Goal: Task Accomplishment & Management: Complete application form

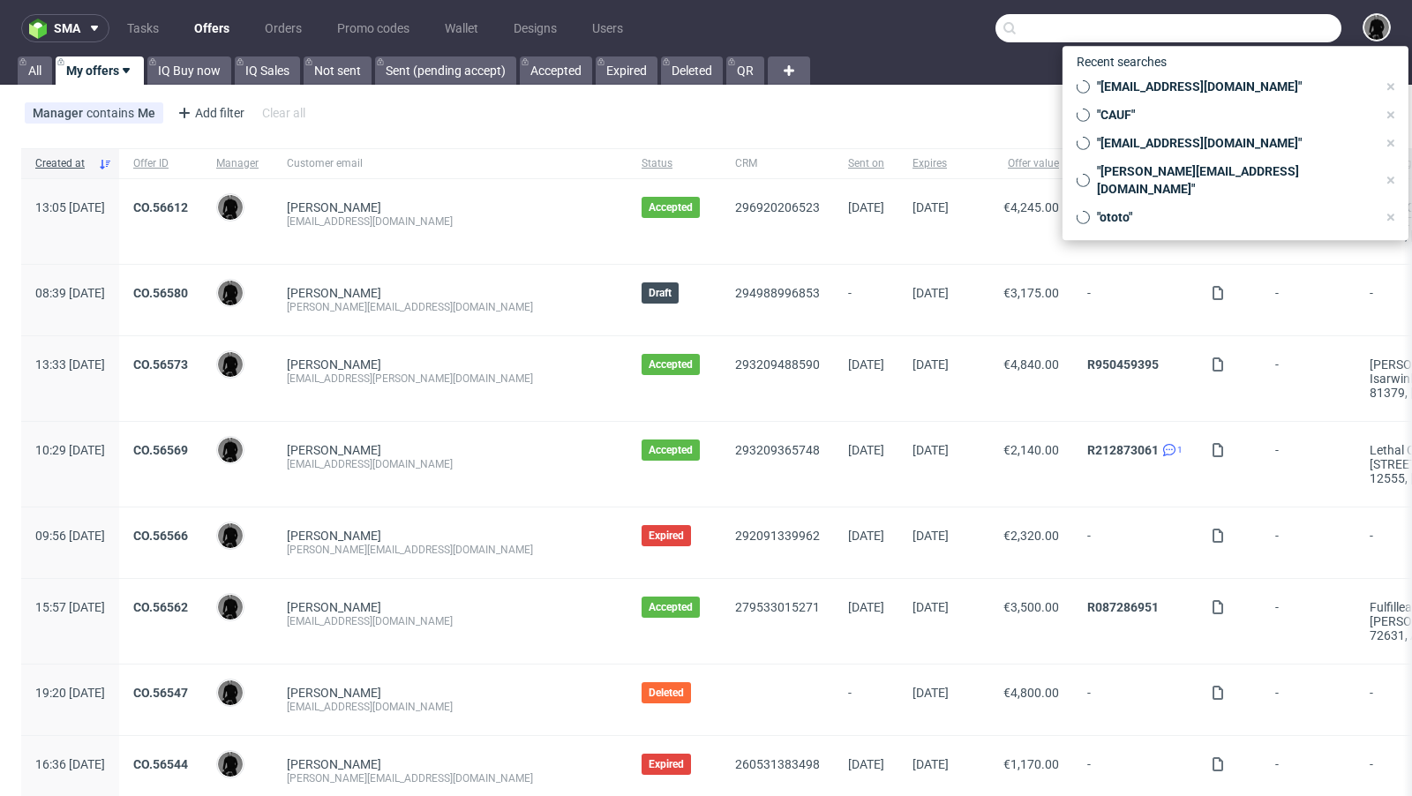
click at [1252, 32] on input "text" at bounding box center [1168, 28] width 346 height 28
paste input "fabian@cheekicollection.com"
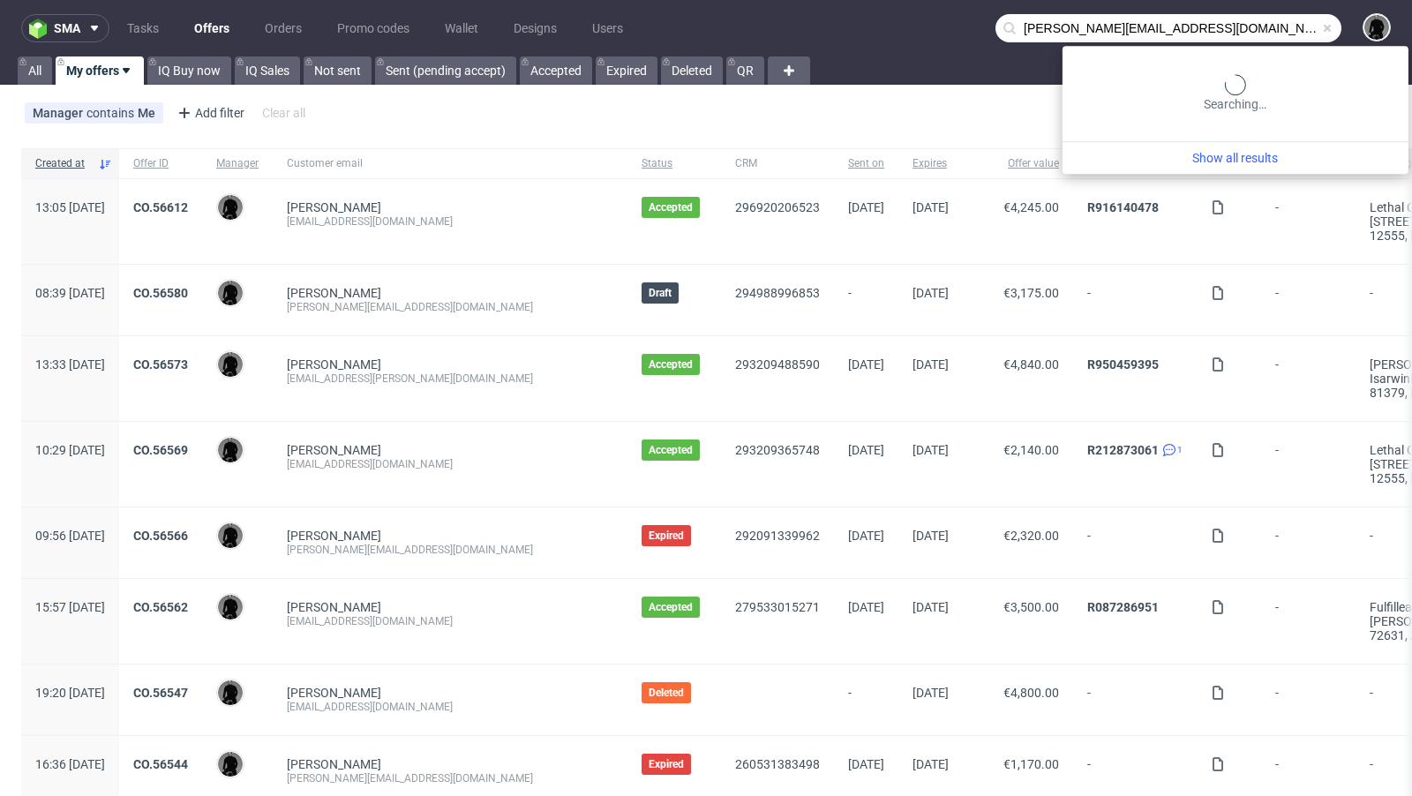
type input "fabian@cheekicollection.com"
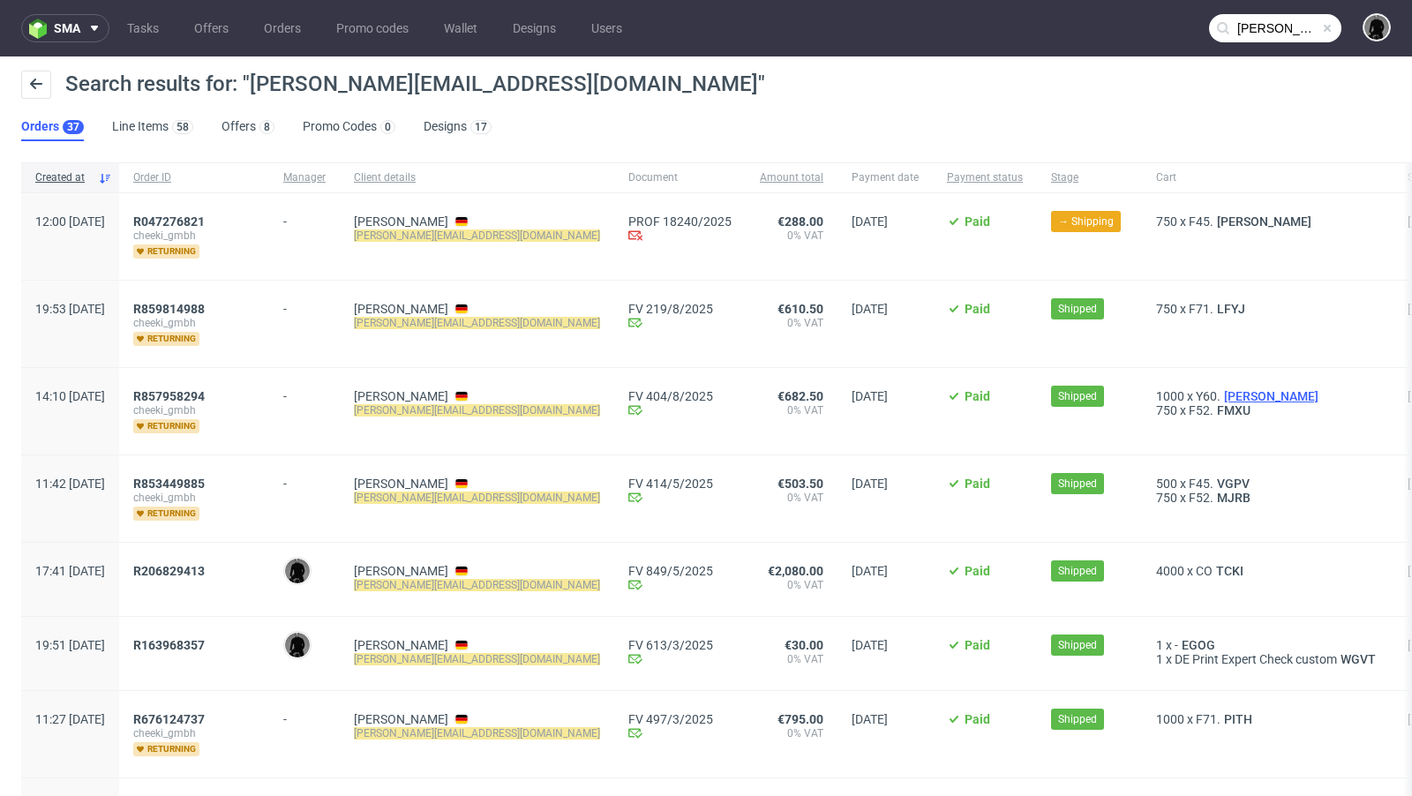
click at [1220, 390] on span "SAVO" at bounding box center [1270, 396] width 101 height 14
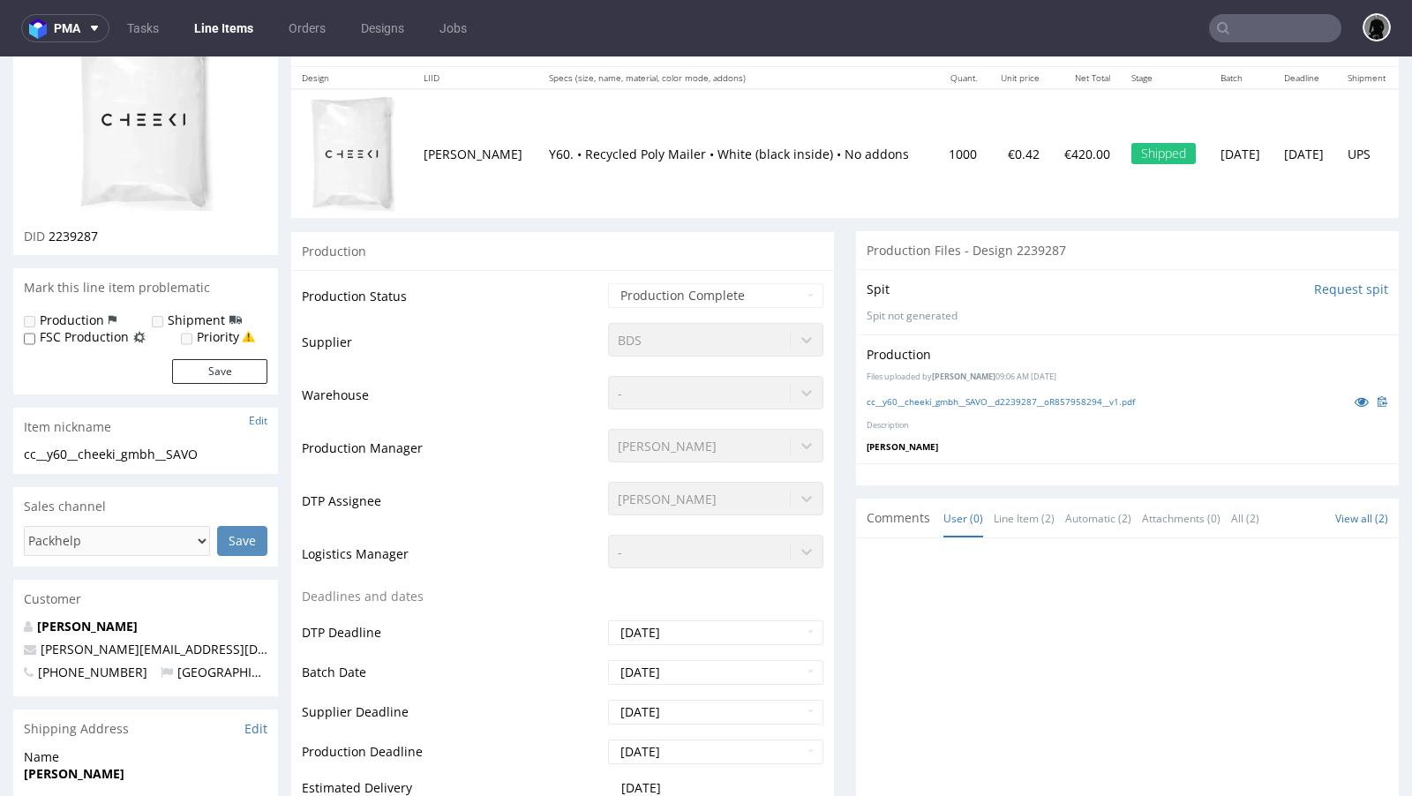
scroll to position [218, 0]
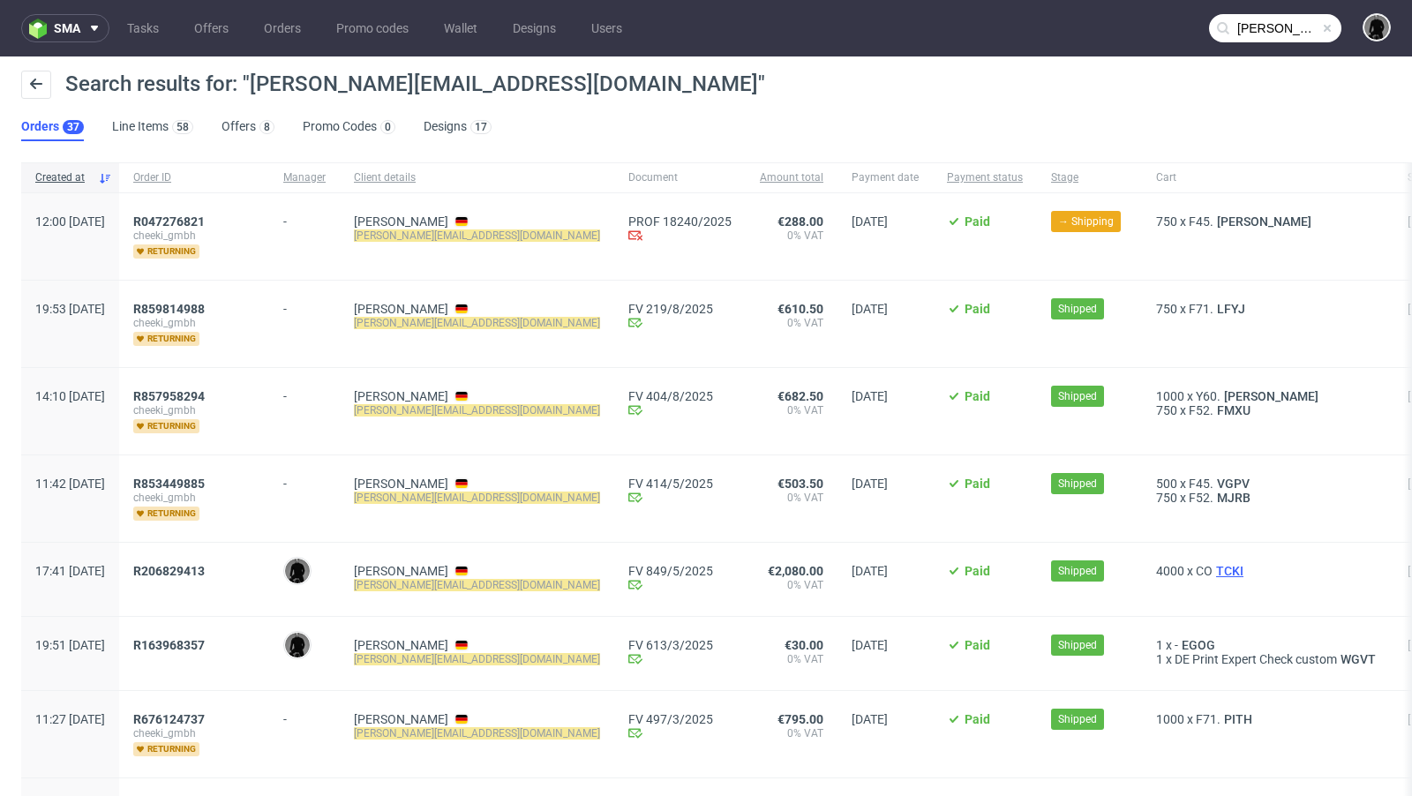
click at [1212, 564] on span "TCKI" at bounding box center [1229, 571] width 34 height 14
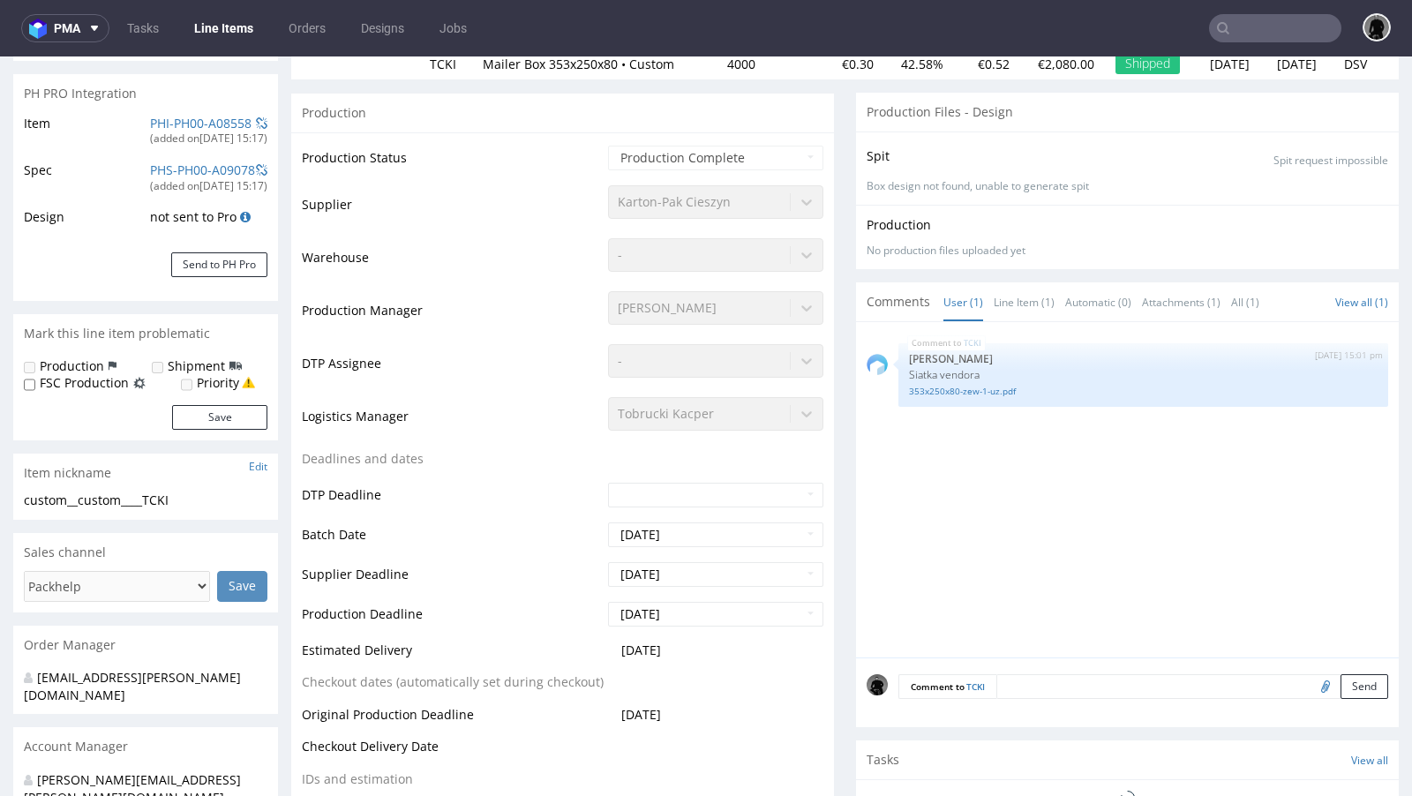
select select "in_progress"
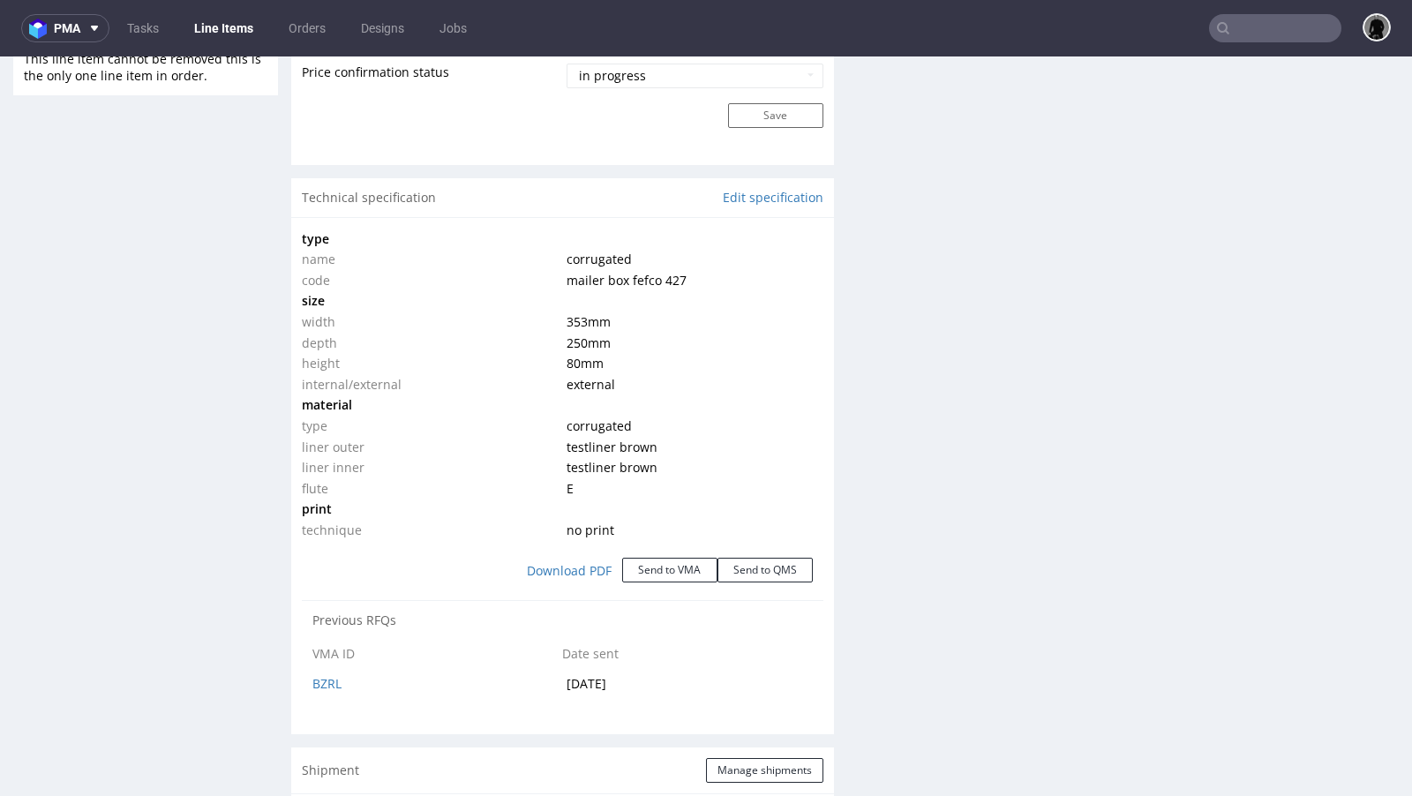
scroll to position [1529, 0]
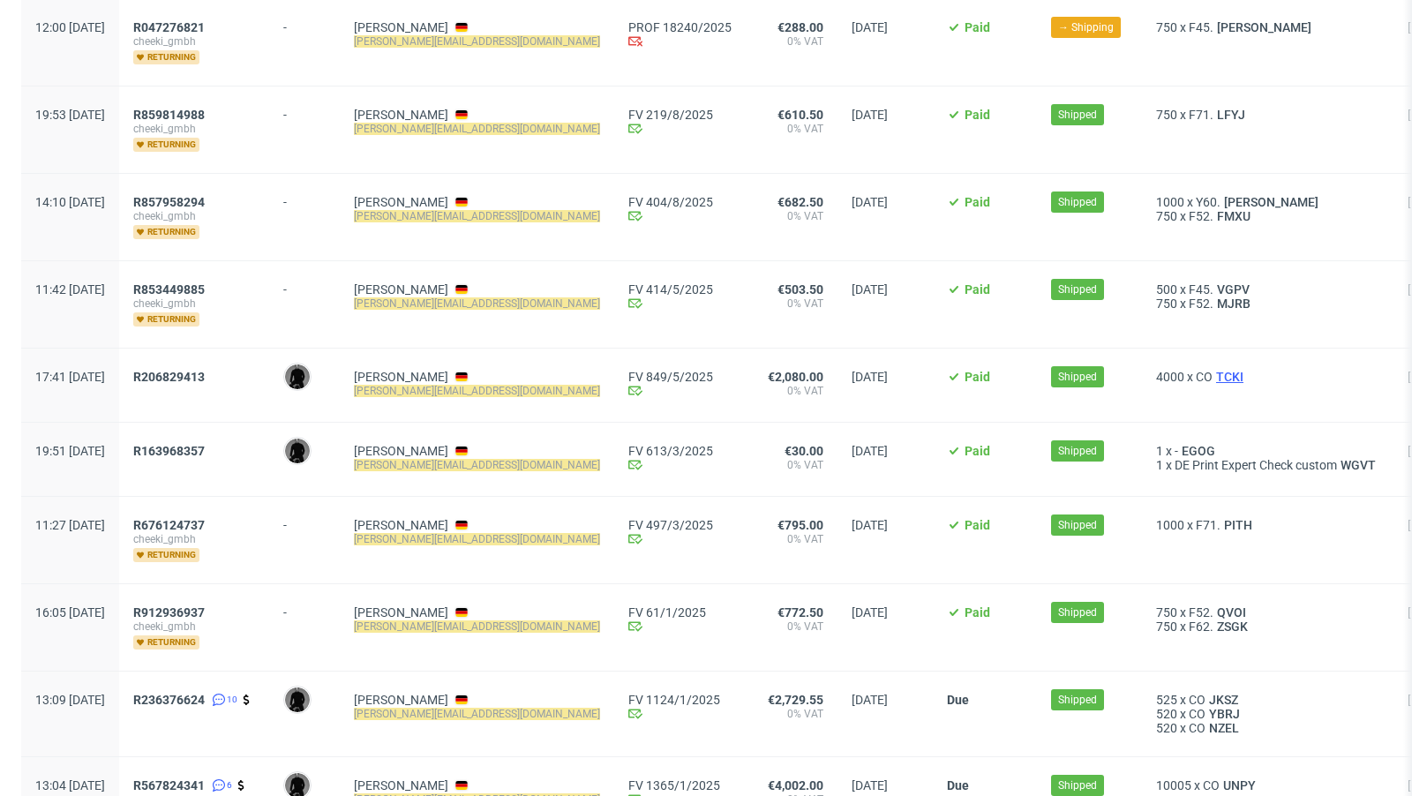
scroll to position [206, 0]
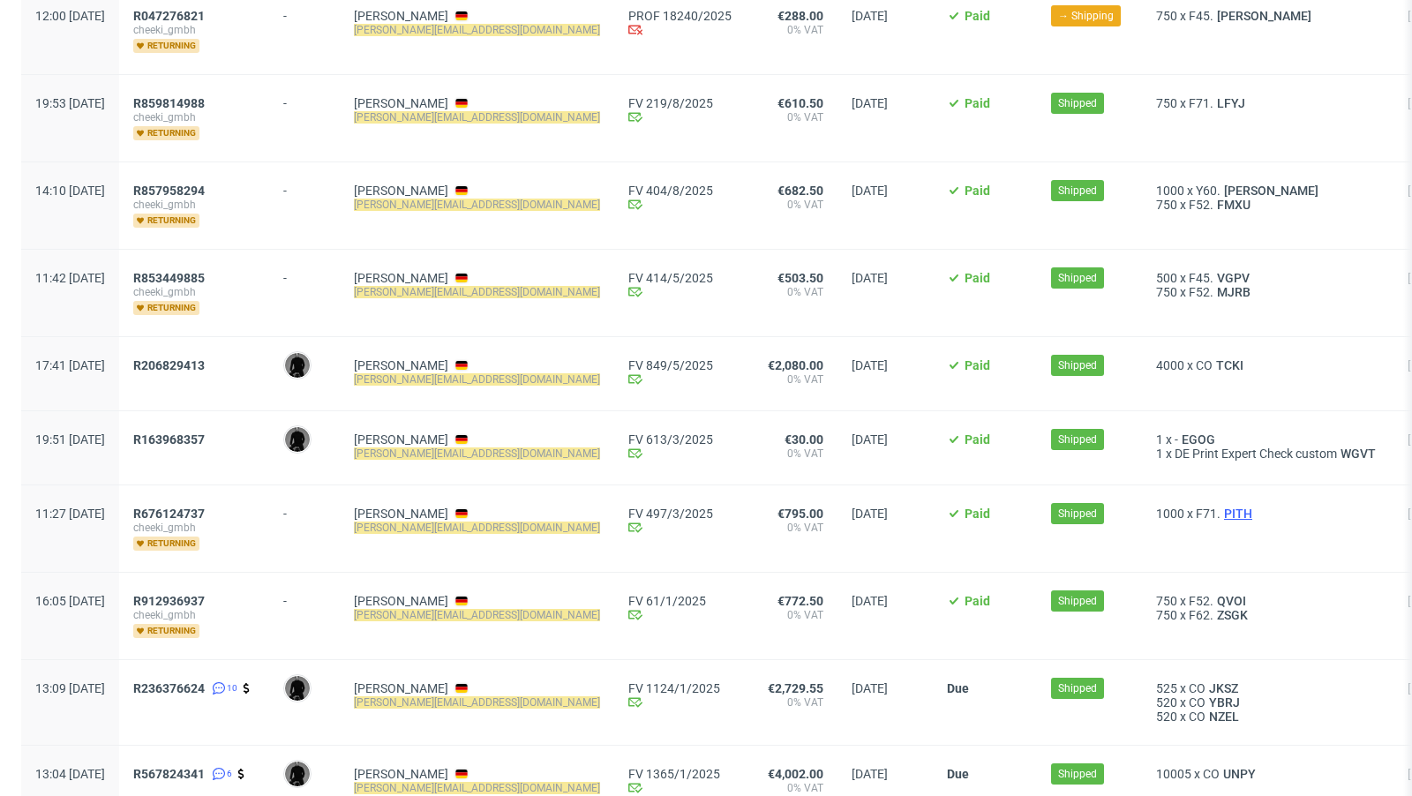
click at [1220, 507] on span "PITH" at bounding box center [1237, 514] width 35 height 14
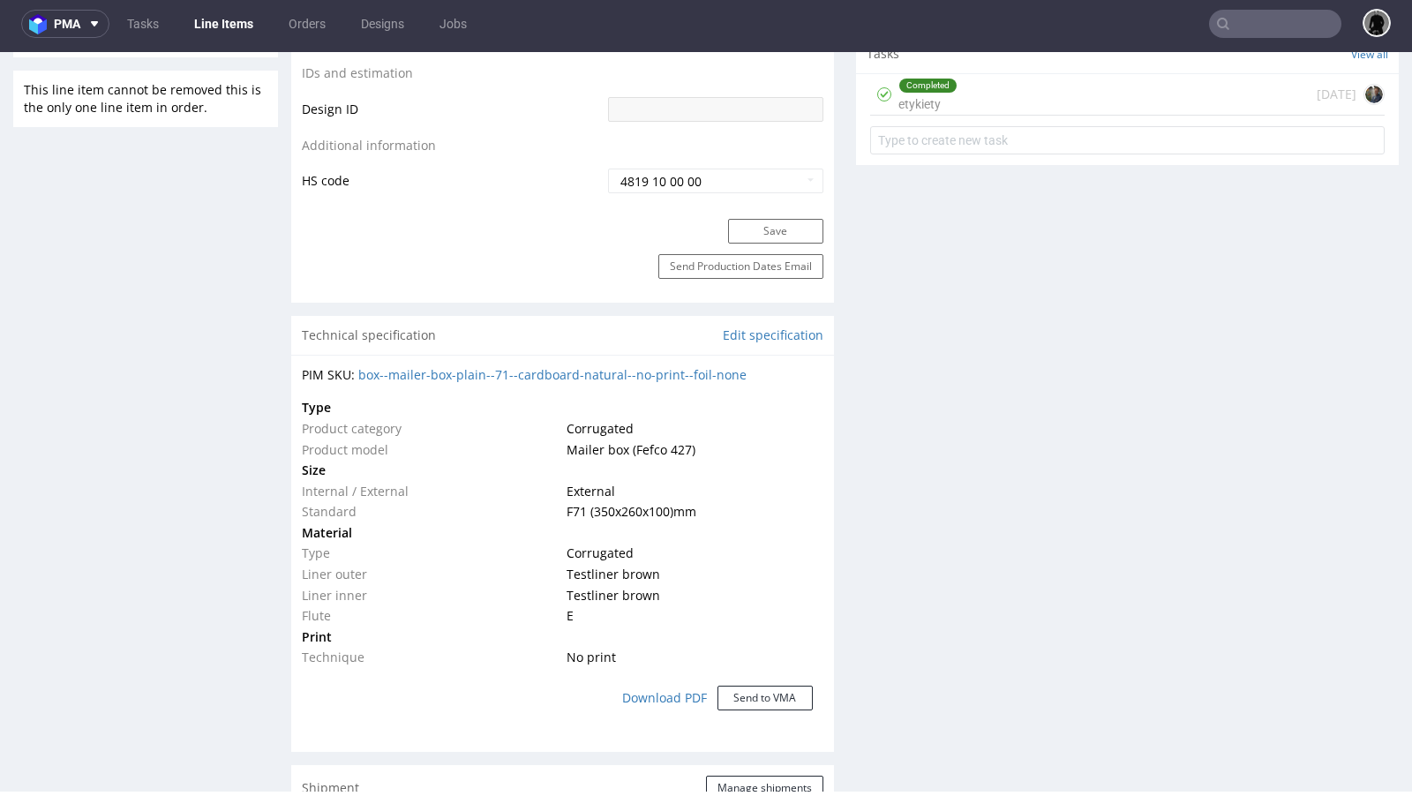
scroll to position [1071, 0]
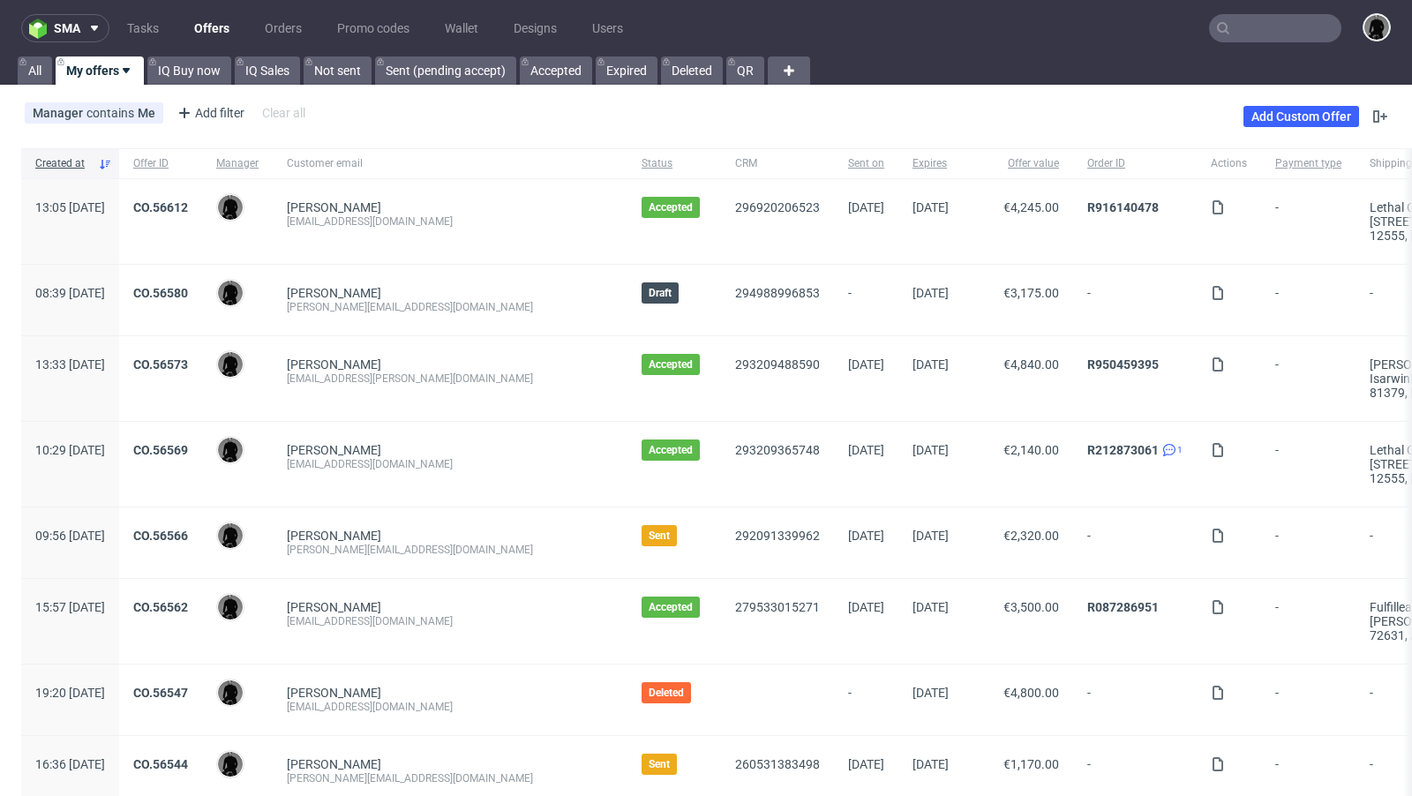
click at [651, 121] on div "Manager contains Me Add filter Hide filters Clear all Add Custom Offer" at bounding box center [706, 116] width 1412 height 49
click at [689, 112] on div "Manager contains Me Add filter Hide filters Clear all Add Custom Offer" at bounding box center [706, 116] width 1412 height 49
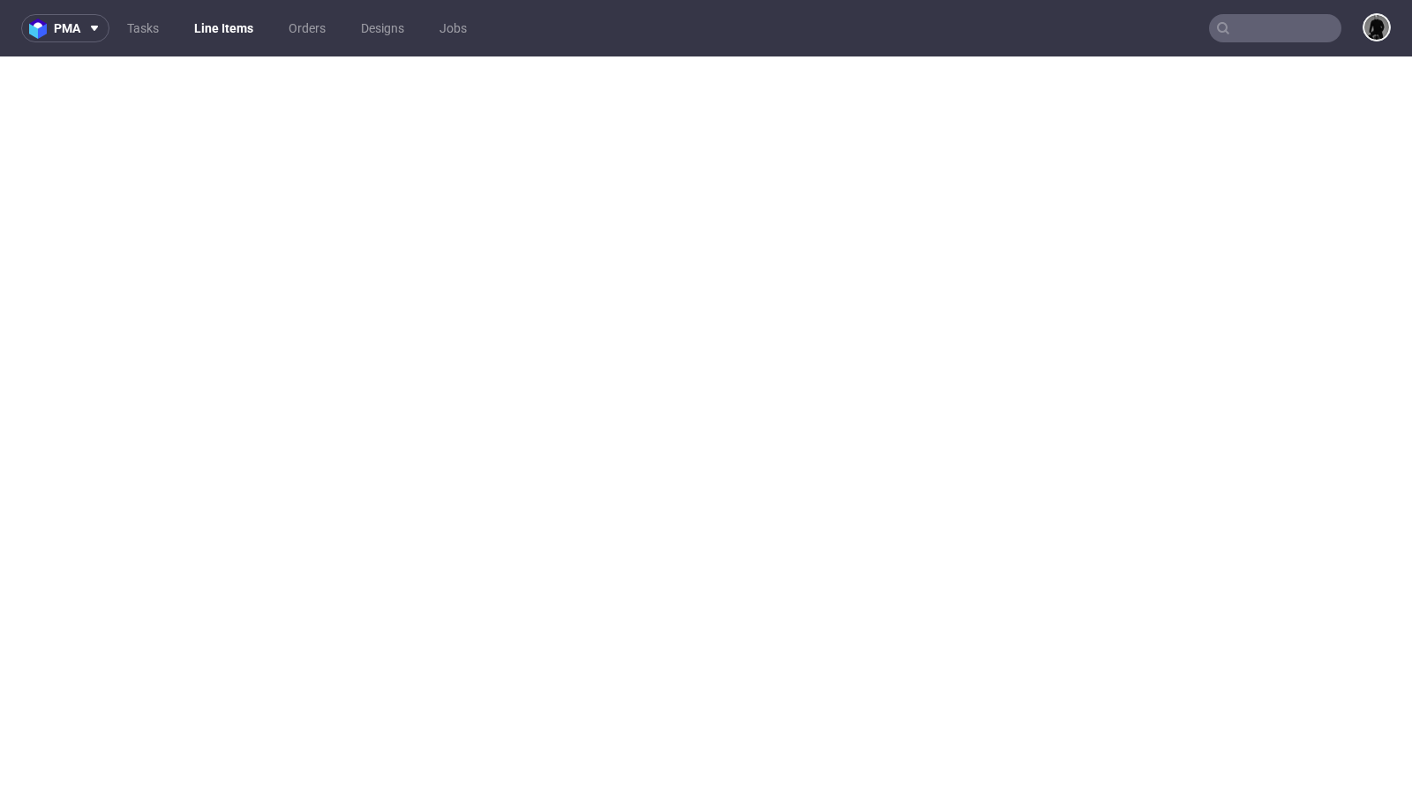
select select "in_progress"
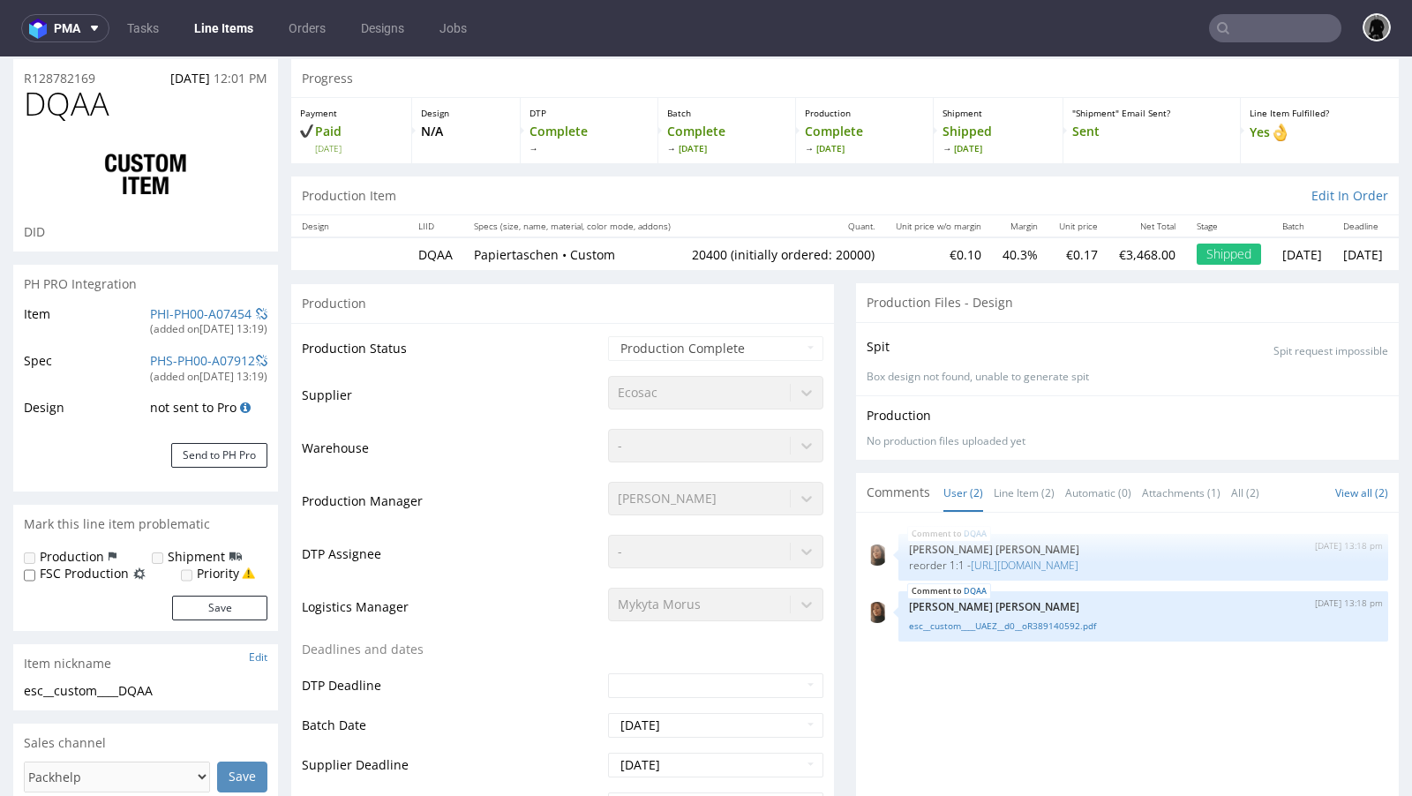
scroll to position [142, 0]
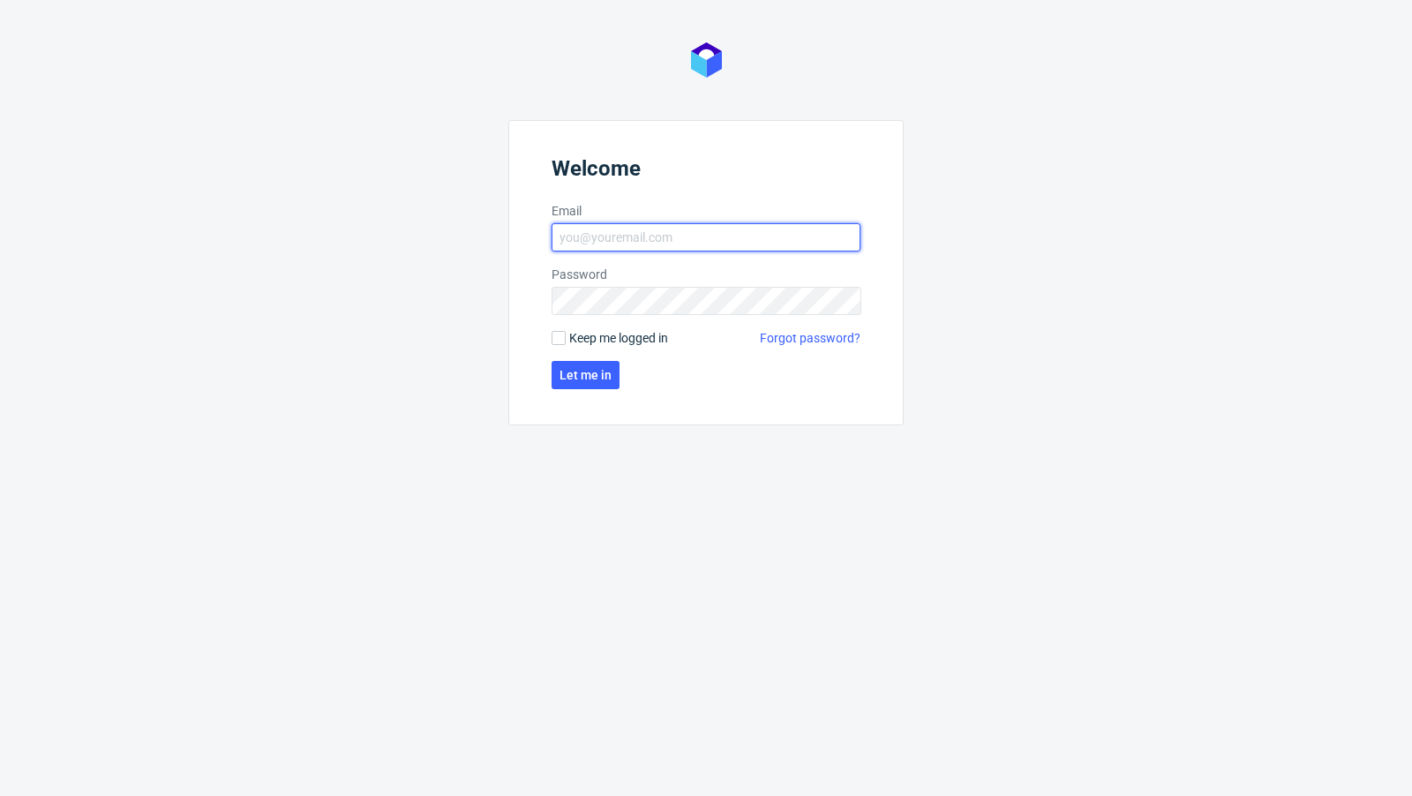
click at [677, 234] on input "Email" at bounding box center [706, 237] width 309 height 28
type input "[EMAIL_ADDRESS][PERSON_NAME][DOMAIN_NAME]"
click at [595, 374] on span "Let me in" at bounding box center [585, 375] width 52 height 12
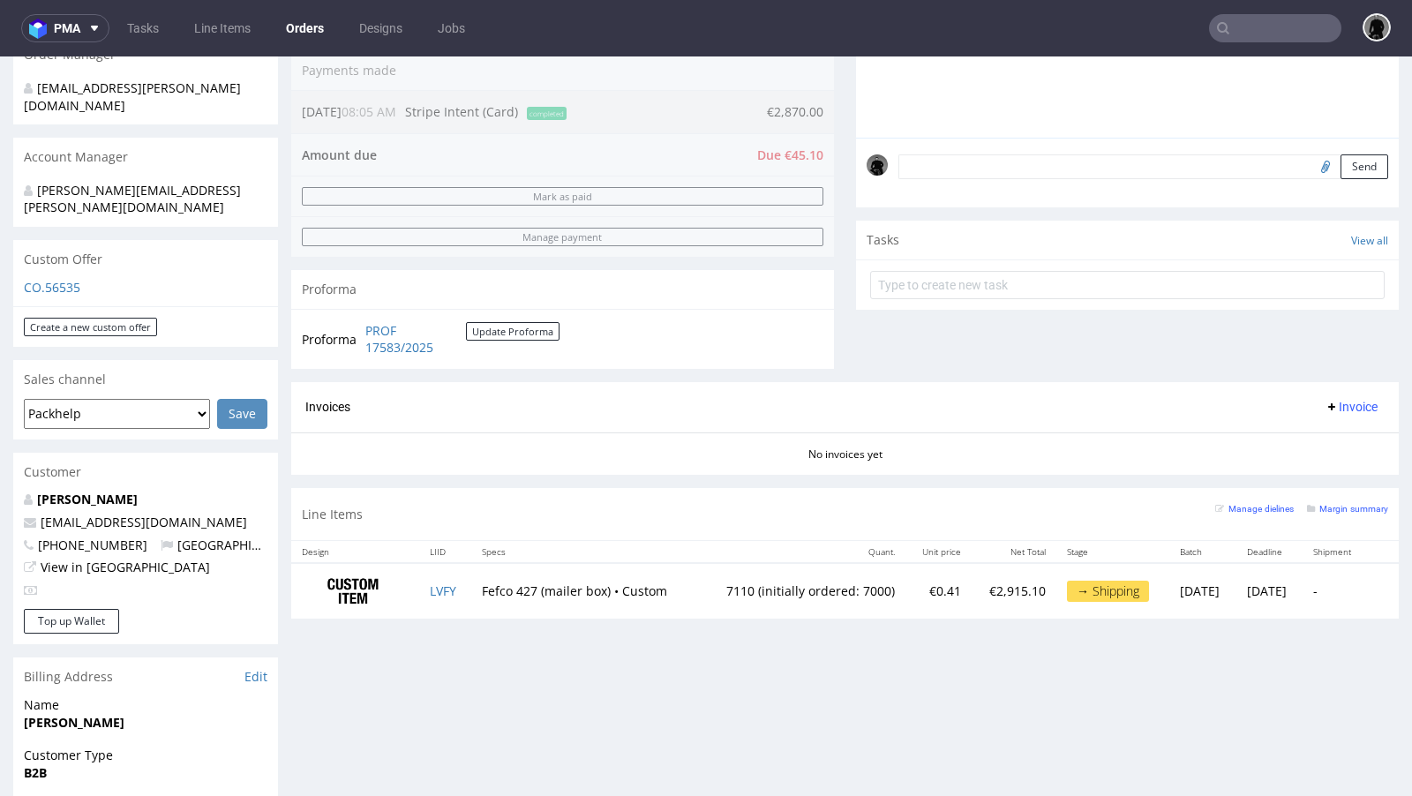
scroll to position [463, 0]
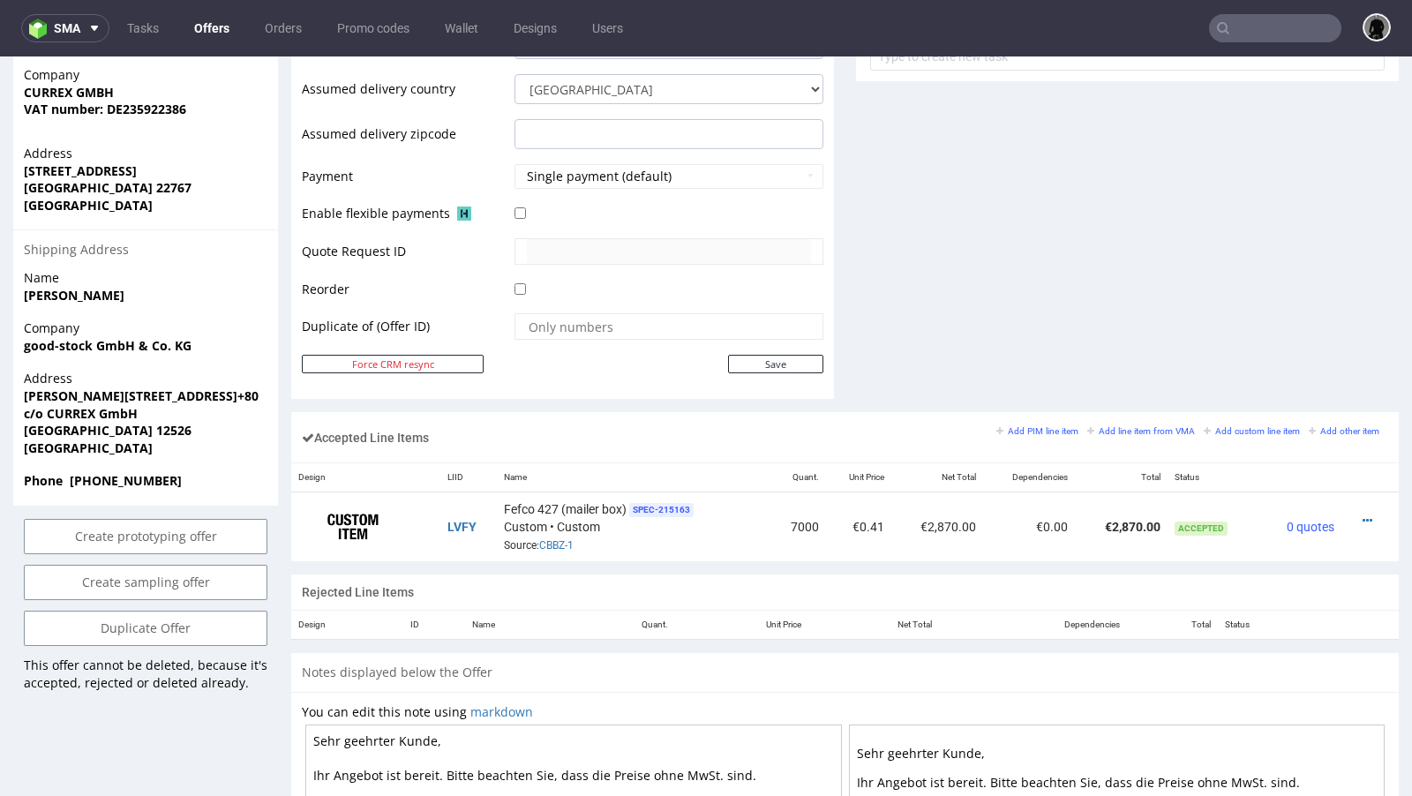
scroll to position [753, 0]
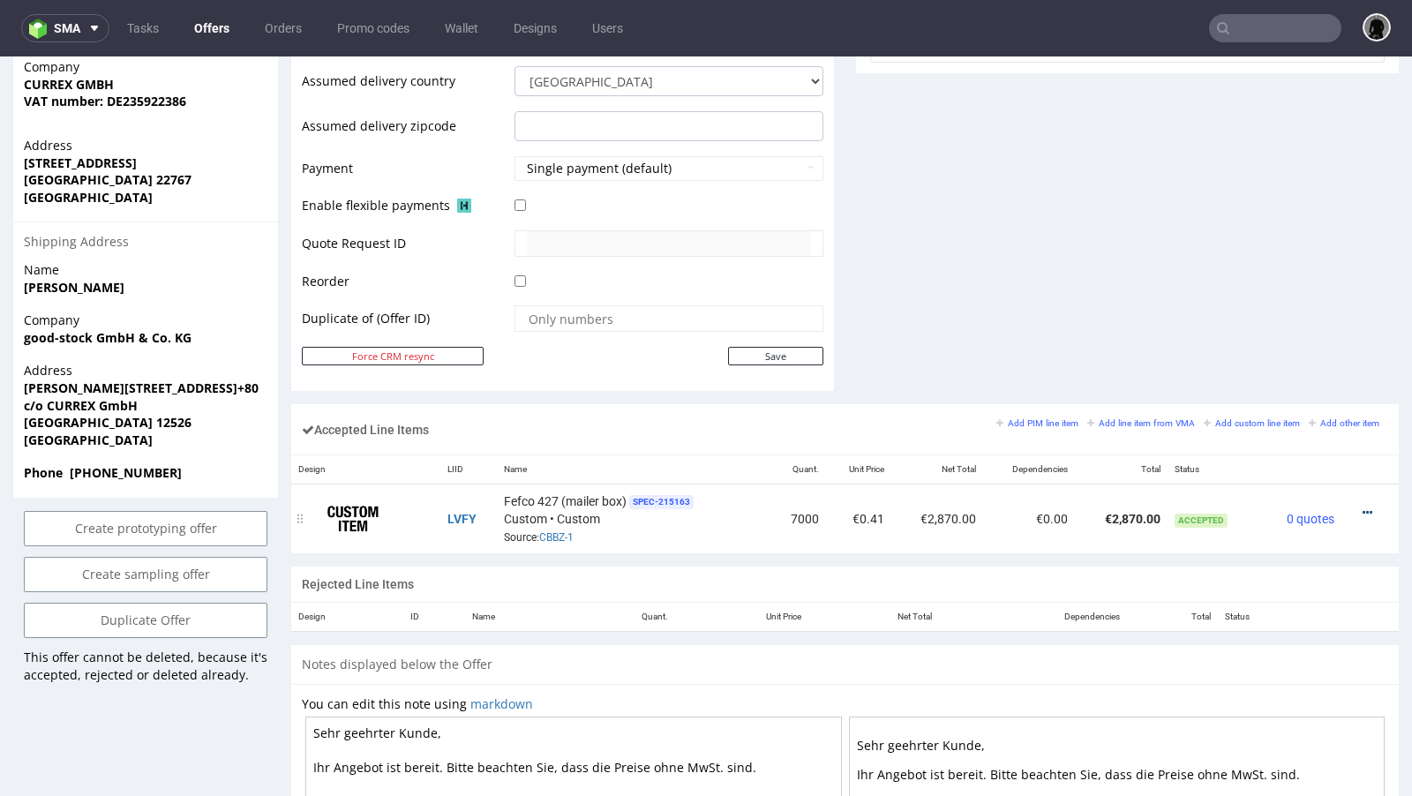
click at [1363, 507] on icon at bounding box center [1368, 513] width 10 height 12
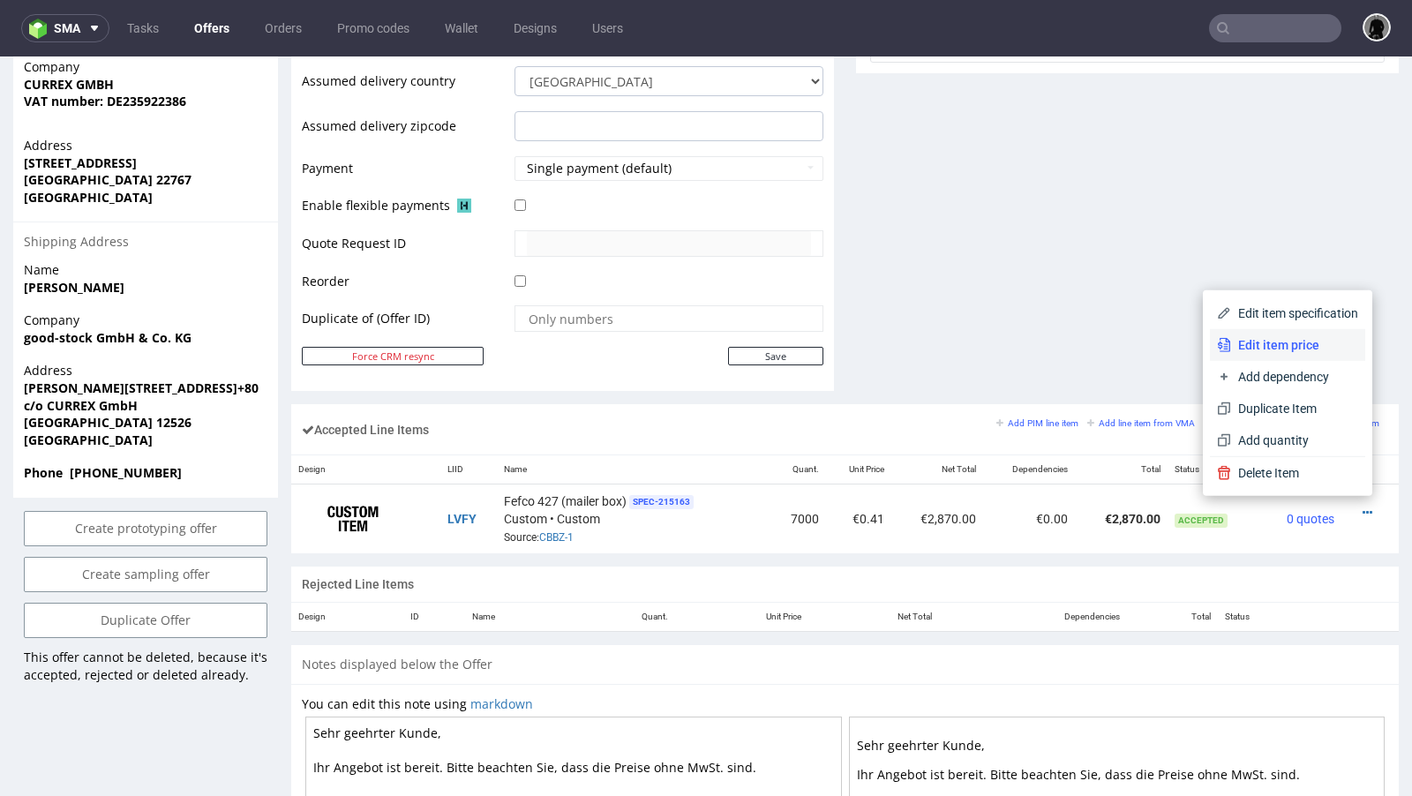
click at [1287, 354] on li "Edit item price" at bounding box center [1287, 345] width 155 height 32
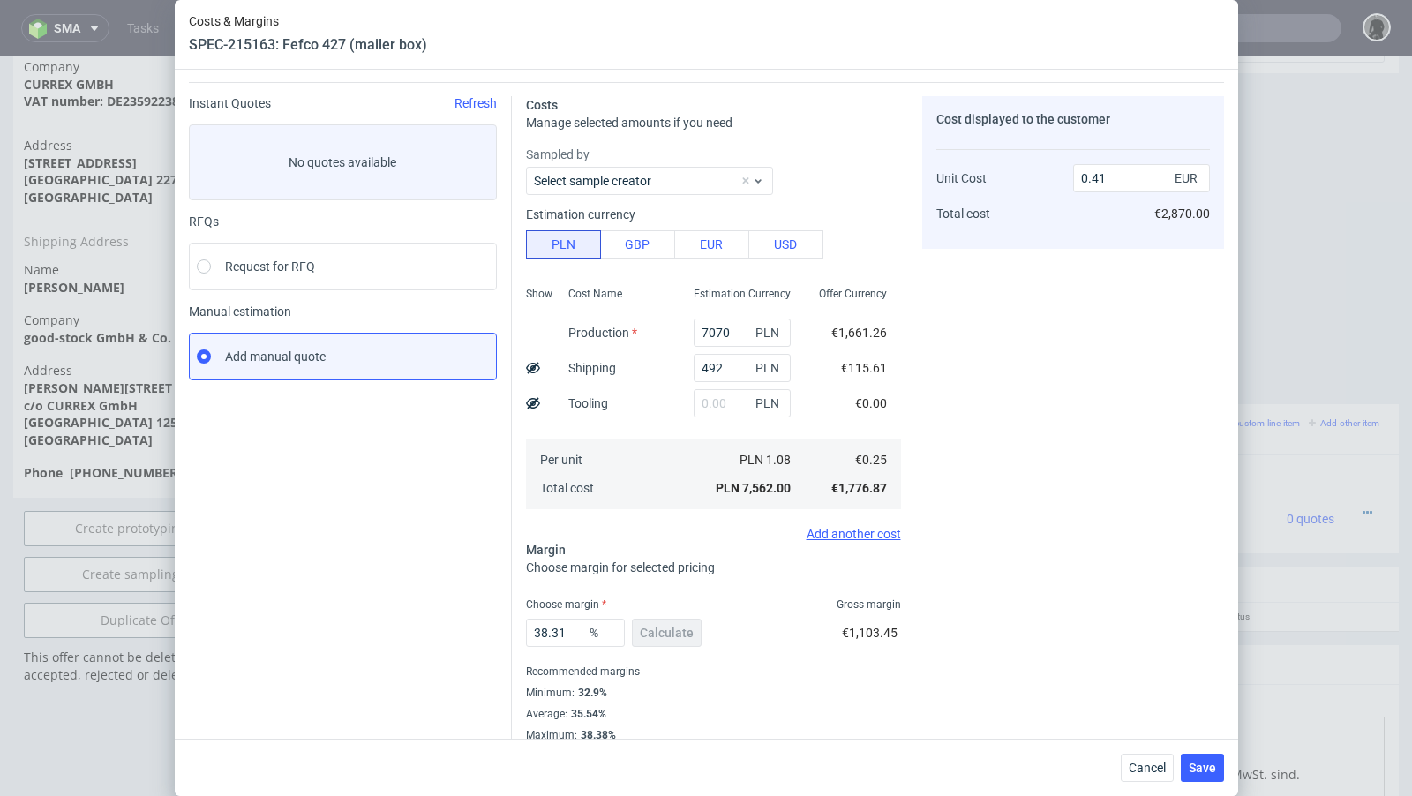
scroll to position [60, 0]
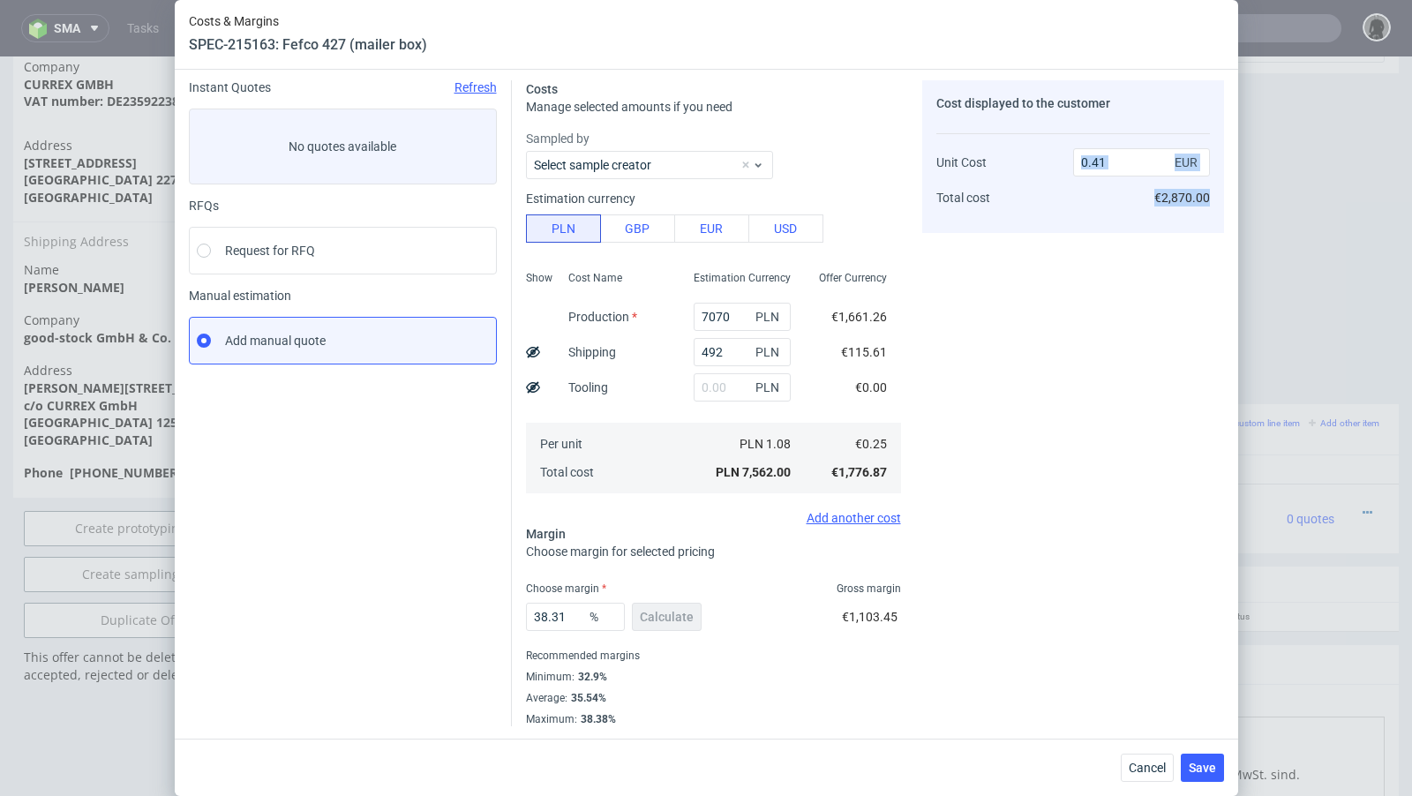
drag, startPoint x: 1206, startPoint y: 199, endPoint x: 1123, endPoint y: 199, distance: 83.0
click at [1123, 199] on div "0.41 EUR €2,870.00" at bounding box center [1141, 172] width 137 height 93
click at [1181, 191] on span "€2,870.00" at bounding box center [1182, 198] width 56 height 14
drag, startPoint x: 1212, startPoint y: 196, endPoint x: 1152, endPoint y: 196, distance: 60.0
click at [1152, 196] on div "Cost displayed to the customer Unit Cost Total cost 0.41 EUR €2,870.00" at bounding box center [1073, 156] width 302 height 153
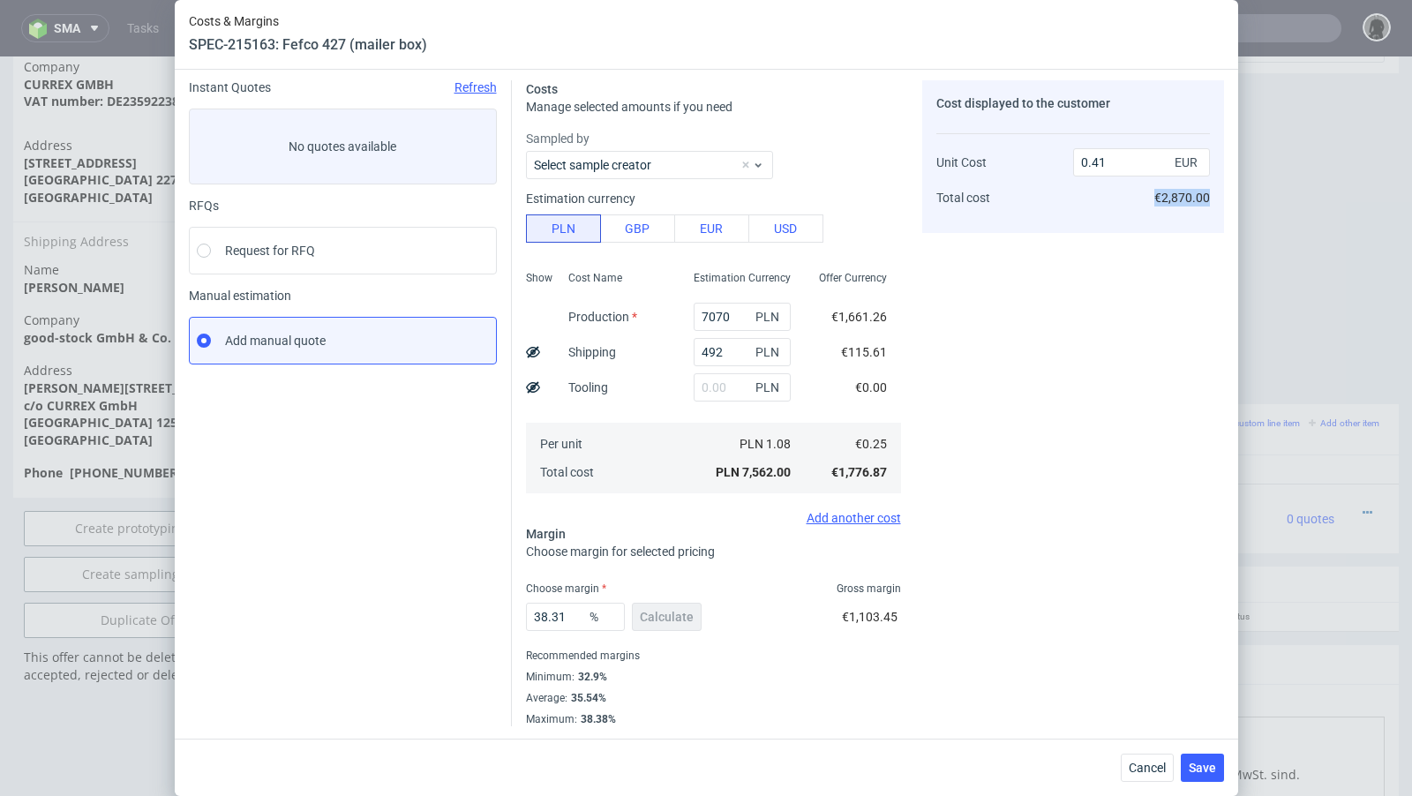
copy span "€2,870.00"
click at [715, 349] on input "492" at bounding box center [742, 352] width 97 height 28
paste input "83"
type input "832"
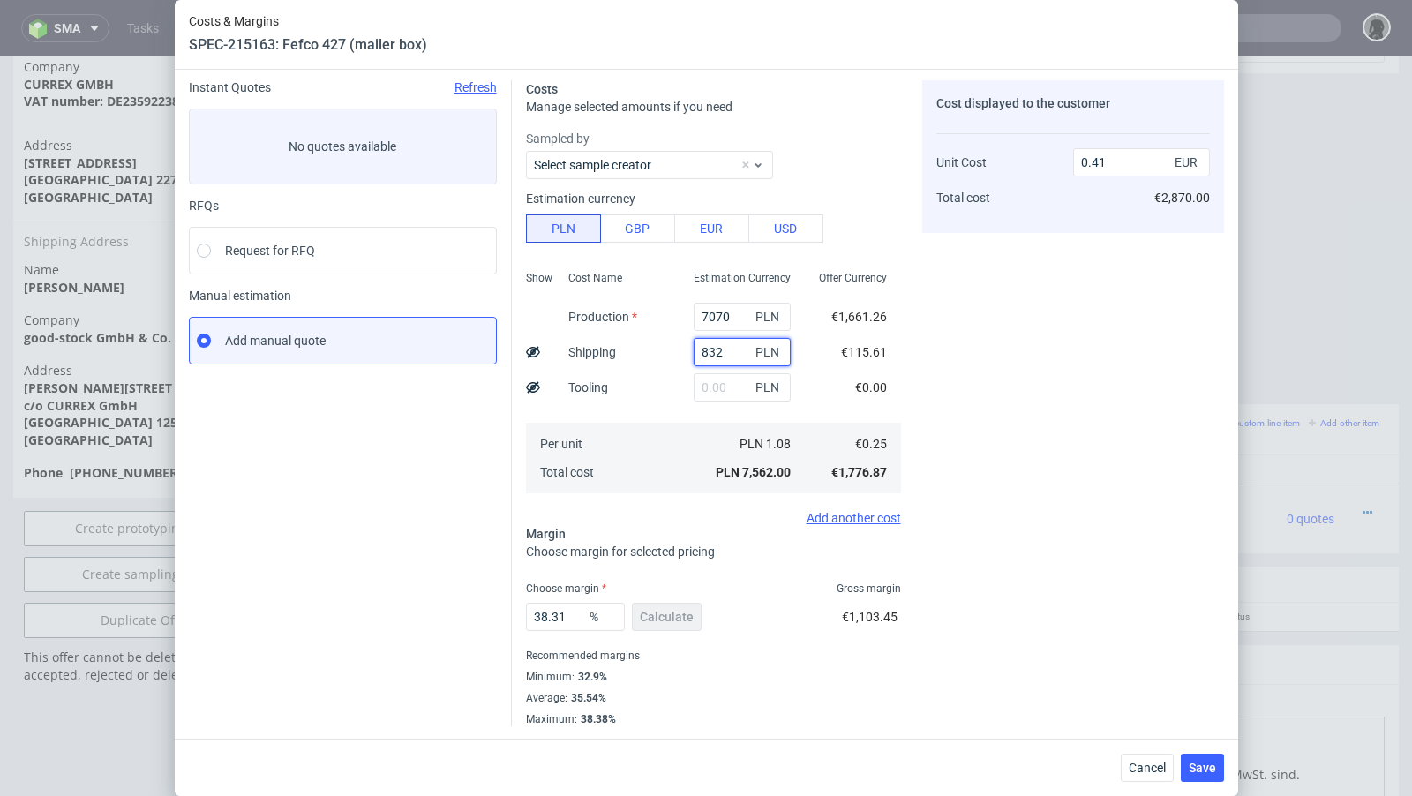
type input "0.43"
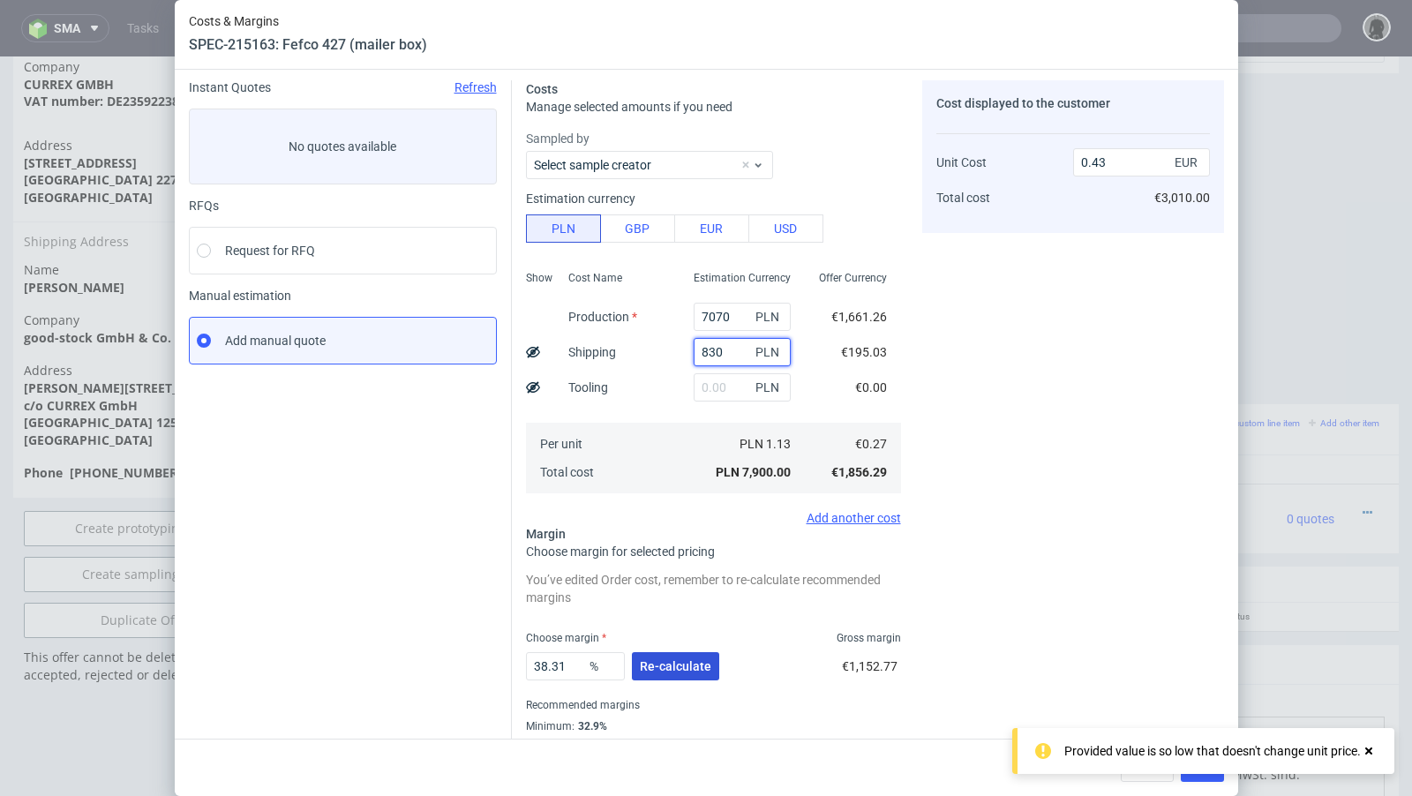
type input "830"
click at [679, 662] on span "Re-calculate" at bounding box center [675, 666] width 71 height 12
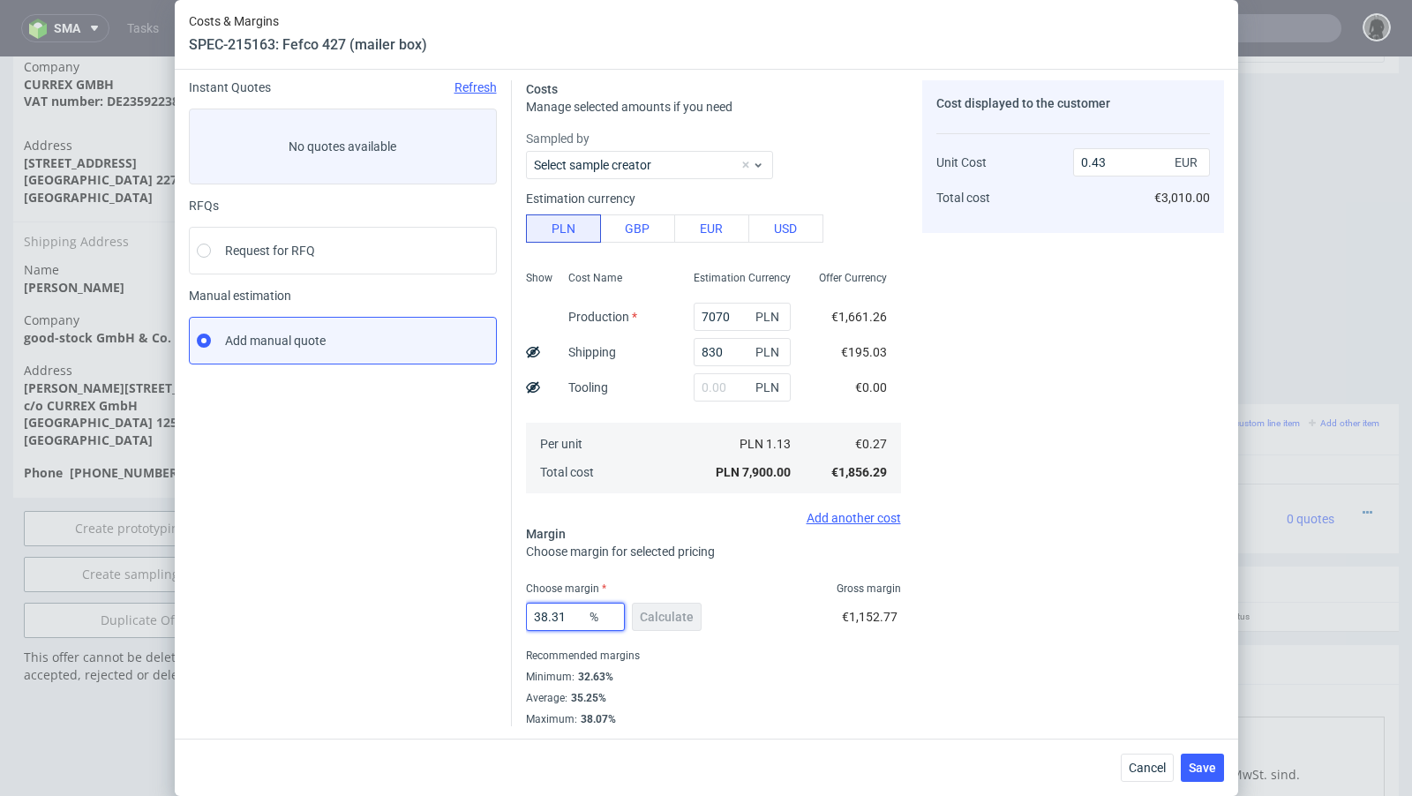
drag, startPoint x: 570, startPoint y: 614, endPoint x: 502, endPoint y: 613, distance: 68.0
click at [502, 613] on div "Instant Quotes Refresh No quotes available RFQs Request for RFQ Manual estimati…" at bounding box center [706, 396] width 1035 height 660
type input "36"
type input "0.42"
type input "35"
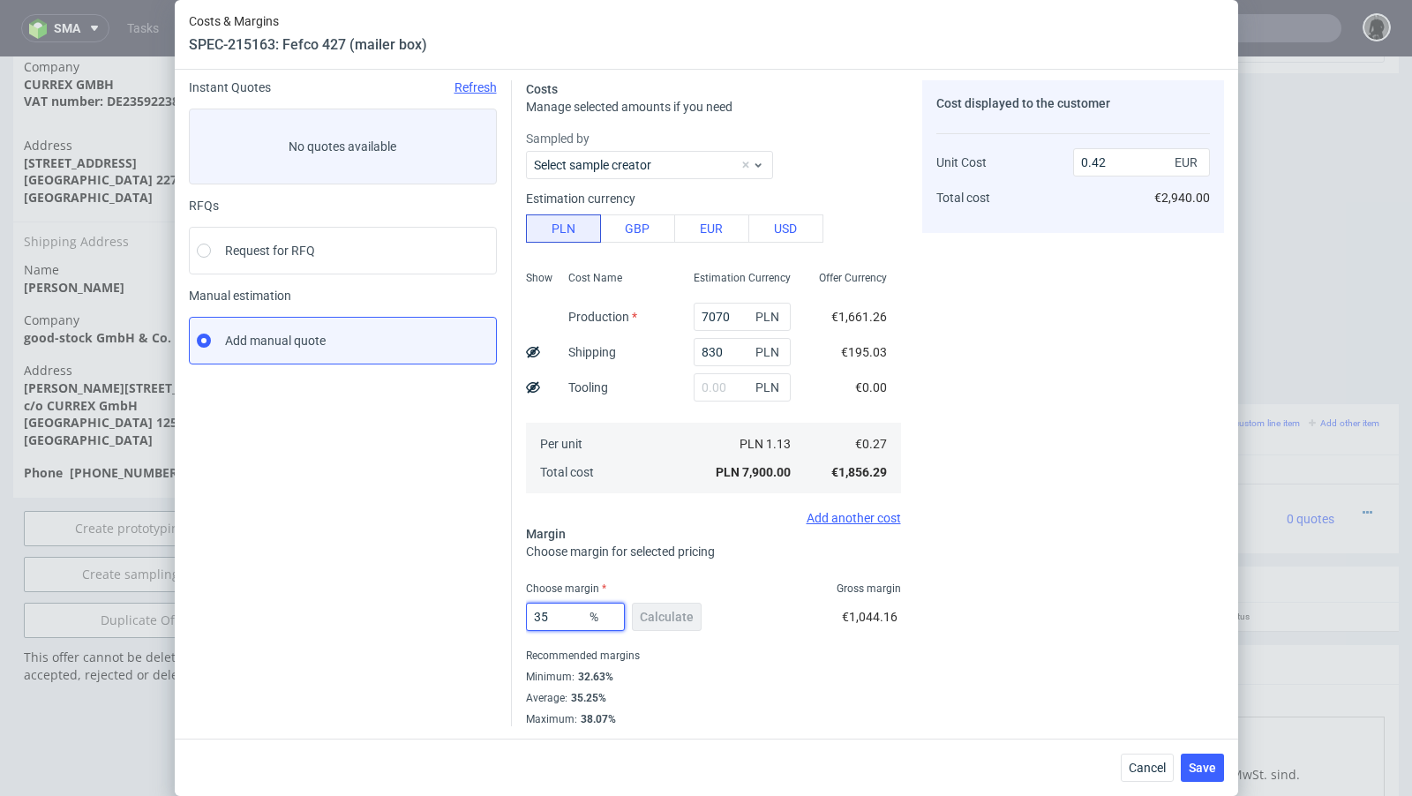
type input "0.41"
type input "35.9"
type input "0.42"
type input "35.9"
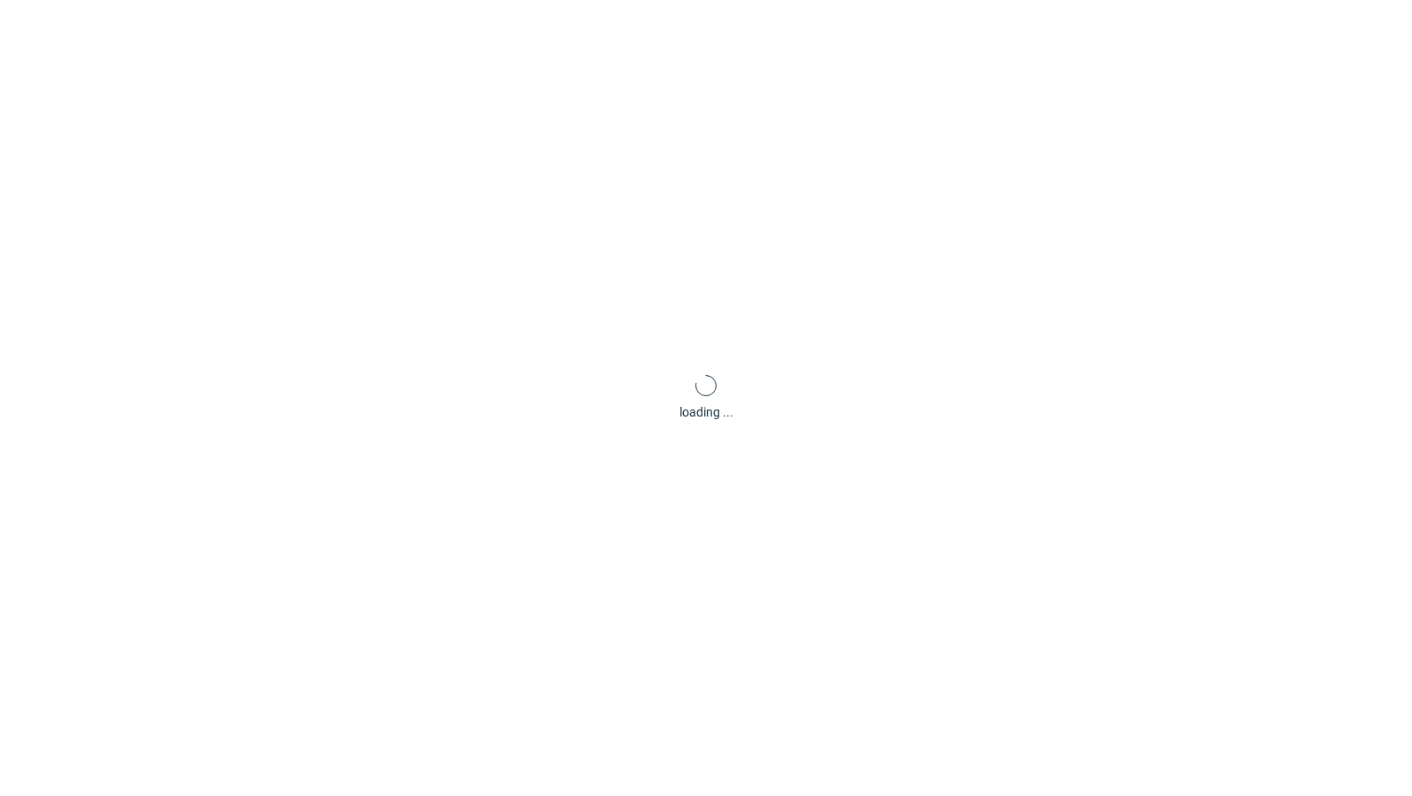
scroll to position [0, 0]
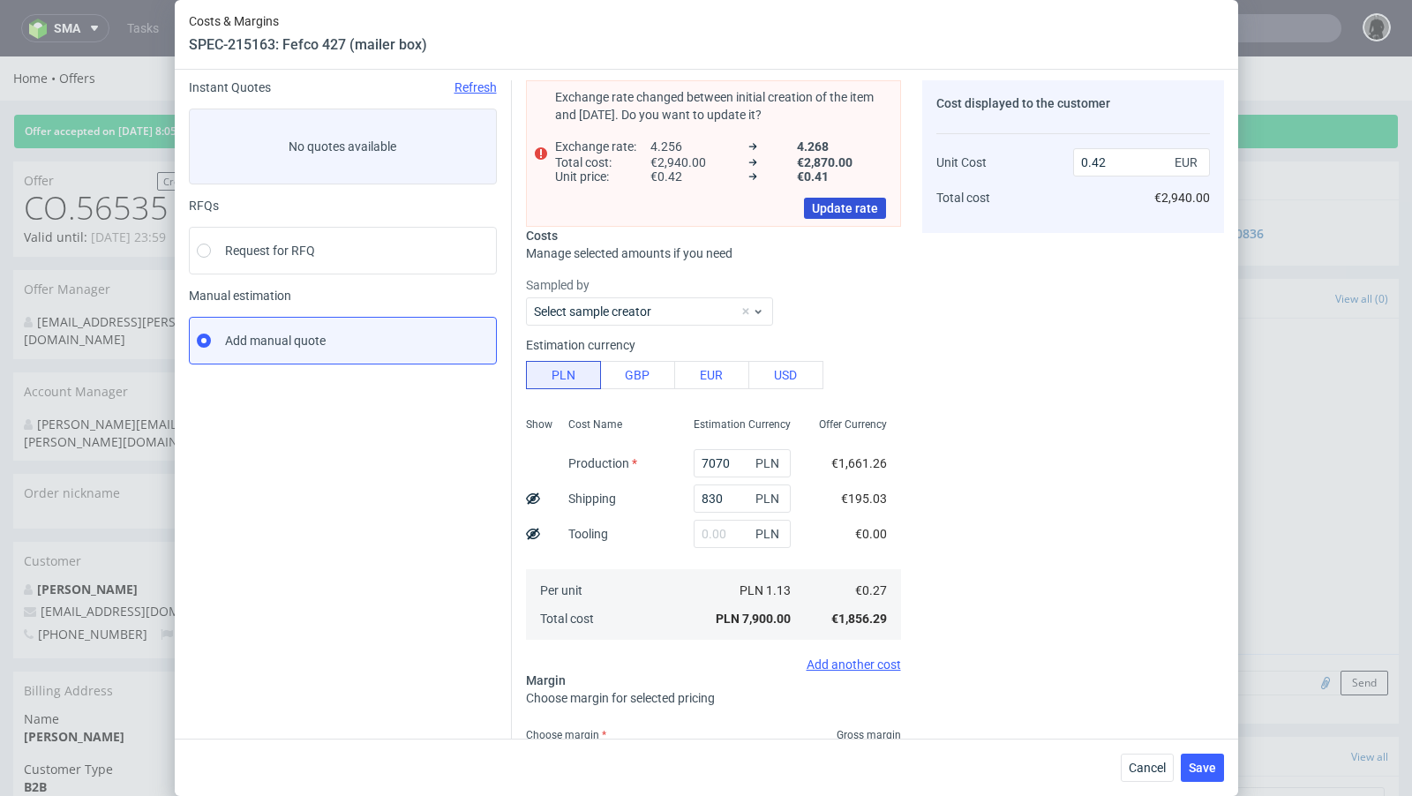
click at [837, 209] on span "Update rate" at bounding box center [845, 208] width 66 height 12
type input "0.41"
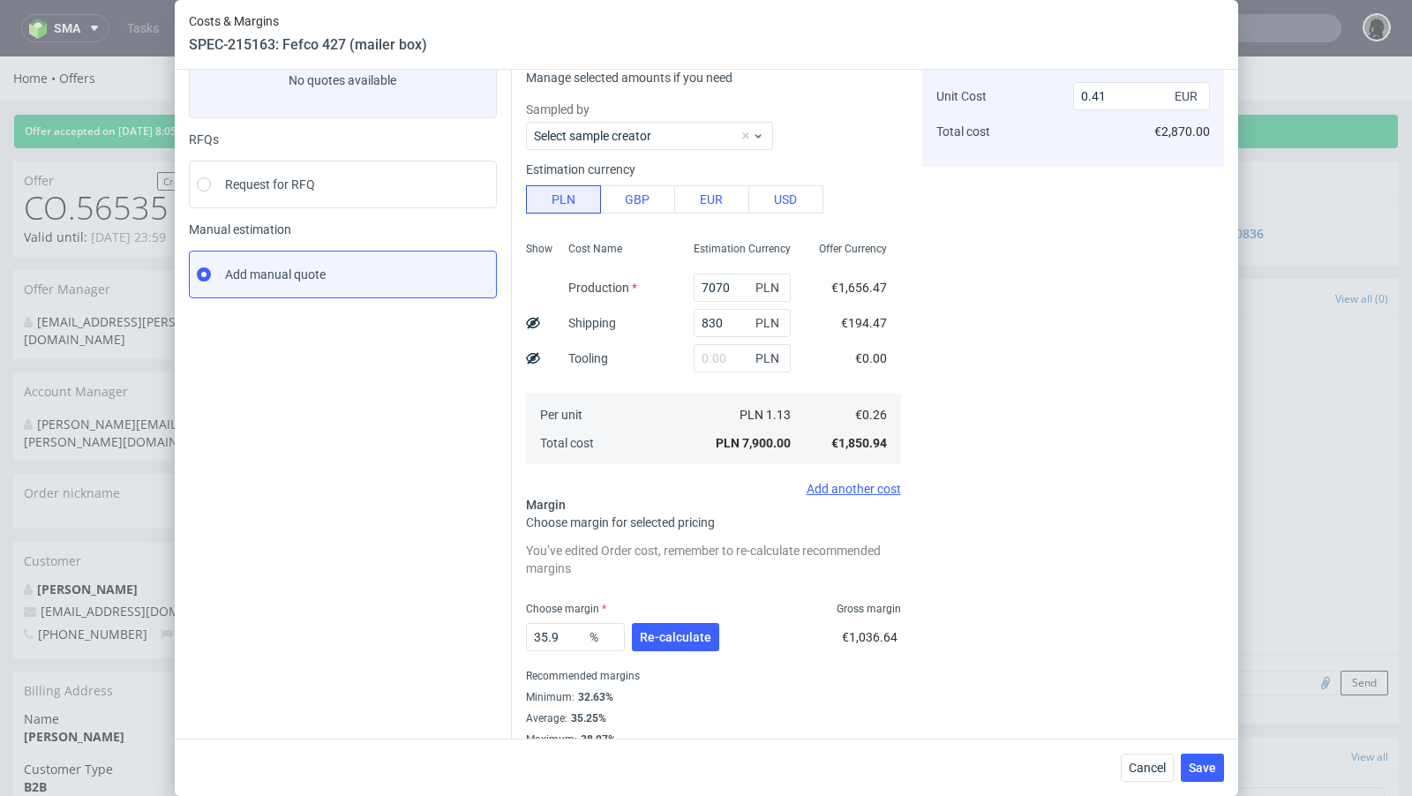
scroll to position [140, 0]
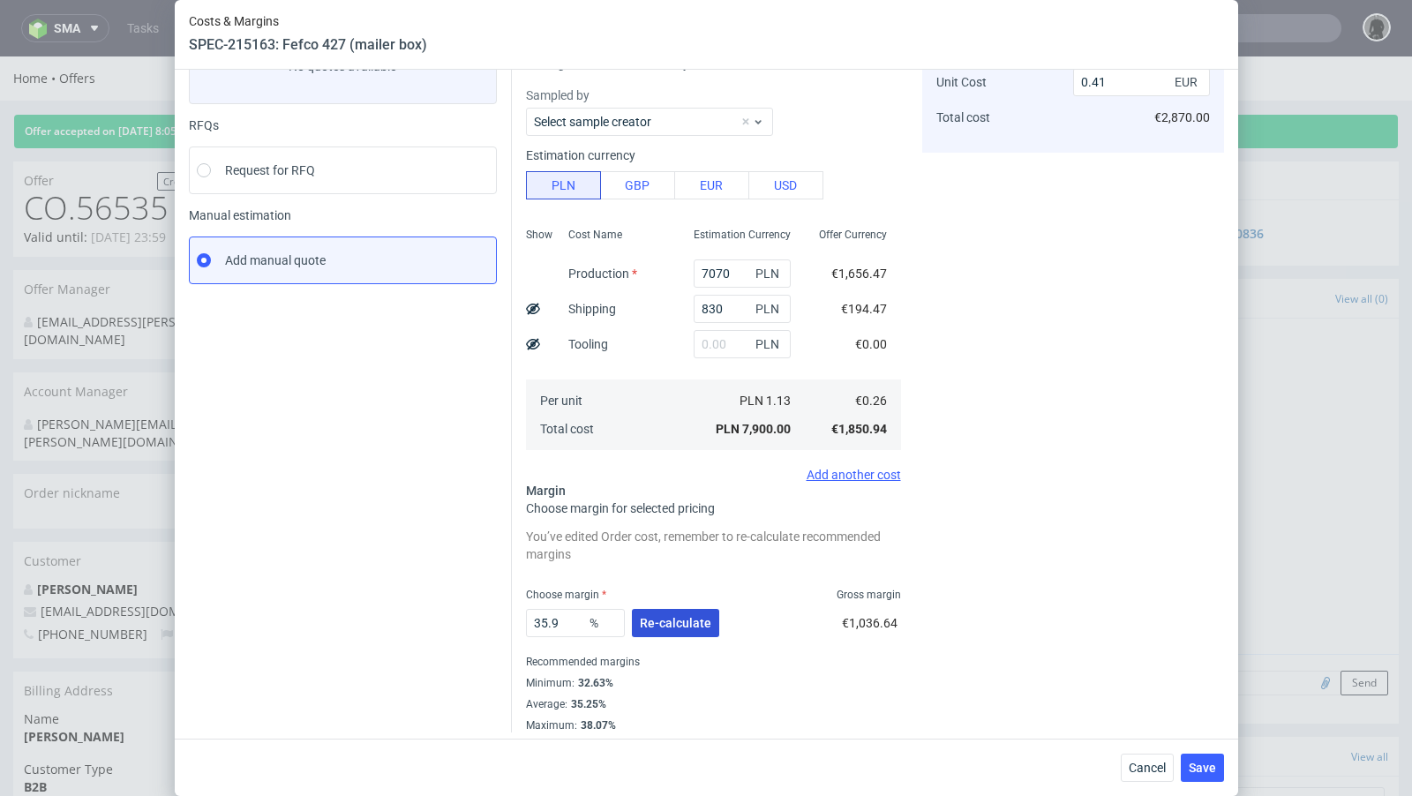
click at [684, 627] on span "Re-calculate" at bounding box center [675, 623] width 71 height 12
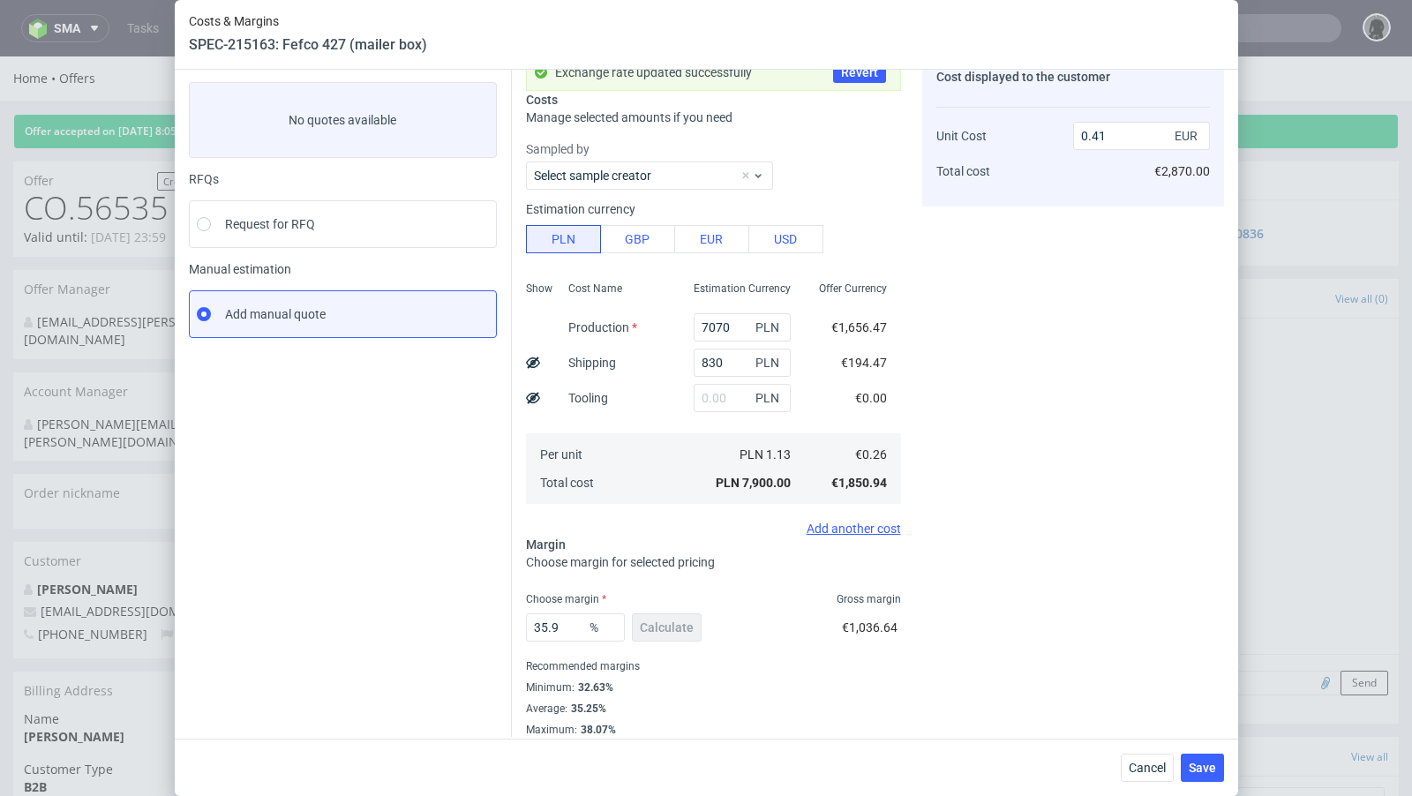
scroll to position [88, 0]
click at [575, 626] on input "35.9" at bounding box center [575, 626] width 99 height 28
type input "35.99"
type input "0.42"
type input "35.94"
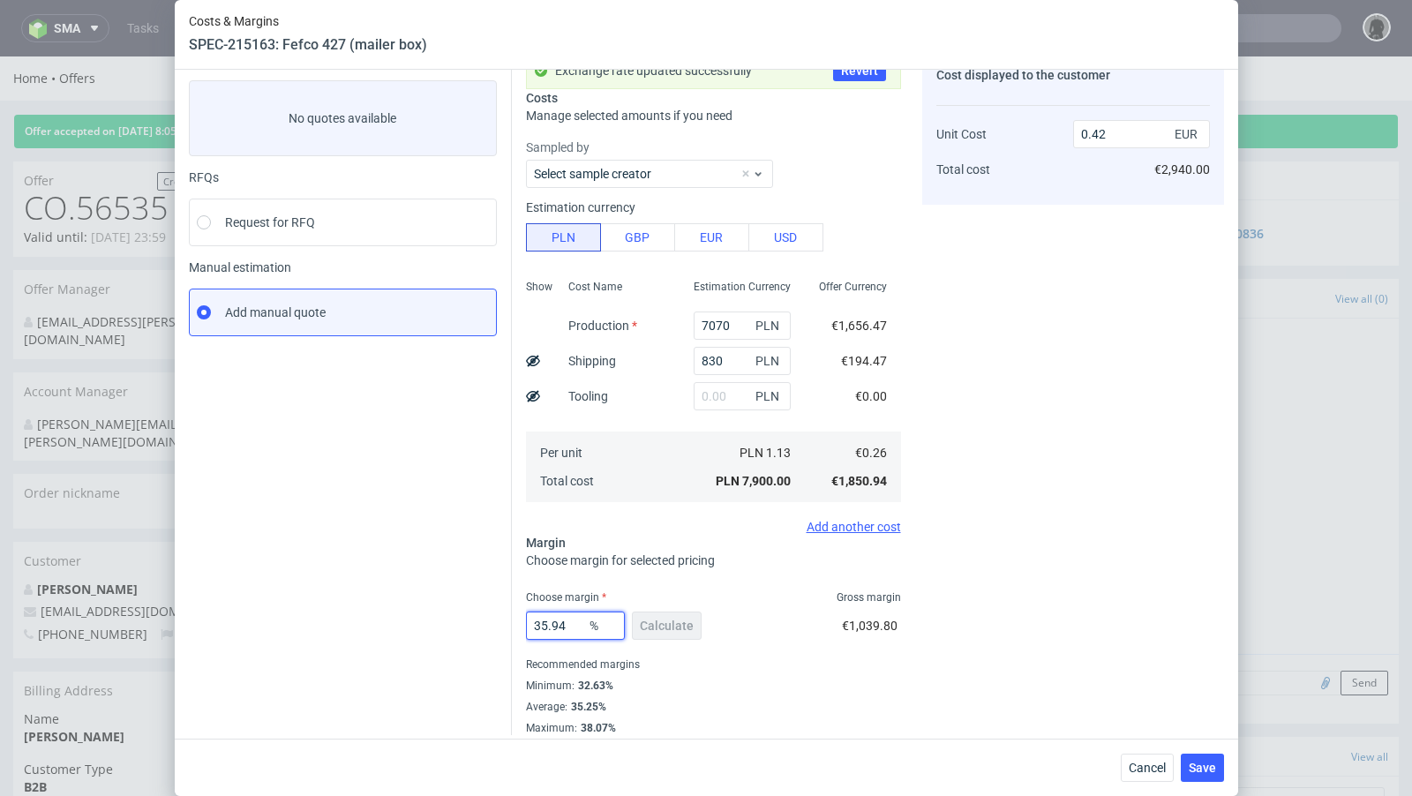
type input "0.41"
type input "35.95"
type input "0.42"
type input "35.94"
type input "0.41"
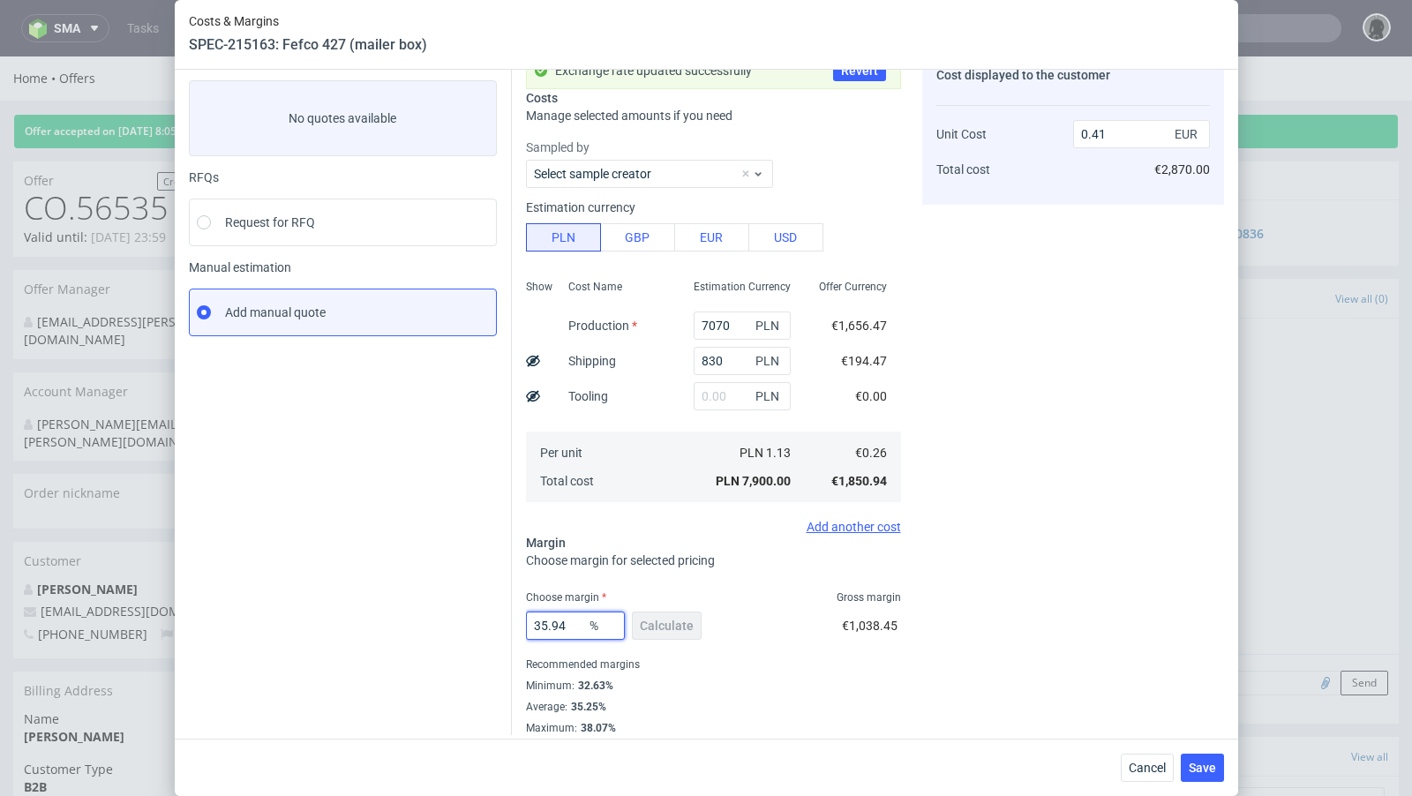
type input "35.94"
click at [998, 571] on div "Cost displayed to the customer Unit Cost Total cost 0.41 EUR €2,870.00" at bounding box center [1073, 393] width 302 height 683
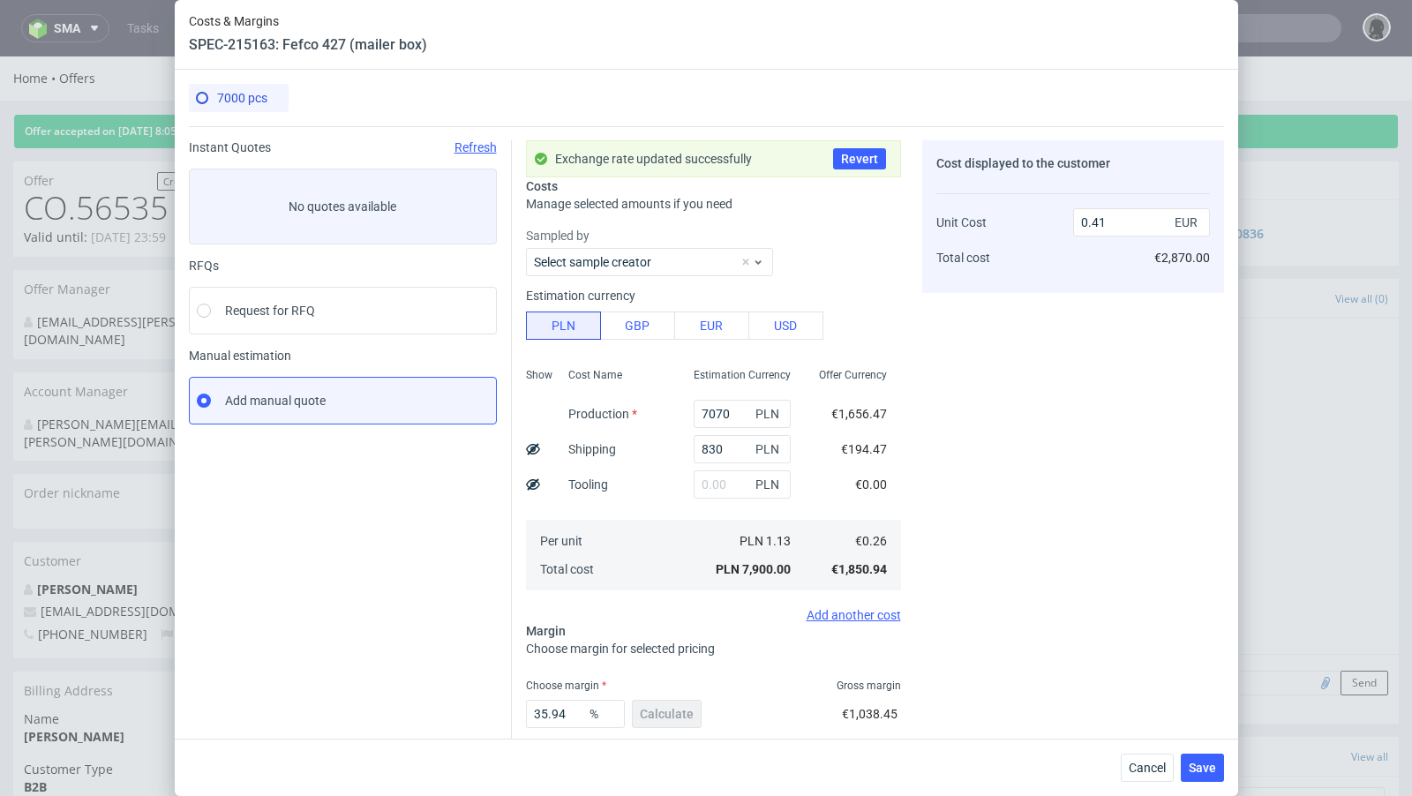
scroll to position [96, 0]
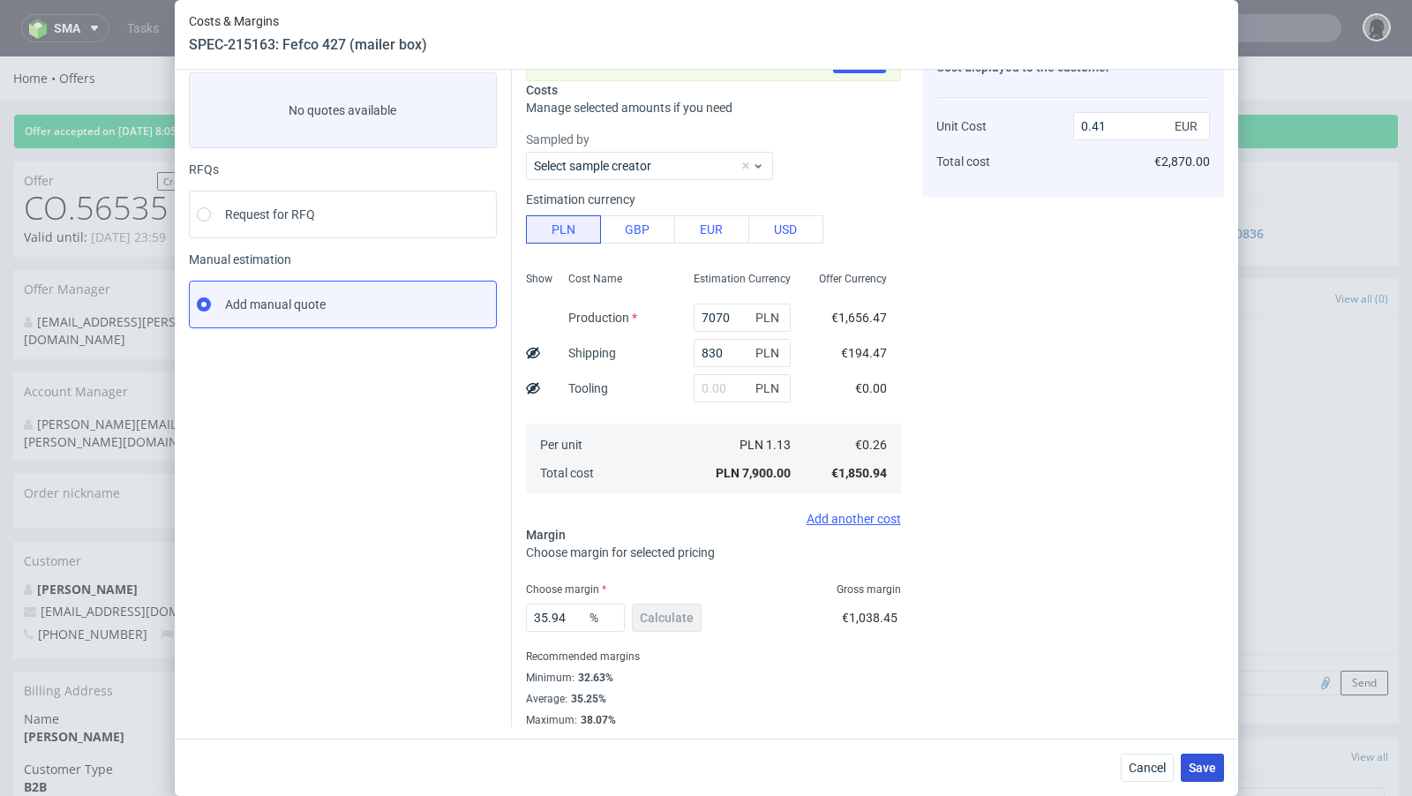
click at [1195, 768] on span "Save" at bounding box center [1202, 768] width 27 height 12
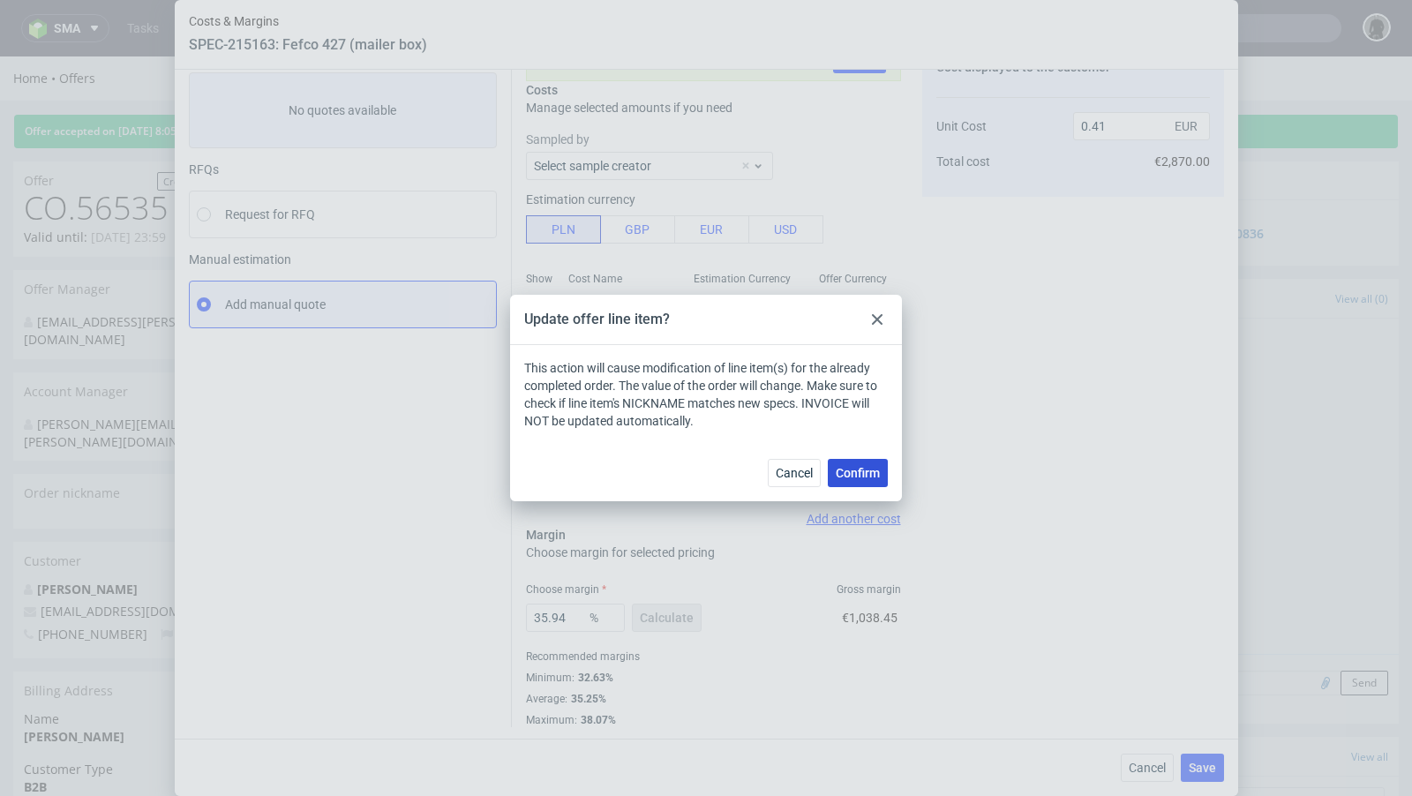
click at [851, 471] on span "Confirm" at bounding box center [858, 473] width 44 height 12
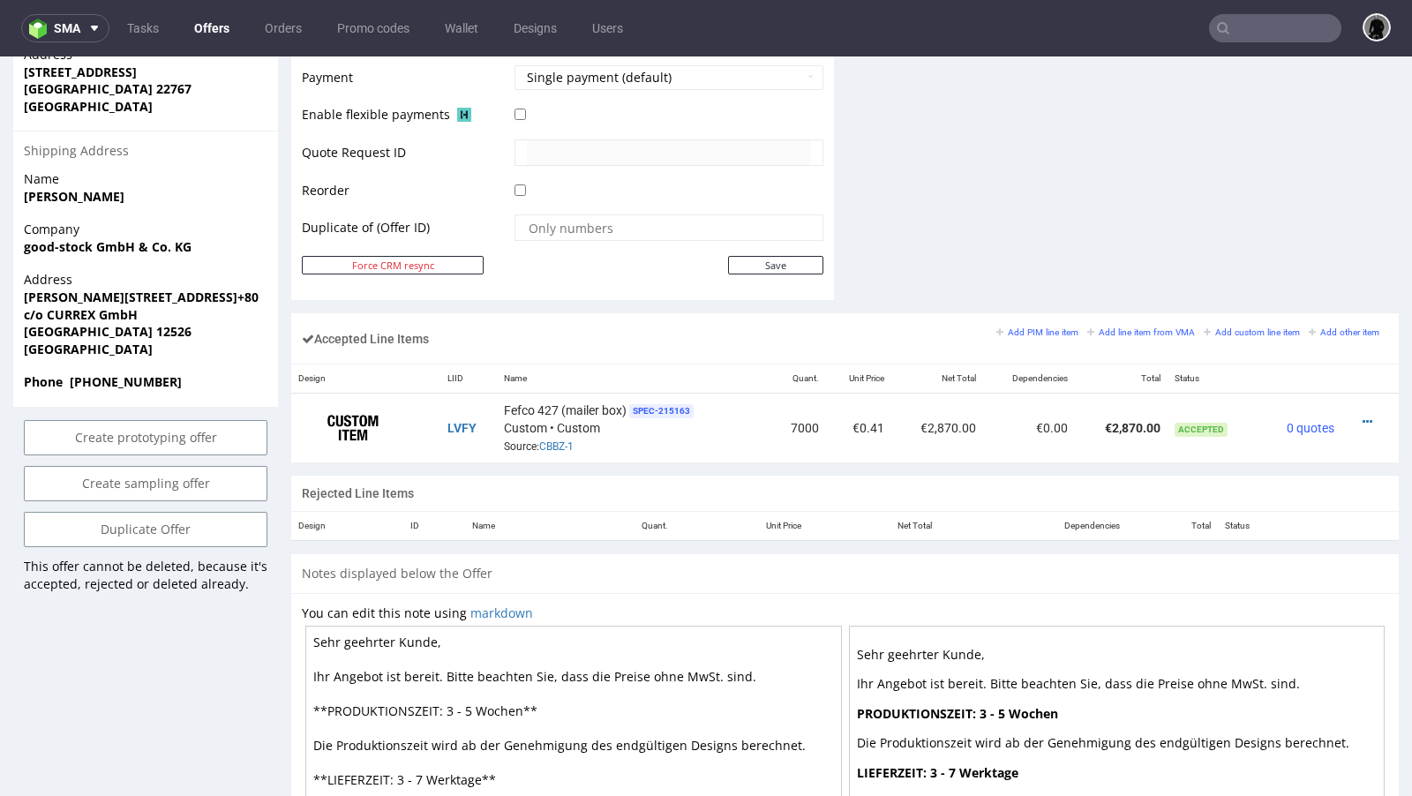
scroll to position [854, 0]
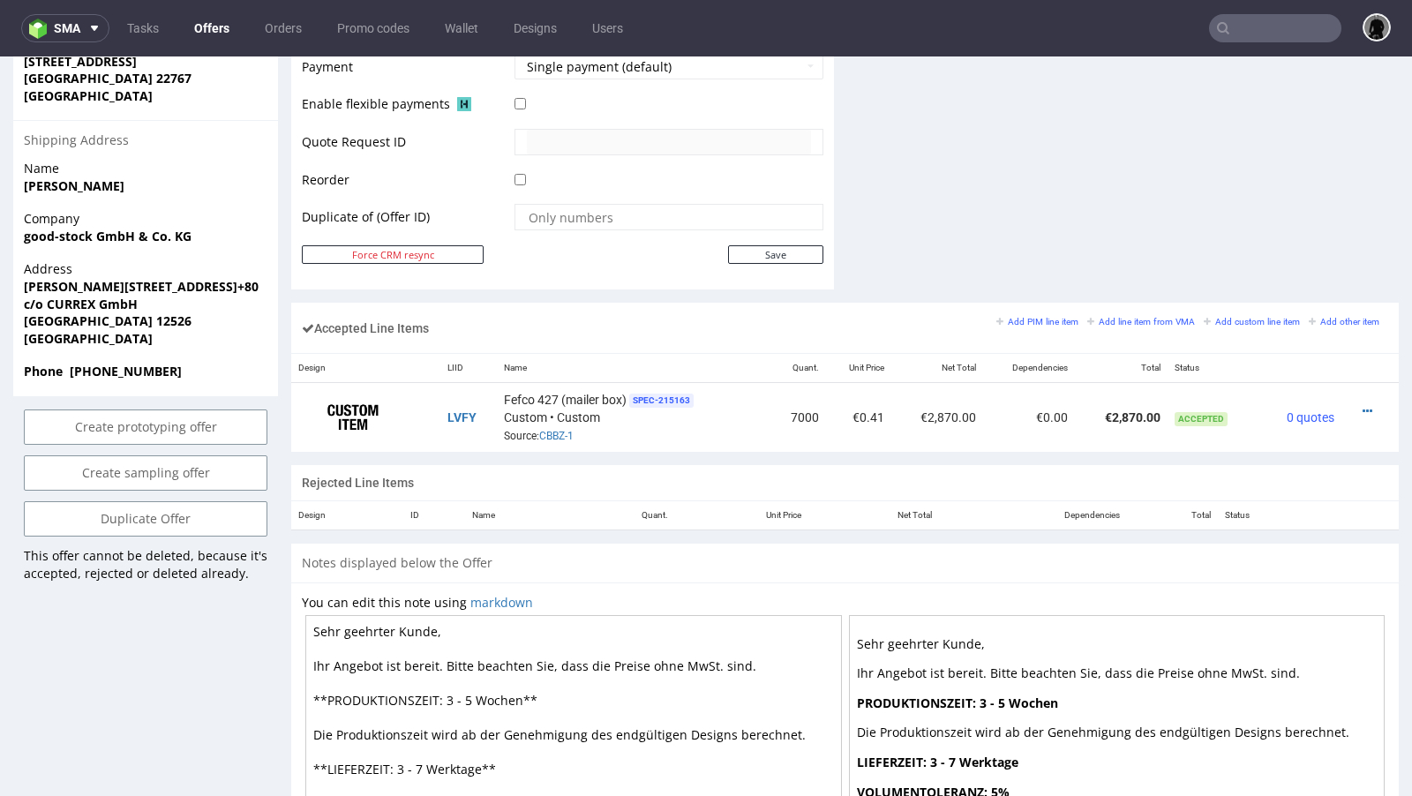
click at [231, 21] on link "Offers" at bounding box center [212, 28] width 56 height 28
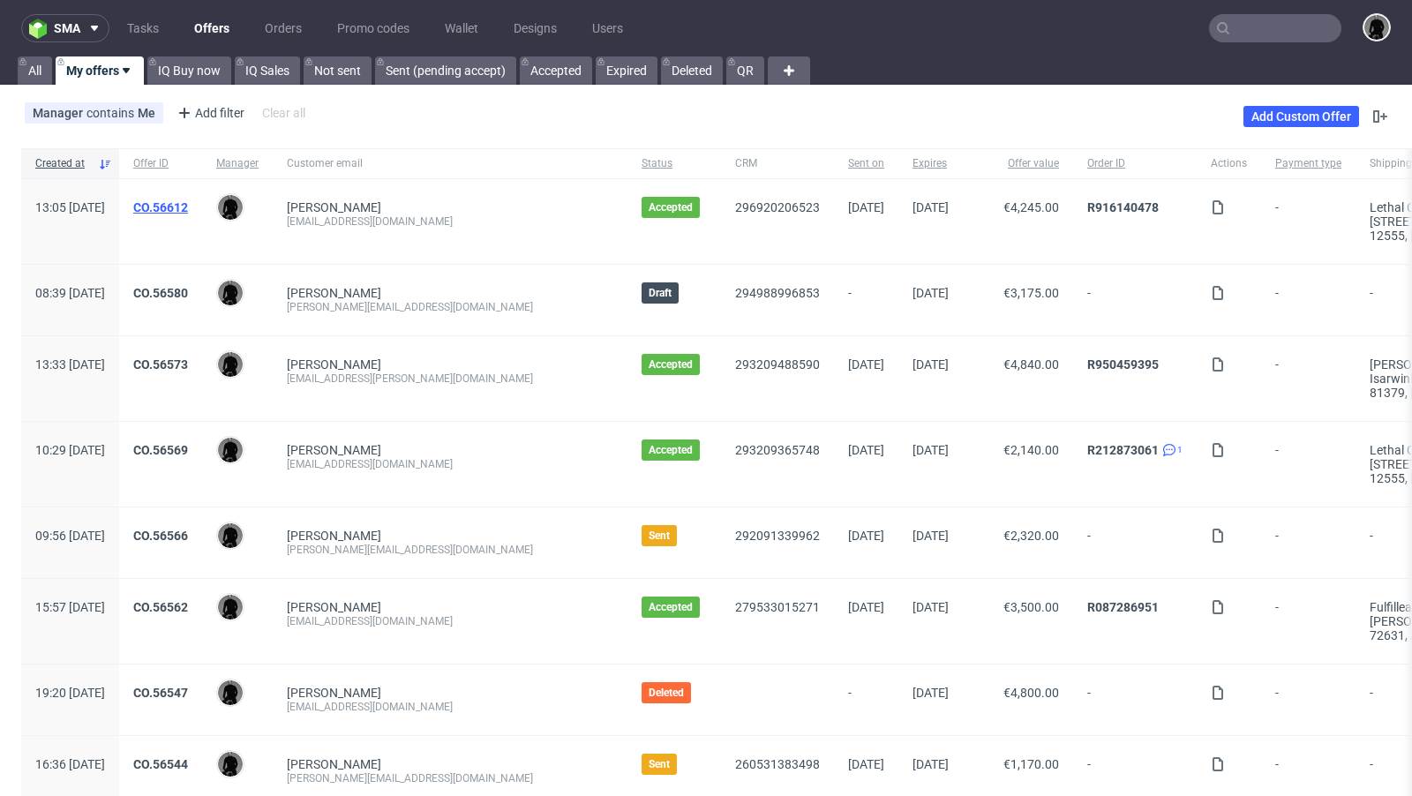
click at [188, 207] on link "CO.56612" at bounding box center [160, 207] width 55 height 14
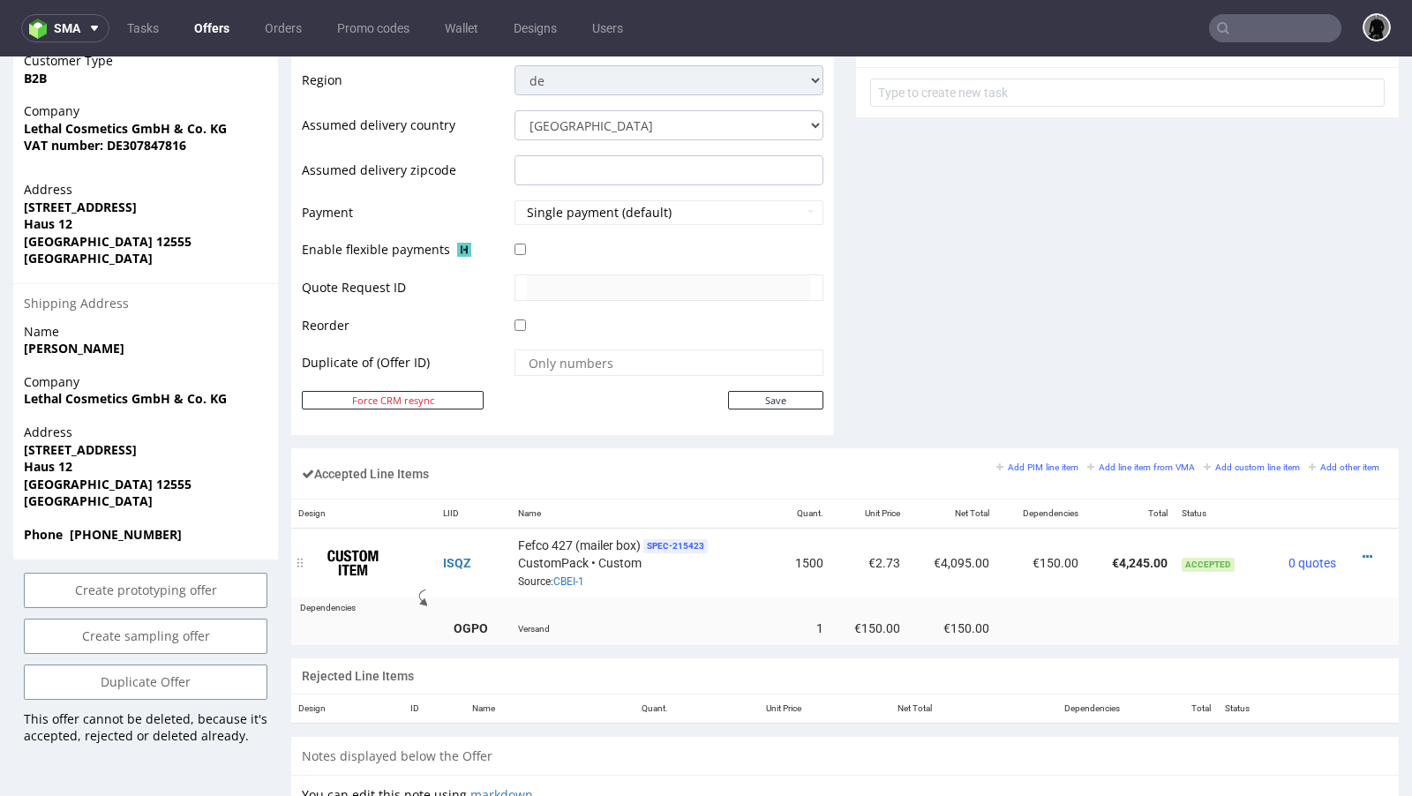
scroll to position [693, 0]
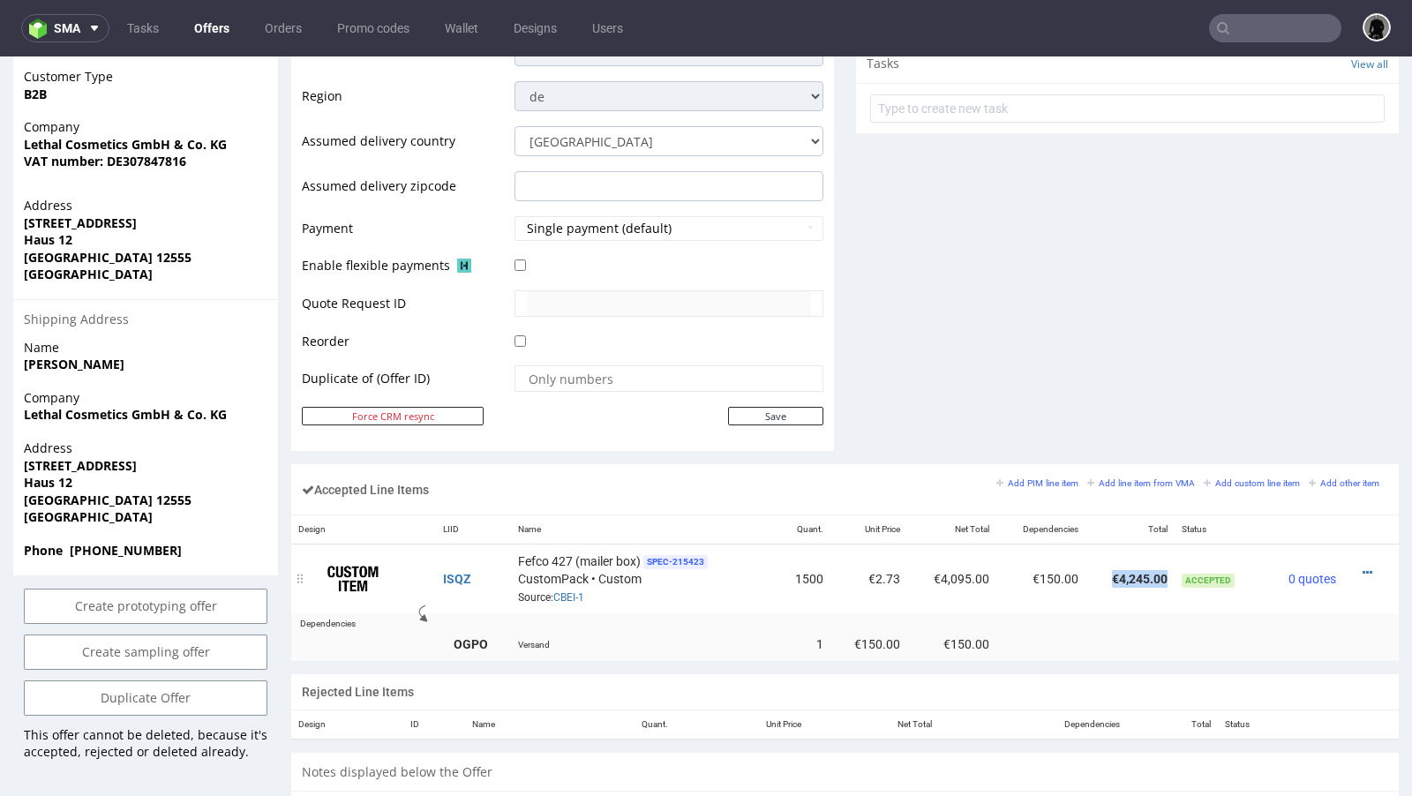
drag, startPoint x: 1096, startPoint y: 572, endPoint x: 1156, endPoint y: 574, distance: 60.1
click at [1156, 574] on td "€4,245.00" at bounding box center [1129, 579] width 89 height 70
copy td "€4,245.00"
click at [1363, 566] on icon at bounding box center [1368, 572] width 10 height 12
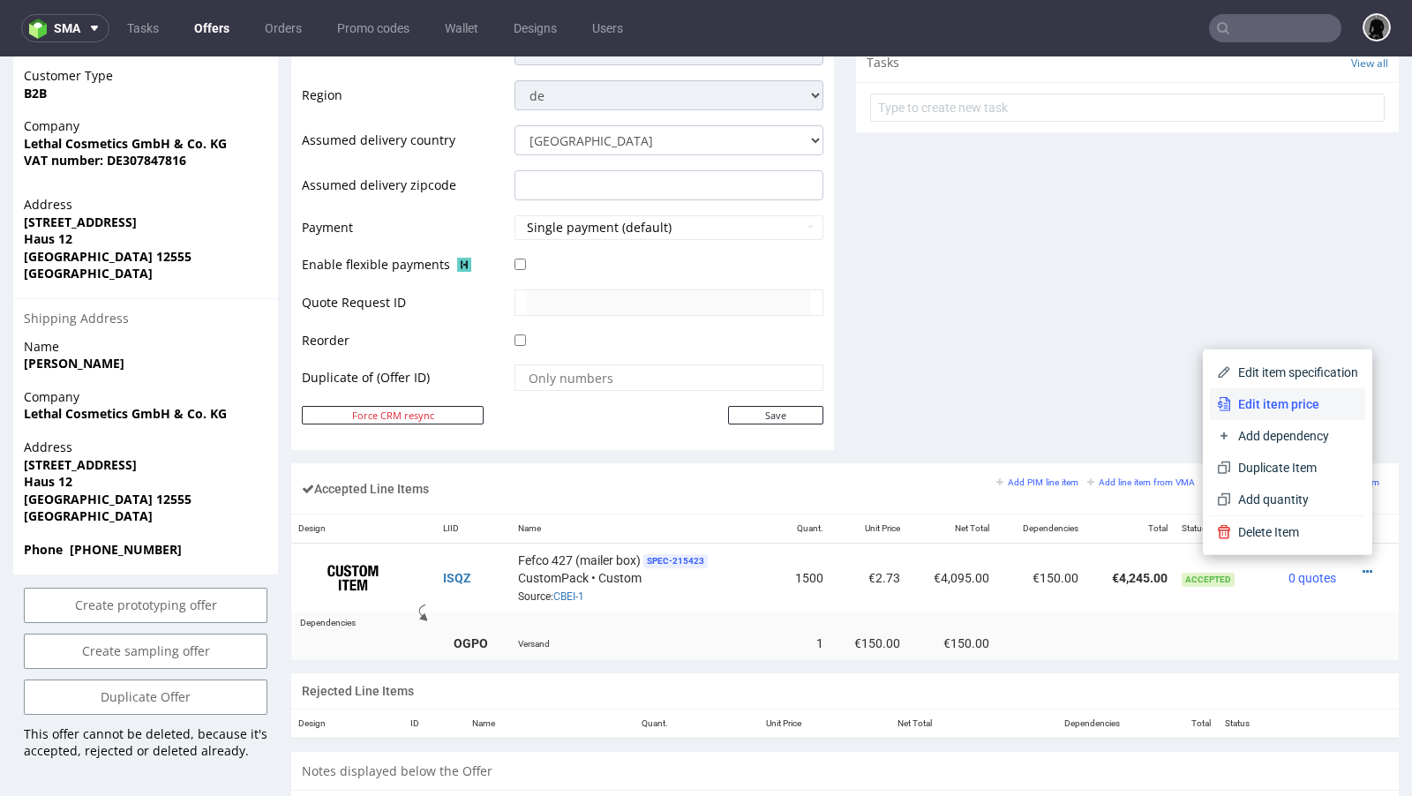
click at [1263, 402] on span "Edit item price" at bounding box center [1294, 404] width 127 height 18
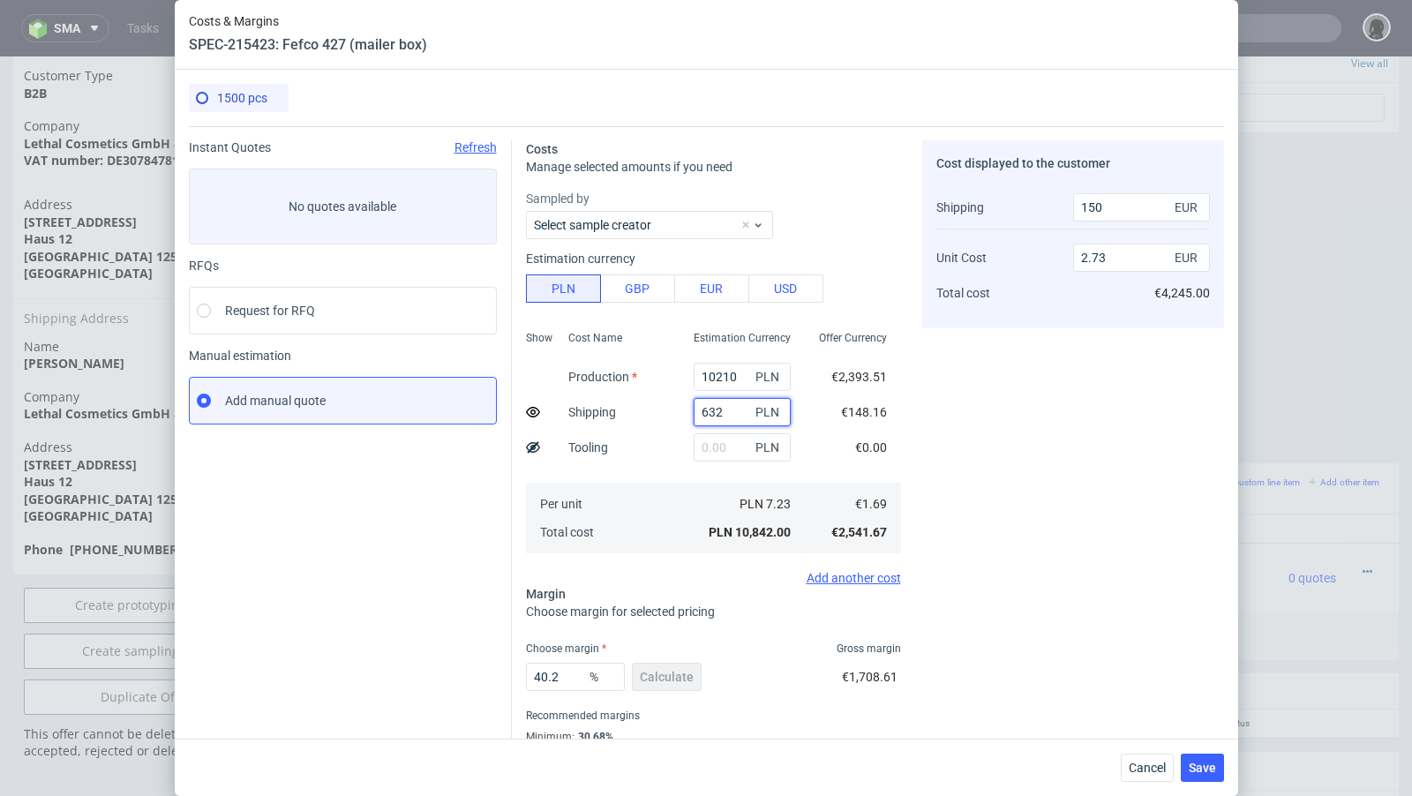
drag, startPoint x: 728, startPoint y: 413, endPoint x: 634, endPoint y: 409, distance: 94.5
click at [634, 409] on div "Show Cost Name Production Shipping Tooling Per unit Total cost Estimation Curre…" at bounding box center [713, 440] width 375 height 233
paste input "1195"
type input "1195"
type input "285"
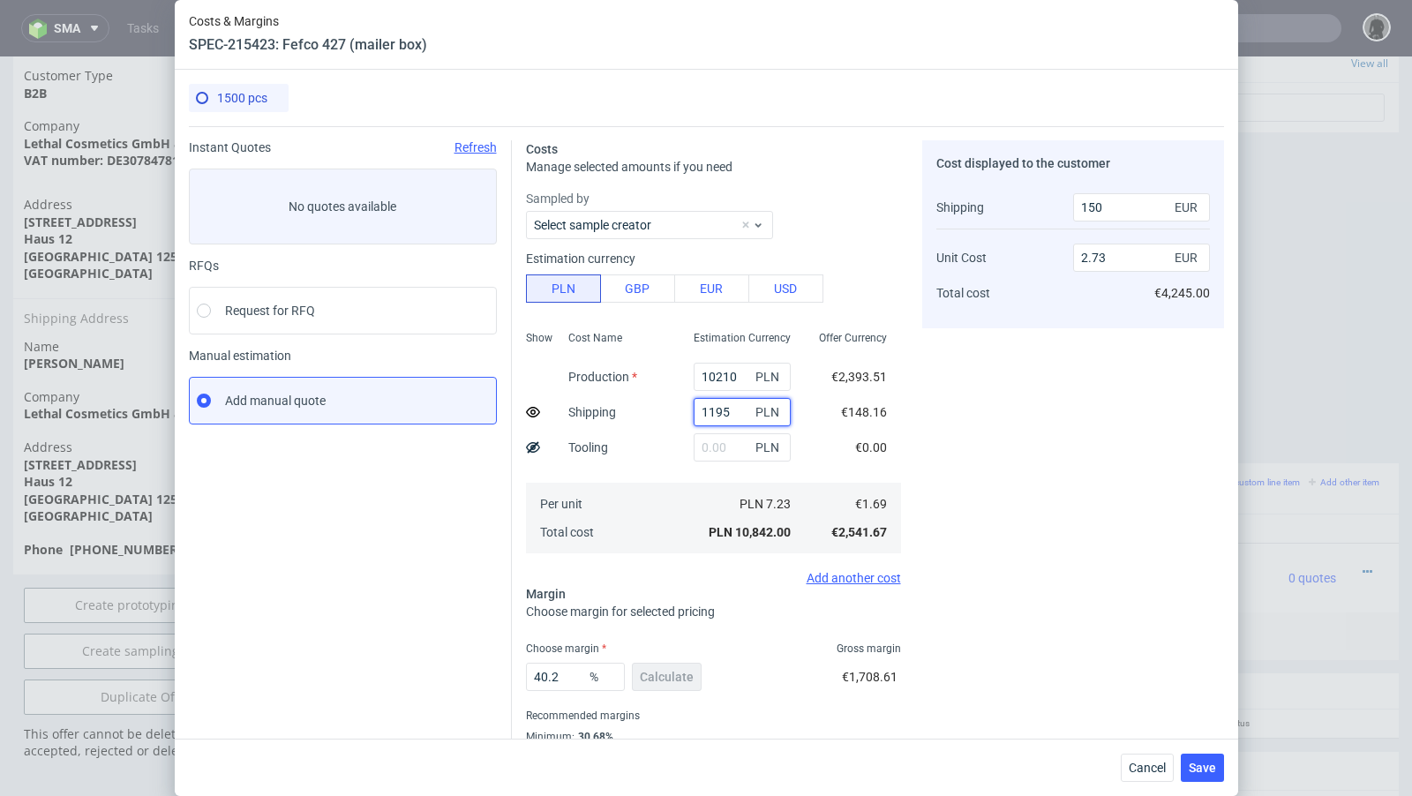
type input "2.79"
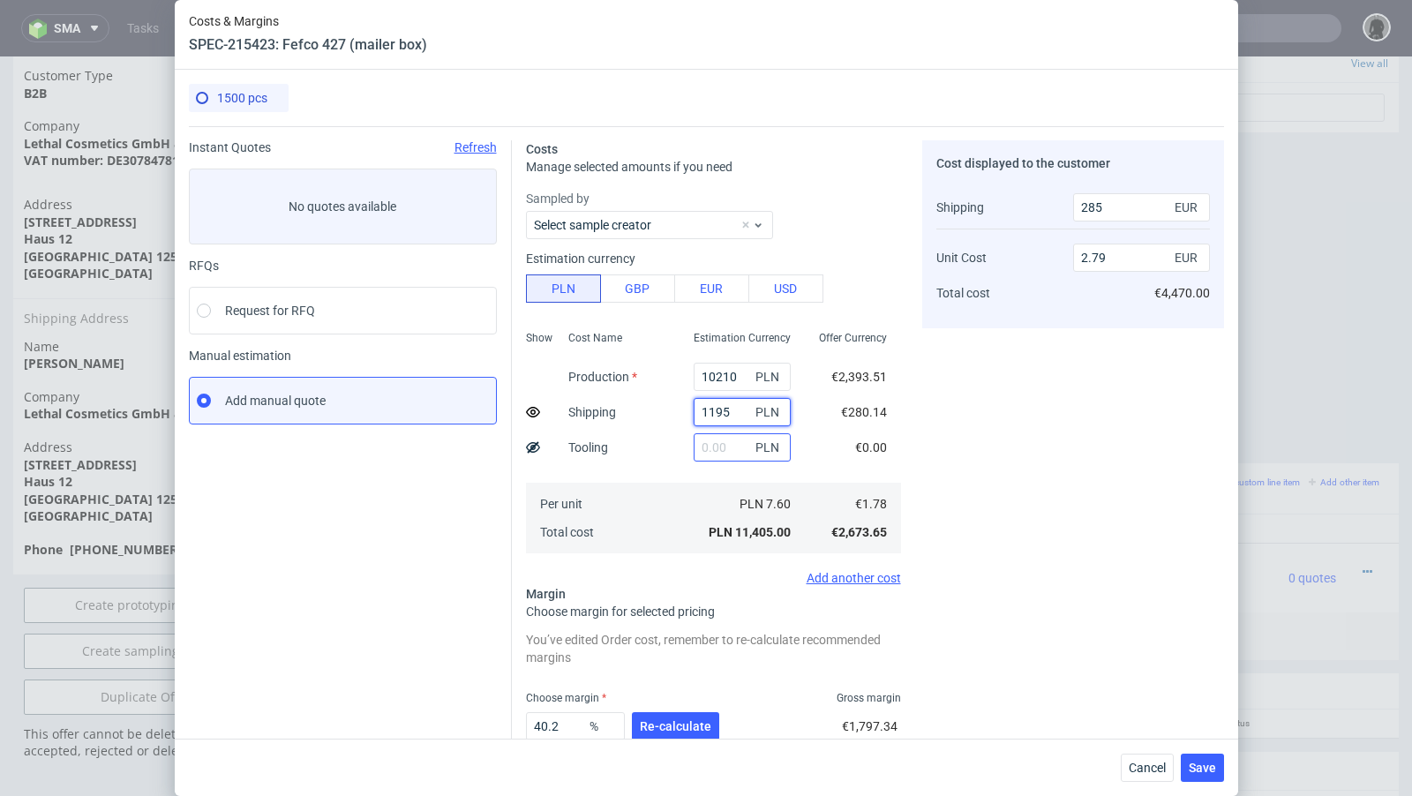
scroll to position [3, 0]
type input "1195"
click at [677, 722] on span "Re-calculate" at bounding box center [675, 723] width 71 height 12
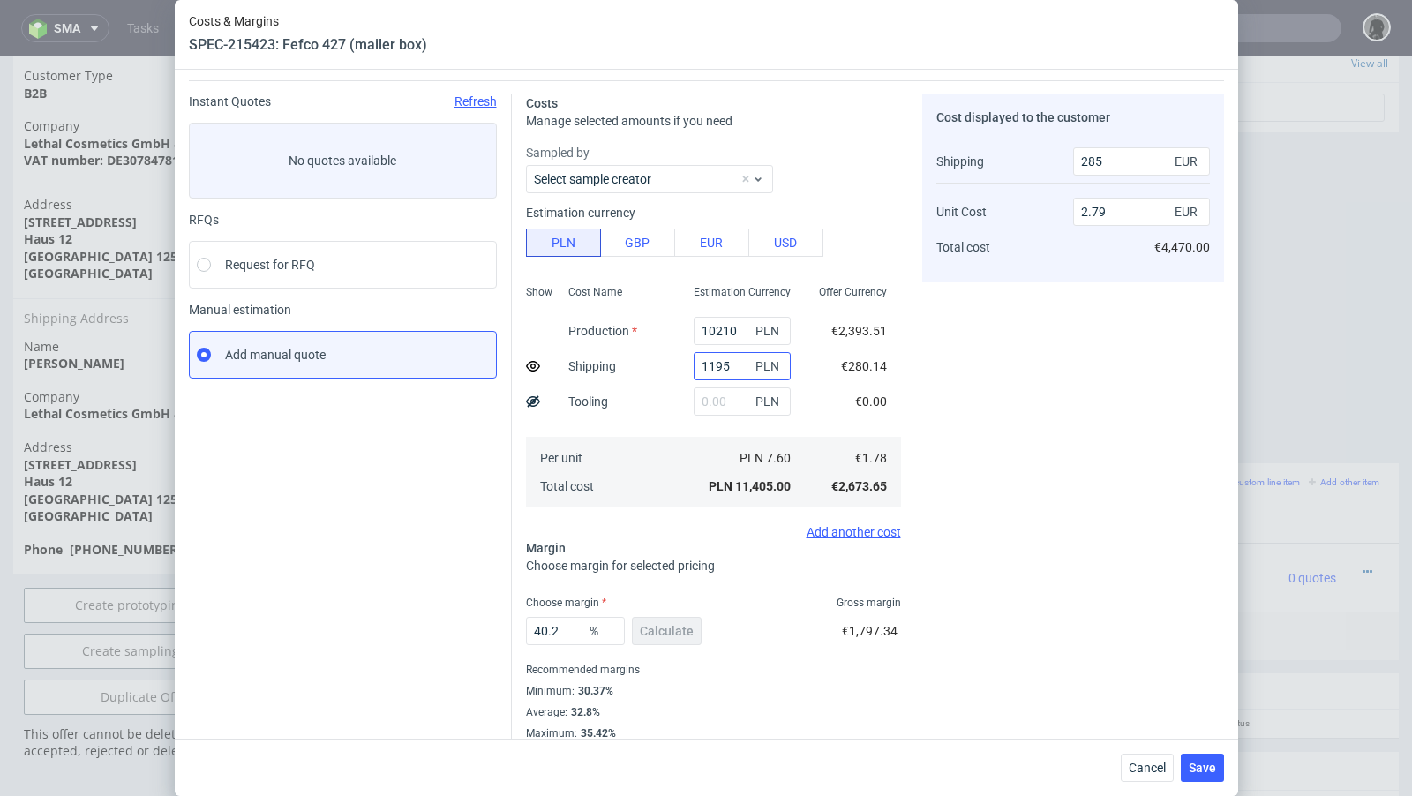
scroll to position [47, 0]
drag, startPoint x: 575, startPoint y: 627, endPoint x: 512, endPoint y: 628, distance: 63.6
click at [512, 628] on div "Costs Manage selected amounts if you need Sampled by Select sample creator Esti…" at bounding box center [868, 409] width 712 height 660
type input "38"
type input "2.69"
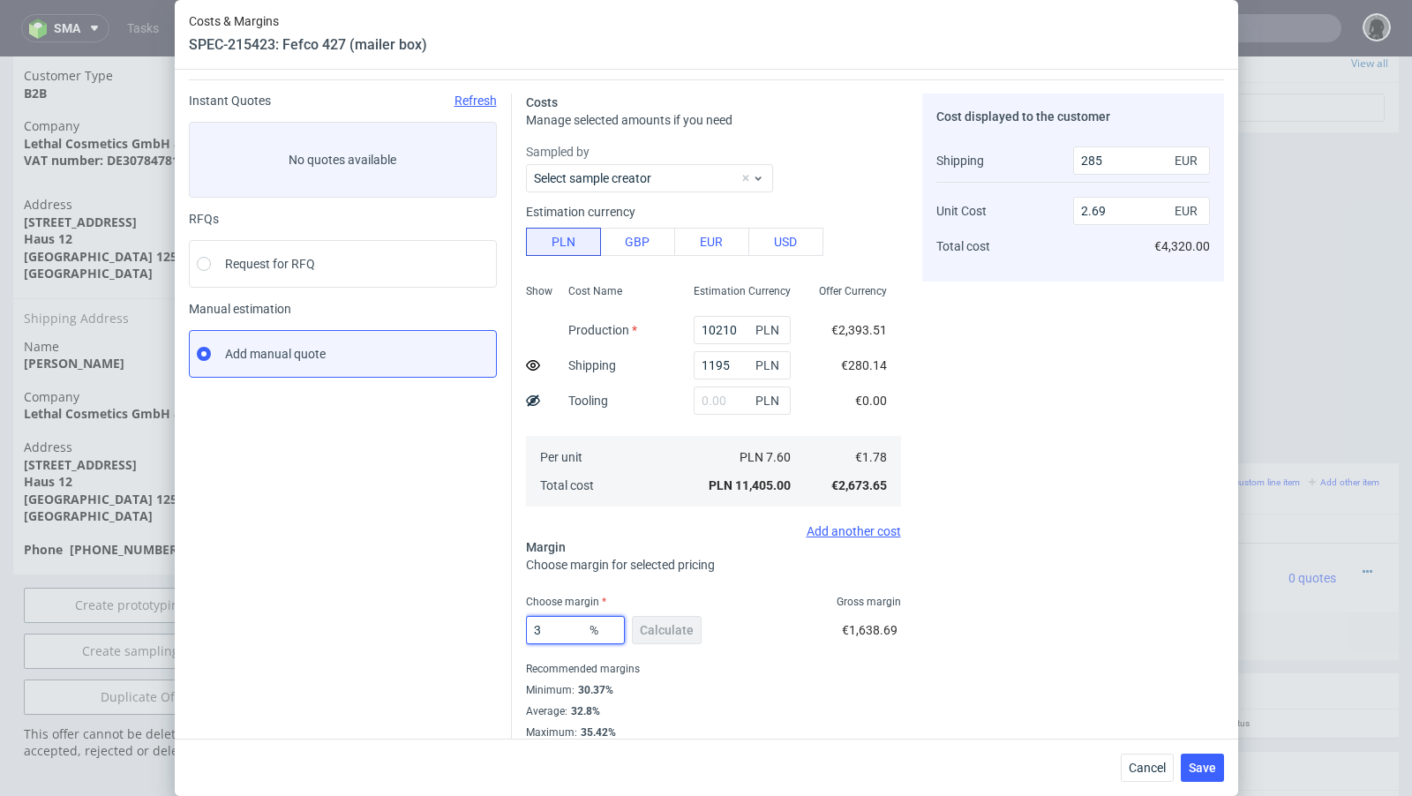
type input "37"
type input "2.64"
type input "37.99"
type input "2.69"
type input "37.9"
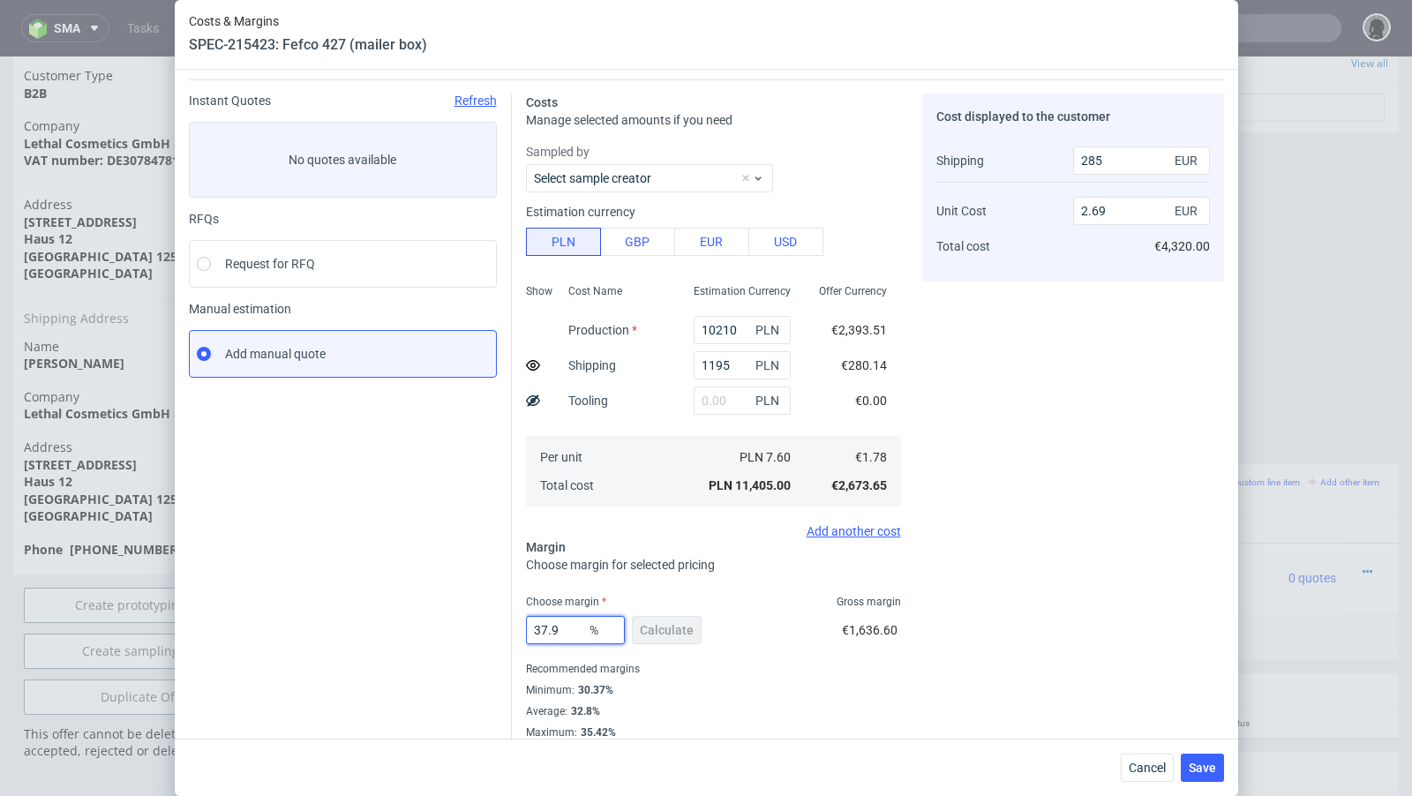
type input "2.68"
type input "37.7"
type input "2.67"
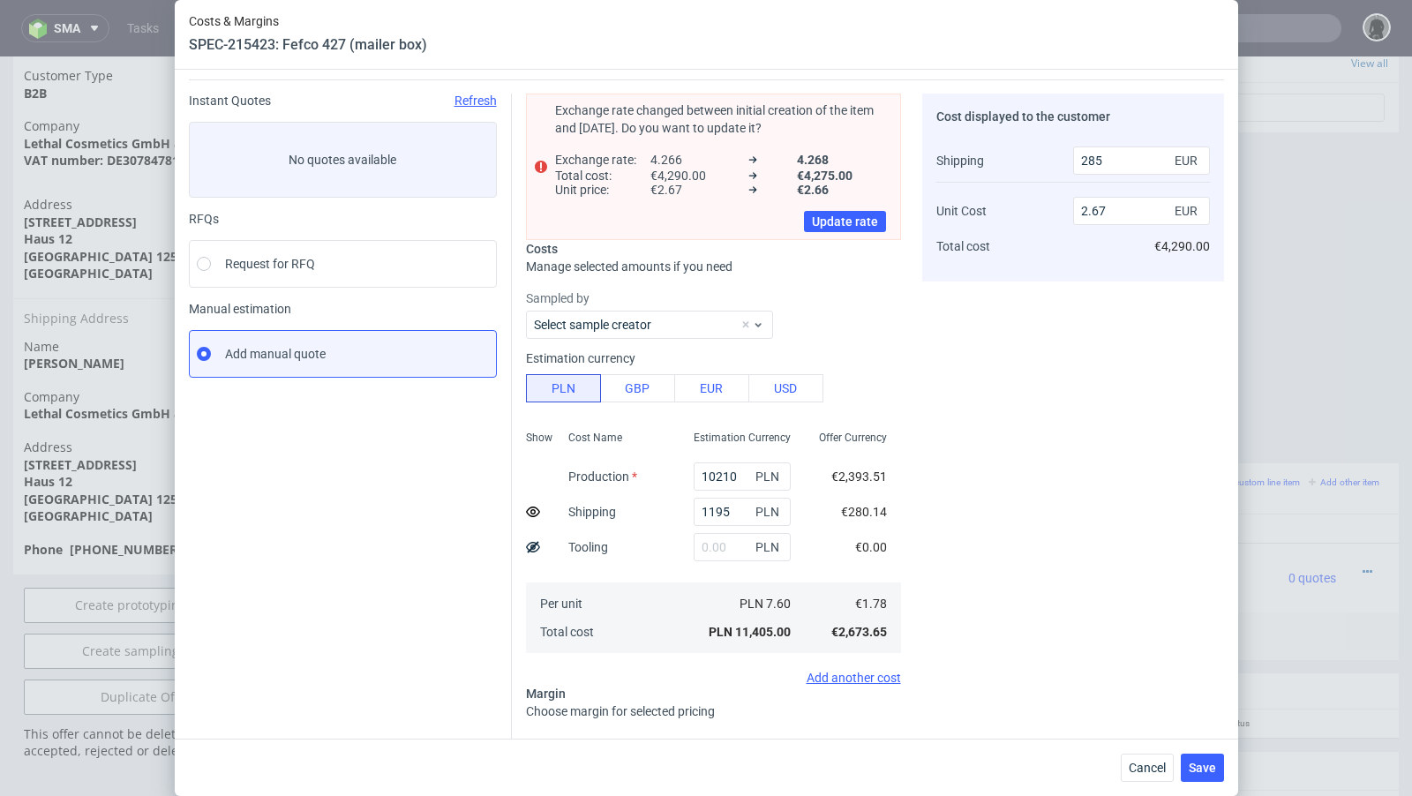
type input "37.5"
click at [837, 236] on div "Exchange rate changed between initial creation of the item and today. Do you wa…" at bounding box center [713, 167] width 375 height 146
click at [832, 212] on button "Update rate" at bounding box center [845, 221] width 82 height 21
type input "2.66"
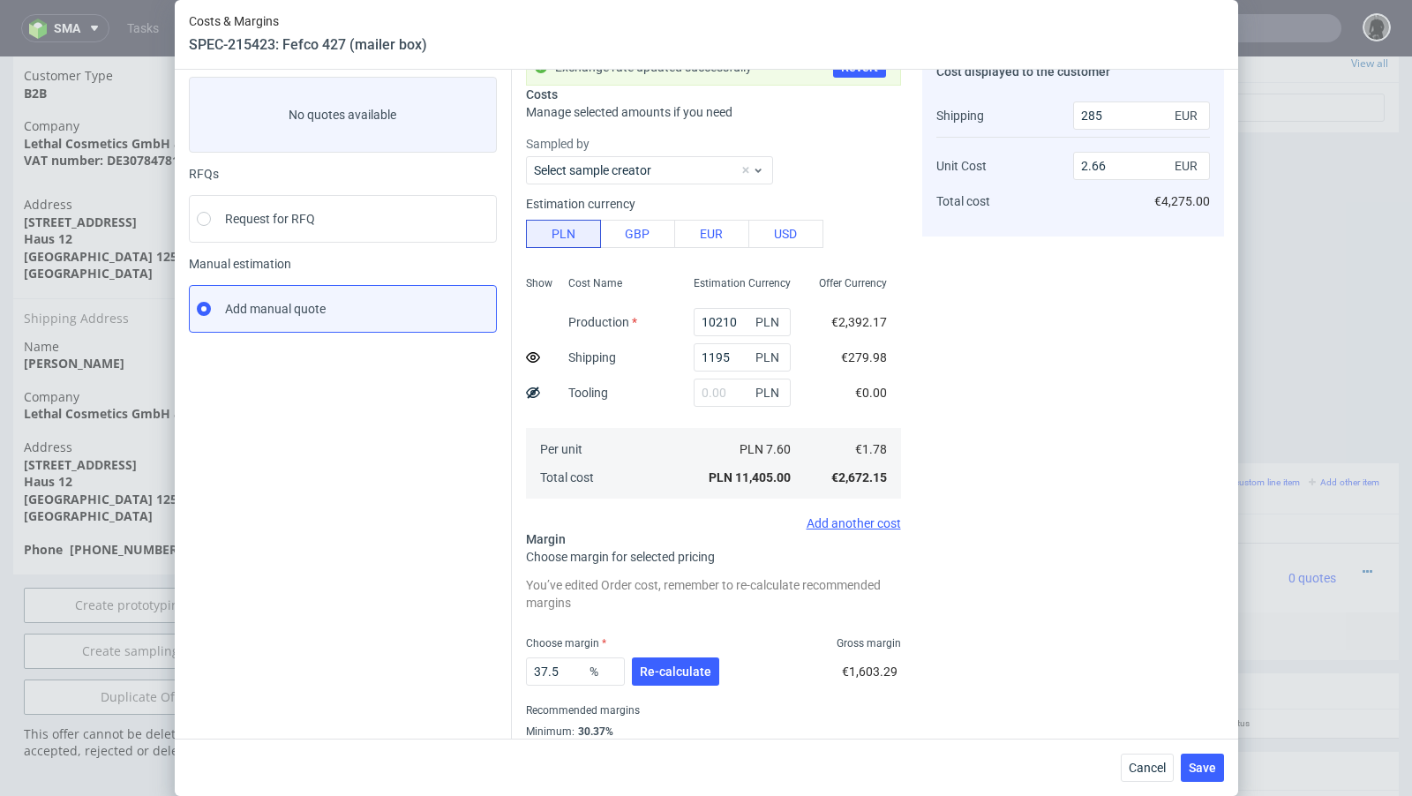
scroll to position [95, 0]
click at [567, 664] on input "37.5" at bounding box center [575, 668] width 99 height 28
type input "37.3"
type input "2.65"
type input "37"
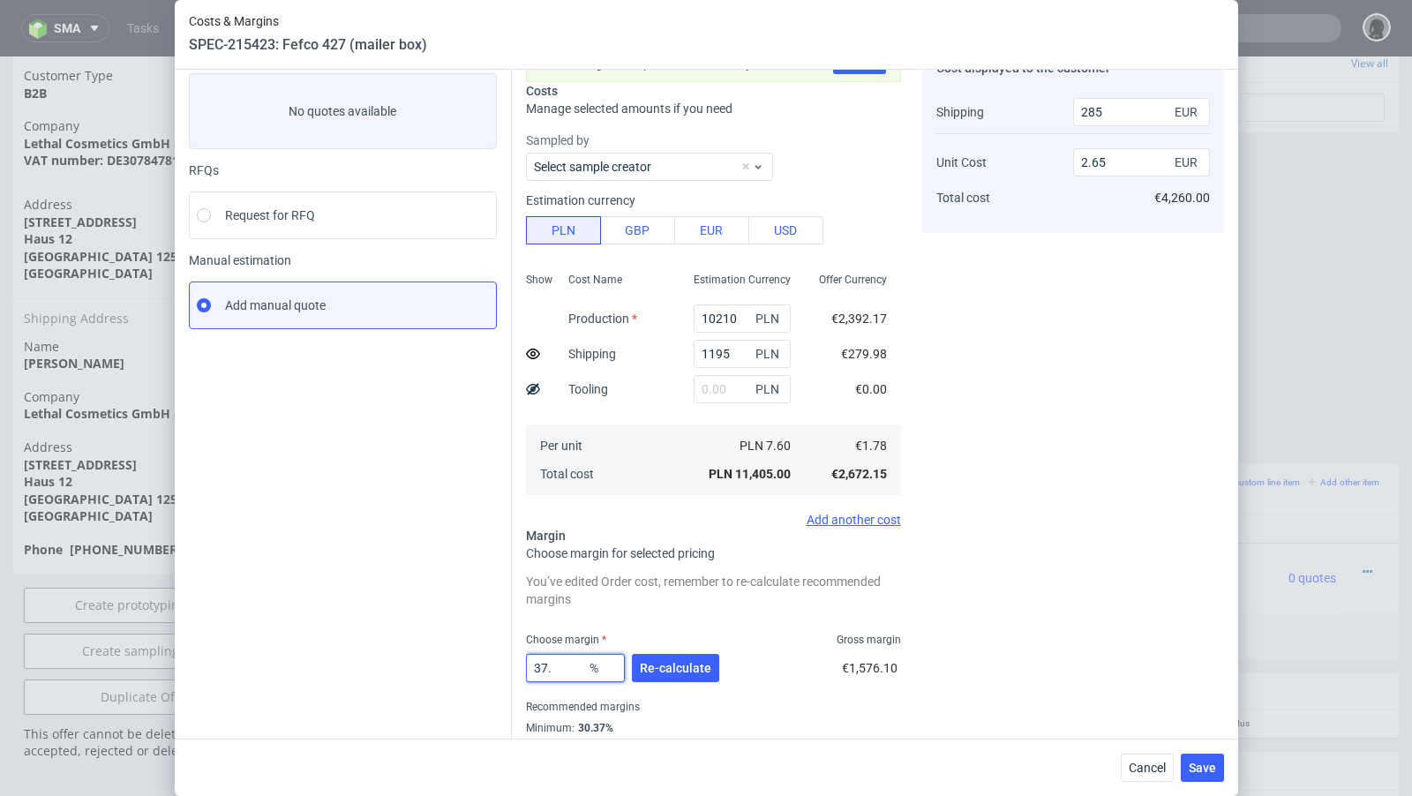
type input "2.64"
type input "37.09"
type input "2.65"
type input "37.05"
type input "2.64"
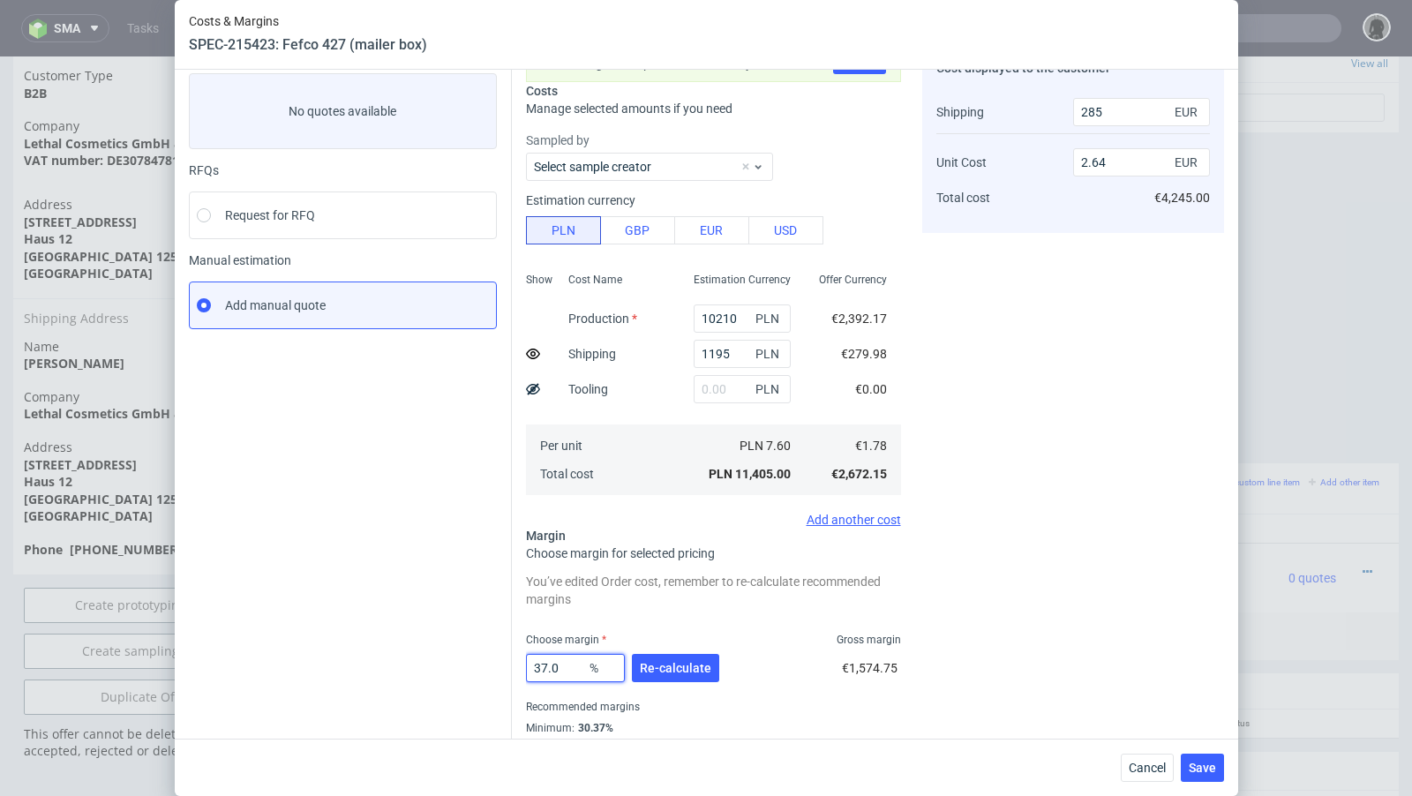
type input "37.09"
type input "2.65"
type input "37.08"
type input "2.64"
type input "37.08"
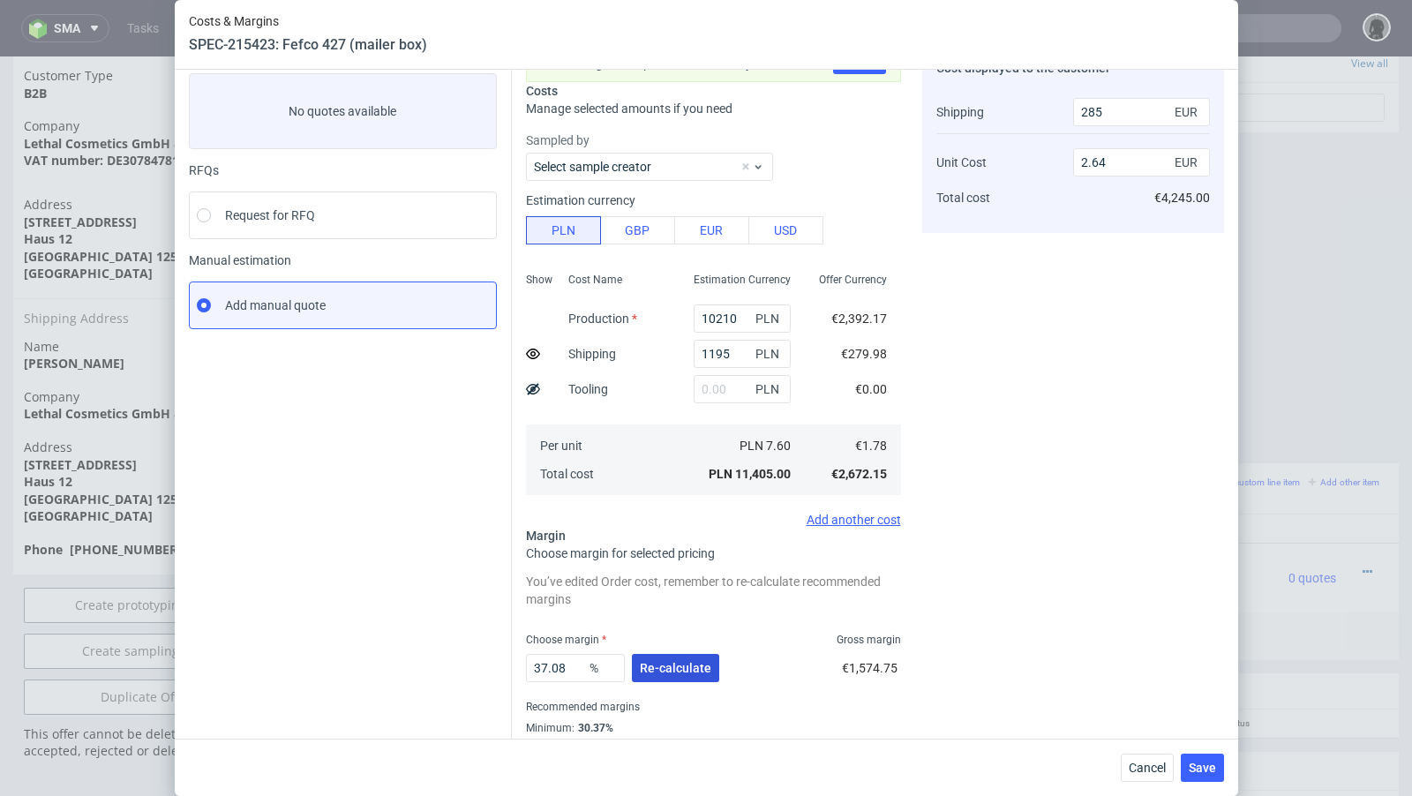
click at [693, 668] on span "Re-calculate" at bounding box center [675, 668] width 71 height 12
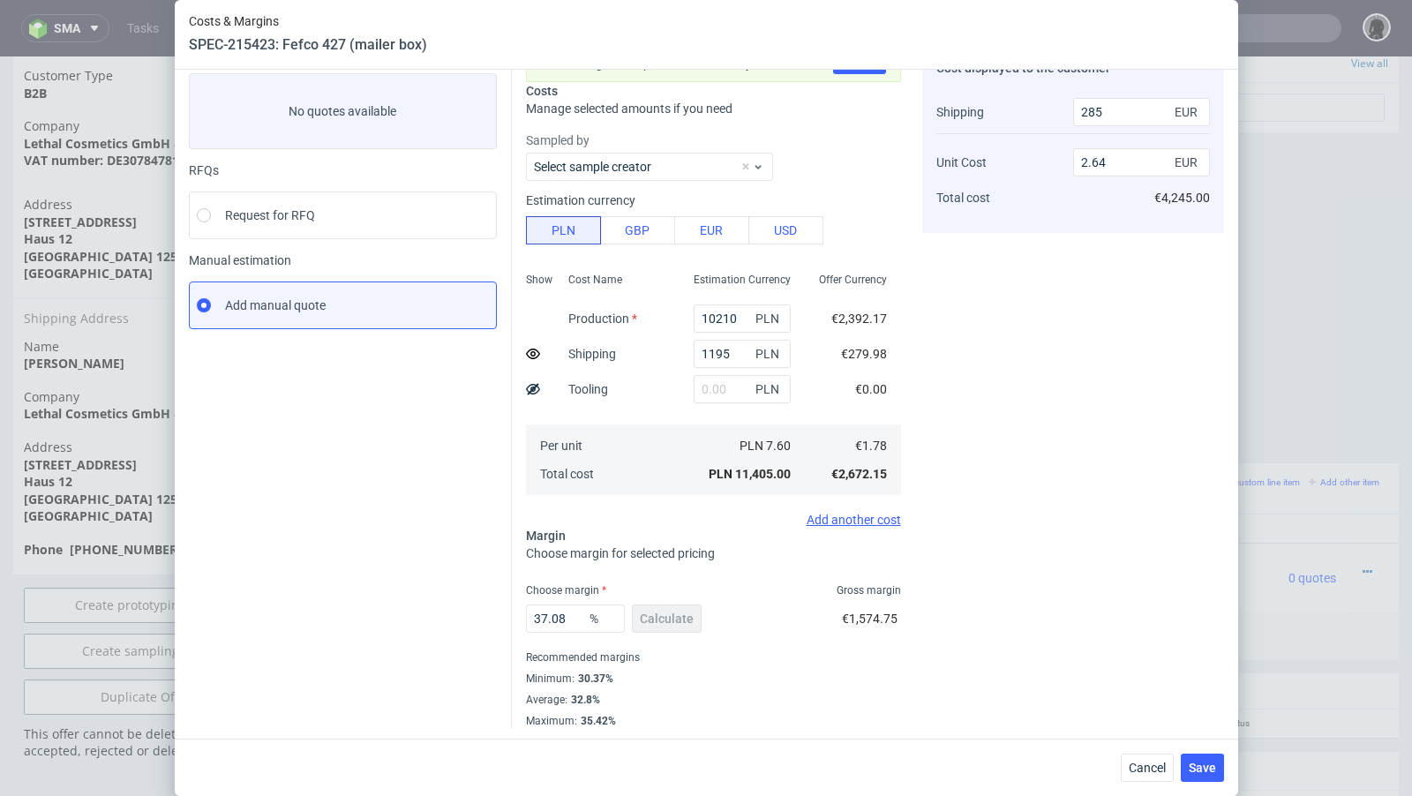
click at [814, 639] on div "37.08 % Calculate €1,574.75" at bounding box center [713, 621] width 375 height 49
click at [685, 581] on fieldset "Exchange rate updated successfully Revert Costs Manage selected amounts if you …" at bounding box center [713, 386] width 375 height 683
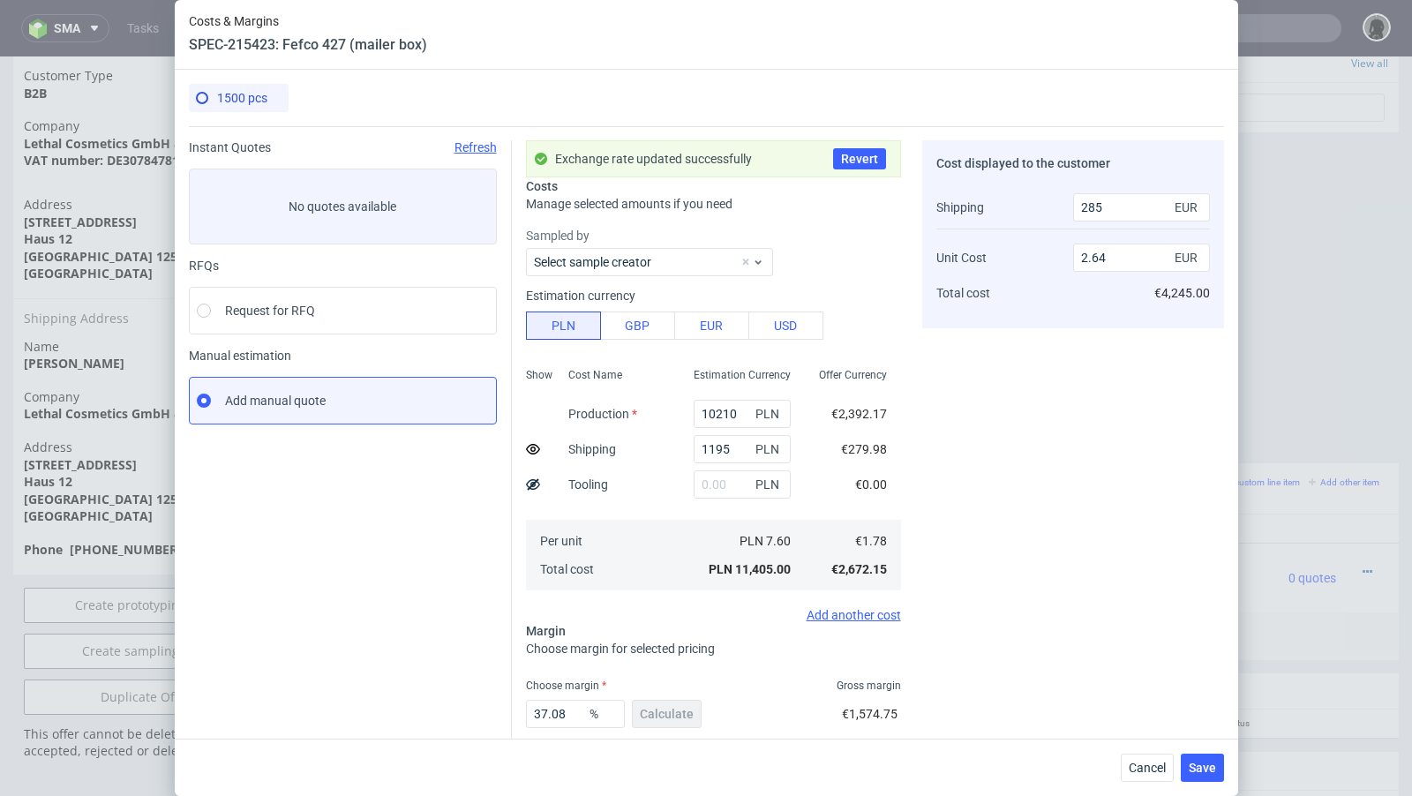
scroll to position [96, 0]
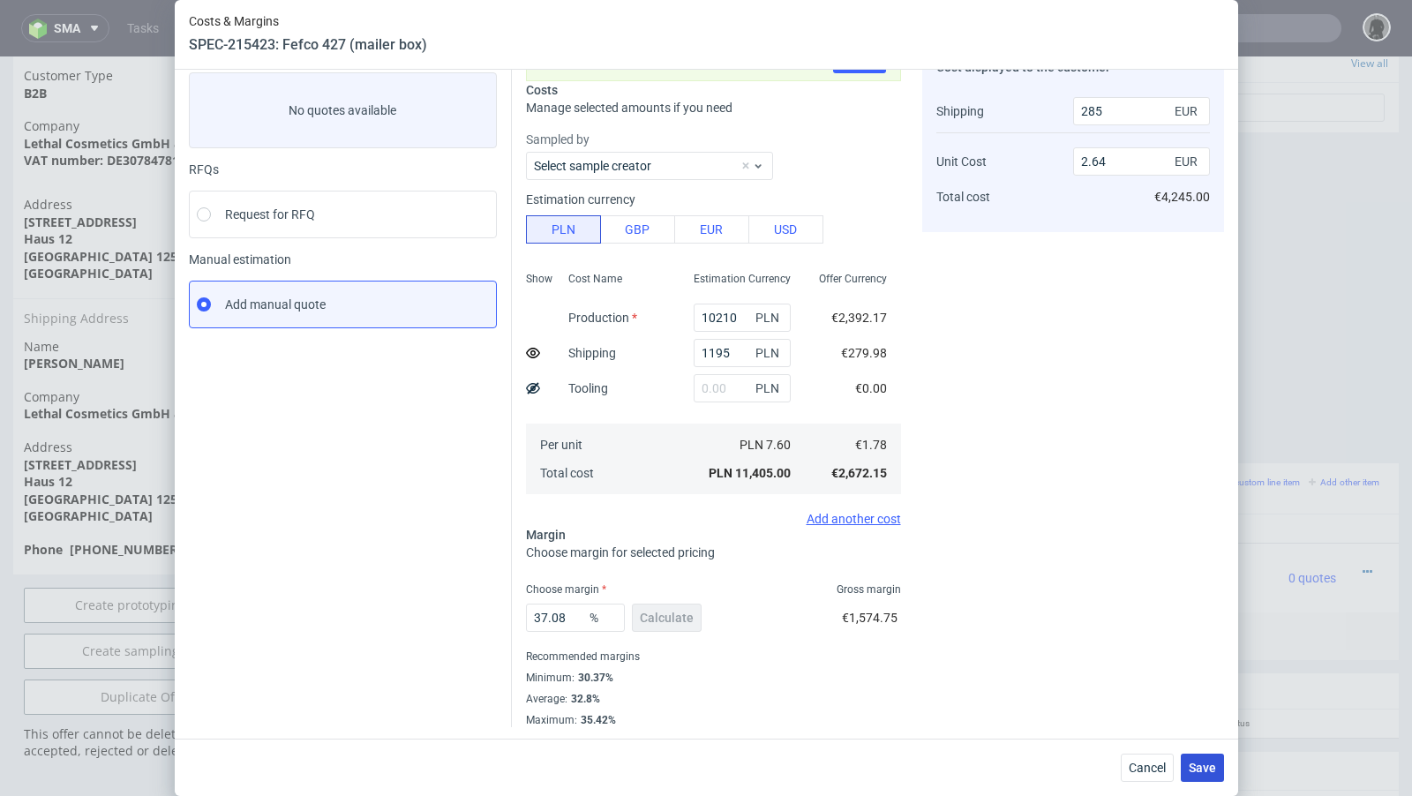
click at [1196, 766] on span "Save" at bounding box center [1202, 768] width 27 height 12
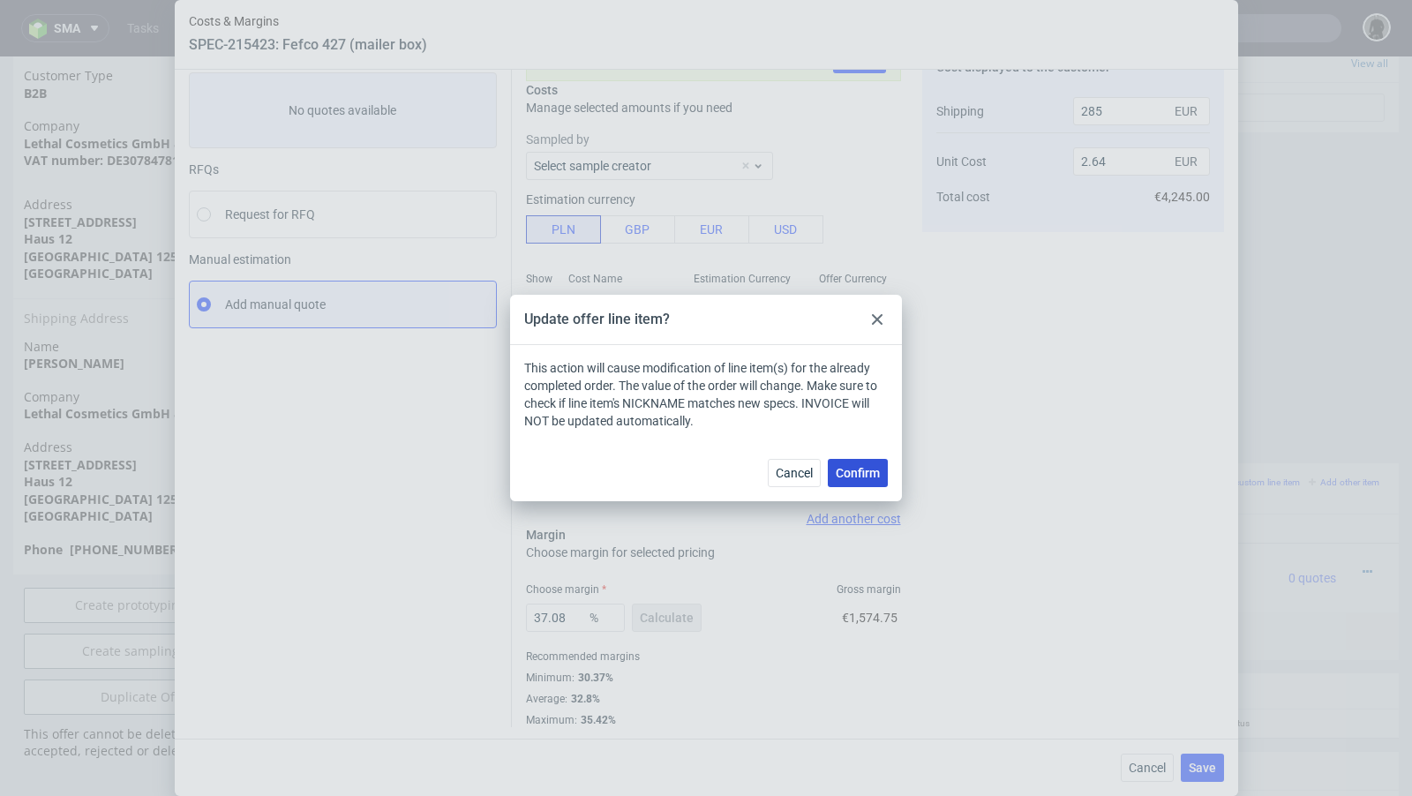
click at [853, 479] on span "Confirm" at bounding box center [858, 473] width 44 height 12
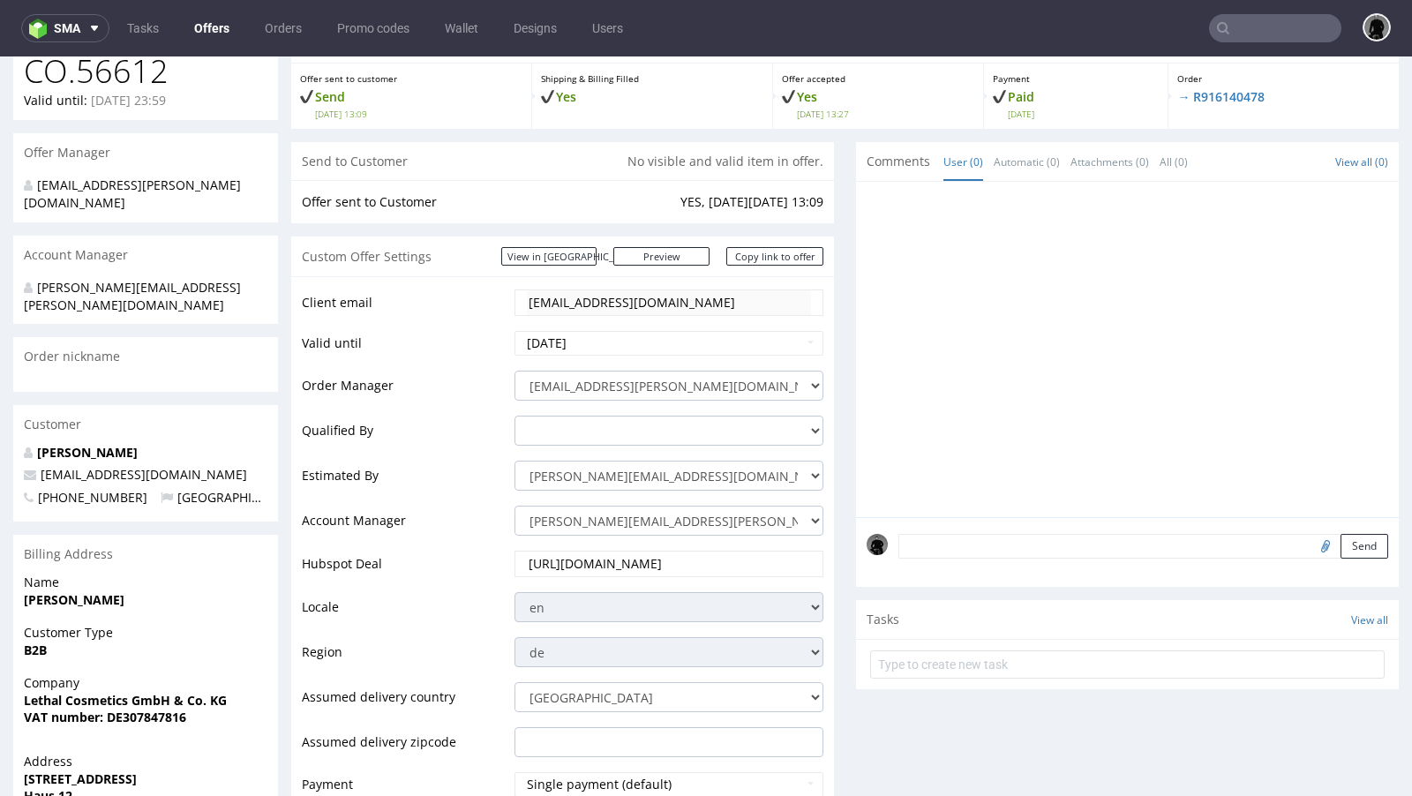
scroll to position [138, 0]
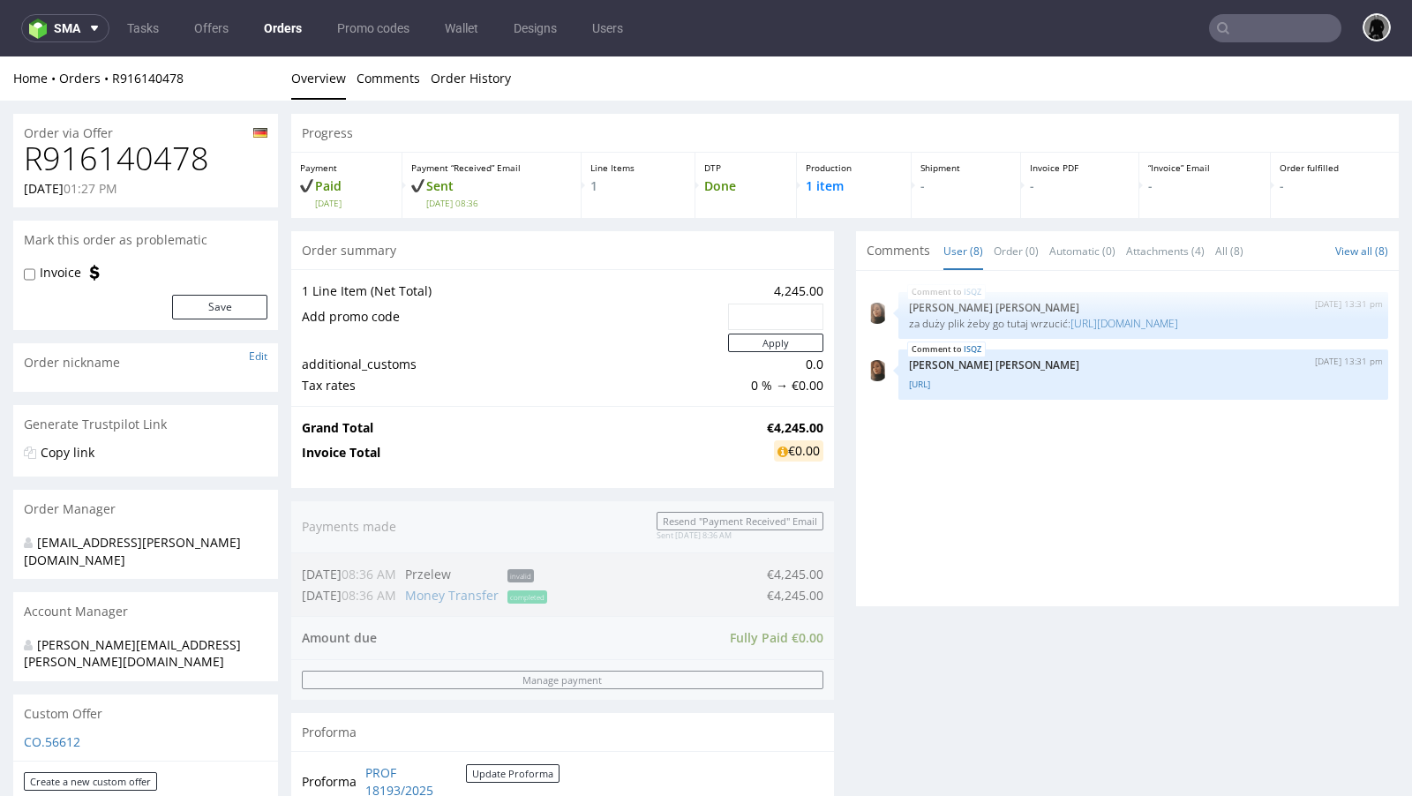
scroll to position [305, 0]
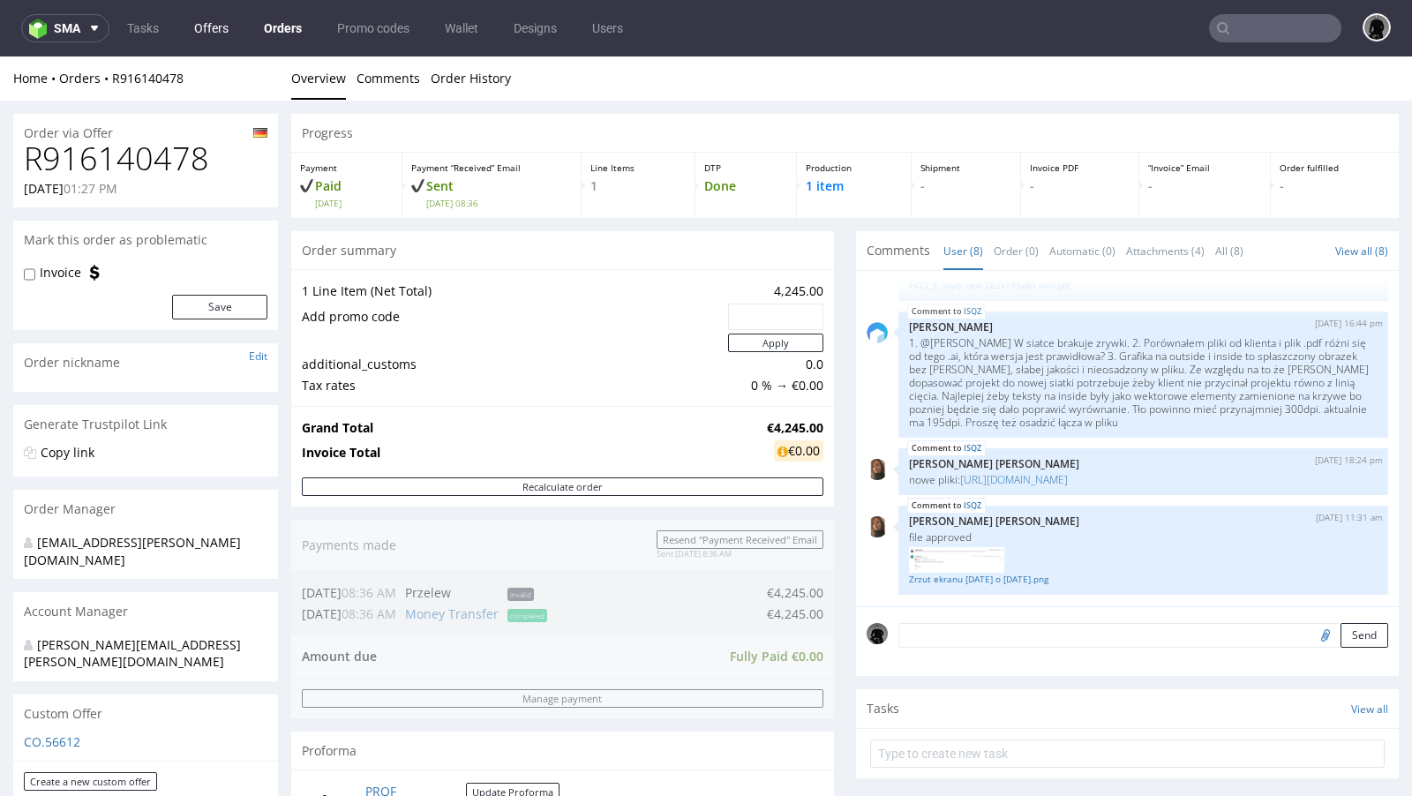
click at [204, 24] on link "Offers" at bounding box center [212, 28] width 56 height 28
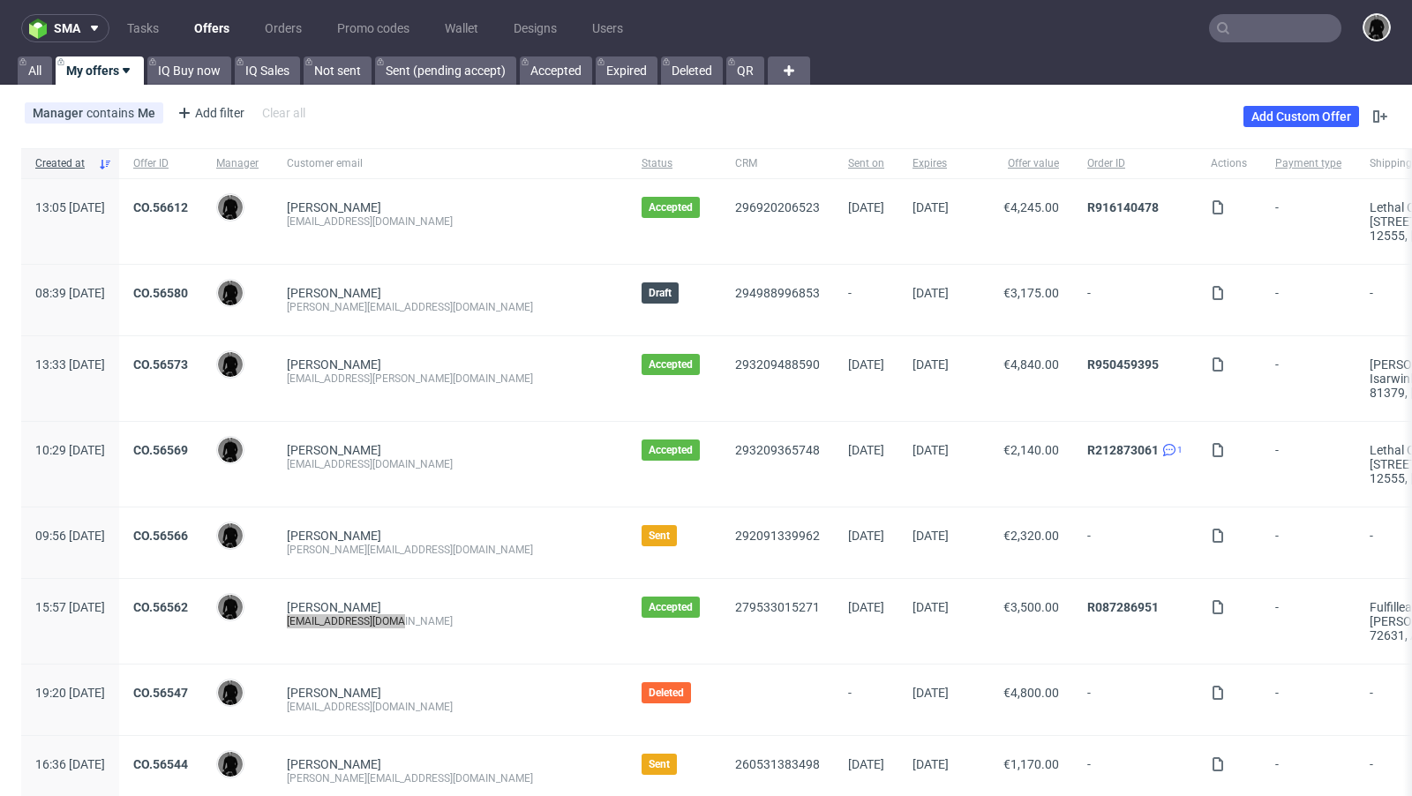
drag, startPoint x: 458, startPoint y: 619, endPoint x: 339, endPoint y: 618, distance: 119.1
click at [339, 618] on div "Mikael Tas team@schlafzimmer.de" at bounding box center [450, 621] width 355 height 85
copy div "[EMAIL_ADDRESS][DOMAIN_NAME]"
click at [721, 277] on div "294988996853" at bounding box center [777, 300] width 113 height 71
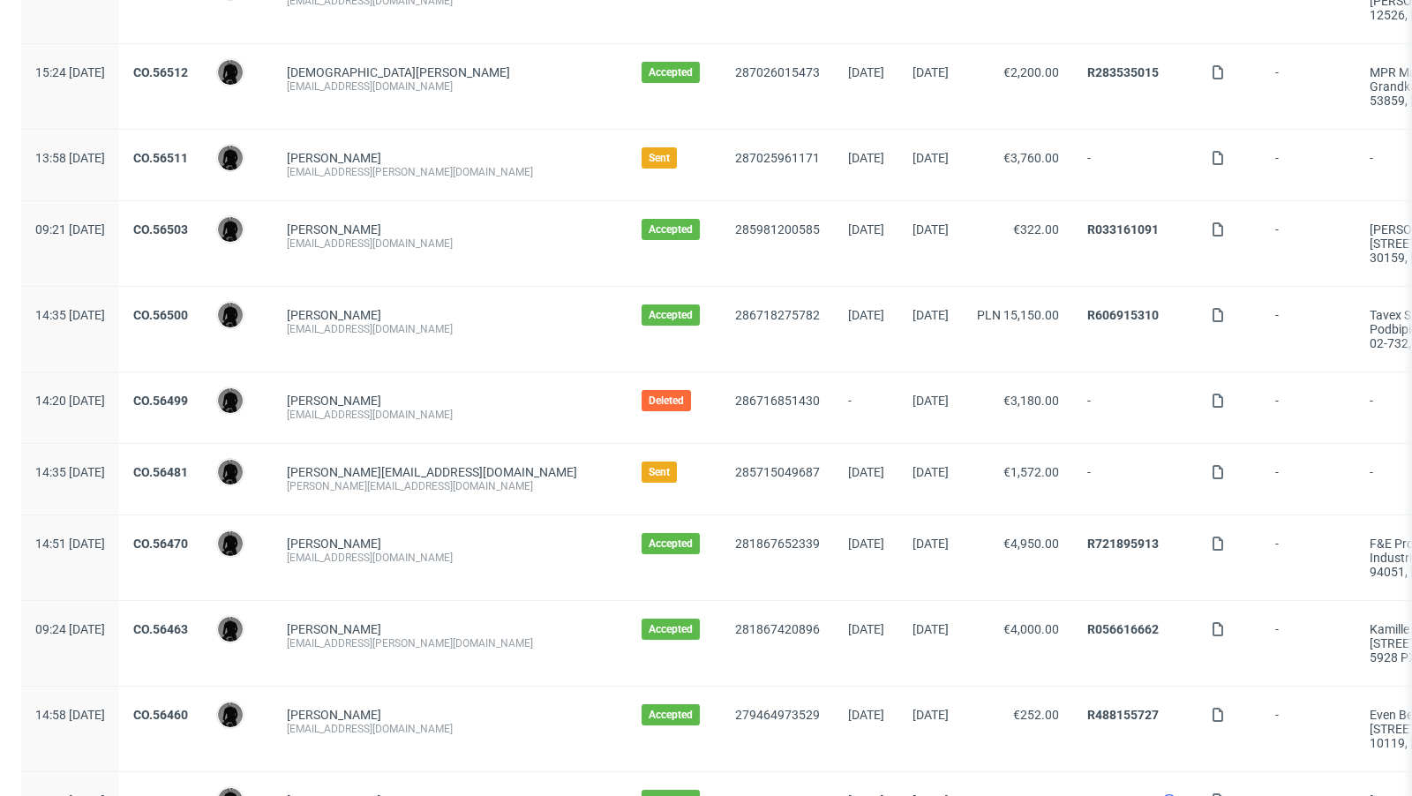
scroll to position [854, 0]
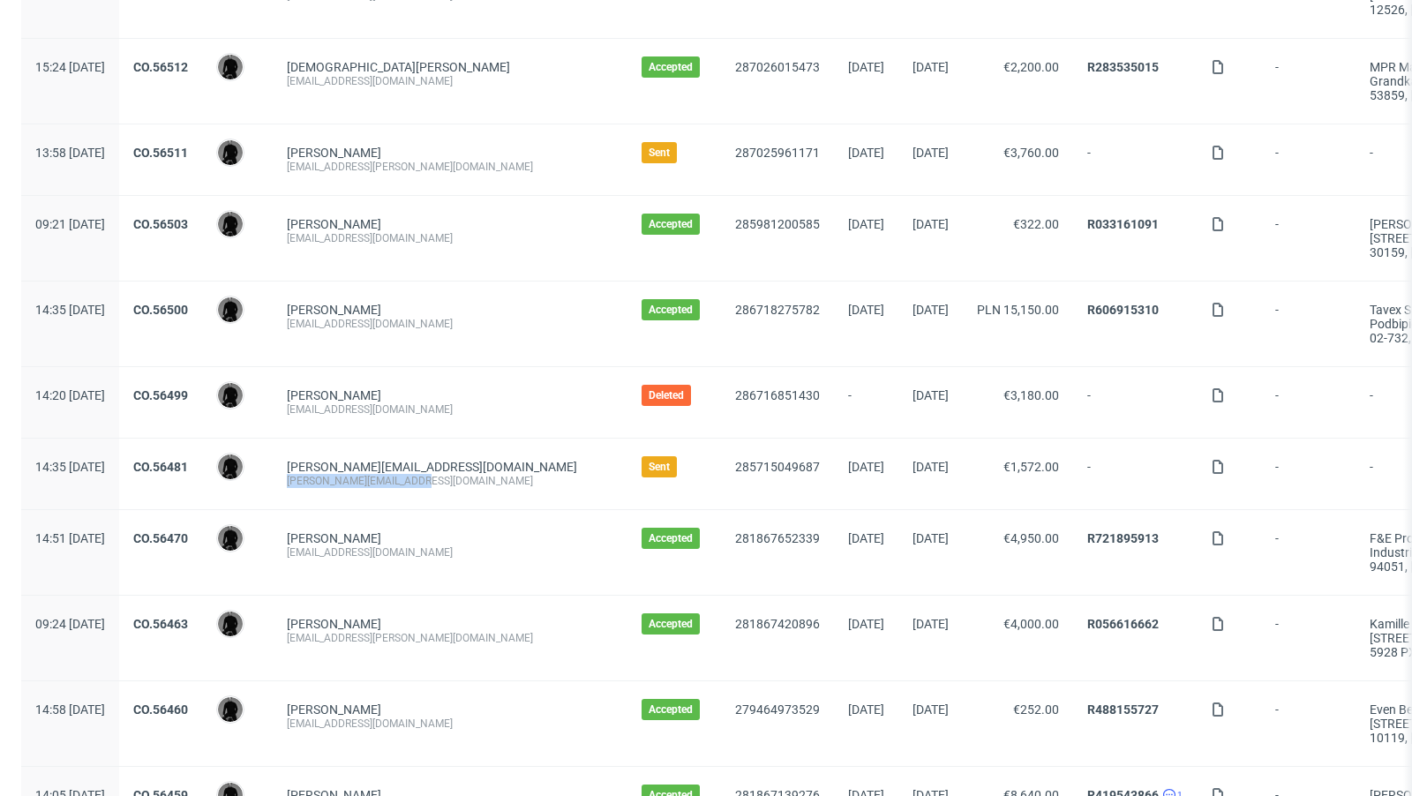
drag, startPoint x: 480, startPoint y: 472, endPoint x: 340, endPoint y: 470, distance: 140.3
click at [340, 474] on div "[PERSON_NAME][EMAIL_ADDRESS][DOMAIN_NAME]" at bounding box center [450, 481] width 327 height 14
copy div "[PERSON_NAME][EMAIL_ADDRESS][DOMAIN_NAME]"
click at [721, 267] on div "285981200585" at bounding box center [777, 238] width 113 height 85
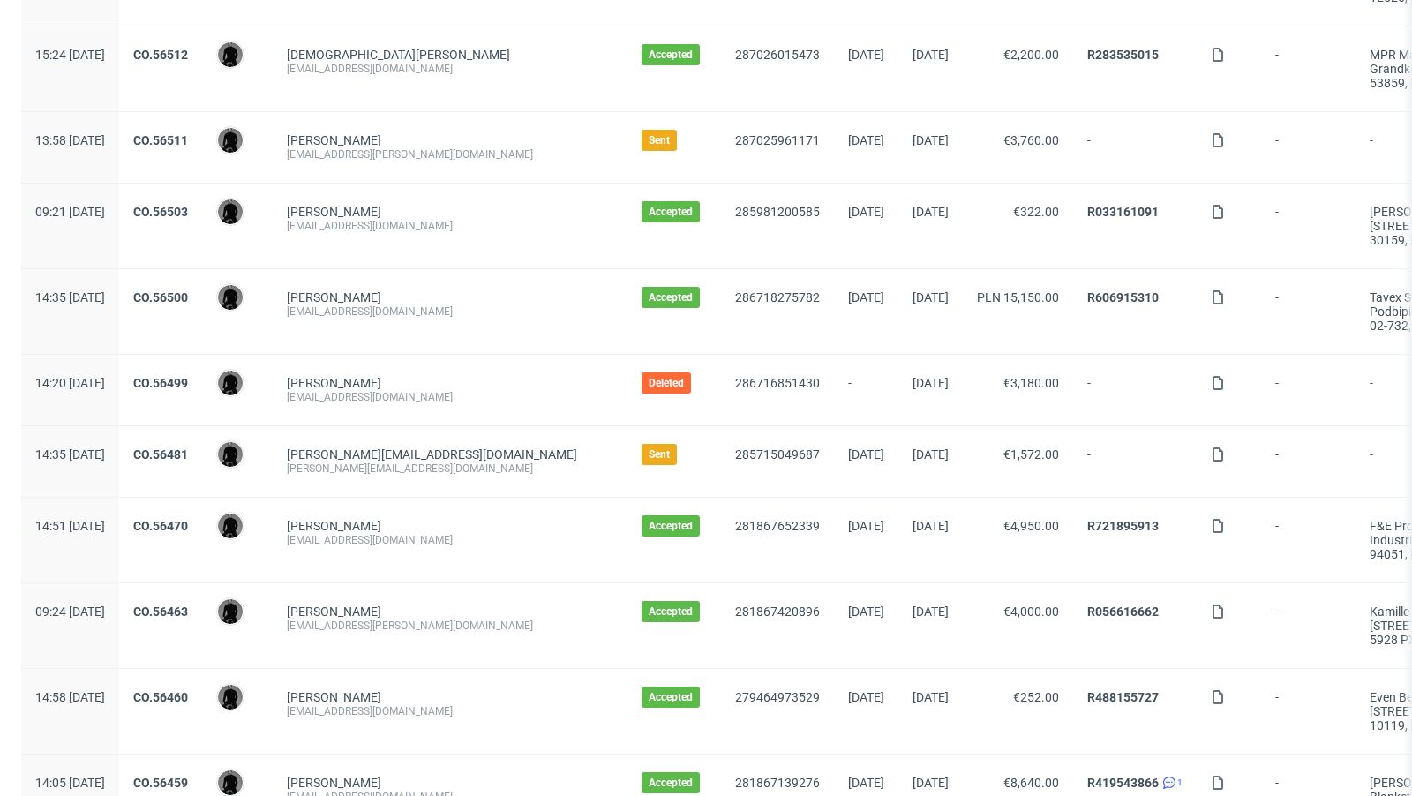
scroll to position [0, 0]
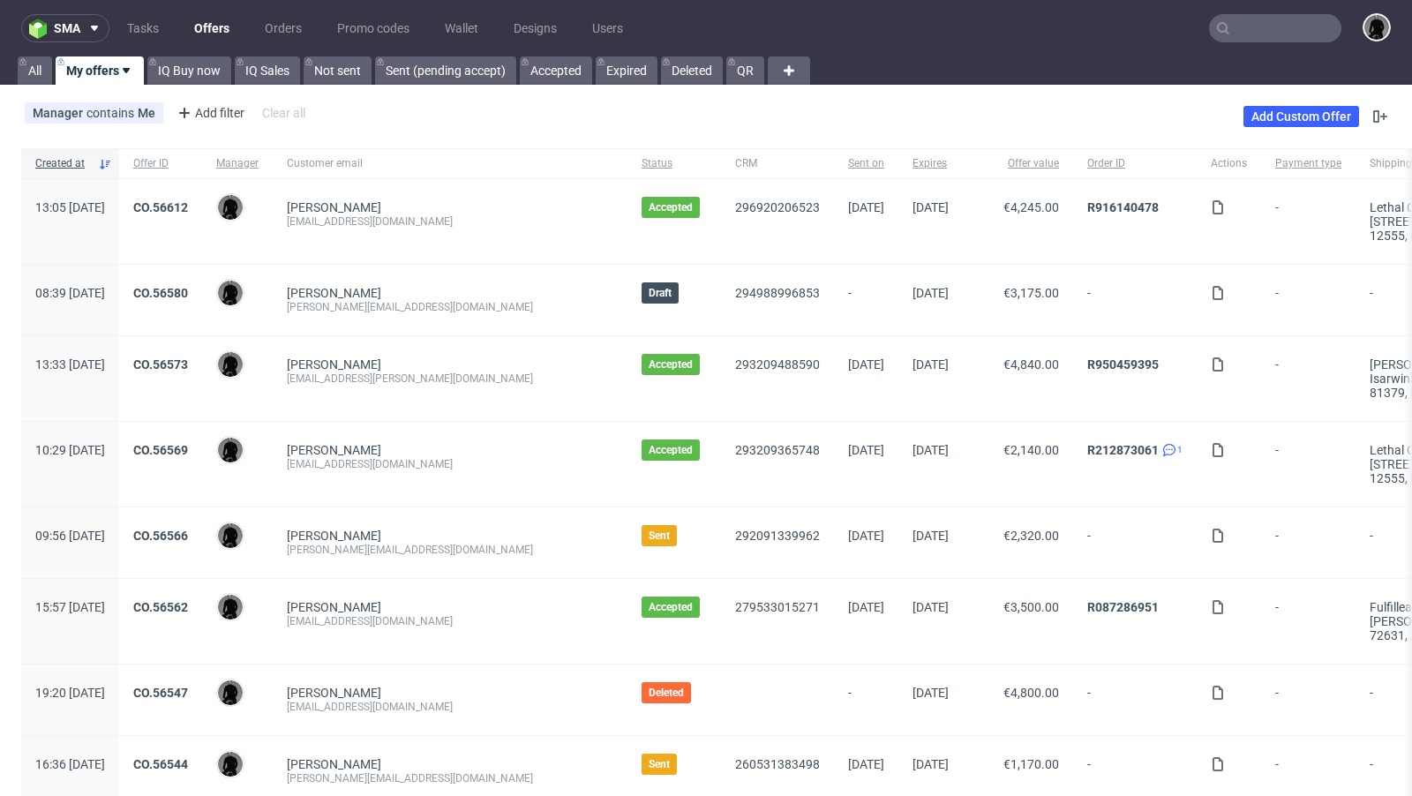
click at [1265, 19] on input "text" at bounding box center [1275, 28] width 132 height 28
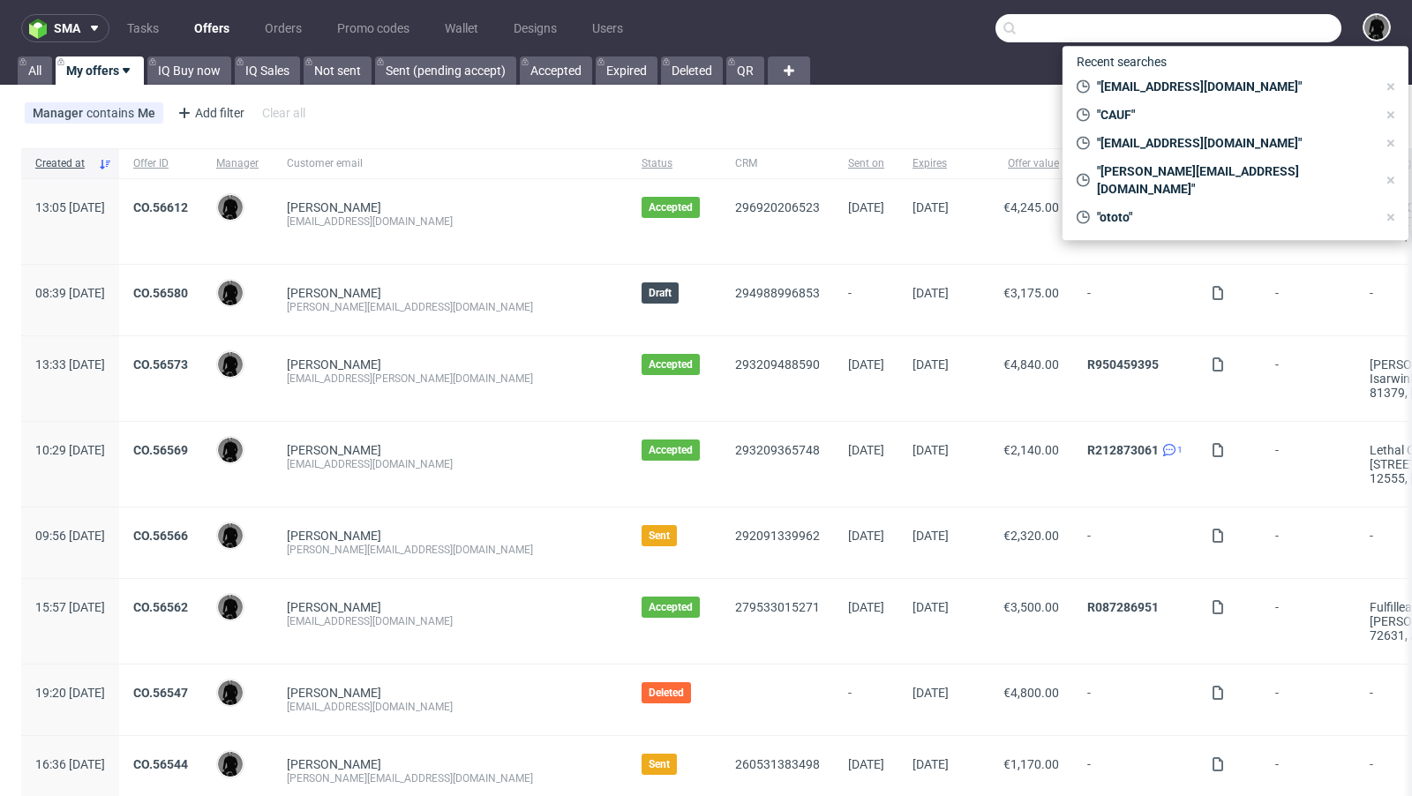
paste input "CATW"
type input "CATW"
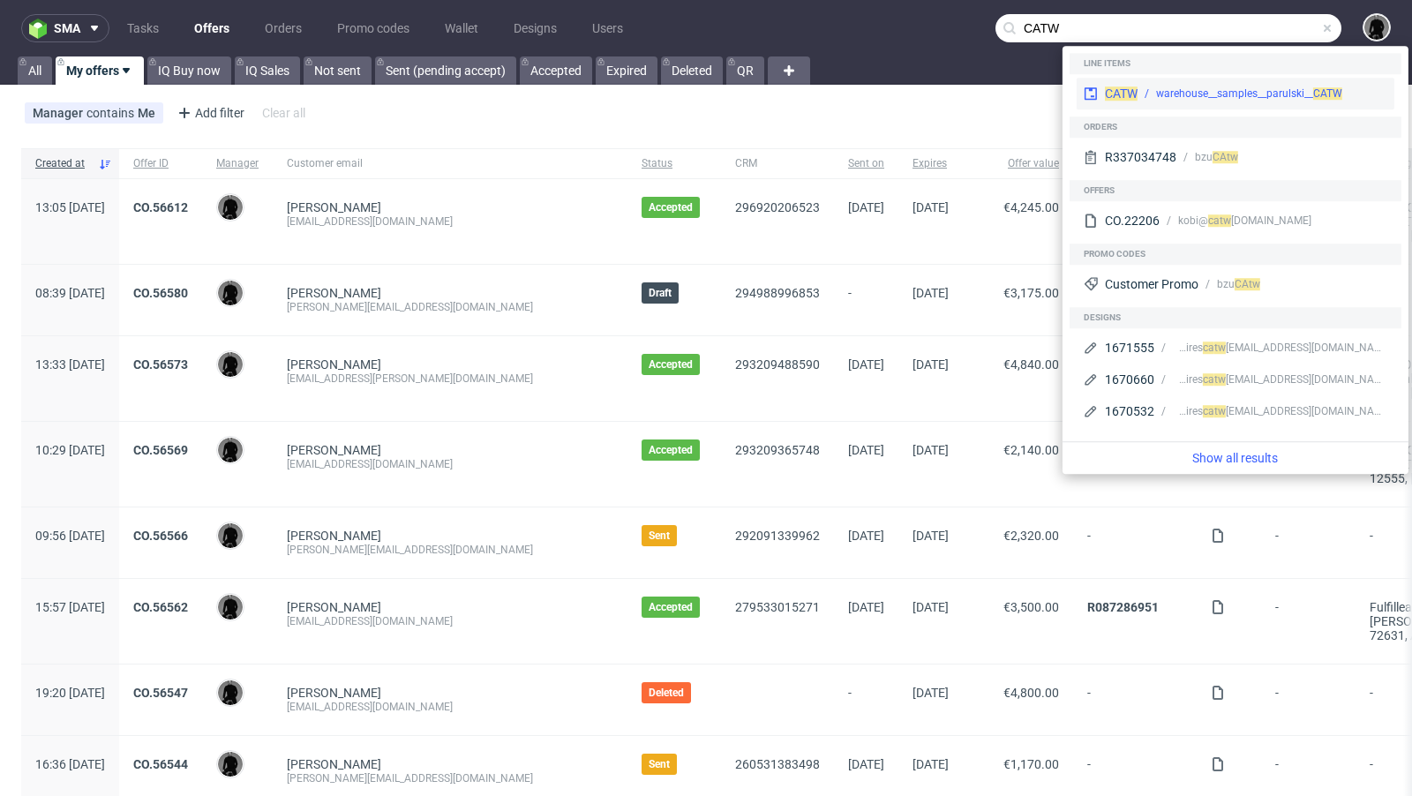
click at [1119, 90] on span "CATW" at bounding box center [1121, 93] width 33 height 14
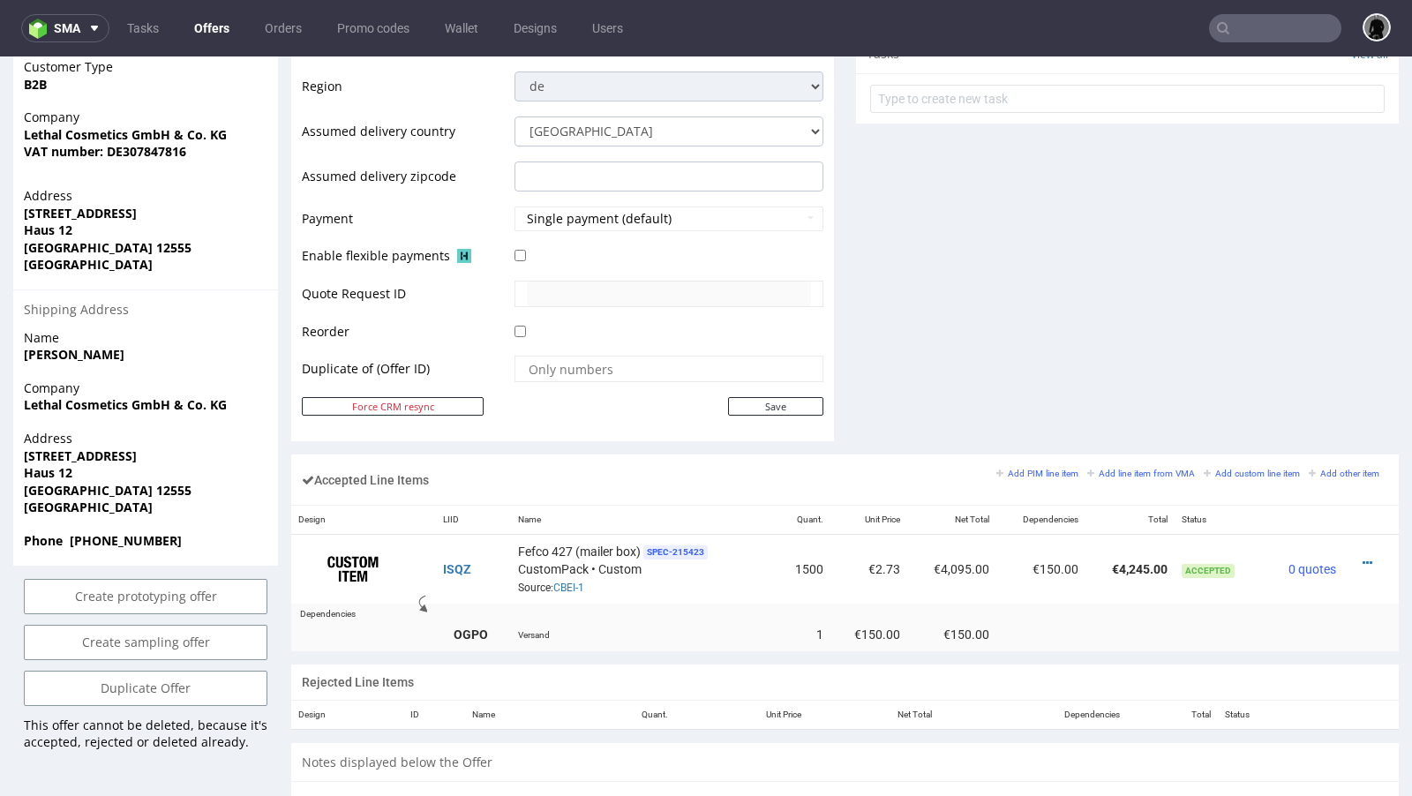
scroll to position [719, 0]
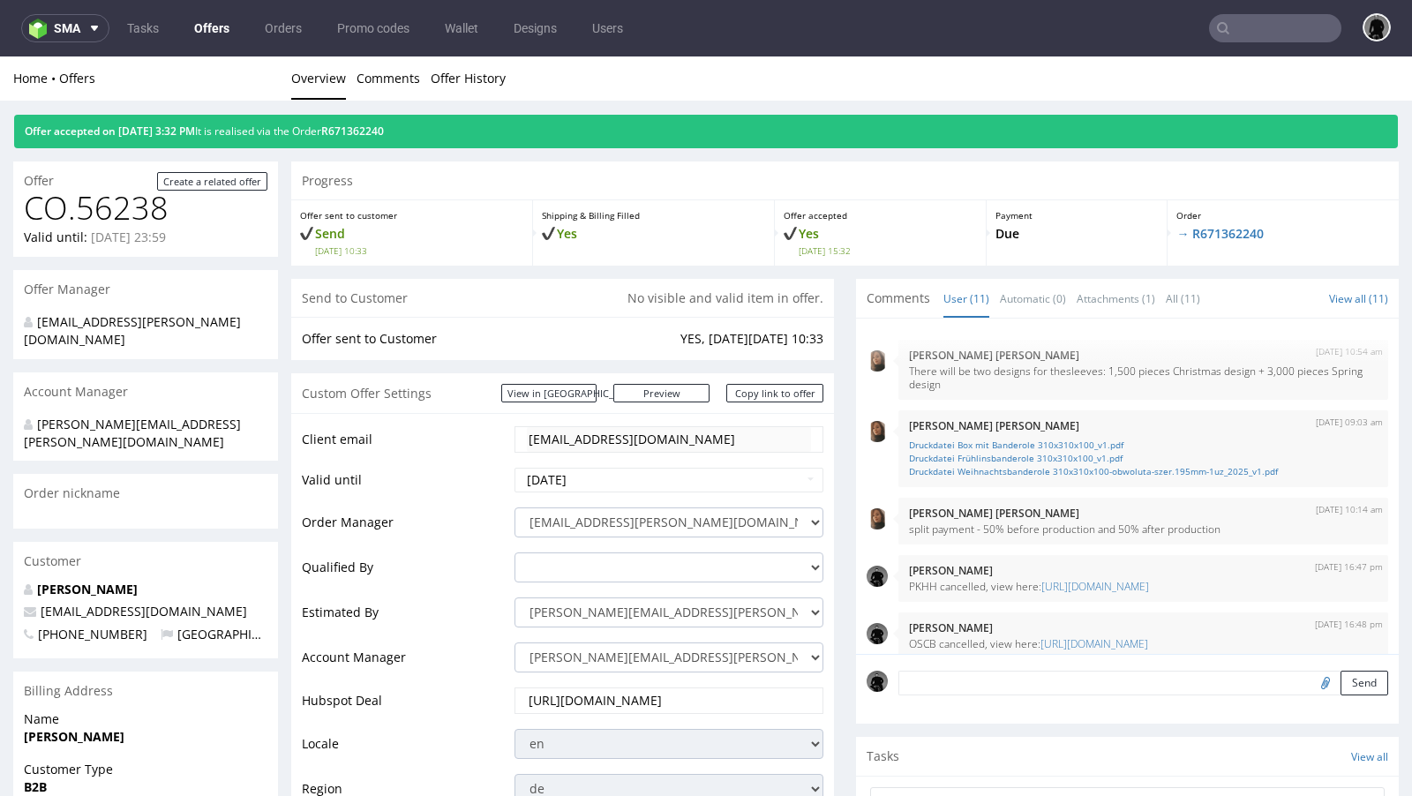
scroll to position [466, 0]
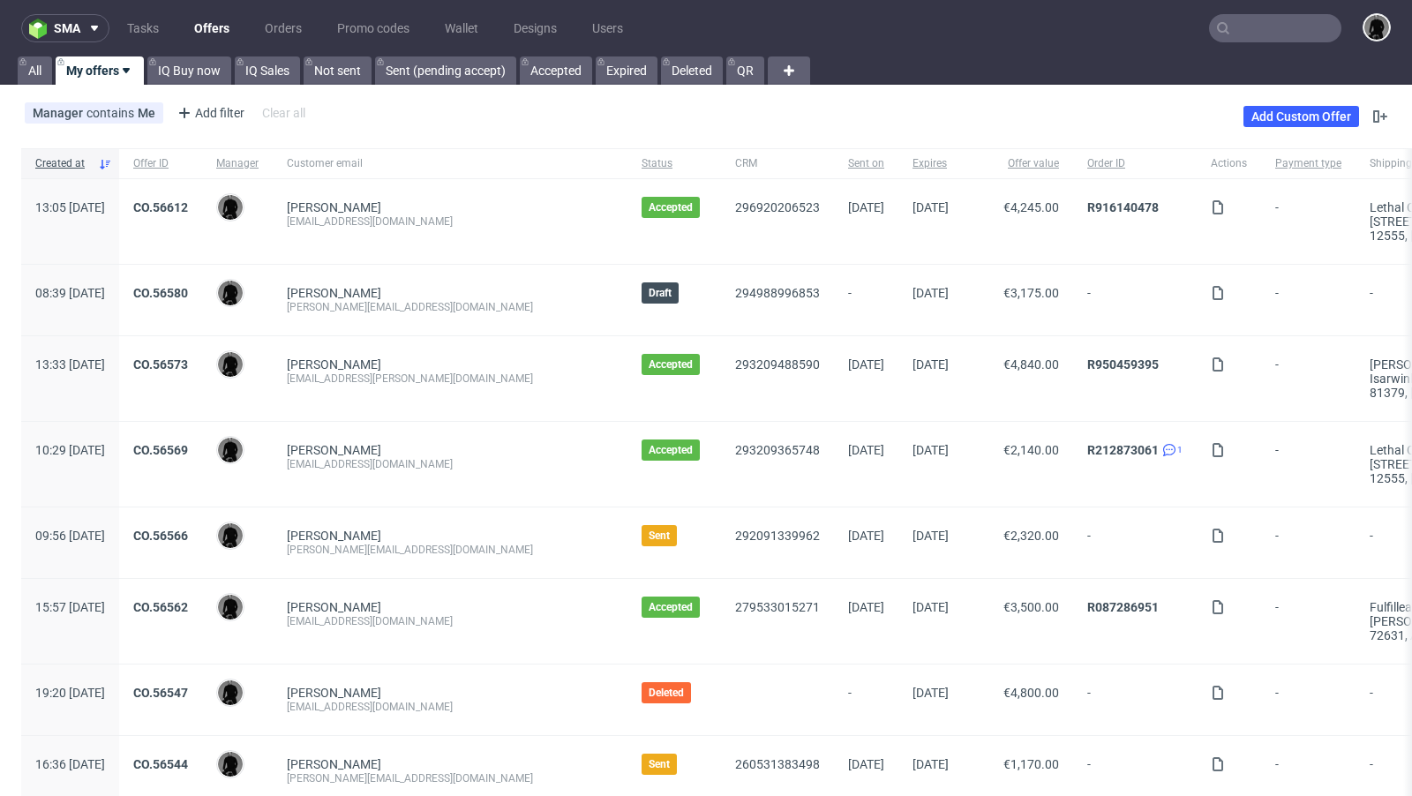
click at [1239, 26] on input "text" at bounding box center [1275, 28] width 132 height 28
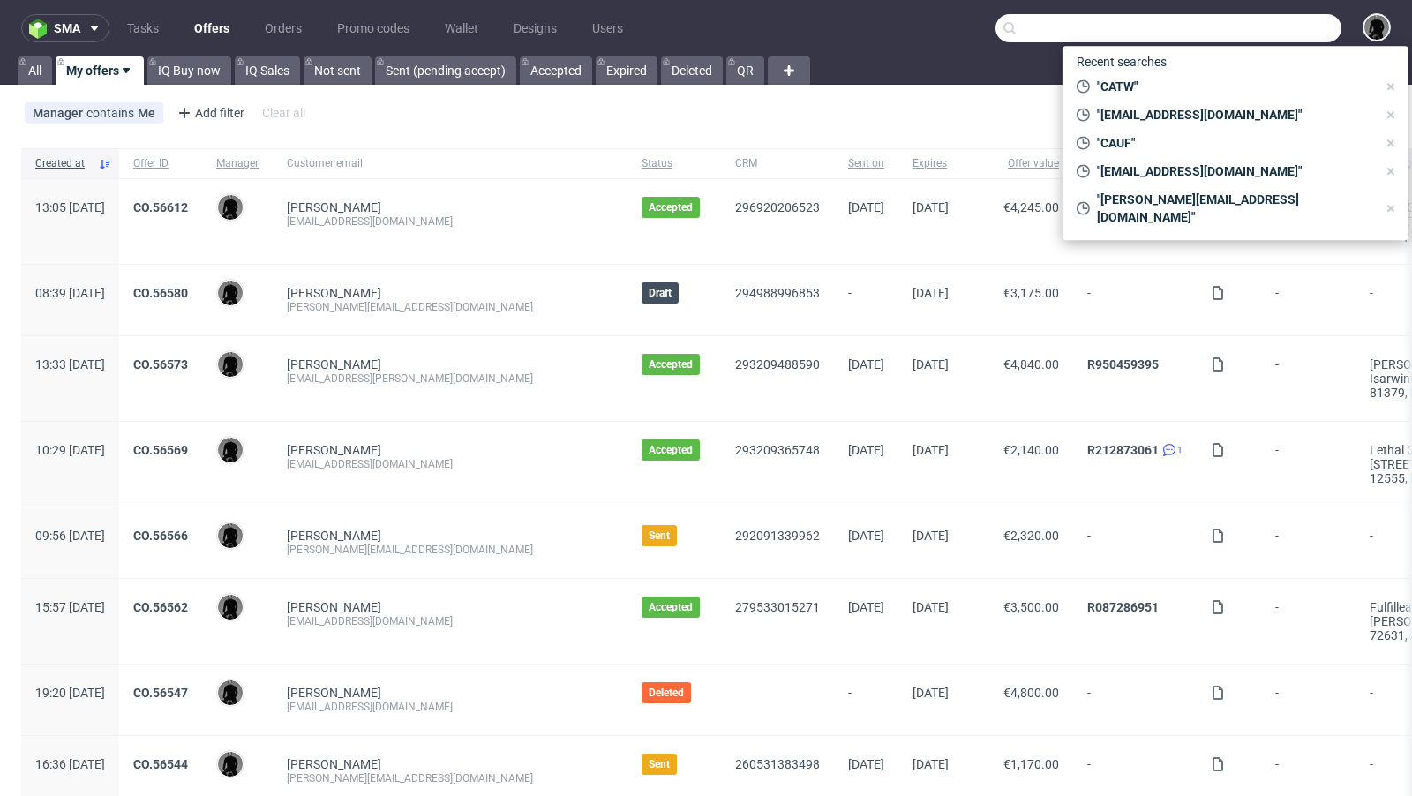
paste input "DQAA"
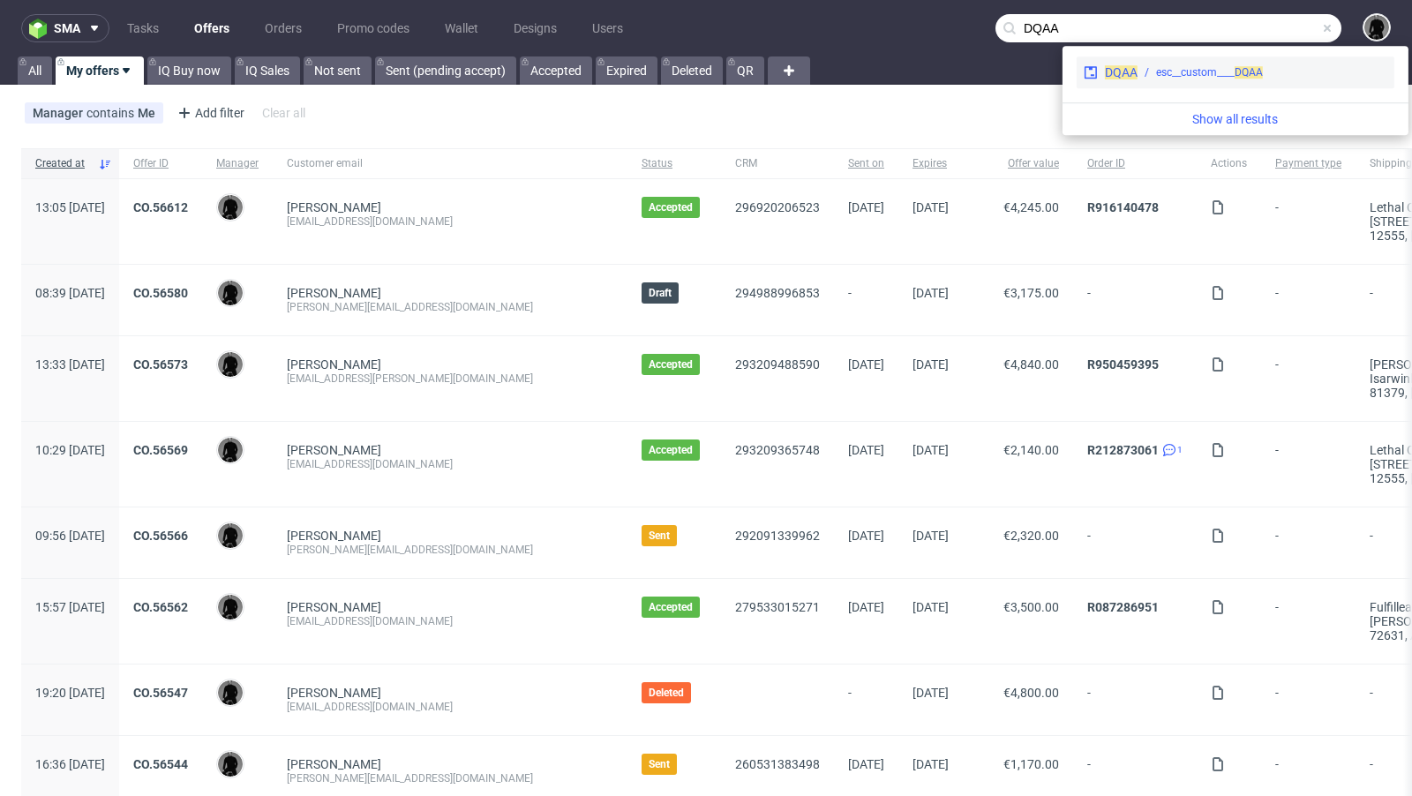
type input "DQAA"
click at [1114, 77] on span "DQAA" at bounding box center [1121, 72] width 33 height 14
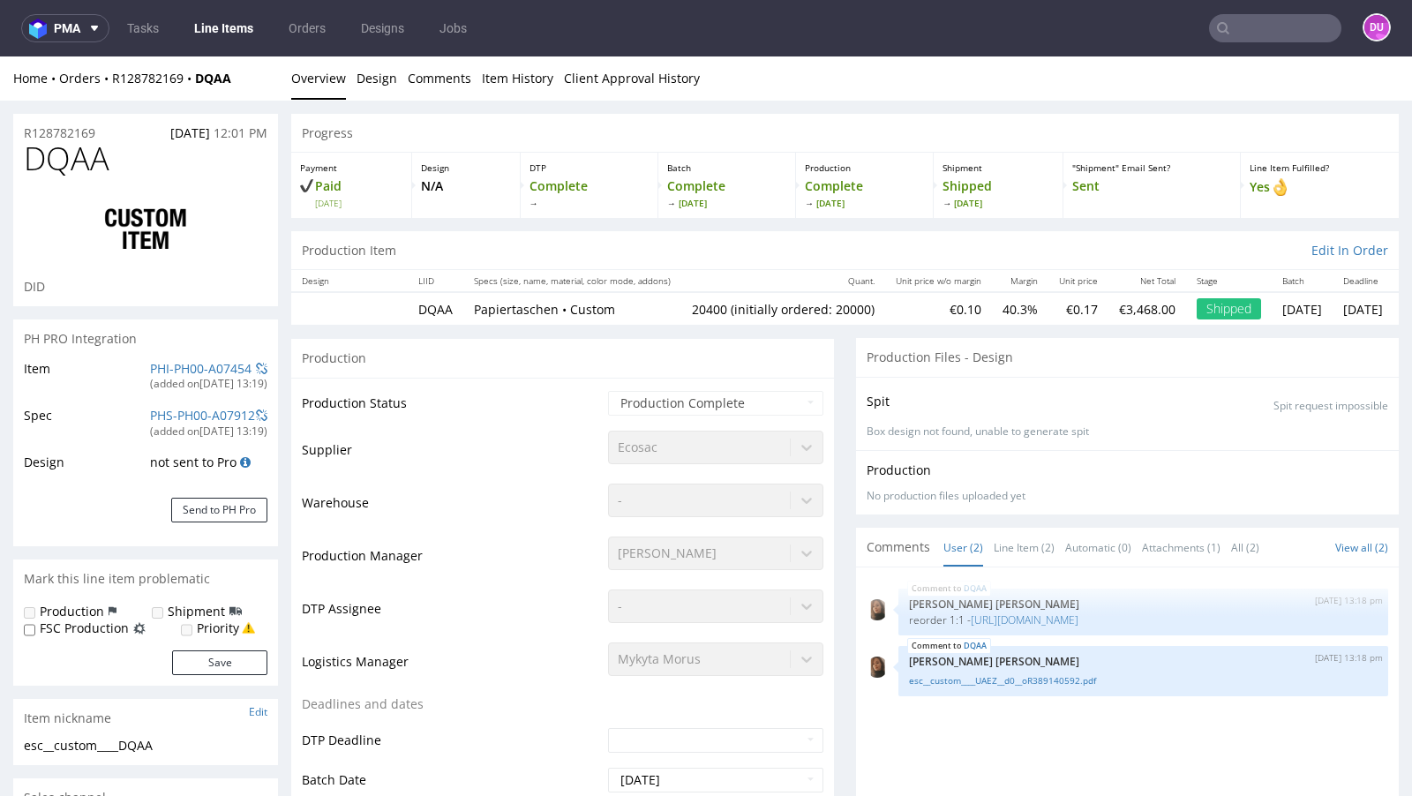
select select "in_progress"
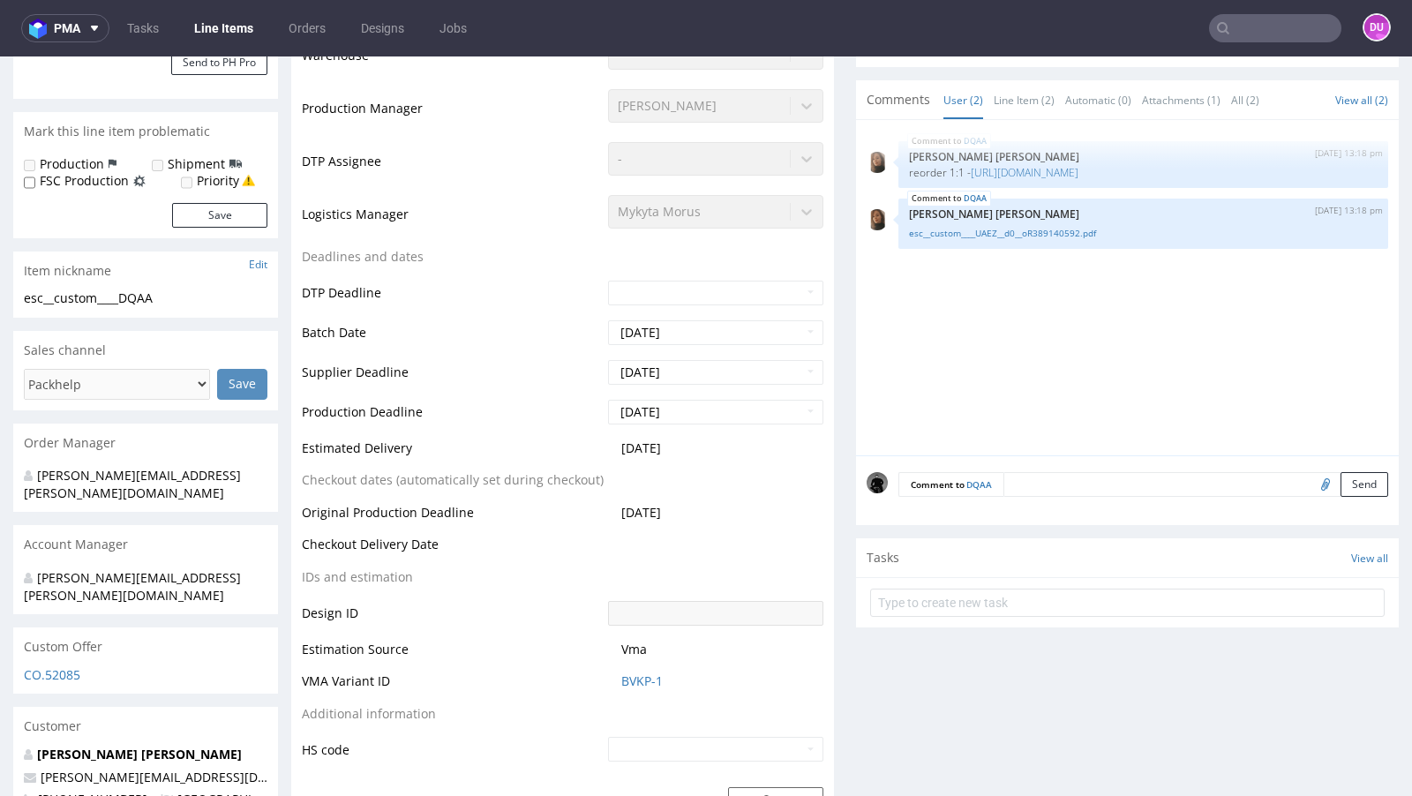
scroll to position [448, 0]
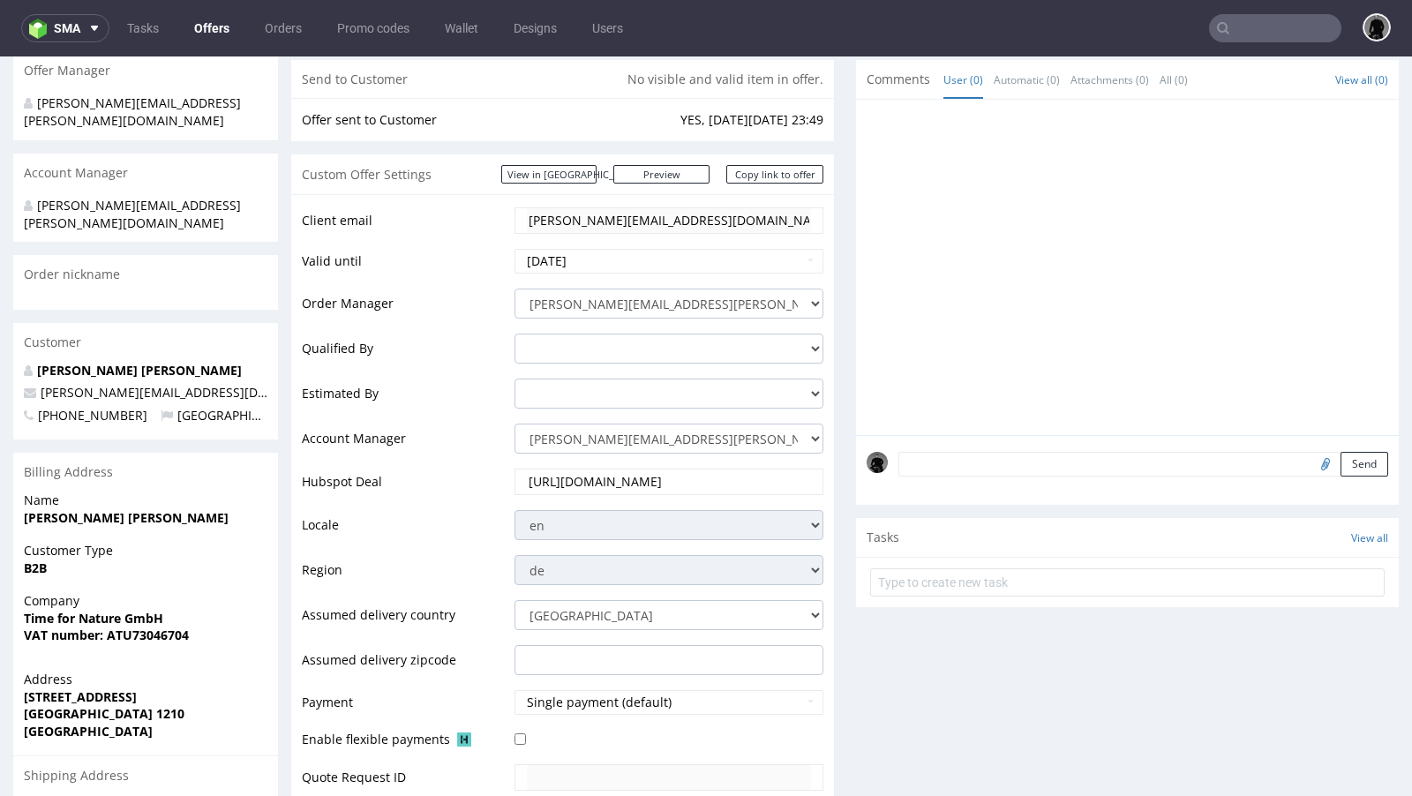
scroll to position [213, 0]
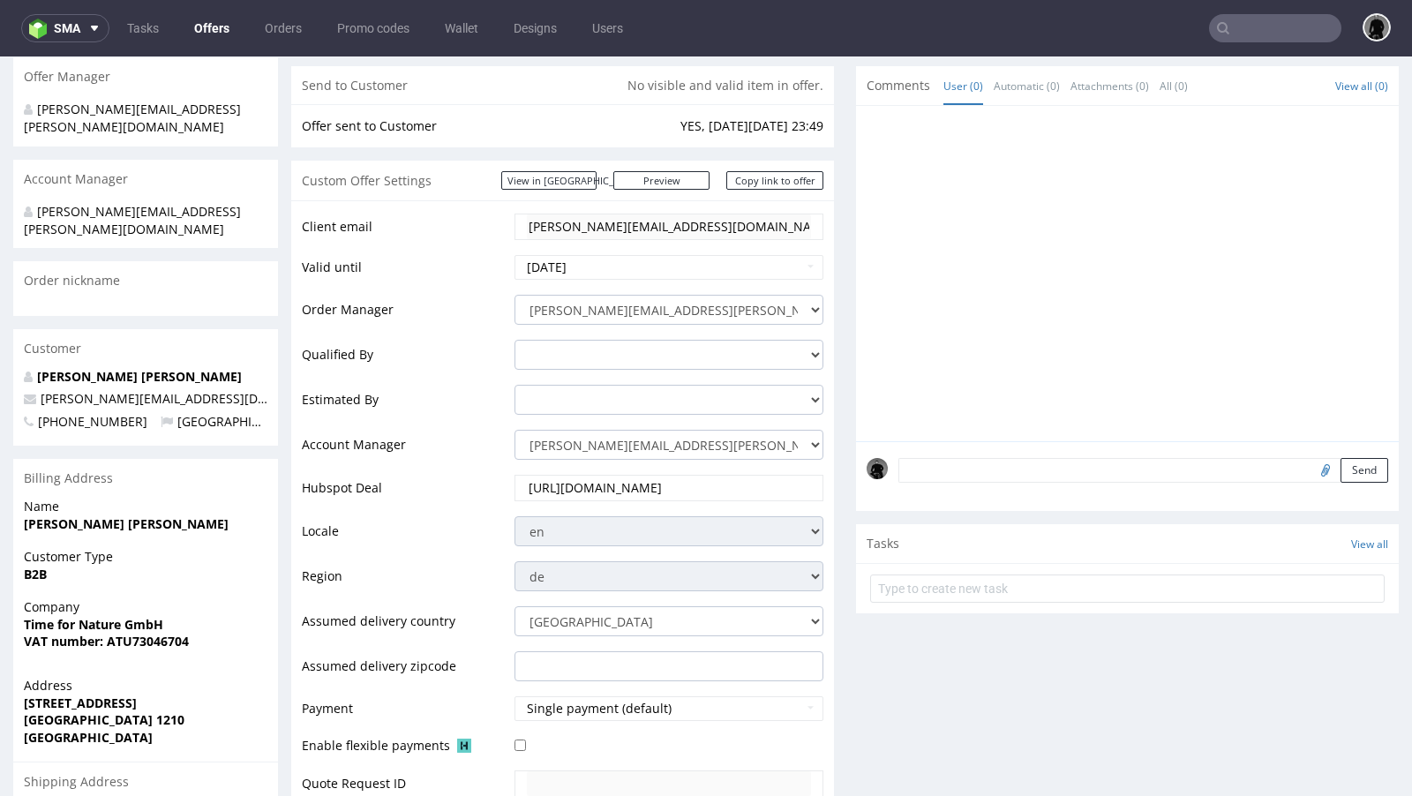
click at [459, 236] on td "Client email" at bounding box center [406, 232] width 208 height 41
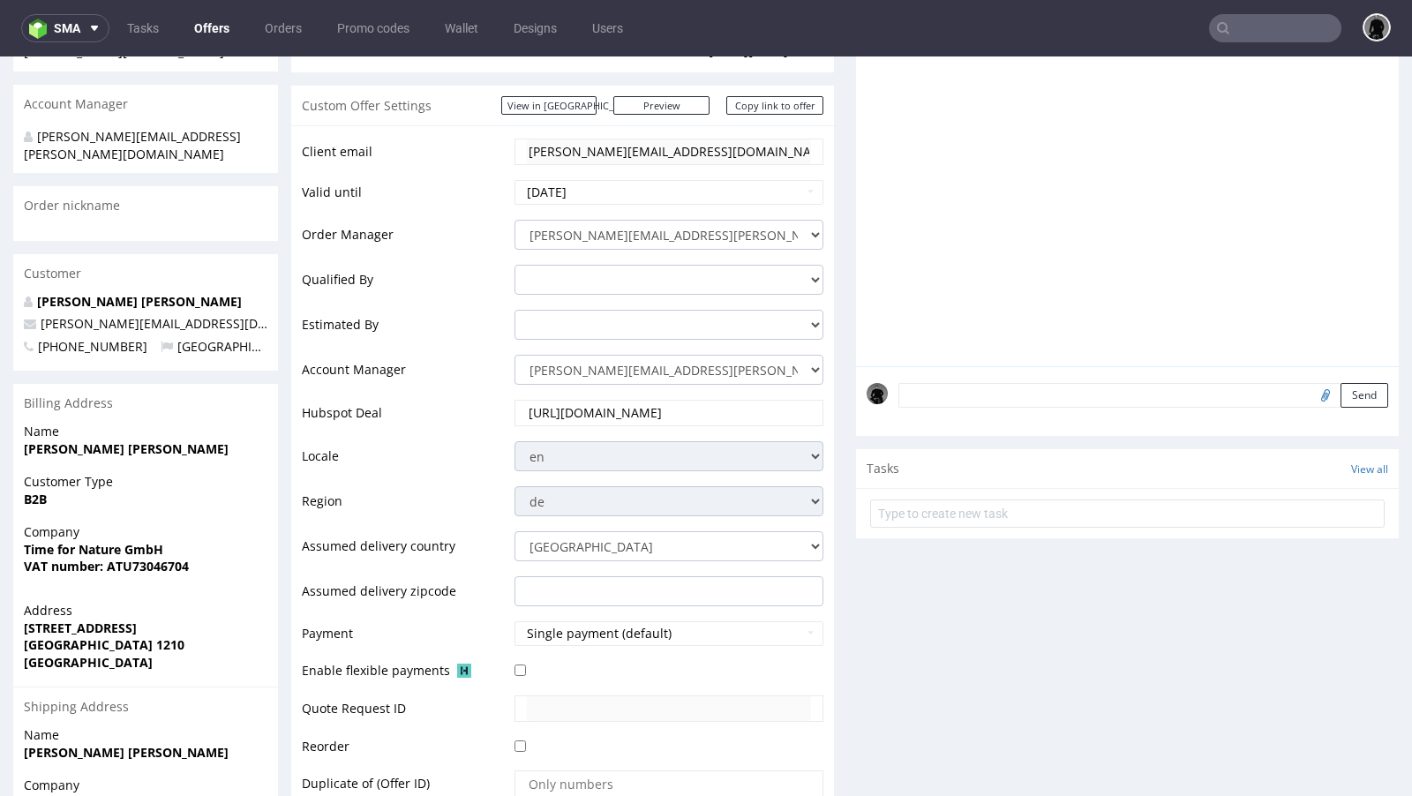
scroll to position [276, 0]
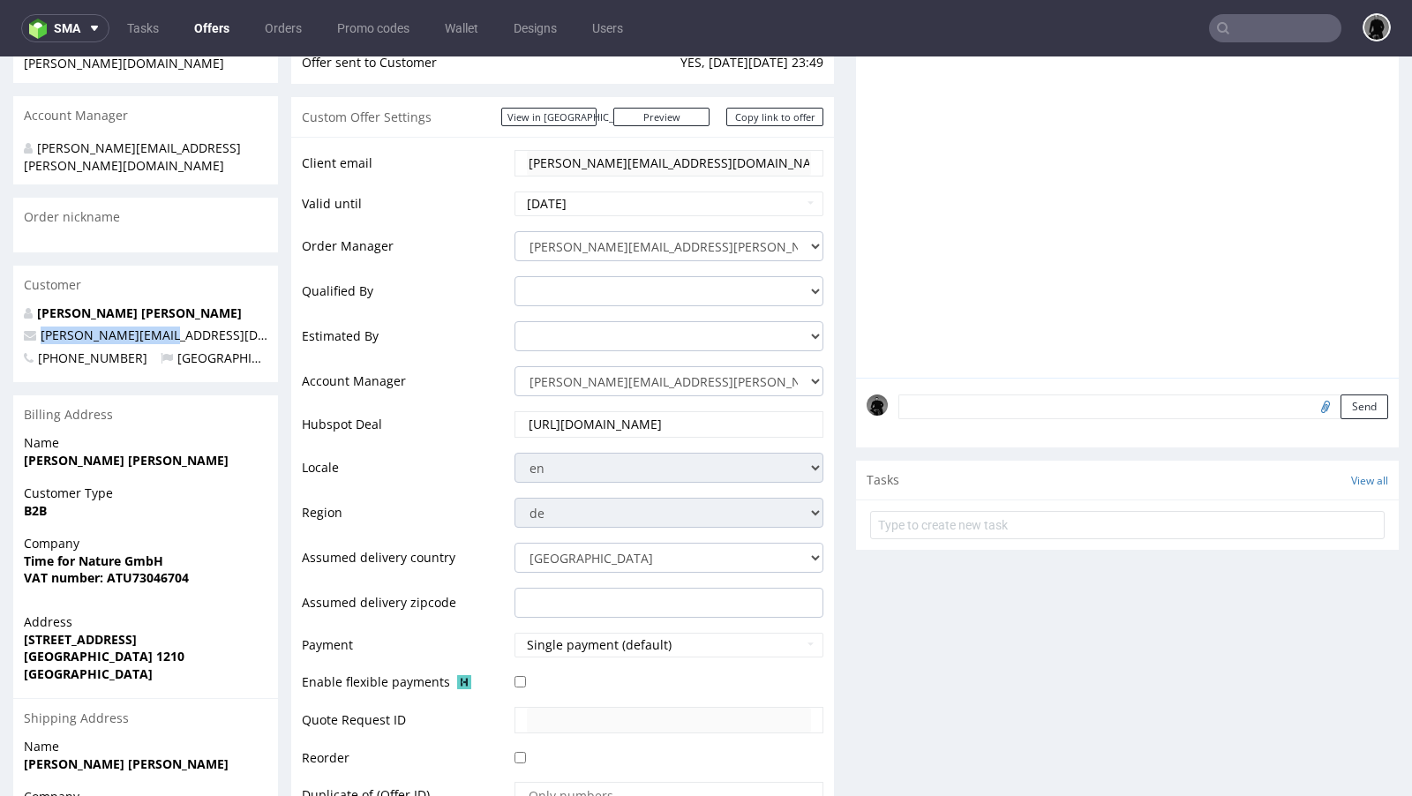
drag, startPoint x: 176, startPoint y: 300, endPoint x: 37, endPoint y: 300, distance: 138.5
click at [37, 327] on p "[PERSON_NAME][EMAIL_ADDRESS][DOMAIN_NAME]" at bounding box center [146, 336] width 244 height 18
copy span "[PERSON_NAME][EMAIL_ADDRESS][DOMAIN_NAME]"
click at [1241, 26] on input "text" at bounding box center [1275, 28] width 132 height 28
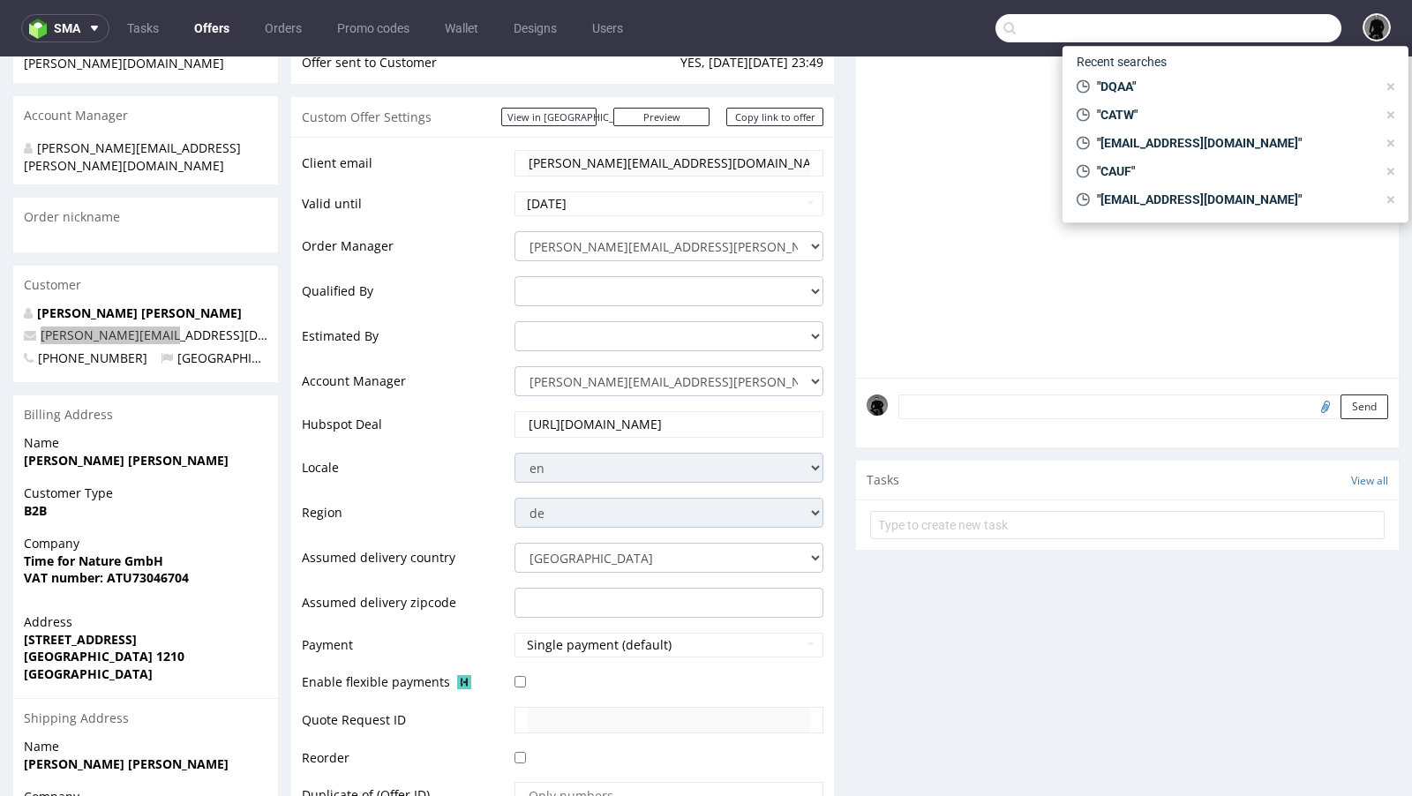
paste input "[PERSON_NAME][EMAIL_ADDRESS][DOMAIN_NAME]"
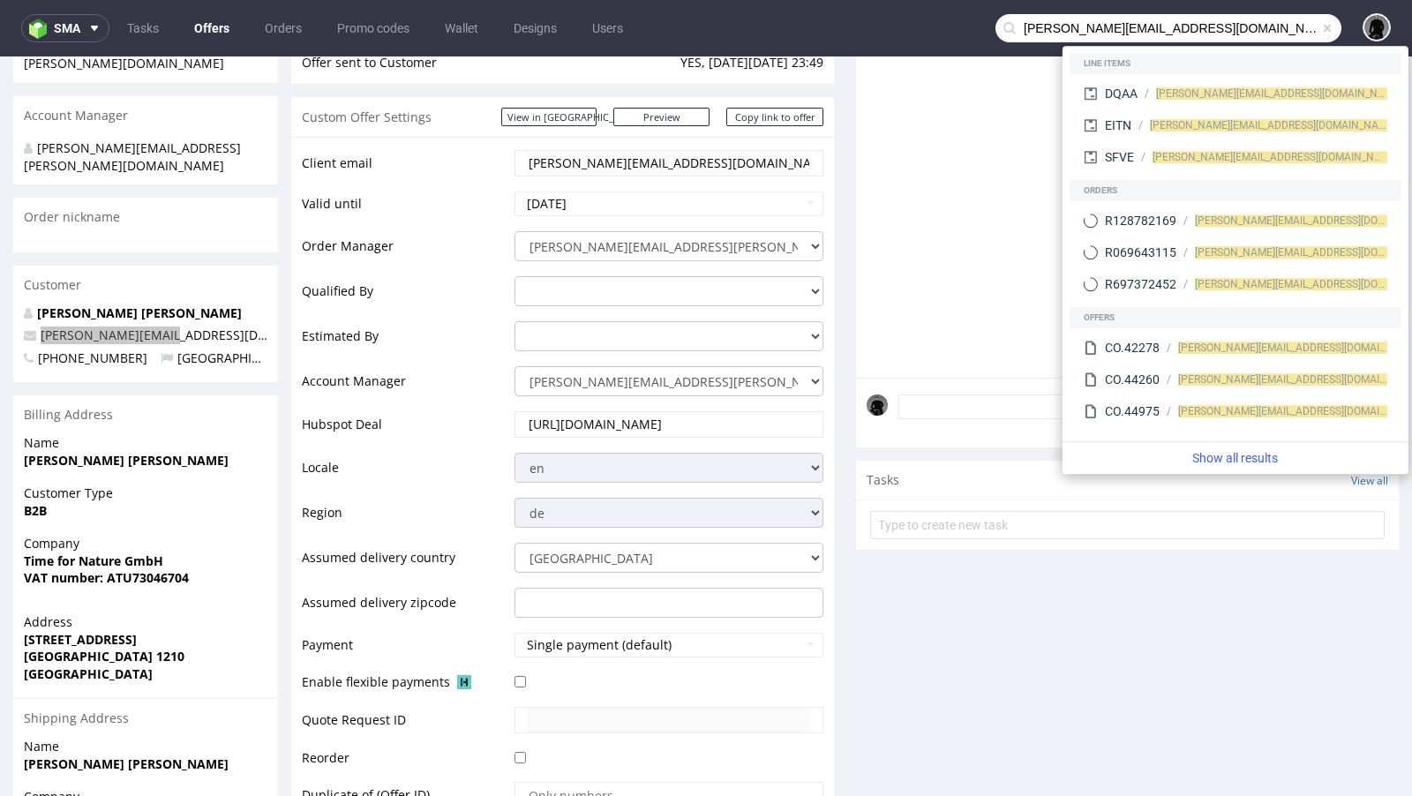
type input "[PERSON_NAME][EMAIL_ADDRESS][DOMAIN_NAME]"
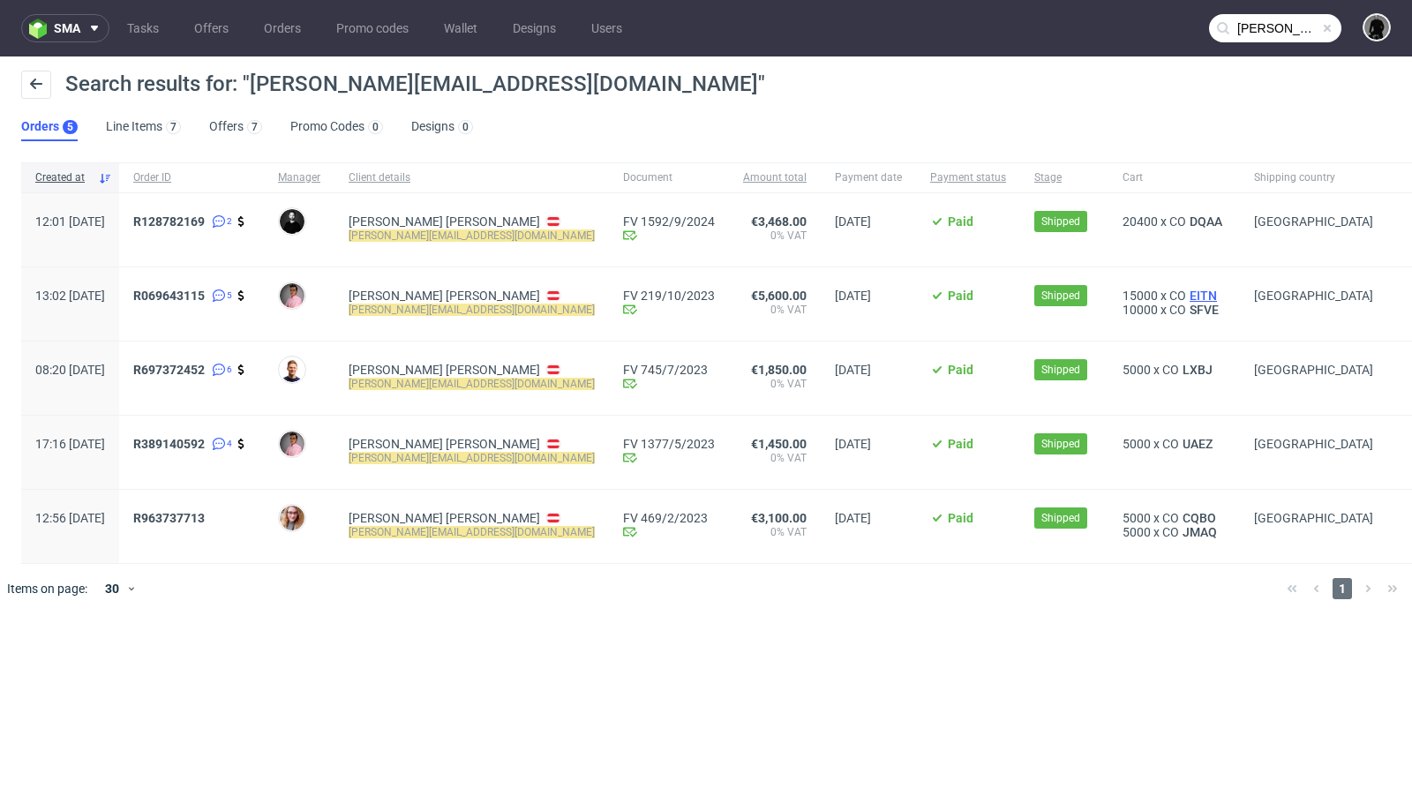
click at [1186, 289] on span "EITN" at bounding box center [1203, 296] width 34 height 14
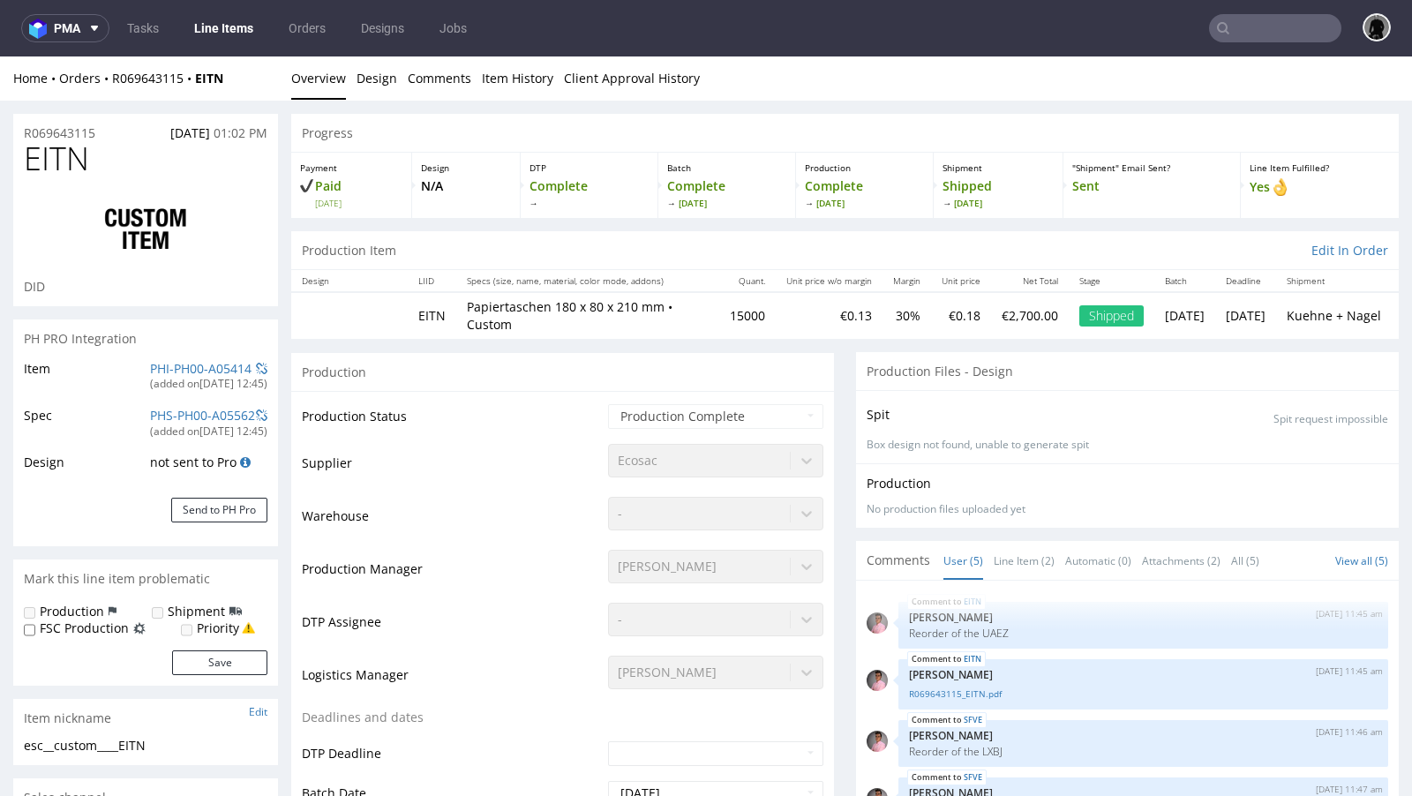
type input "15000"
select select "in_progress"
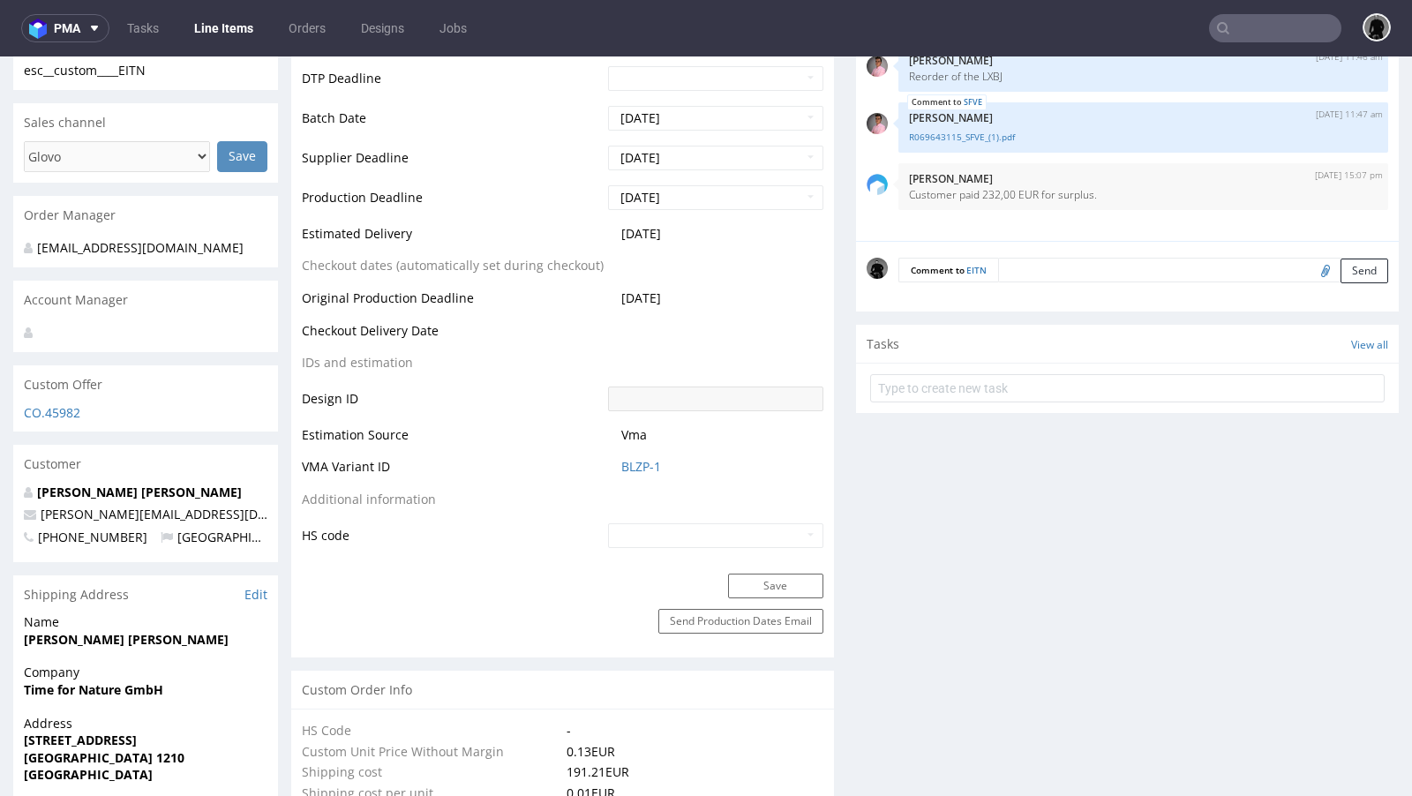
scroll to position [726, 0]
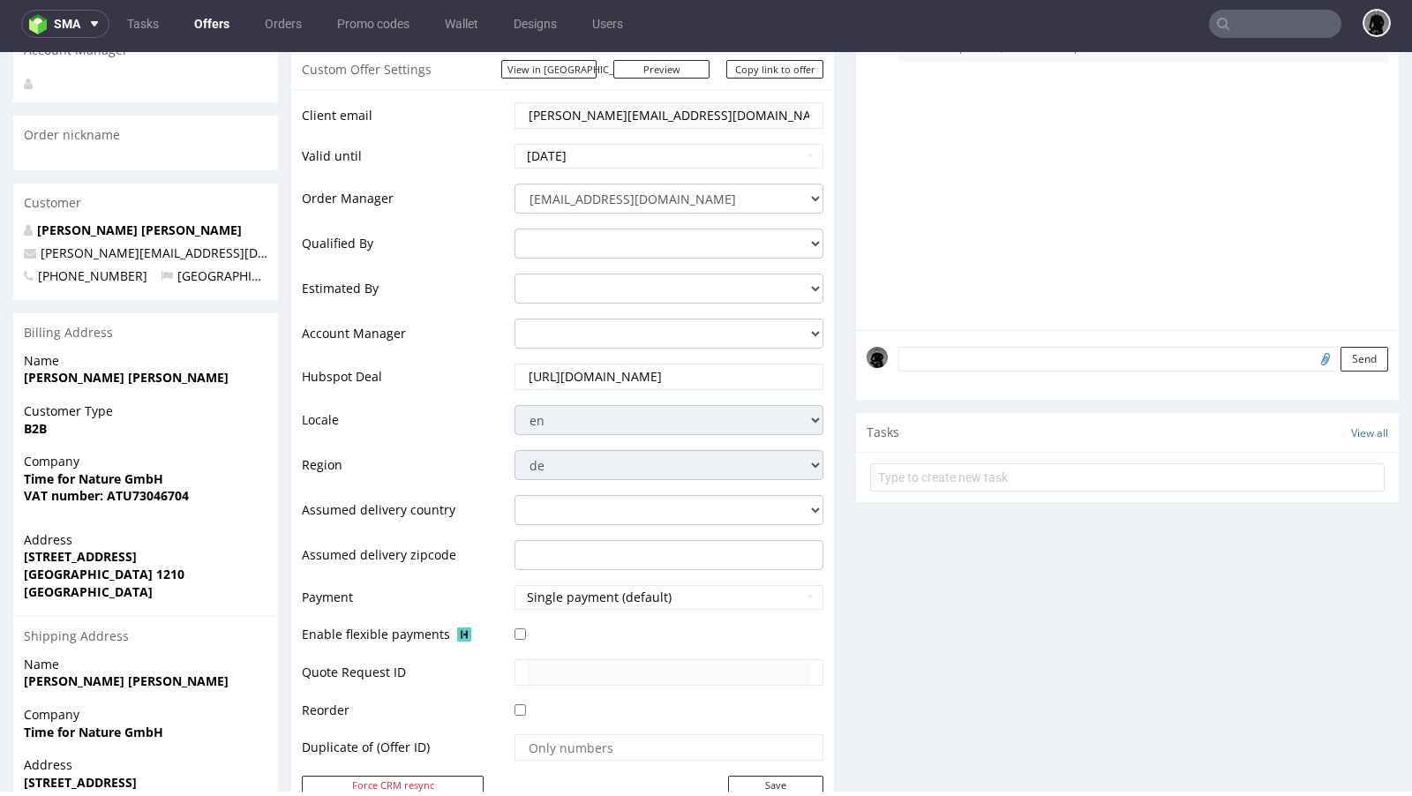
scroll to position [492, 0]
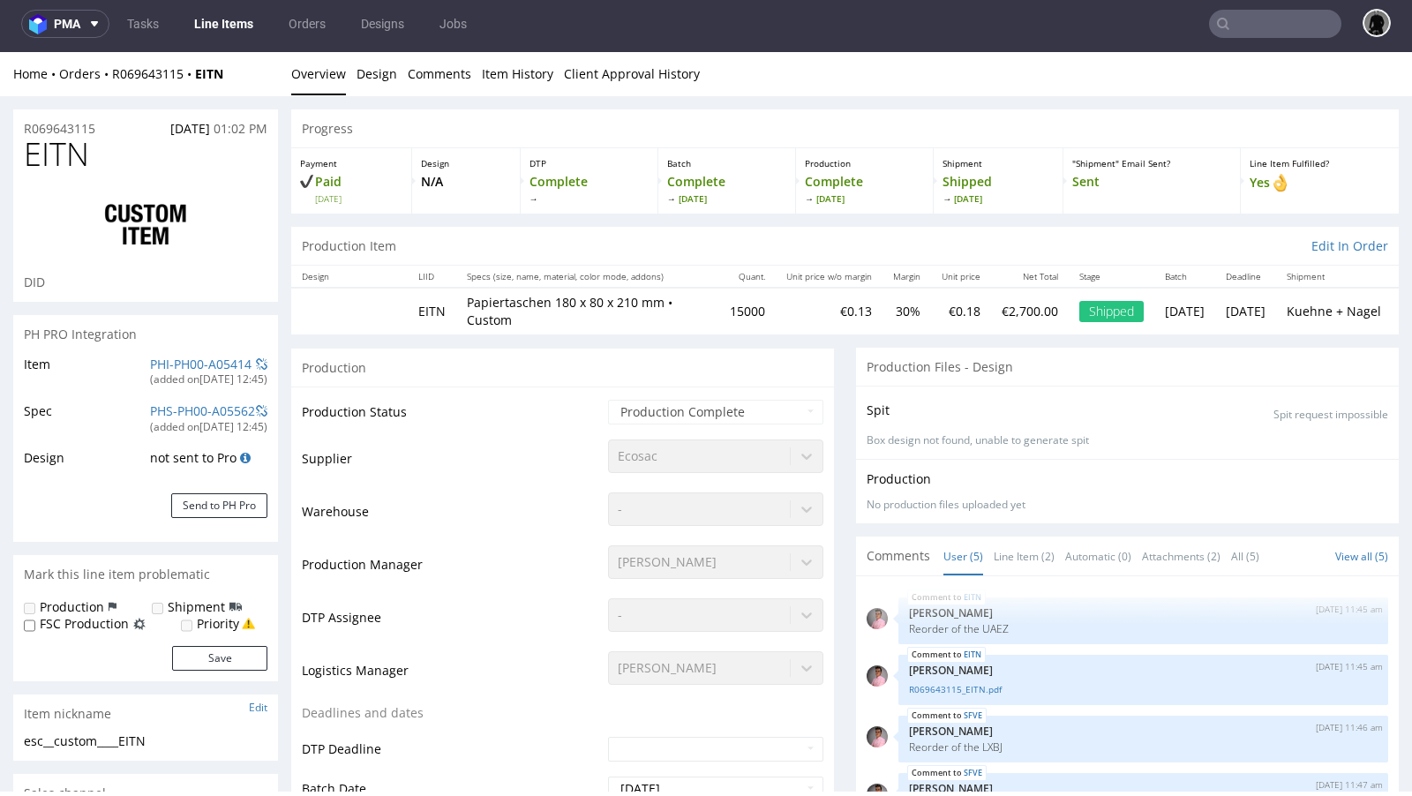
select select "in_progress"
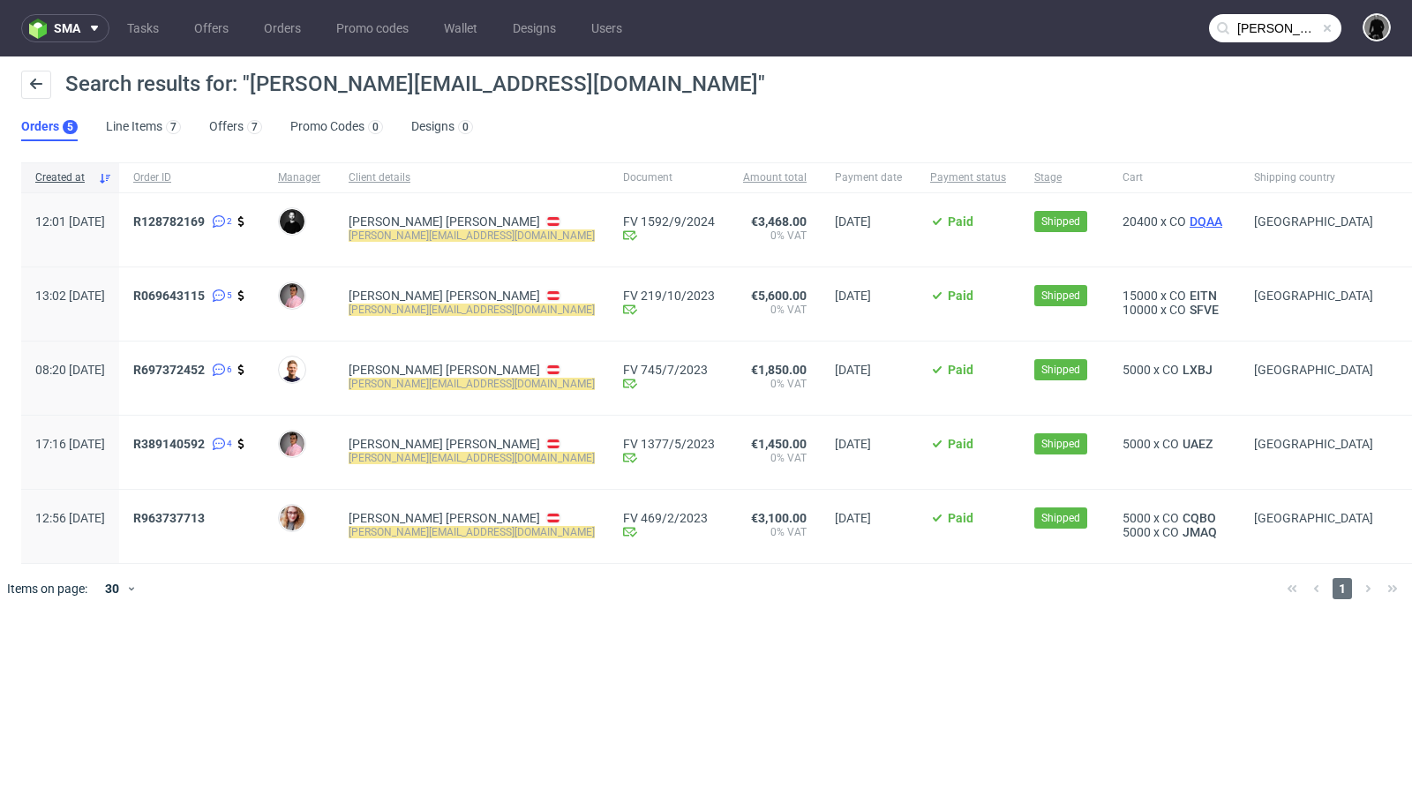
click at [1186, 221] on span "DQAA" at bounding box center [1206, 221] width 40 height 14
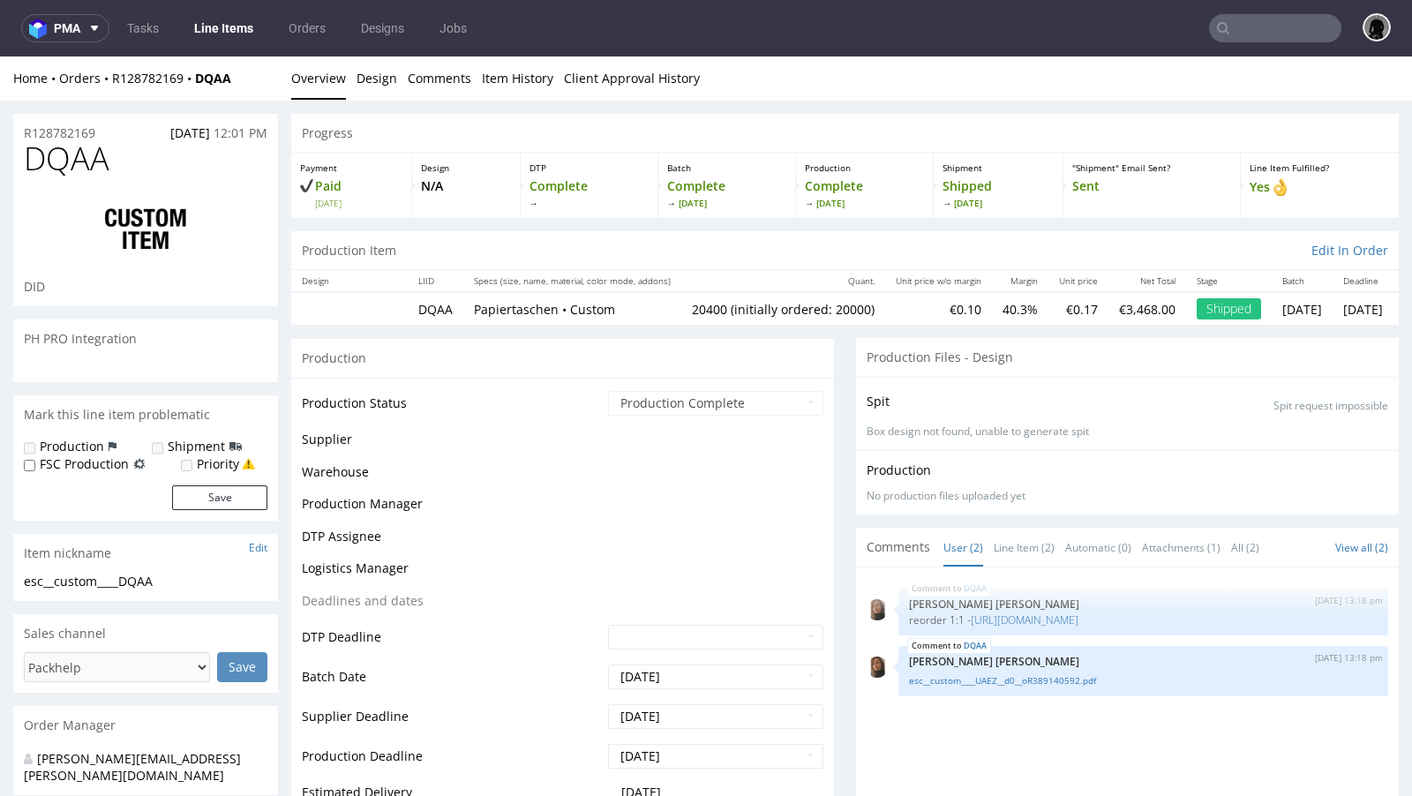
select select "in_progress"
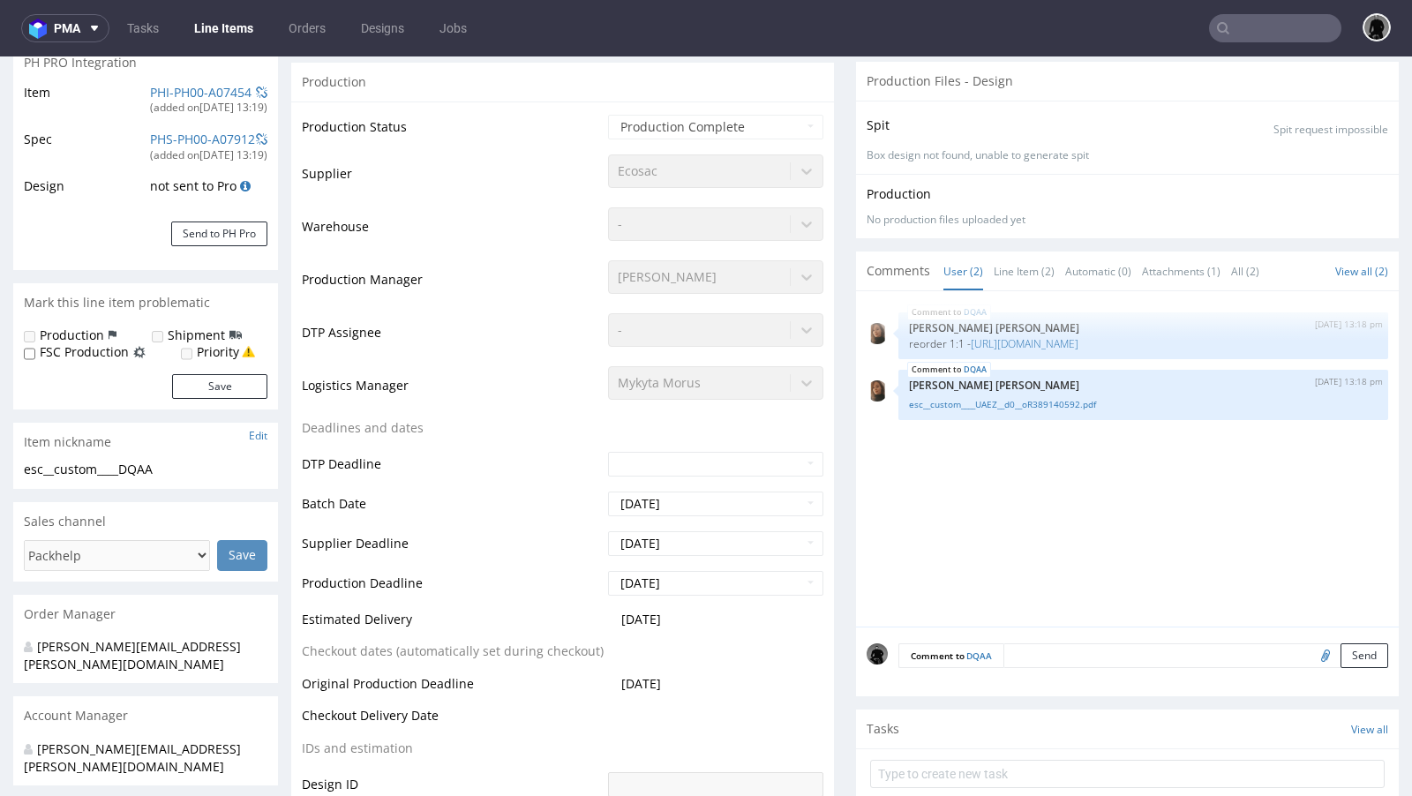
scroll to position [346, 0]
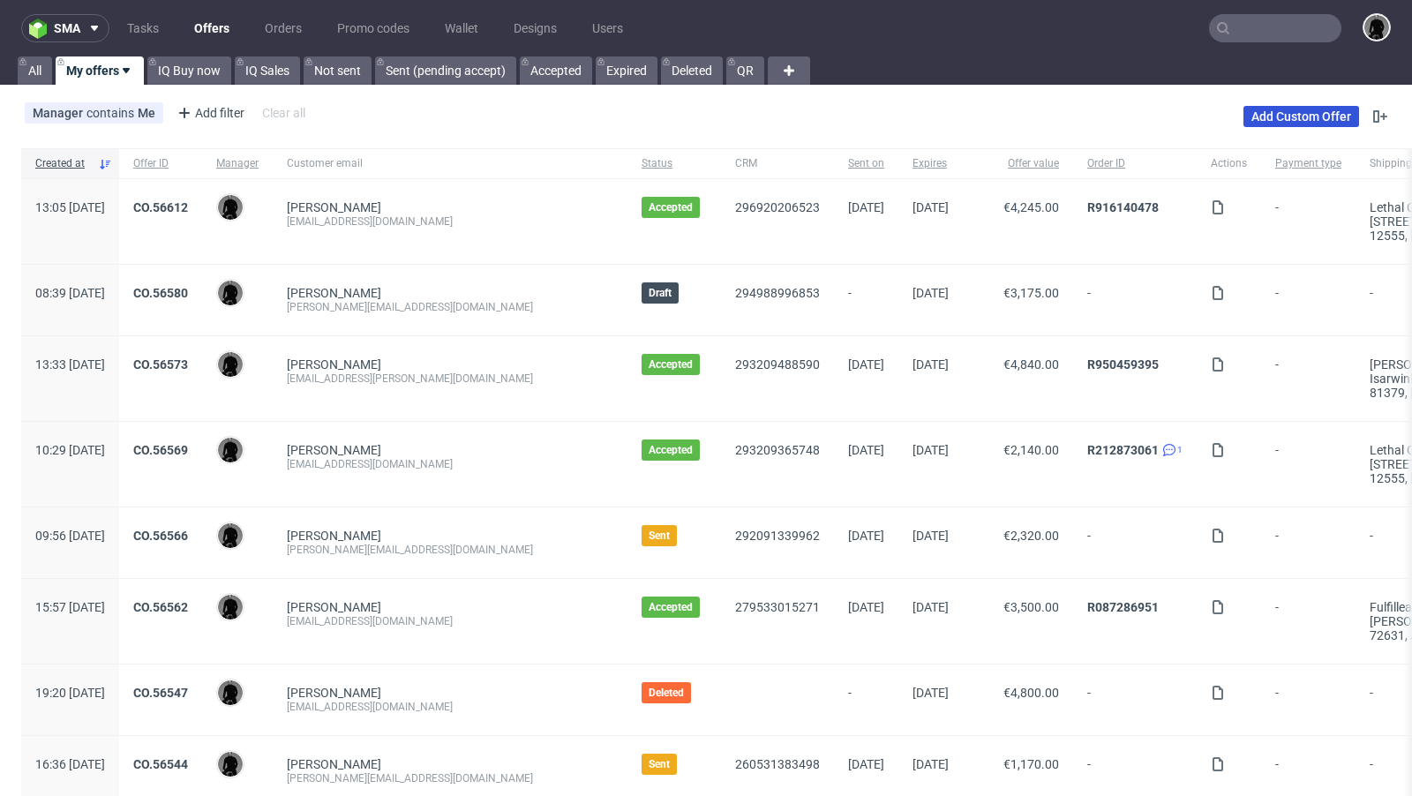
click at [1272, 123] on link "Add Custom Offer" at bounding box center [1301, 116] width 116 height 21
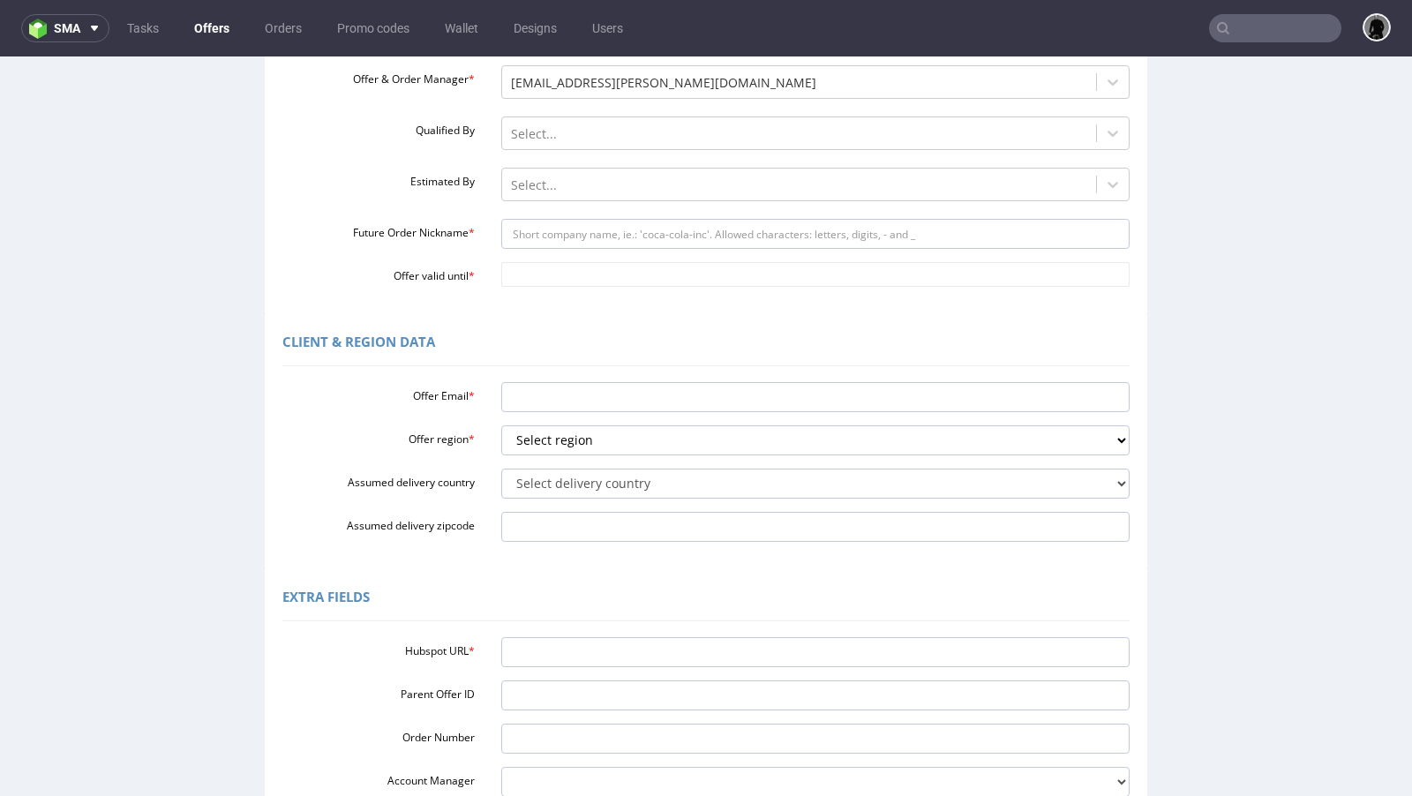
scroll to position [256, 0]
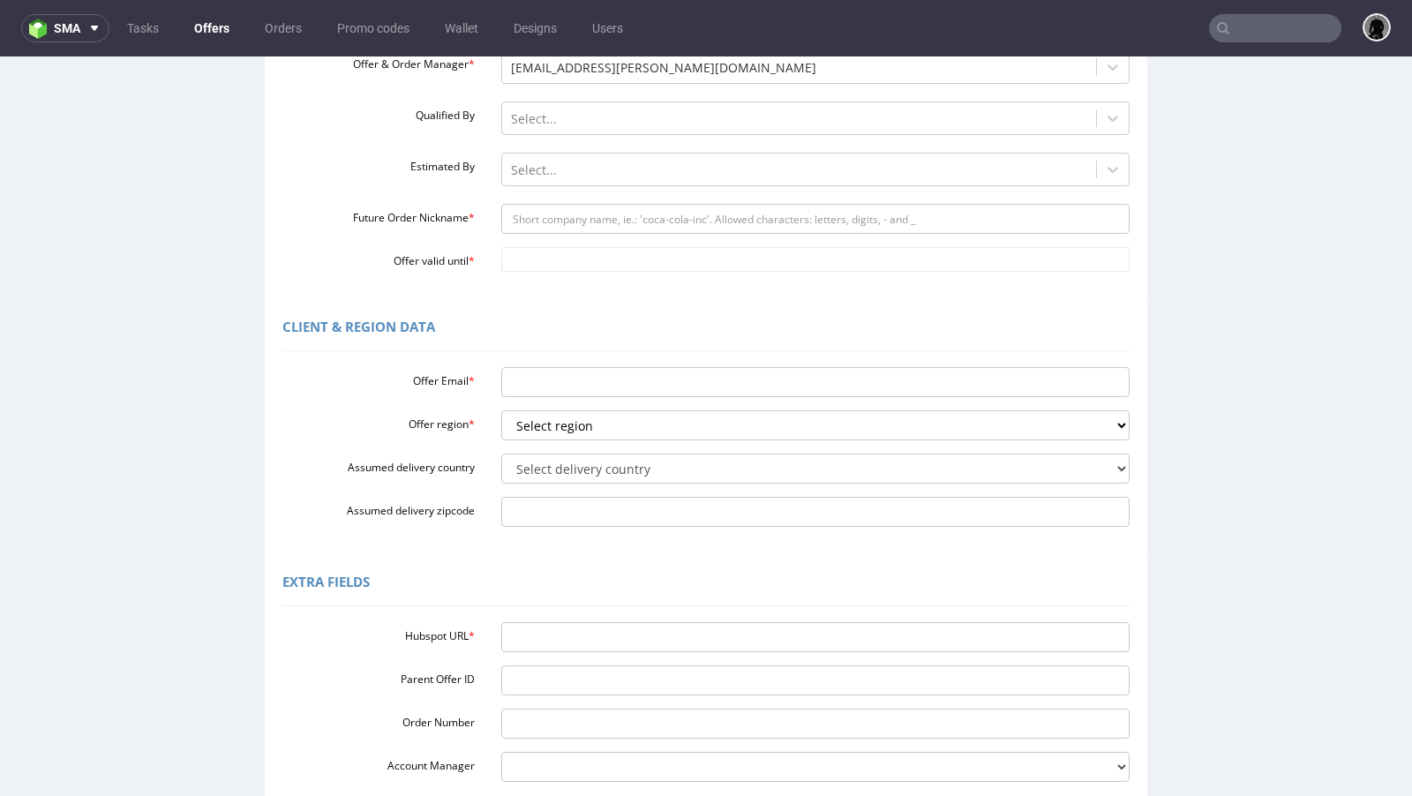
click at [600, 653] on div "Hubspot URL * Parent Offer ID Order Number Account Manager [PERSON_NAME][EMAIL_…" at bounding box center [705, 698] width 847 height 167
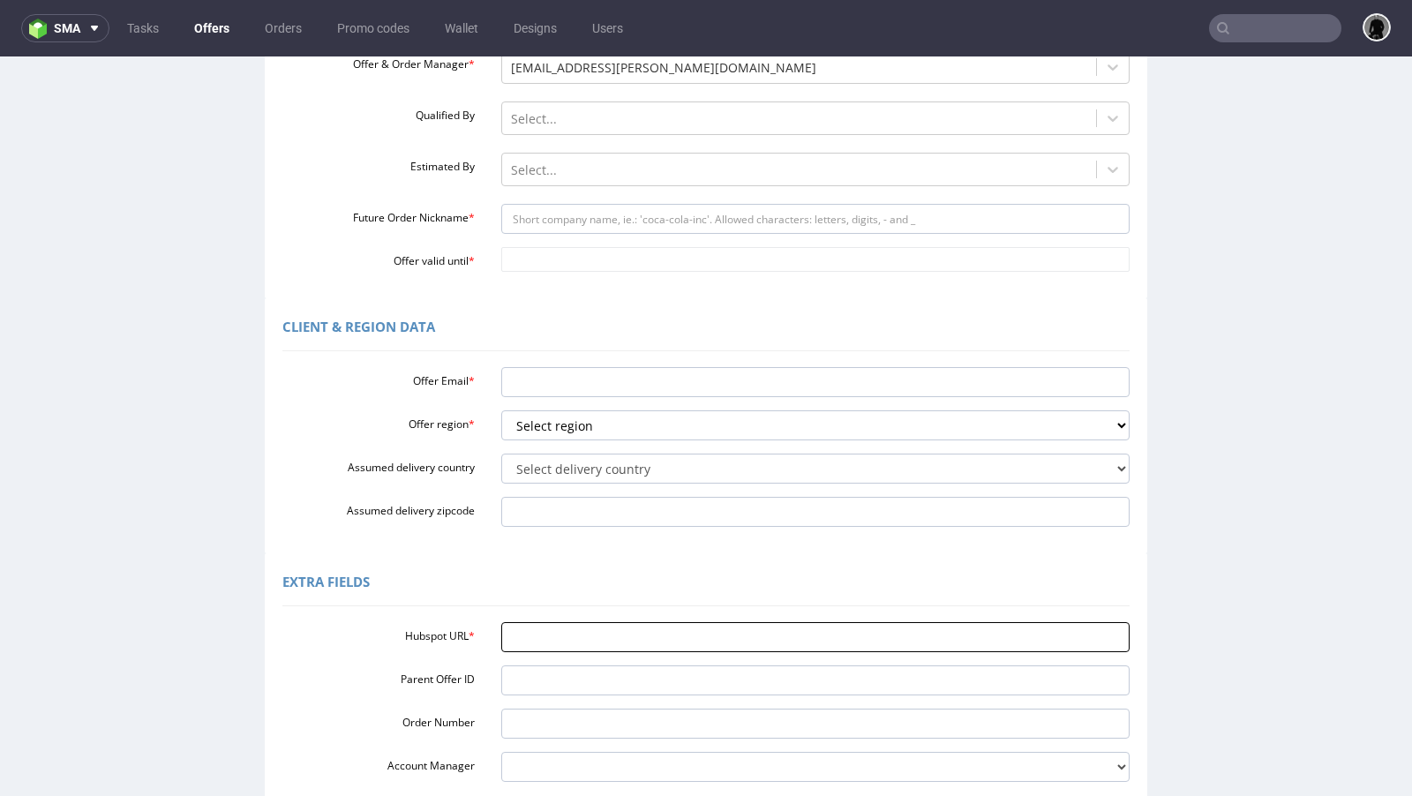
click at [592, 642] on input "Hubspot URL *" at bounding box center [815, 637] width 629 height 30
paste input "[URL][DOMAIN_NAME]"
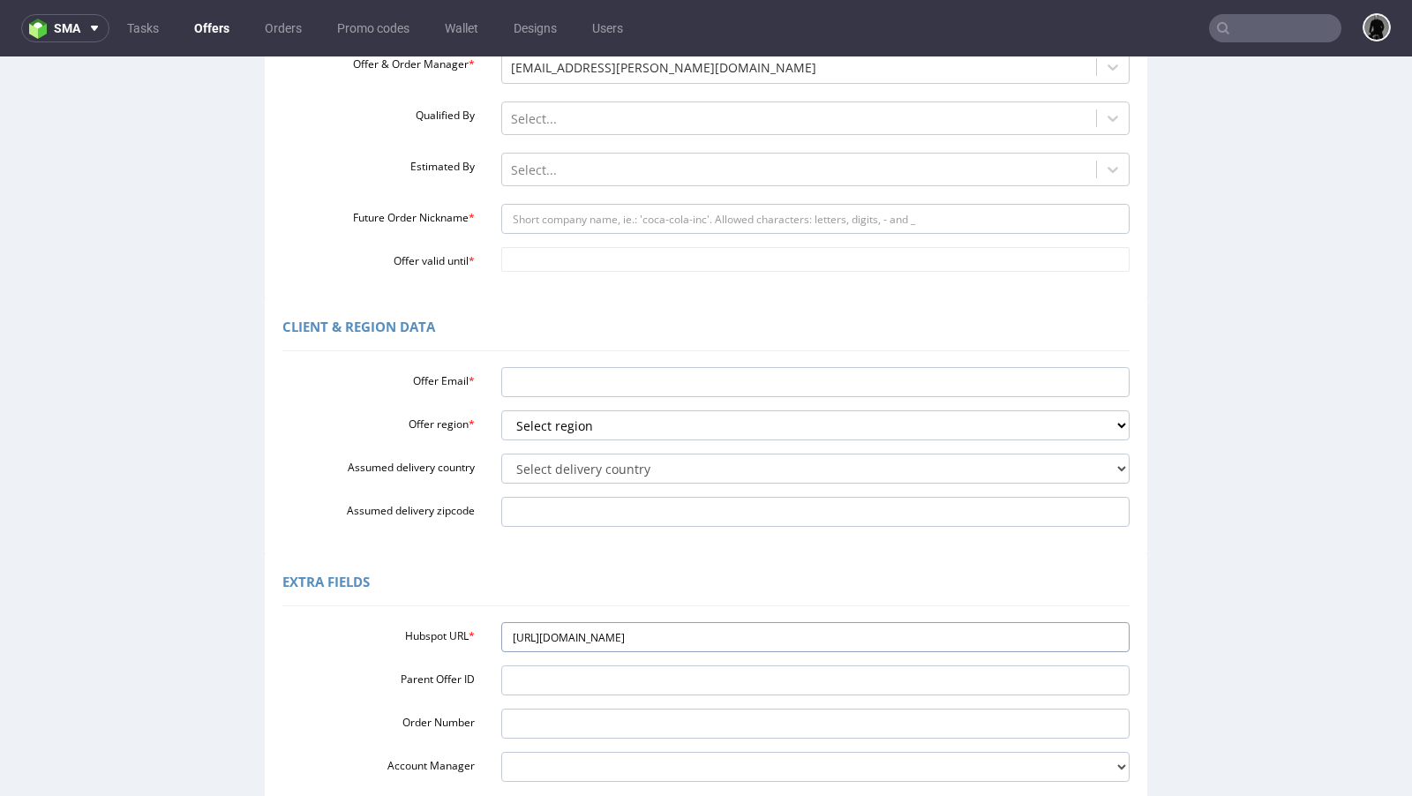
type input "[URL][DOMAIN_NAME]"
click at [558, 574] on div "Extra Fields" at bounding box center [705, 585] width 847 height 42
click at [546, 432] on select "Select region eu gb de pl fr it es" at bounding box center [815, 425] width 629 height 30
select select "de"
click at [501, 410] on select "Select region eu gb de pl fr it es" at bounding box center [815, 425] width 629 height 30
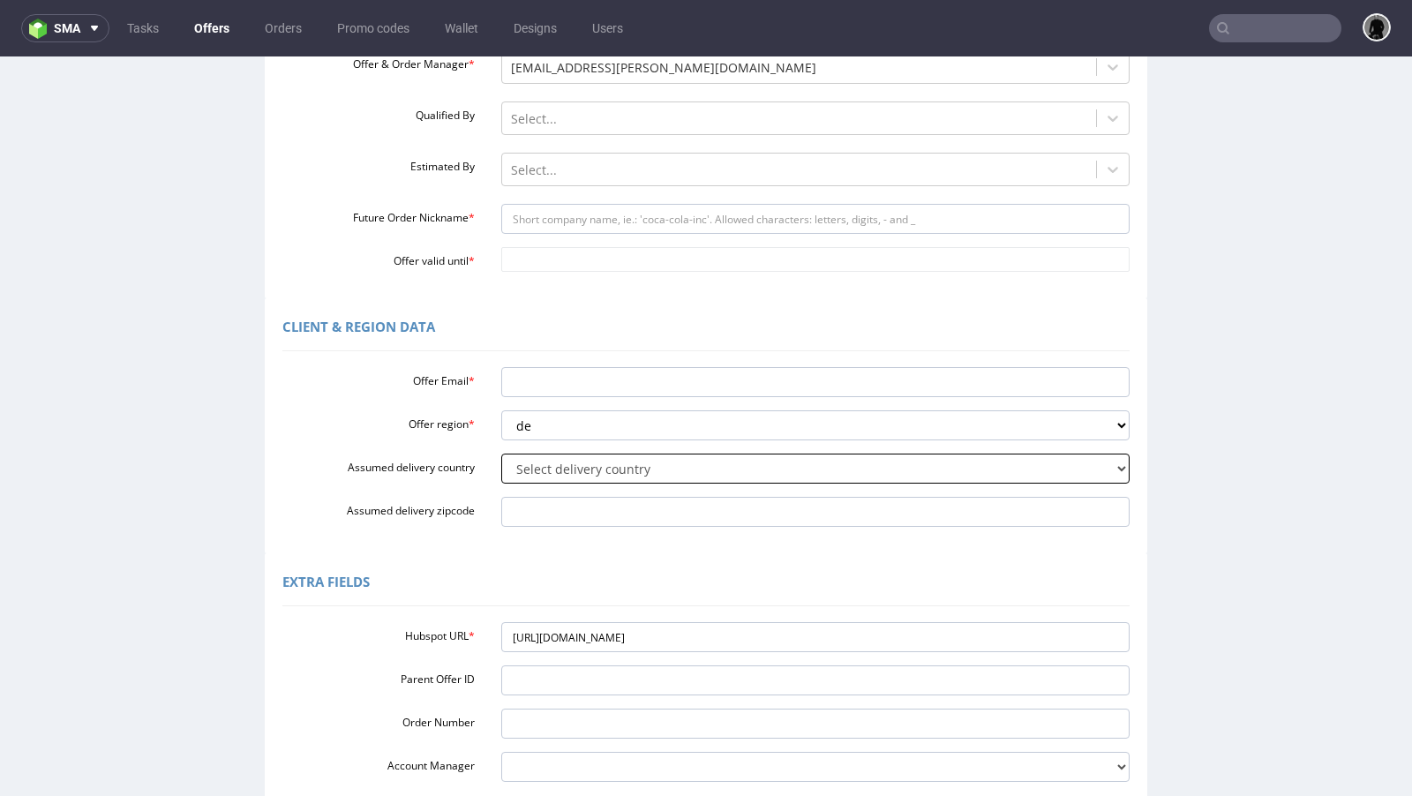
click at [543, 469] on select "Select delivery country [GEOGRAPHIC_DATA] [GEOGRAPHIC_DATA] [GEOGRAPHIC_DATA] […" at bounding box center [815, 469] width 629 height 30
select select "57"
click at [501, 454] on select "Select delivery country [GEOGRAPHIC_DATA] [GEOGRAPHIC_DATA] [GEOGRAPHIC_DATA] […" at bounding box center [815, 469] width 629 height 30
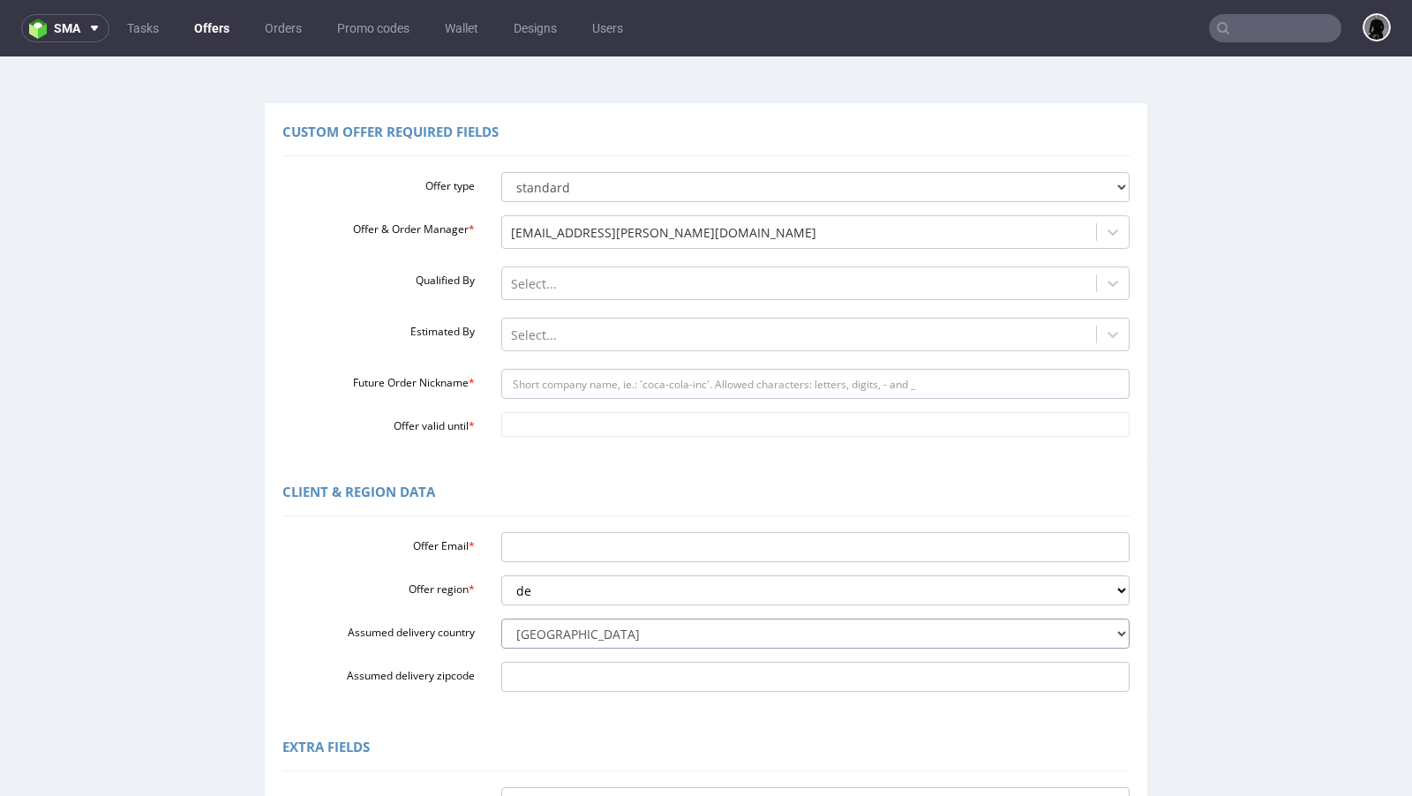
scroll to position [63, 0]
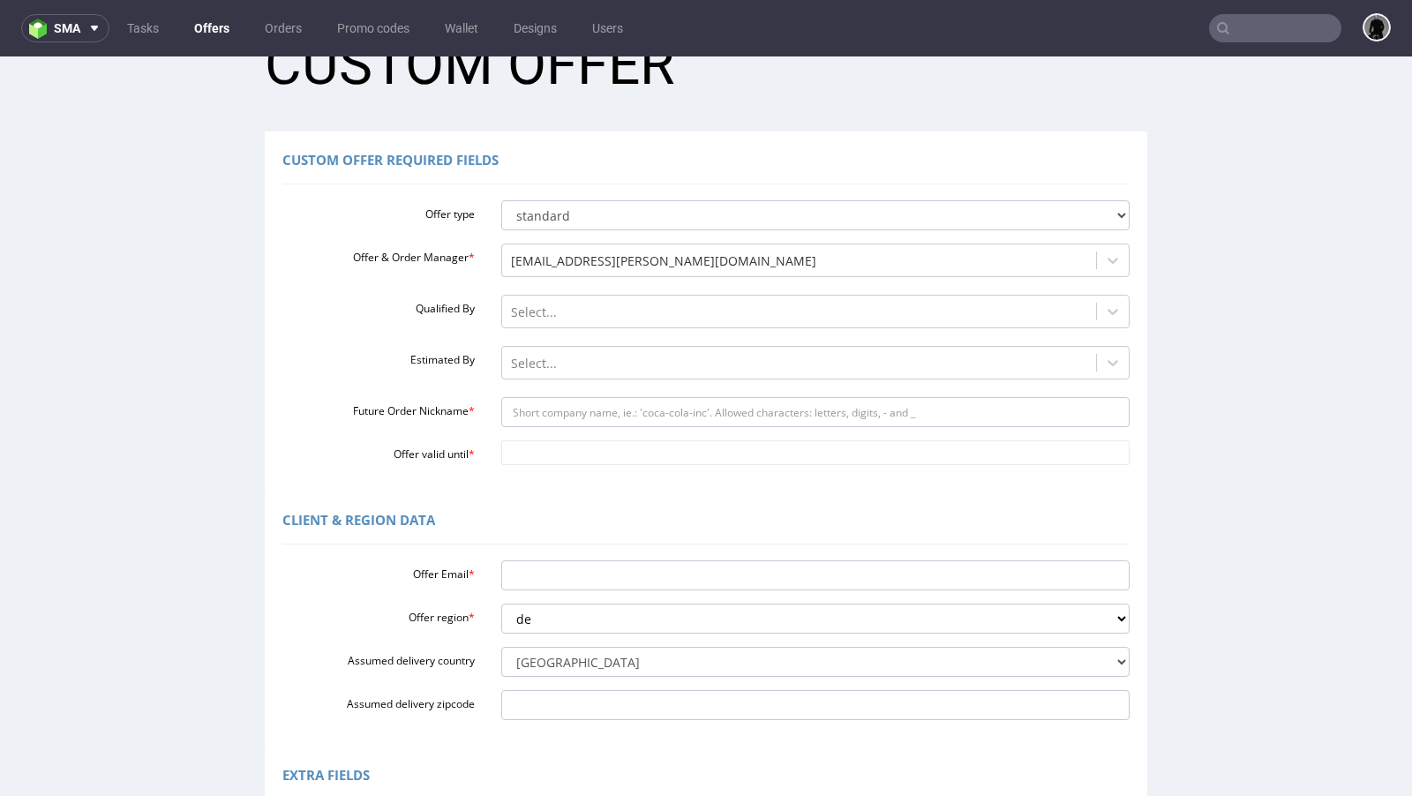
click at [558, 391] on div "Offer type standard prototyping sampling Offer & Order Manager * [EMAIL_ADDRESS…" at bounding box center [705, 329] width 847 height 272
click at [561, 413] on input "Future Order Nickname *" at bounding box center [815, 412] width 629 height 30
paste input "manuelholzkerncom"
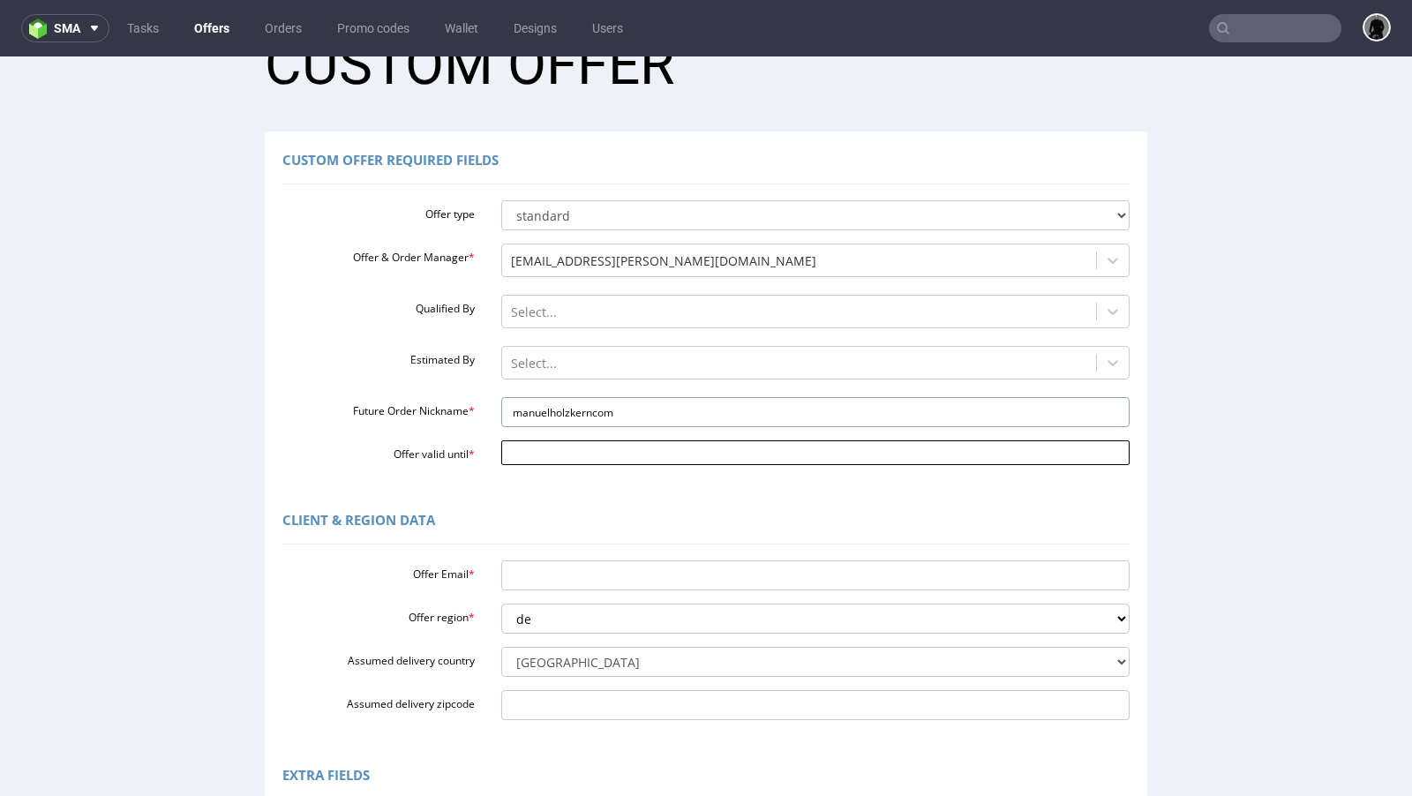
type input "manuelholzkerncom"
click at [561, 457] on input "Offer valid until *" at bounding box center [815, 452] width 629 height 25
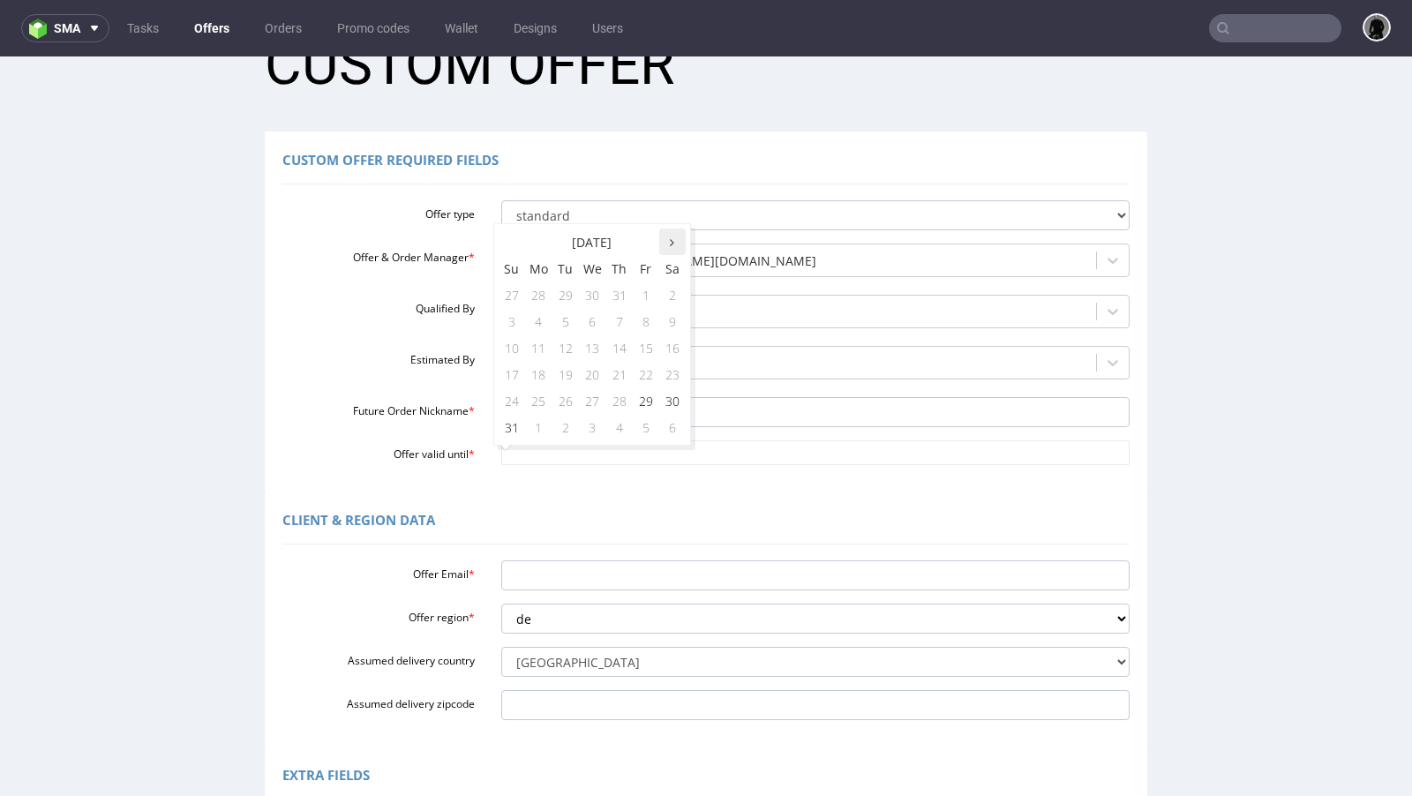
click at [672, 247] on icon at bounding box center [672, 242] width 4 height 12
click at [634, 300] on td "5" at bounding box center [646, 295] width 26 height 26
type input "[DATE]"
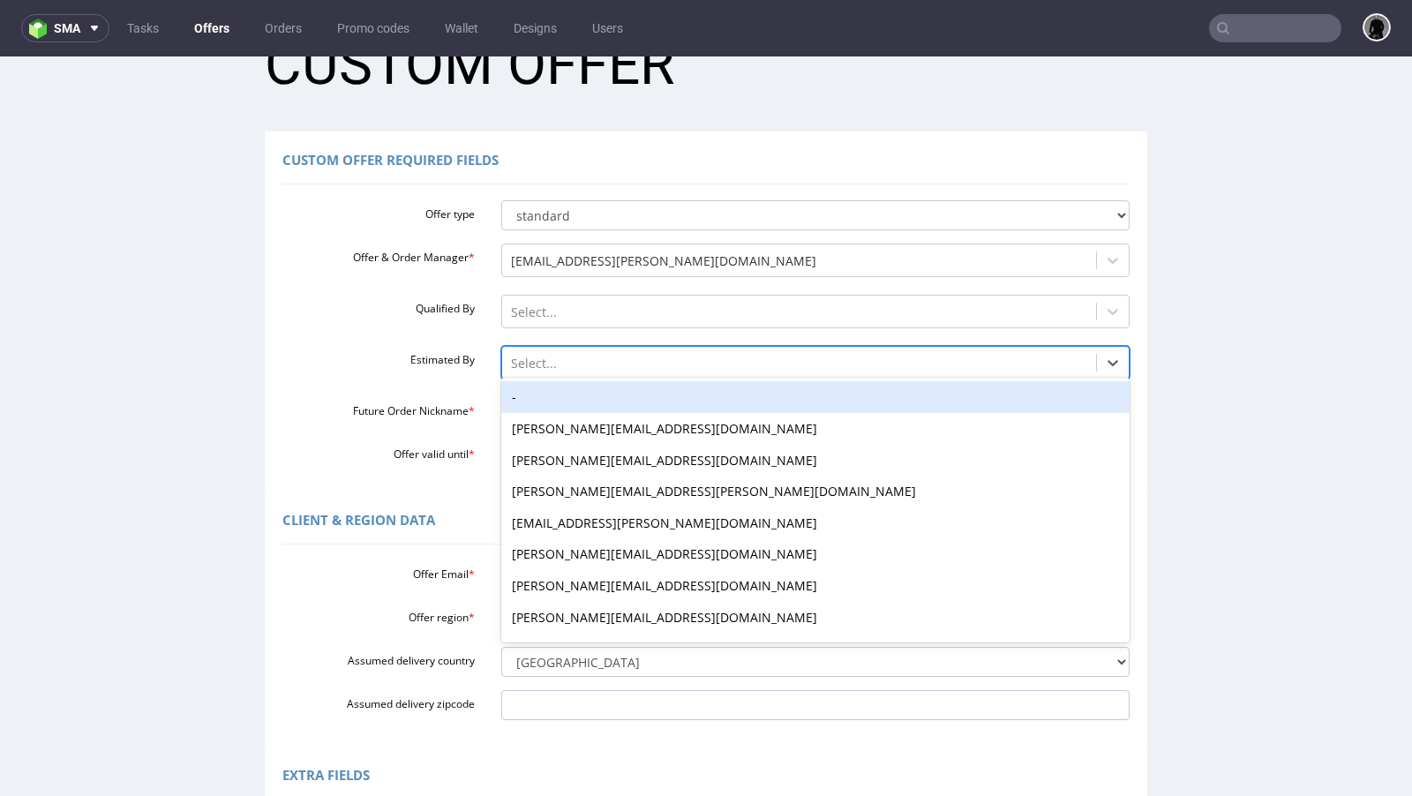
click at [569, 366] on div at bounding box center [799, 363] width 577 height 21
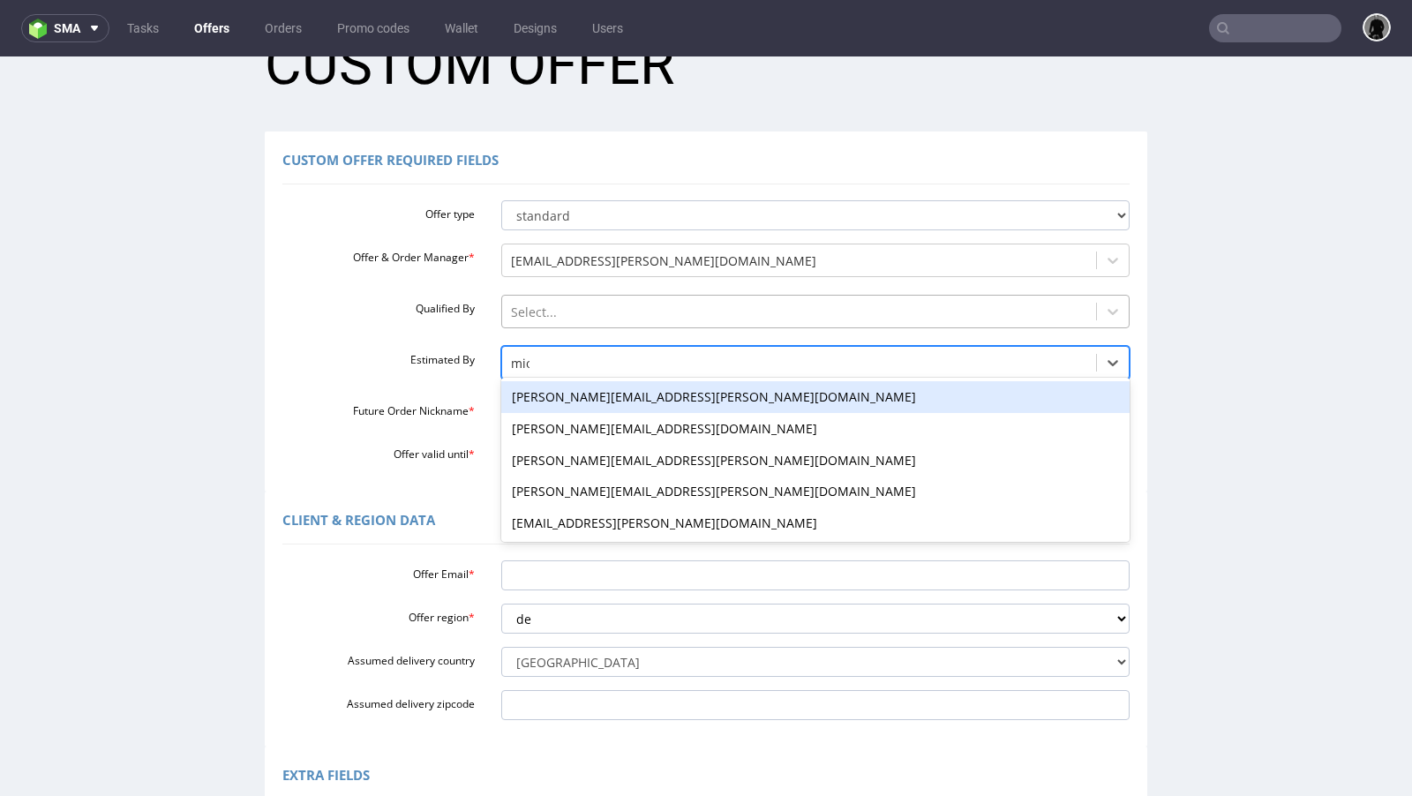
type input "mich"
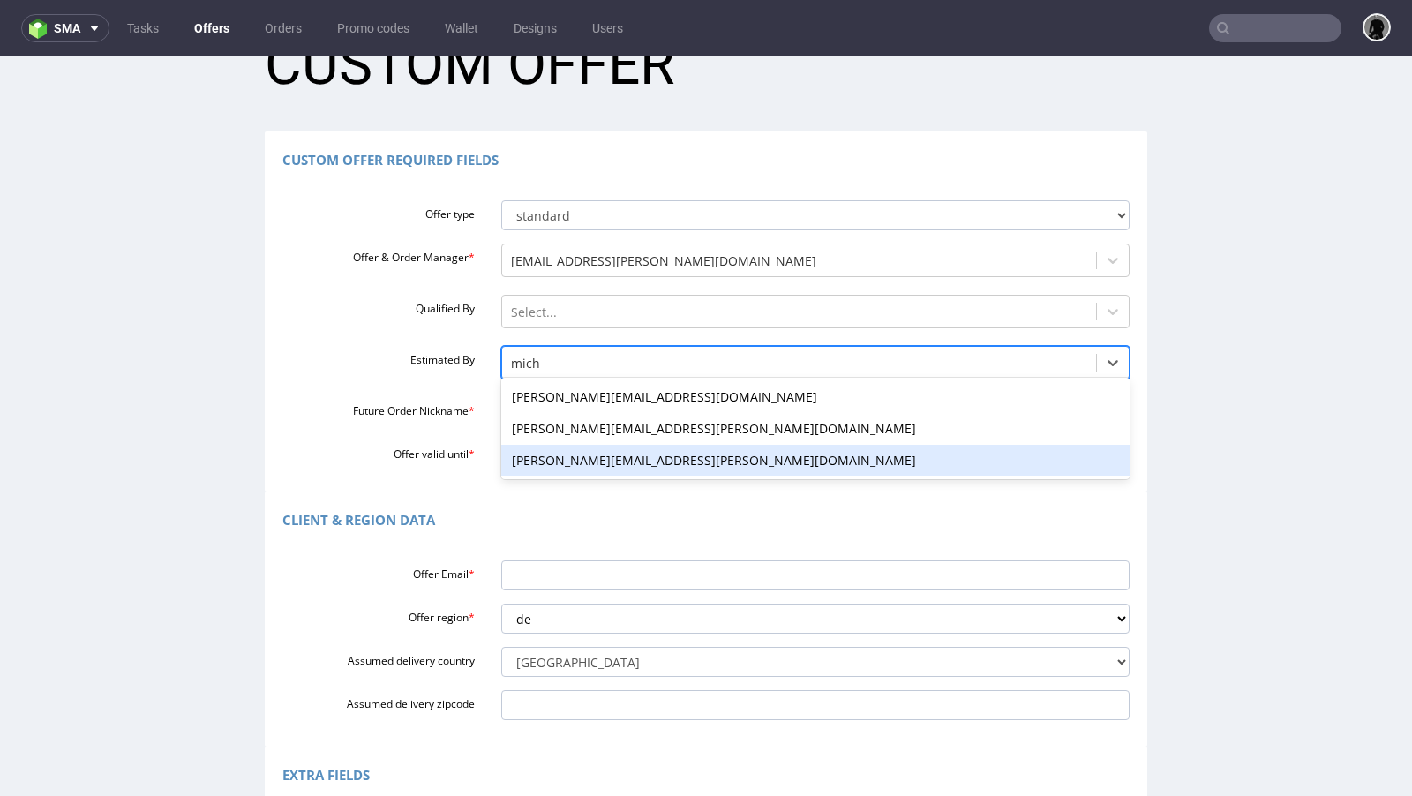
click at [567, 456] on div "[PERSON_NAME][EMAIL_ADDRESS][PERSON_NAME][DOMAIN_NAME]" at bounding box center [815, 461] width 629 height 32
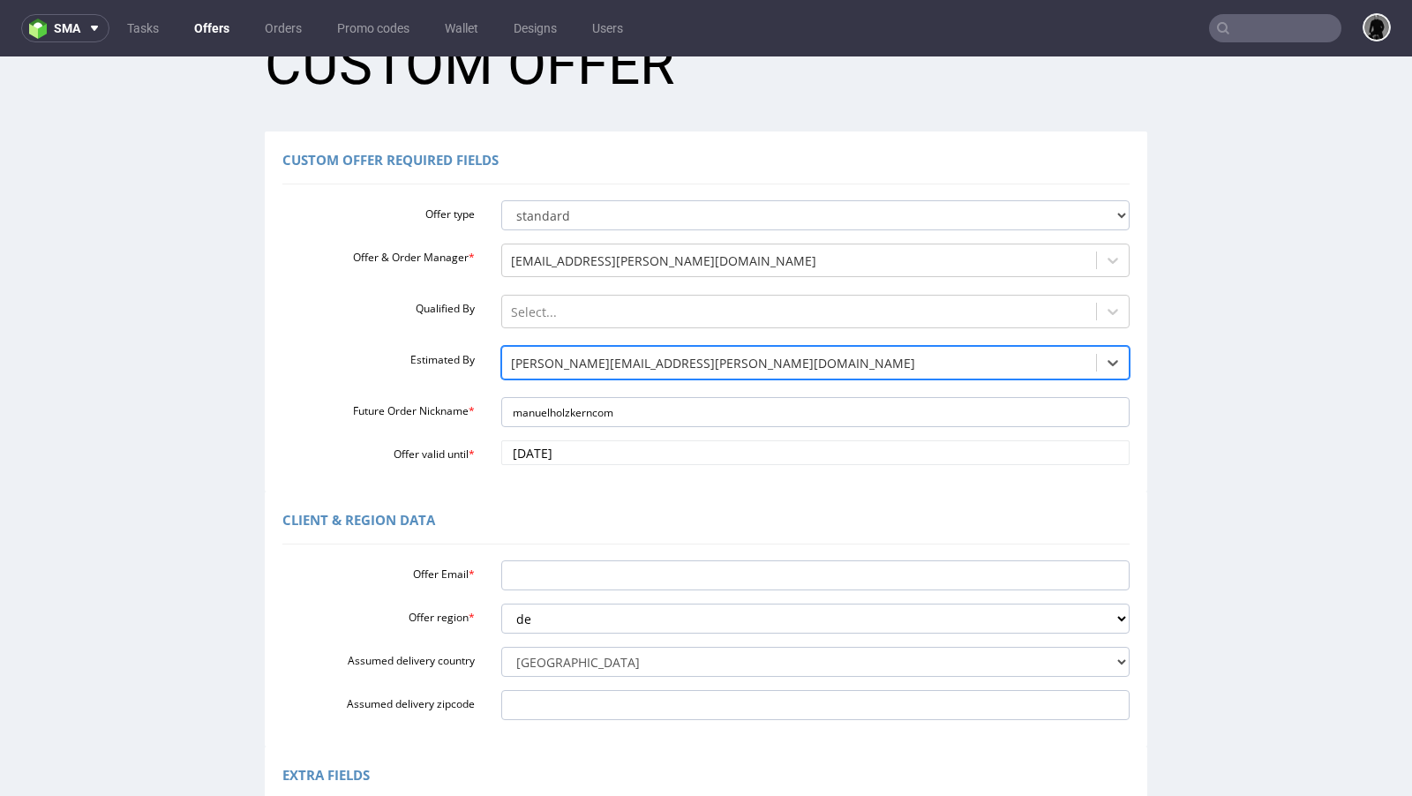
click at [612, 519] on div "Client & Region data" at bounding box center [705, 523] width 847 height 42
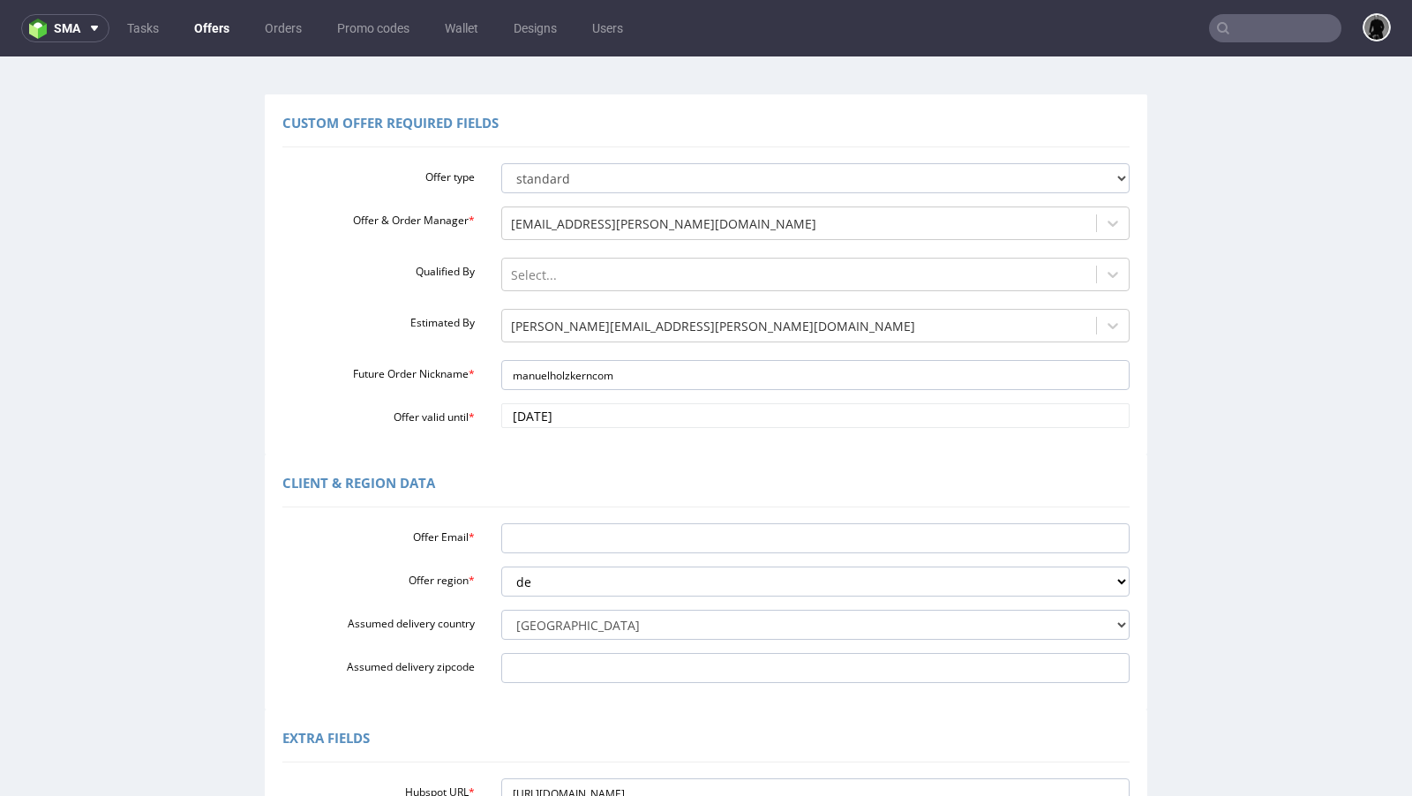
scroll to position [134, 0]
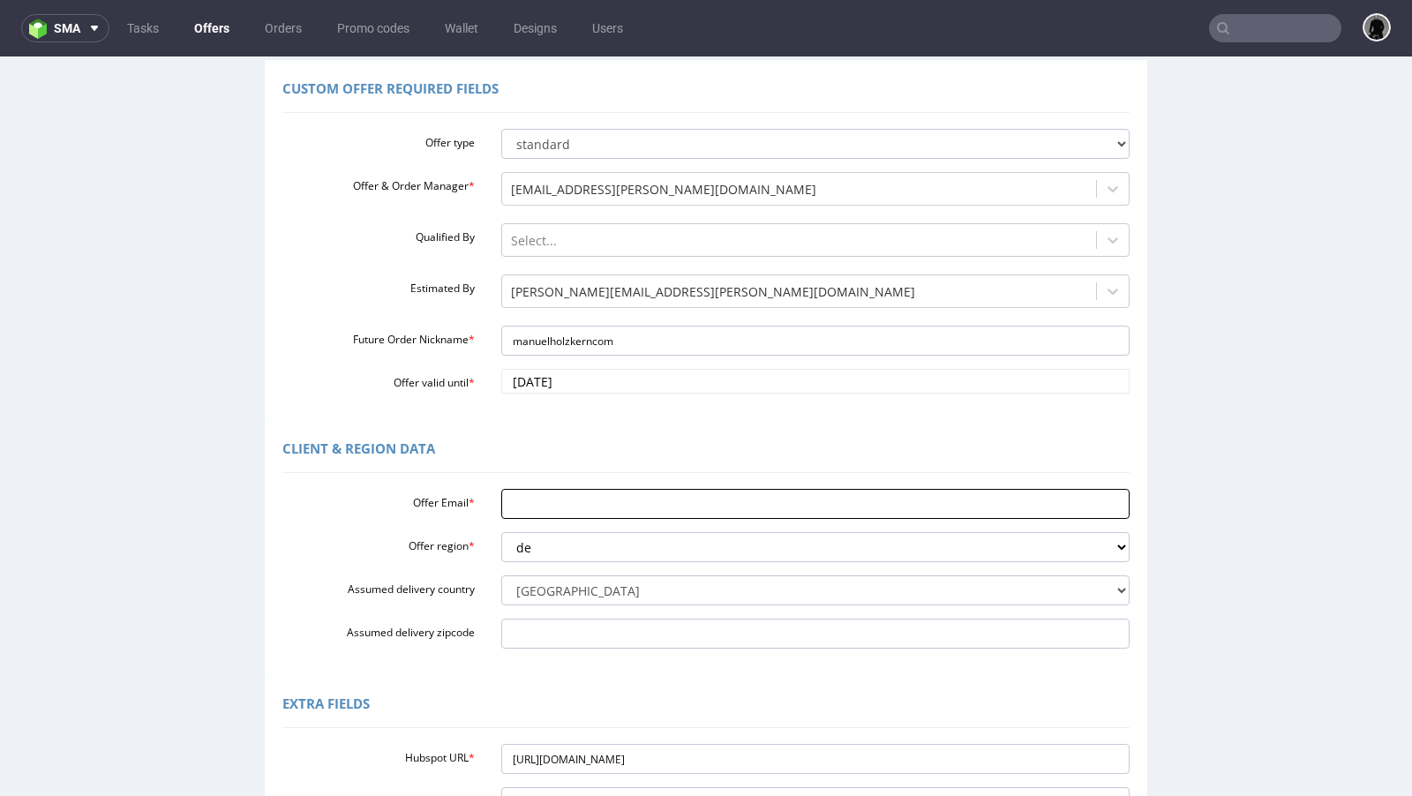
click at [557, 499] on input "Offer Email *" at bounding box center [815, 504] width 629 height 30
paste input "[PERSON_NAME][EMAIL_ADDRESS][DOMAIN_NAME]"
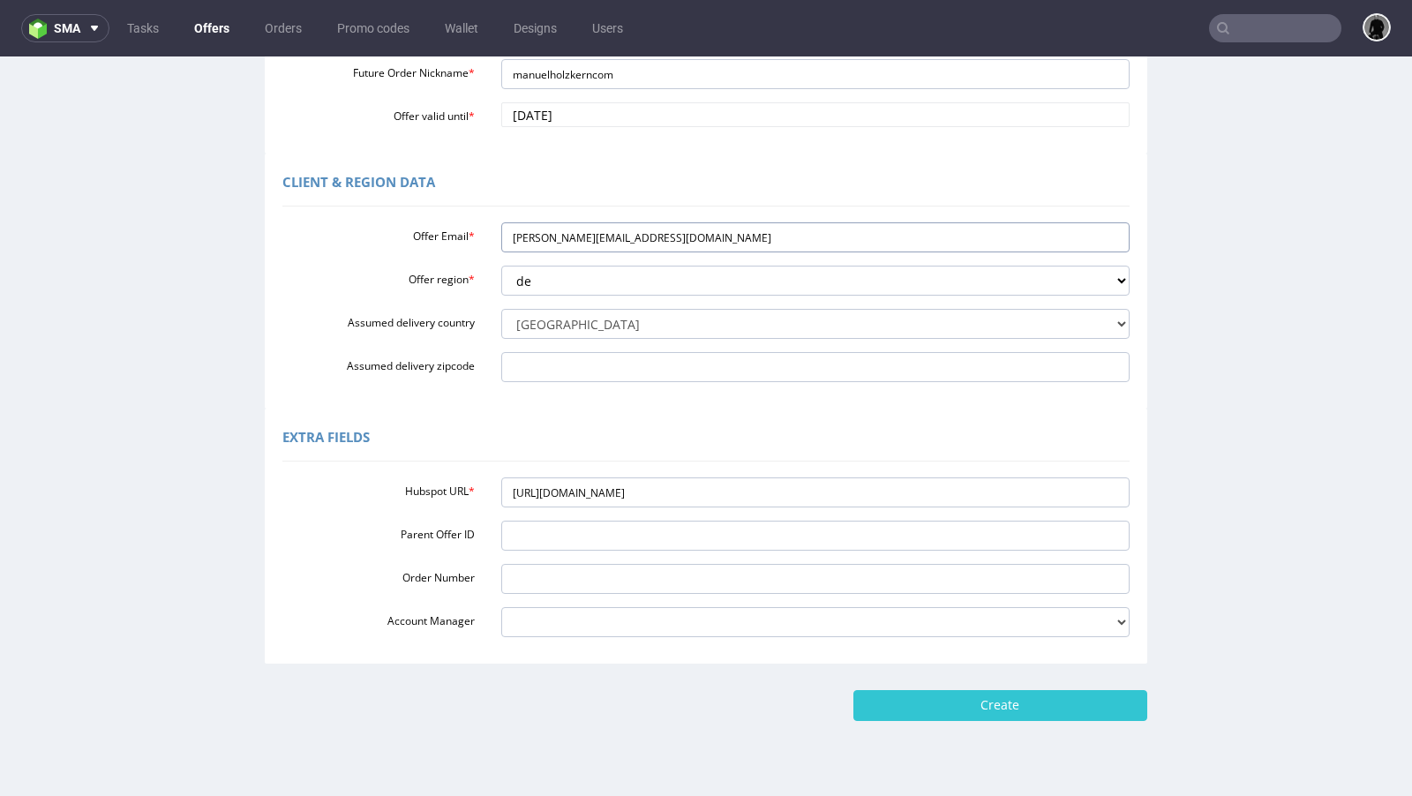
scroll to position [439, 0]
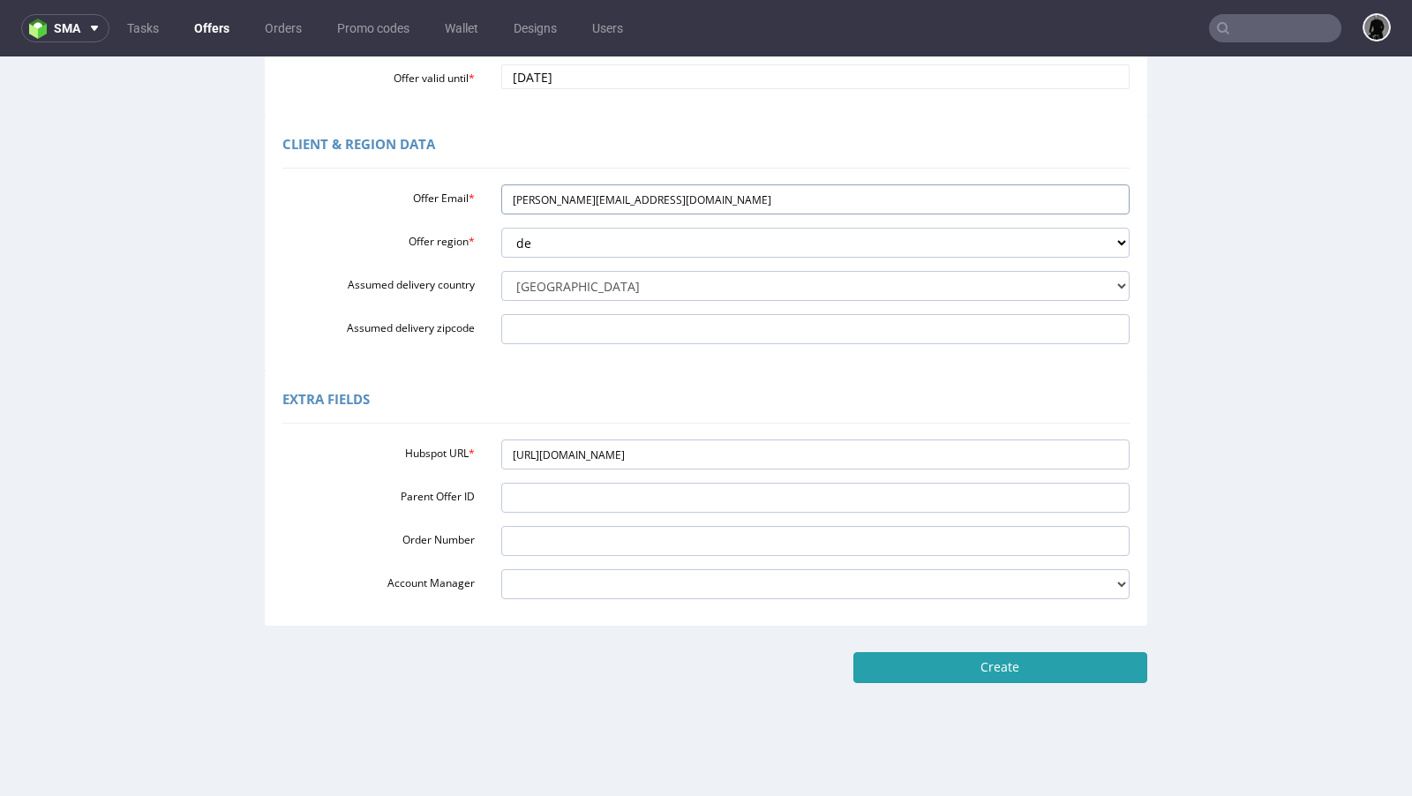
type input "[PERSON_NAME][EMAIL_ADDRESS][DOMAIN_NAME]"
click at [919, 655] on input "Create" at bounding box center [1000, 667] width 294 height 30
type input "Please wait..."
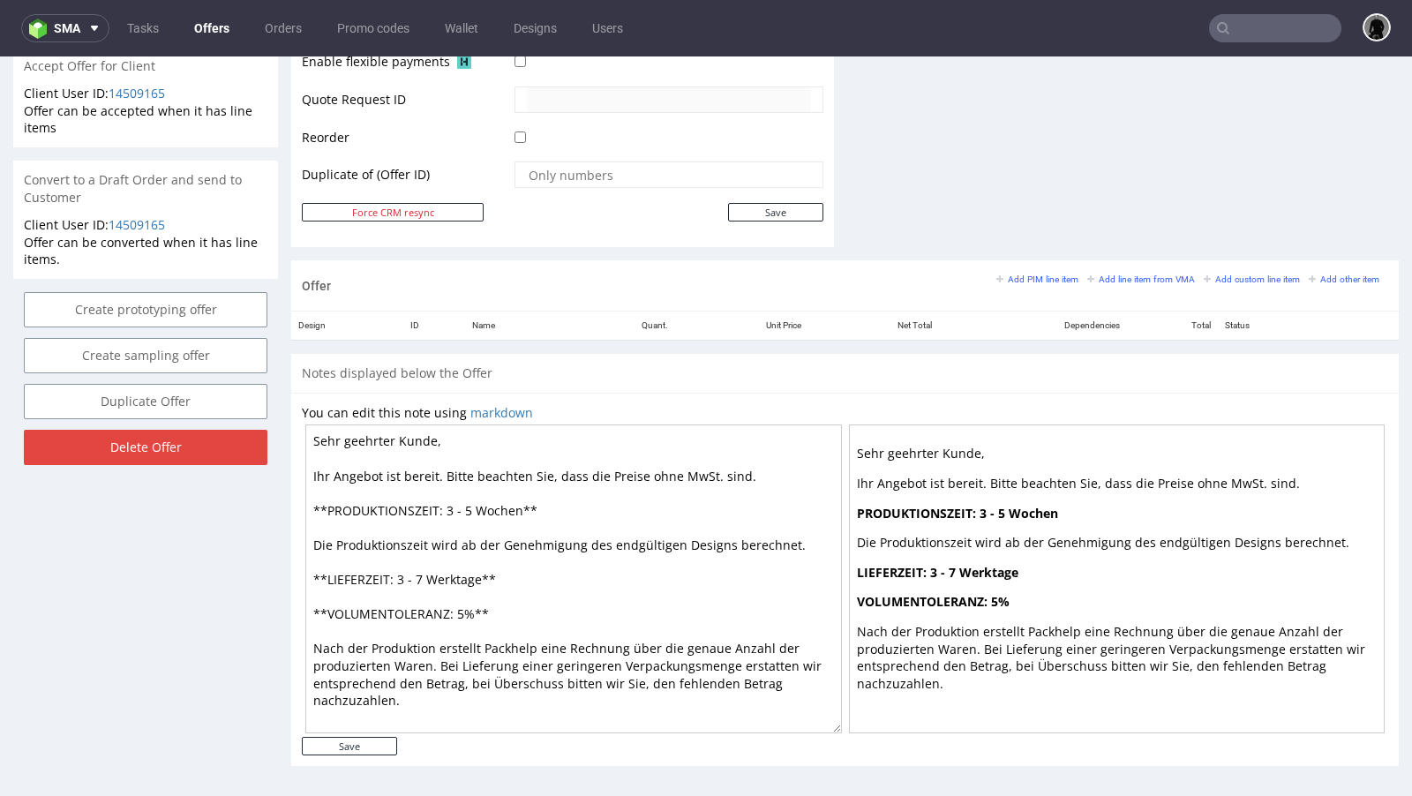
scroll to position [829, 0]
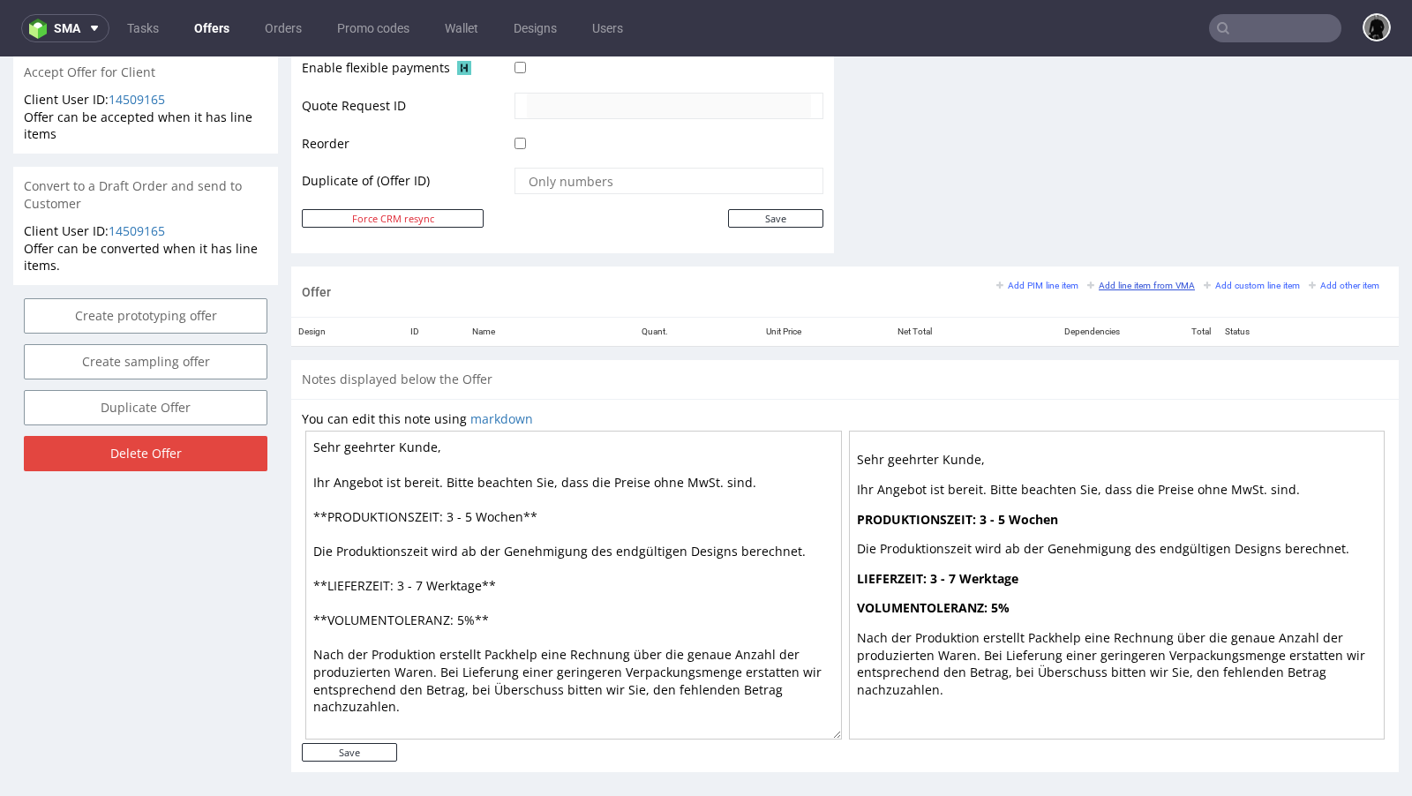
click at [1115, 284] on small "Add line item from VMA" at bounding box center [1141, 286] width 108 height 10
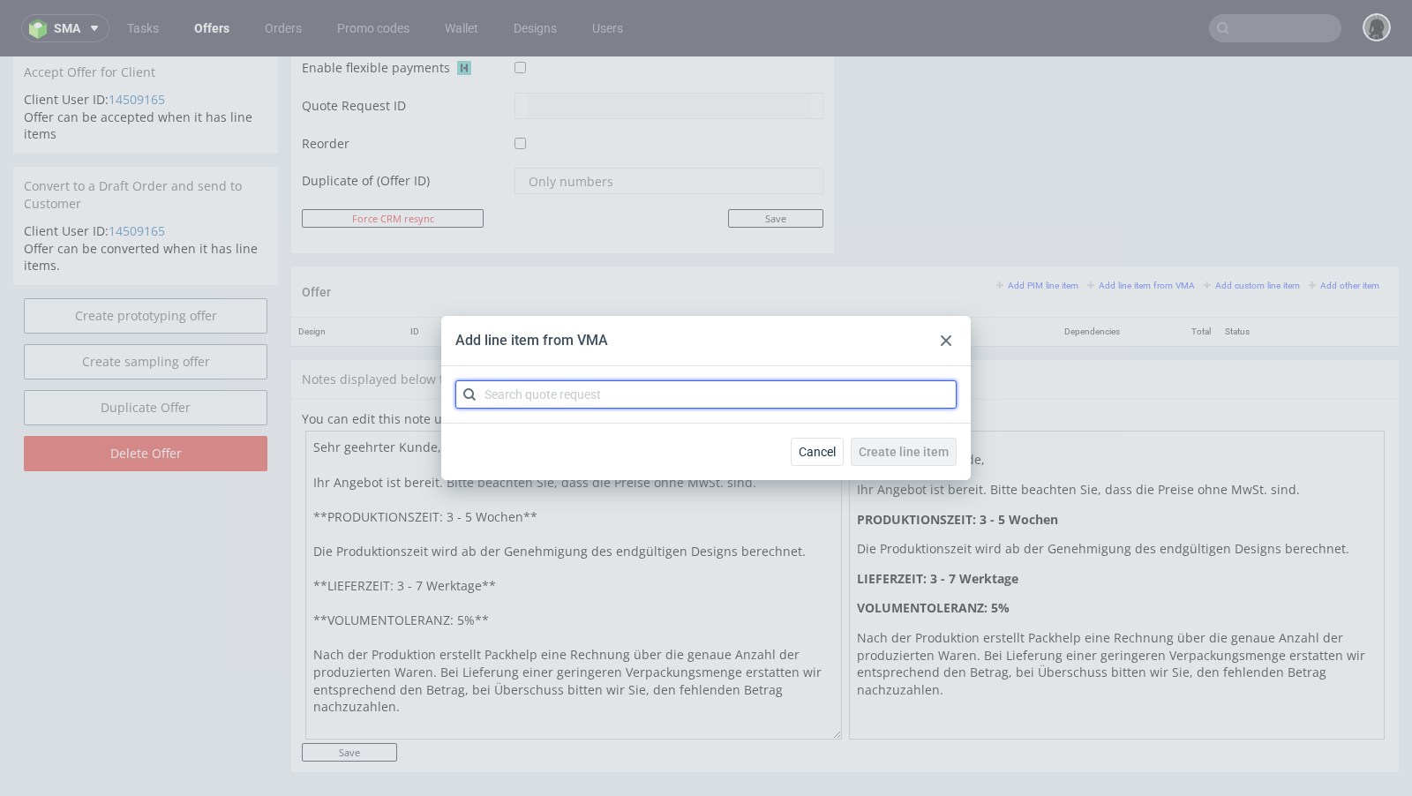
click at [595, 386] on input "text" at bounding box center [705, 394] width 501 height 28
paste input "CBFI"
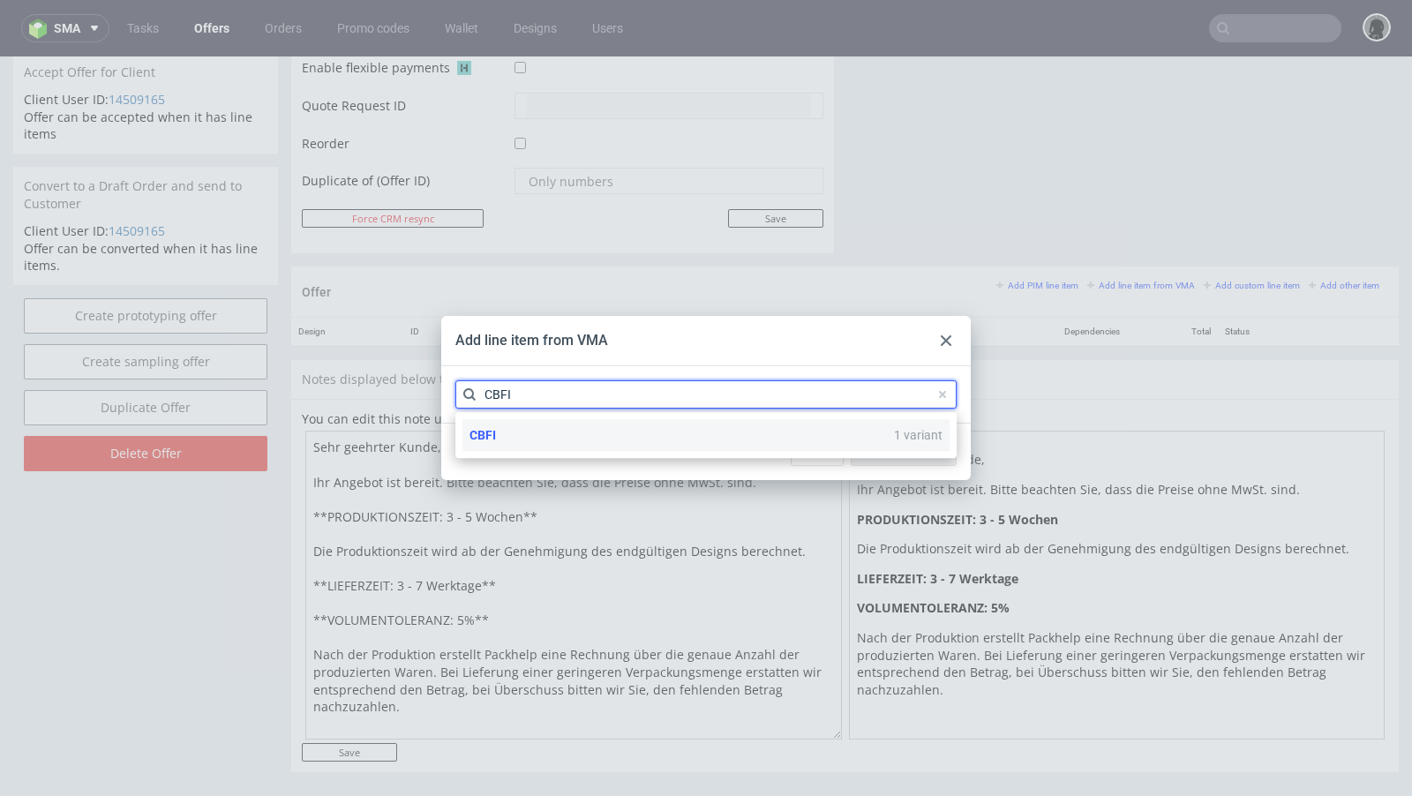
type input "CBFI"
click at [517, 437] on div "CBFI 1 variant" at bounding box center [705, 435] width 487 height 32
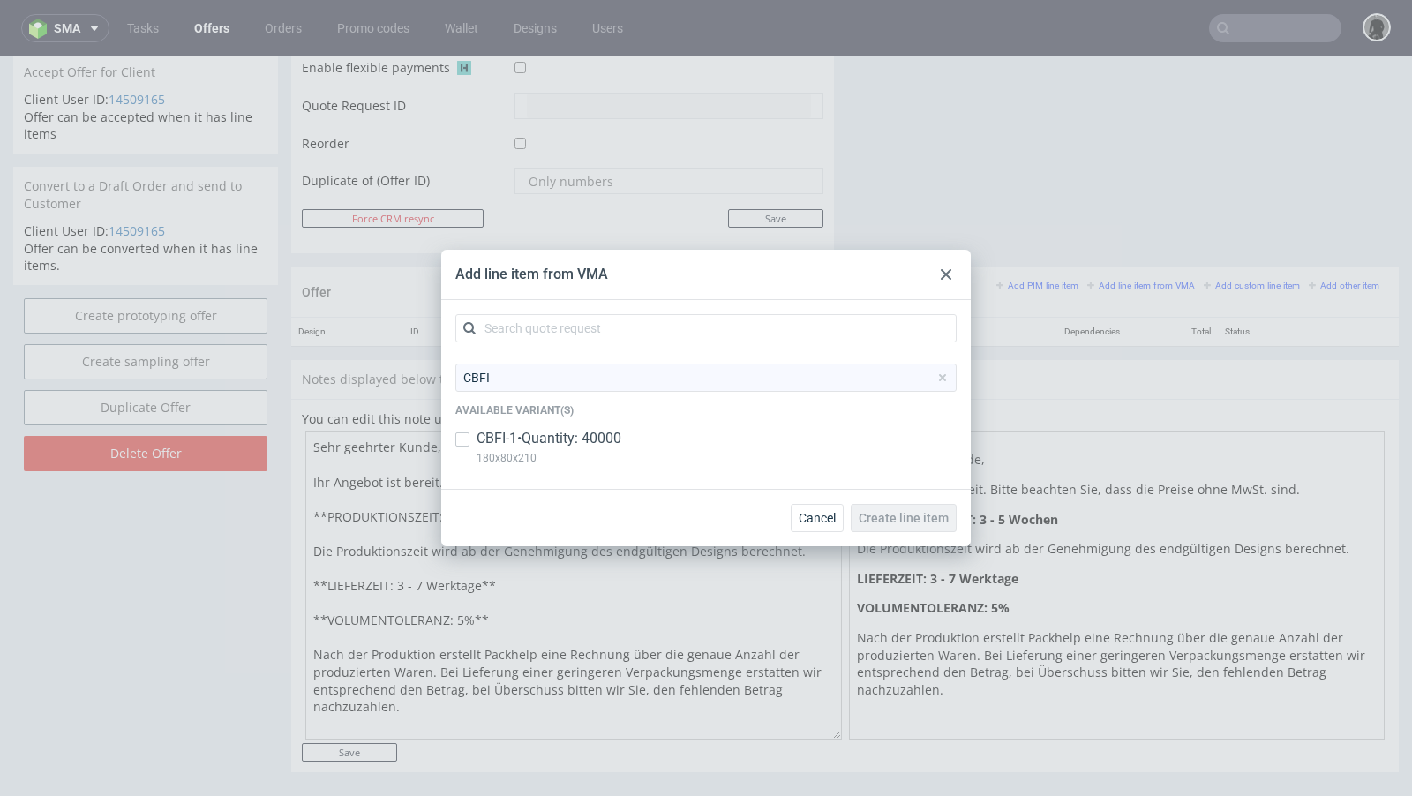
click at [531, 434] on p "CBFI-1 • Quantity: 40000" at bounding box center [549, 438] width 145 height 19
checkbox input "true"
click at [903, 517] on span "Create line item" at bounding box center [904, 518] width 90 height 12
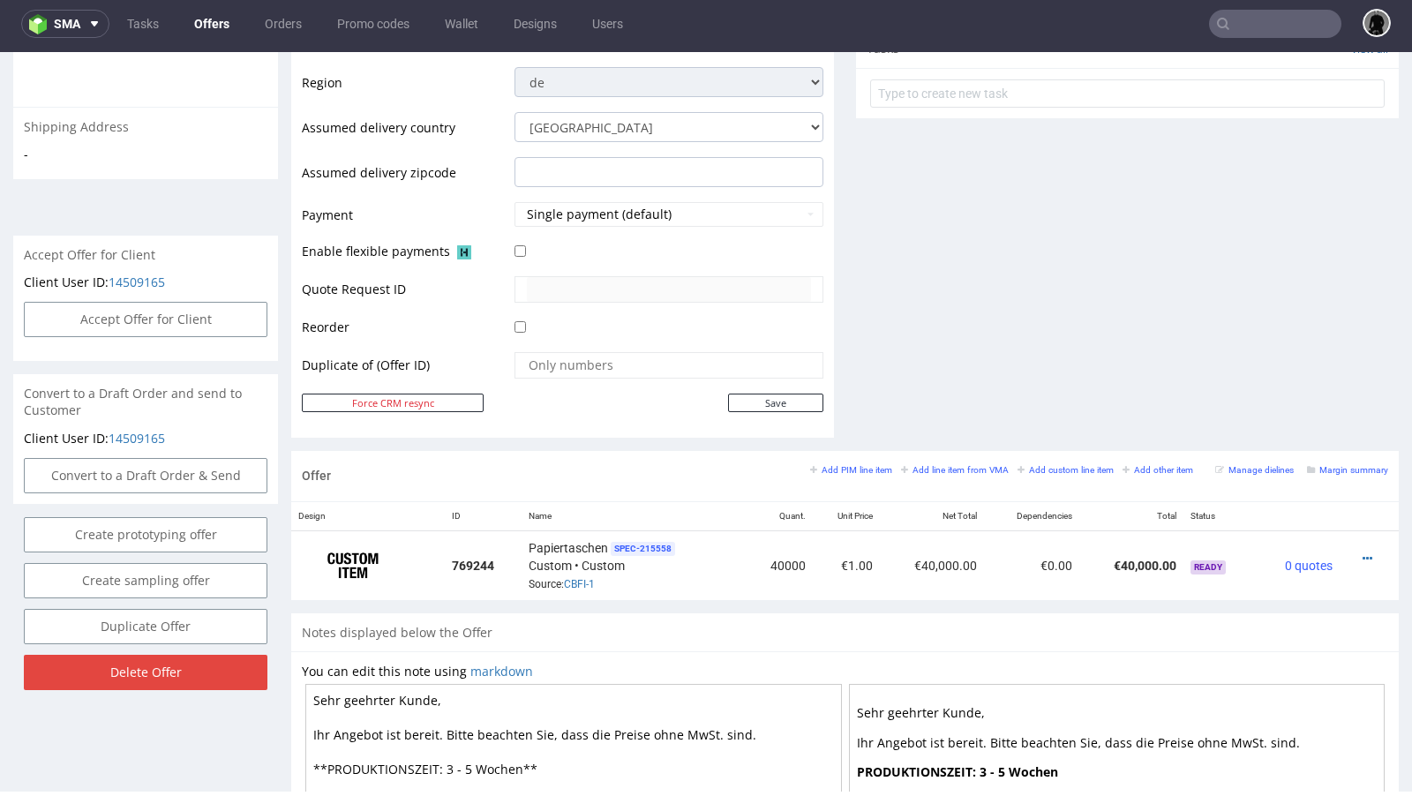
scroll to position [688, 0]
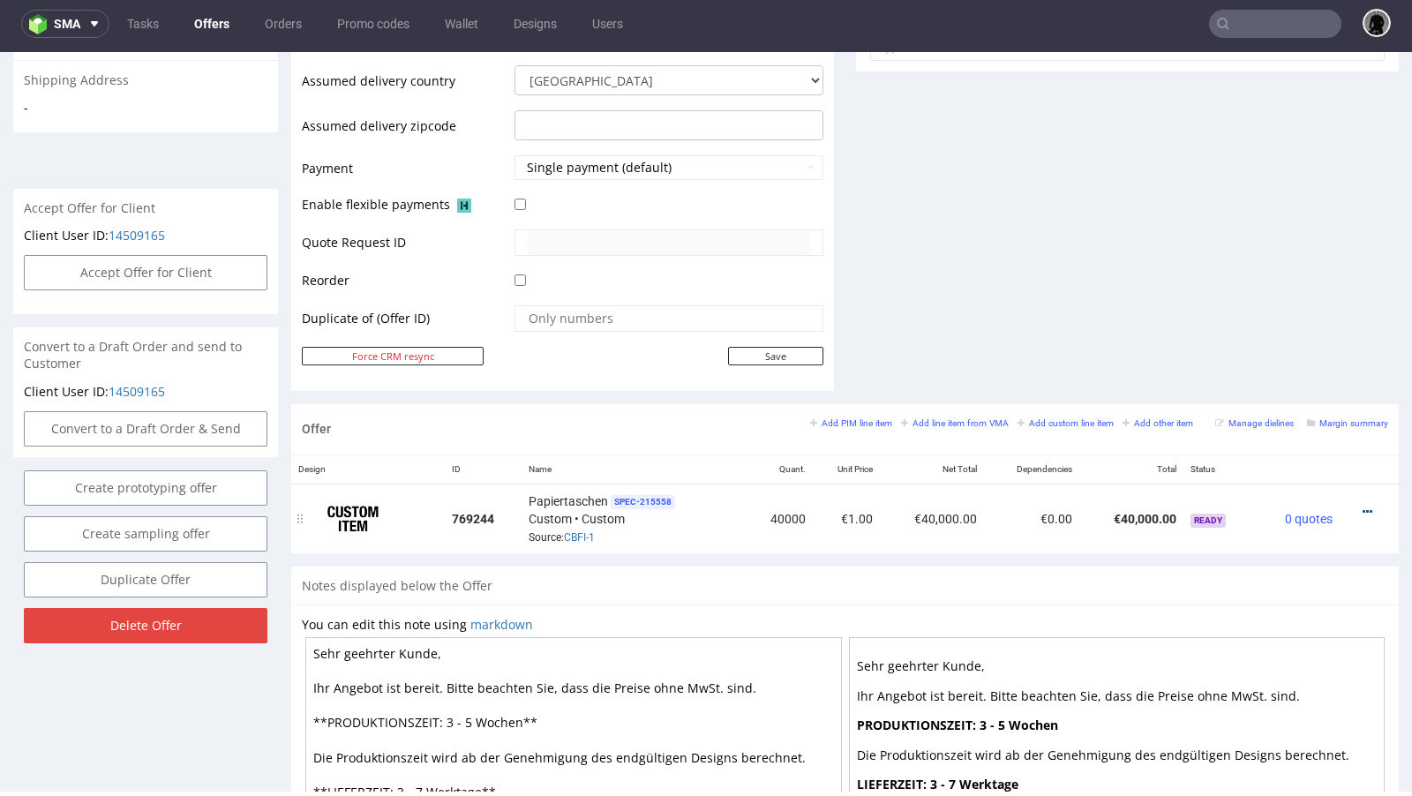
click at [1363, 506] on icon at bounding box center [1368, 512] width 10 height 12
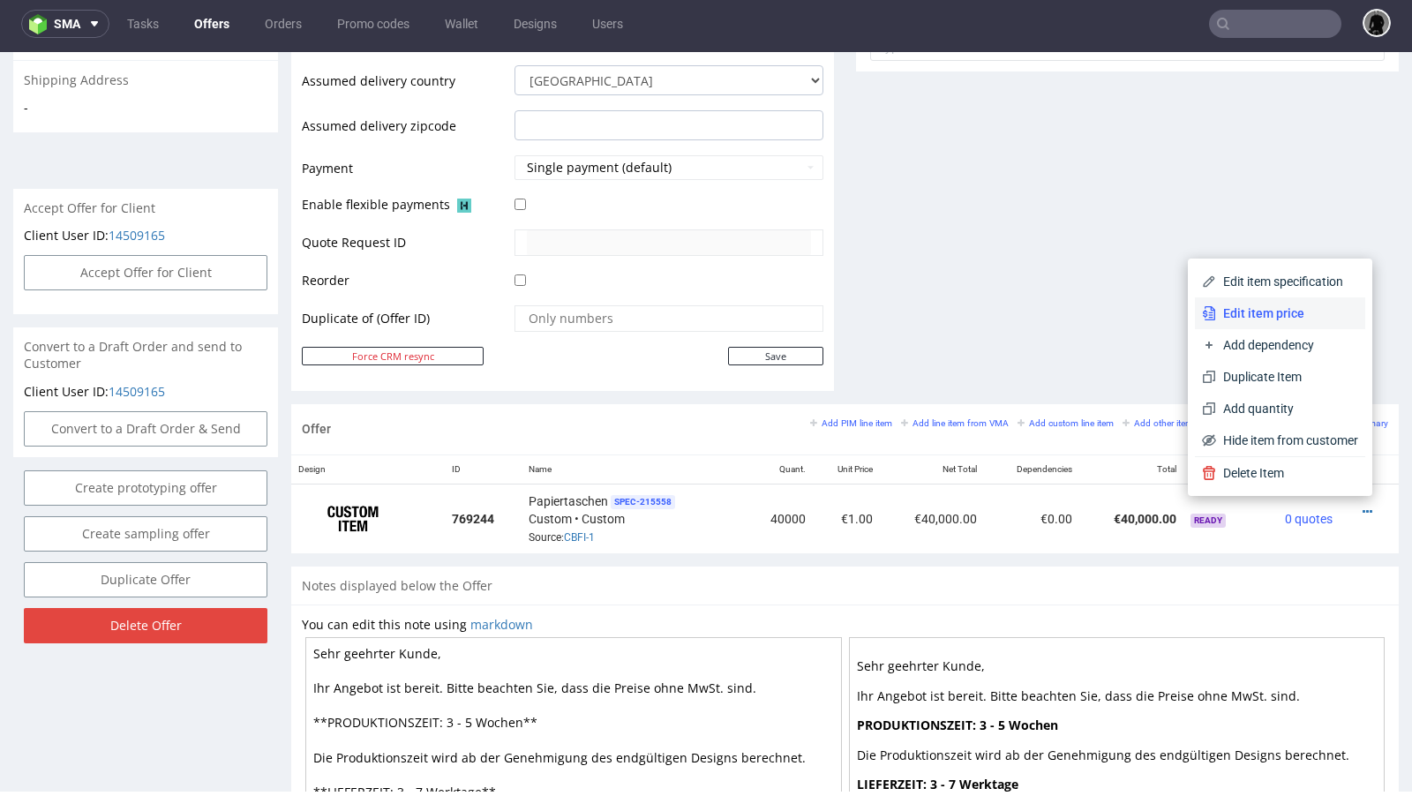
click at [1250, 314] on span "Edit item price" at bounding box center [1287, 313] width 142 height 18
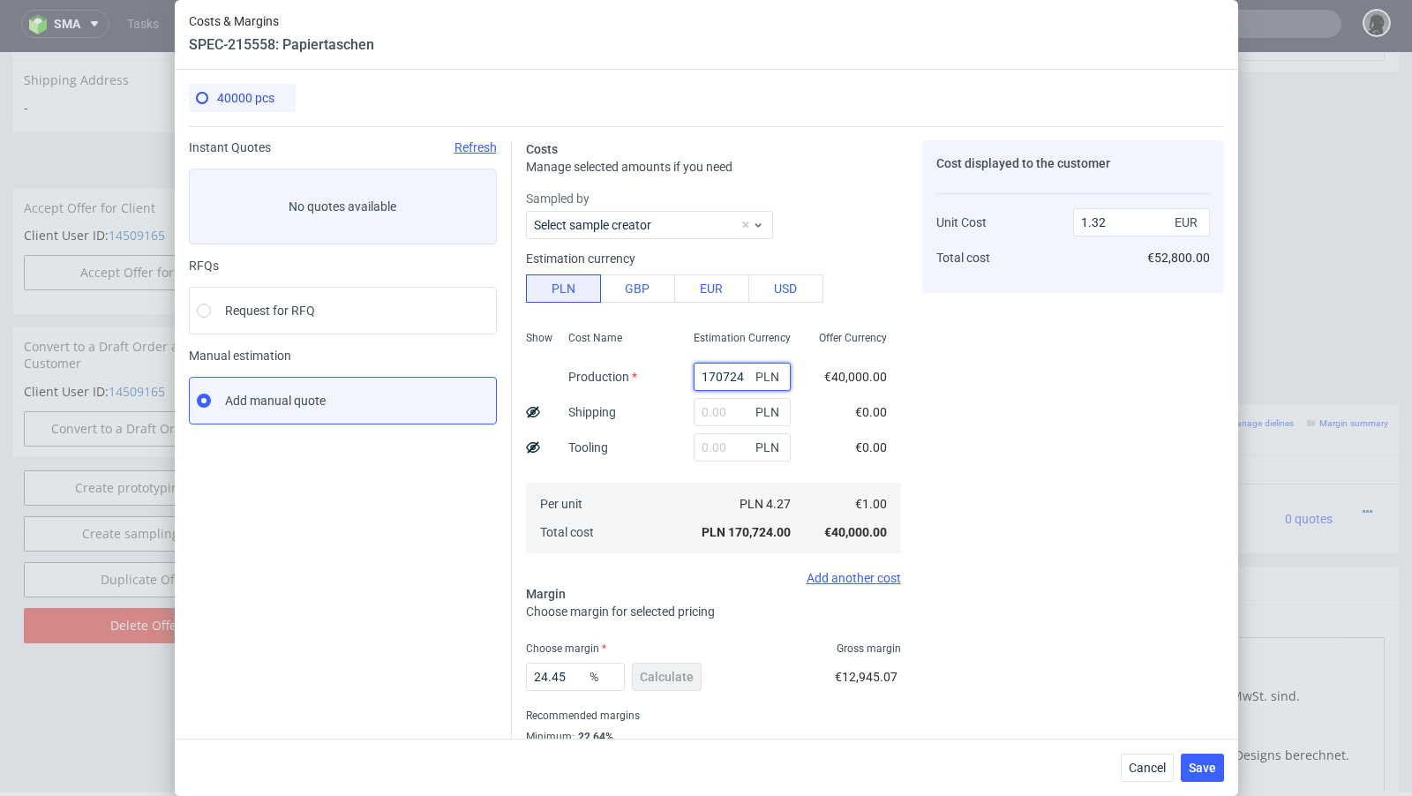
click at [713, 376] on input "170724" at bounding box center [742, 377] width 97 height 28
paste input "3600"
type input "13600"
type input "0.11"
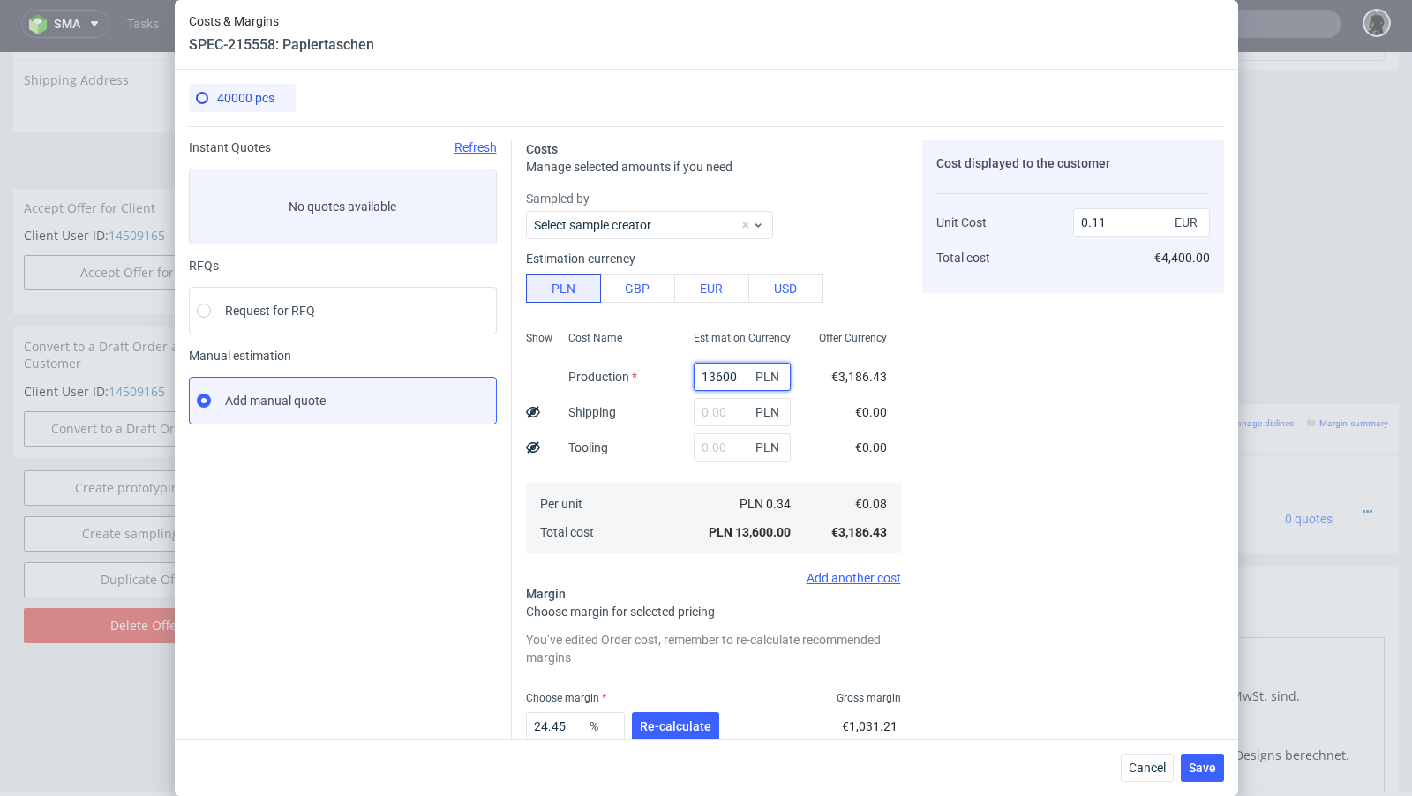
type input "13600"
click at [718, 408] on input "text" at bounding box center [742, 412] width 97 height 28
paste input "819"
type input "819"
click at [652, 709] on div "24.45 % Re-calculate" at bounding box center [624, 729] width 197 height 49
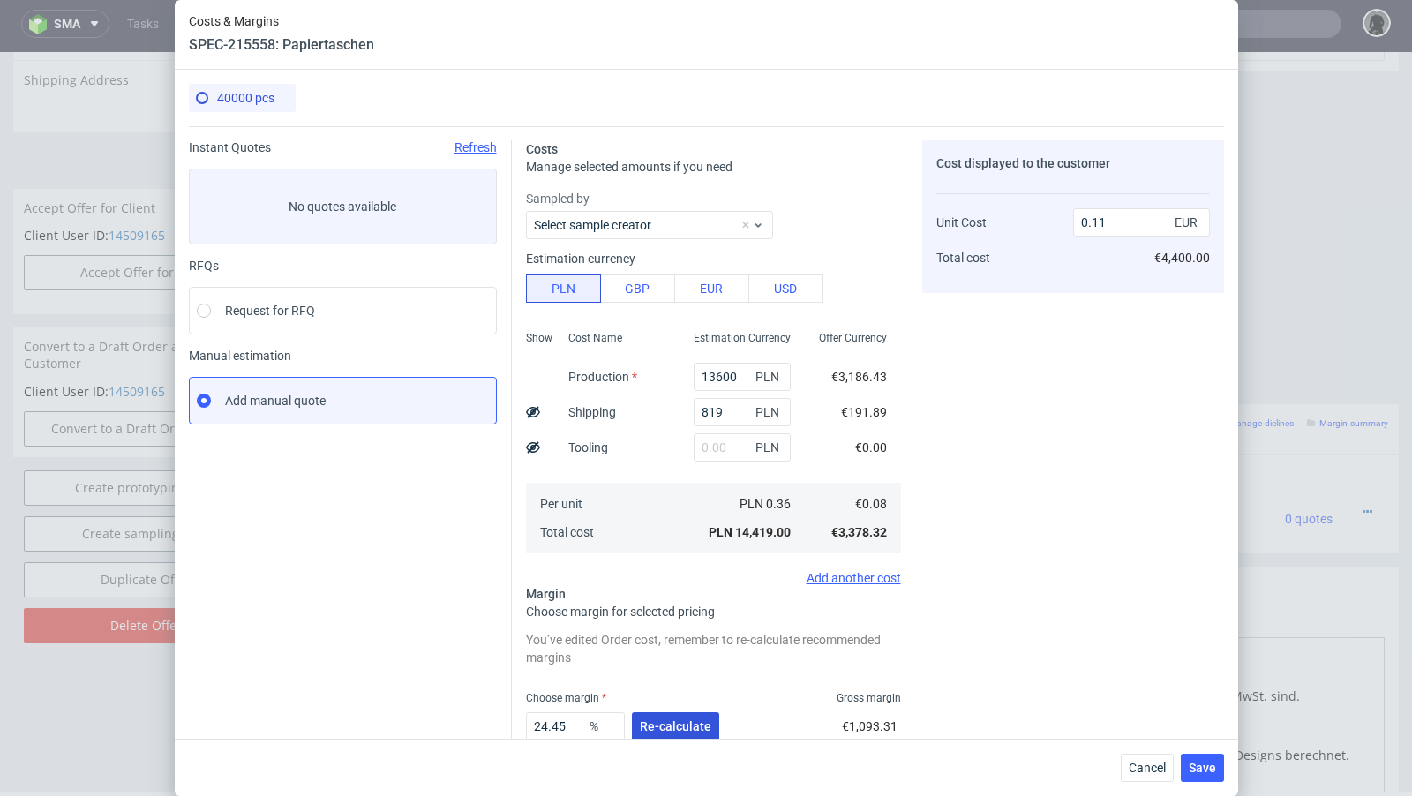
click at [660, 726] on span "Re-calculate" at bounding box center [675, 726] width 71 height 12
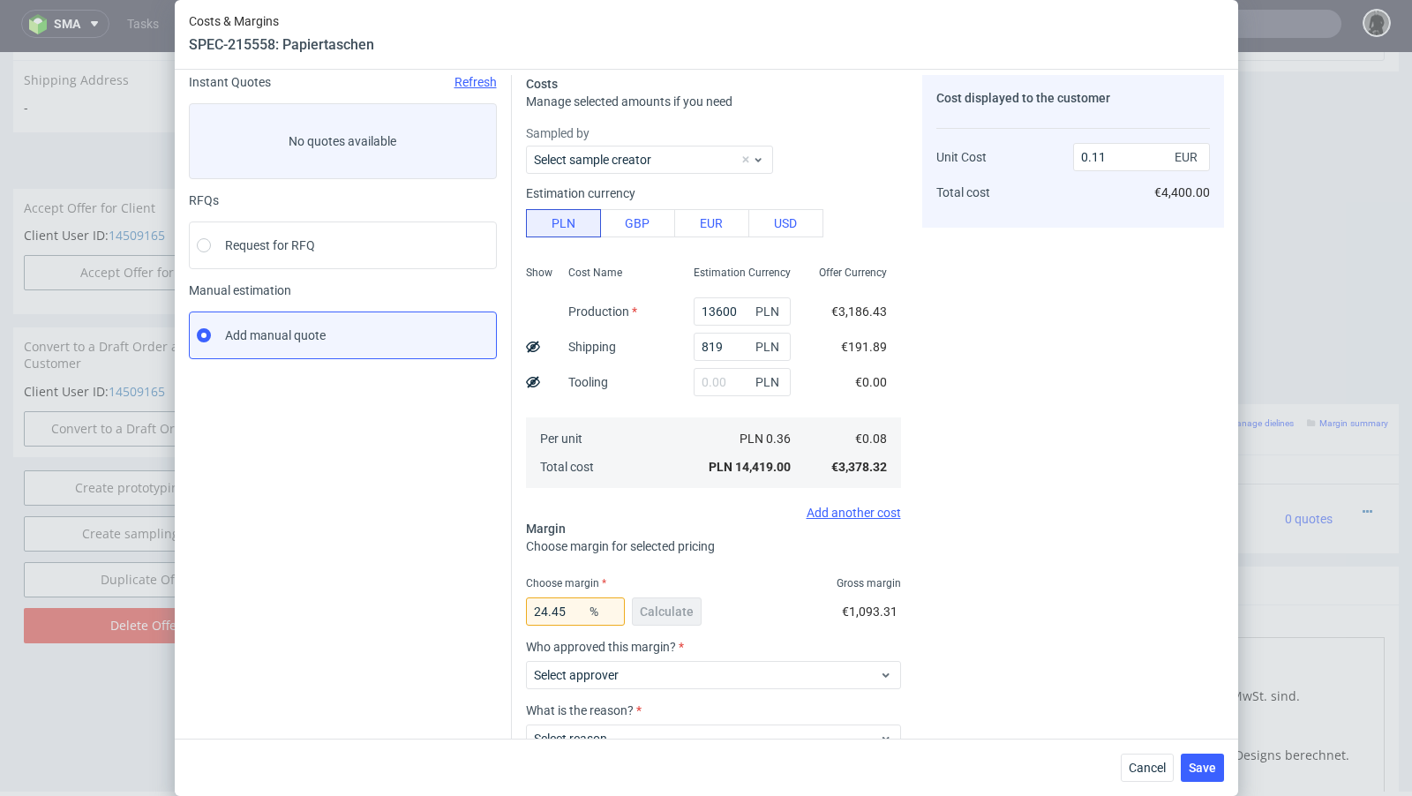
scroll to position [68, 0]
drag, startPoint x: 578, startPoint y: 609, endPoint x: 469, endPoint y: 600, distance: 108.9
click at [469, 600] on div "Instant Quotes Refresh No quotes available RFQs Request for RFQ Manual estimati…" at bounding box center [706, 451] width 1035 height 787
type input "33"
type input "0.12"
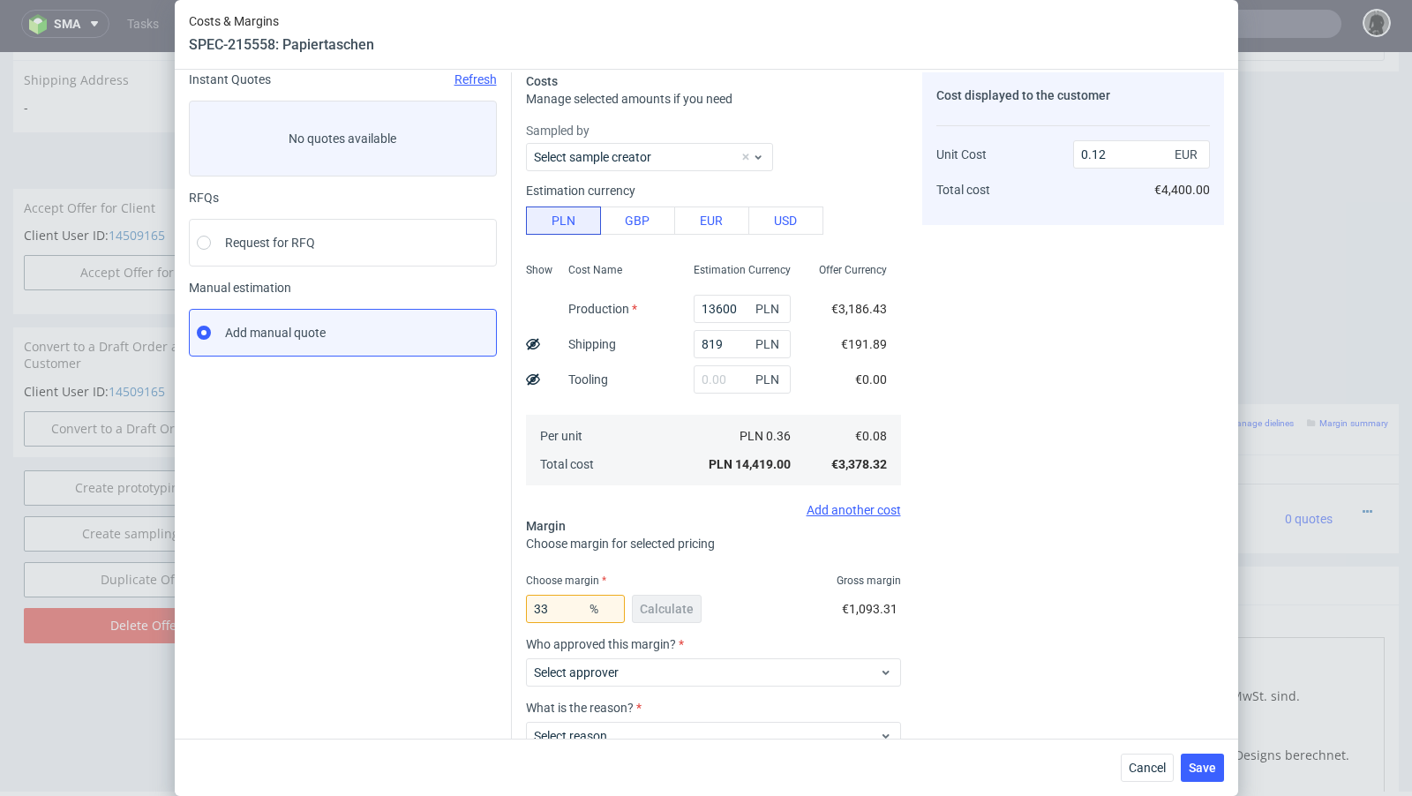
click at [417, 590] on div "Instant Quotes Refresh No quotes available RFQs Request for RFQ Manual estimati…" at bounding box center [350, 458] width 323 height 773
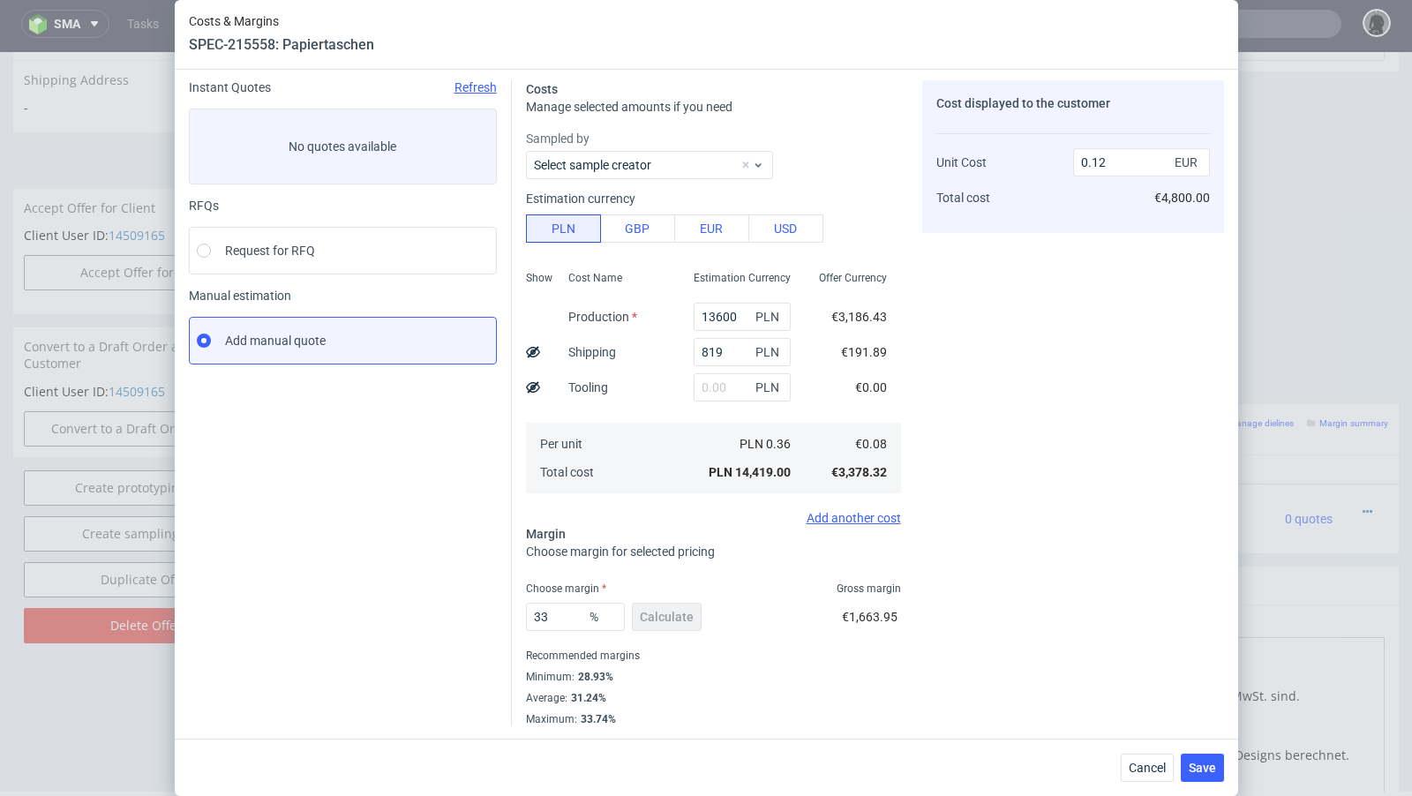
scroll to position [60, 0]
drag, startPoint x: 560, startPoint y: 618, endPoint x: 461, endPoint y: 612, distance: 99.9
click at [461, 612] on div "Instant Quotes Refresh No quotes available RFQs Request for RFQ Manual estimati…" at bounding box center [706, 396] width 1035 height 660
type input "44"
type input "0.15"
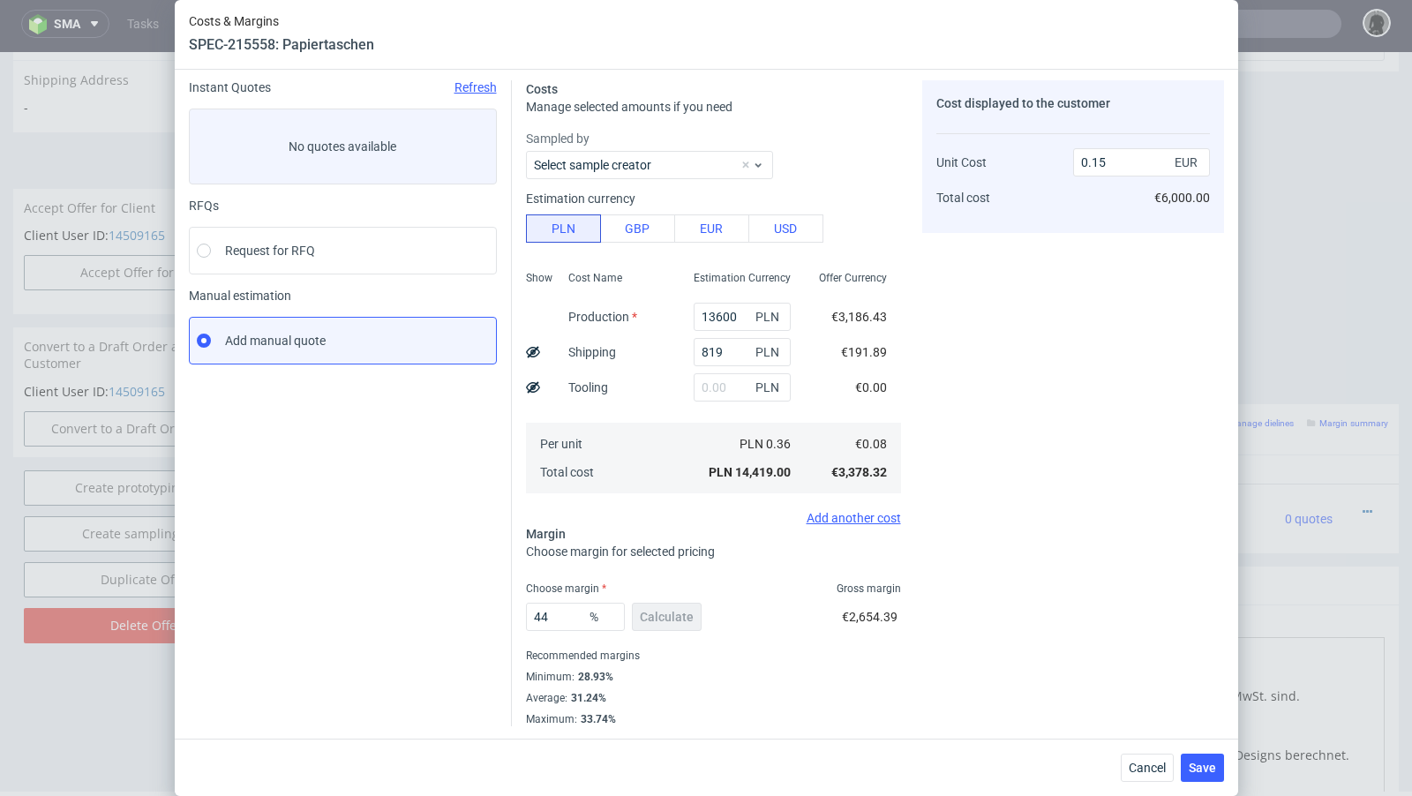
click at [379, 619] on div "Instant Quotes Refresh No quotes available RFQs Request for RFQ Manual estimati…" at bounding box center [350, 403] width 323 height 646
click at [565, 614] on input "44" at bounding box center [575, 617] width 99 height 28
type input "48"
type input "0.16"
type input "4"
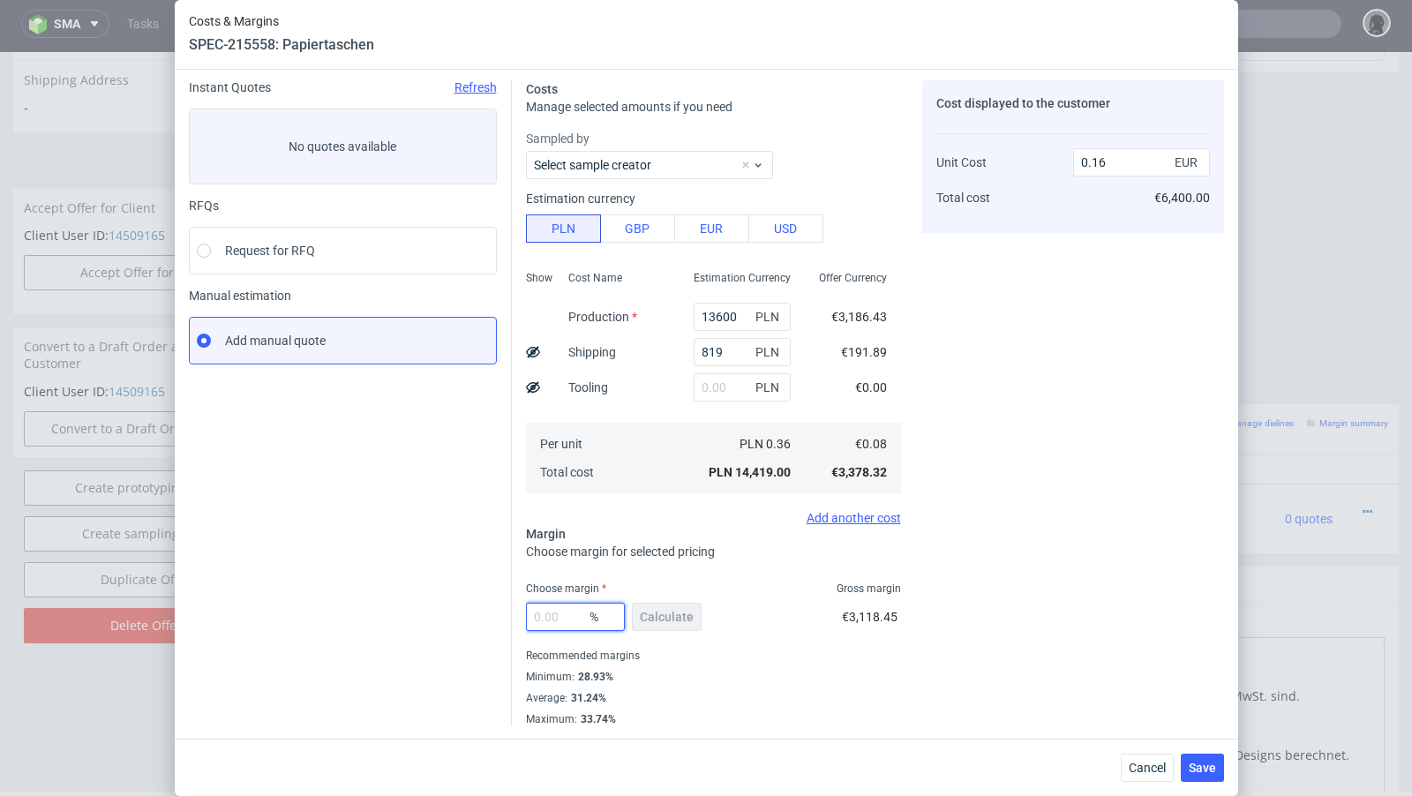
type input "5"
type input "0.08"
type input "53"
type input "0.17"
type input "54"
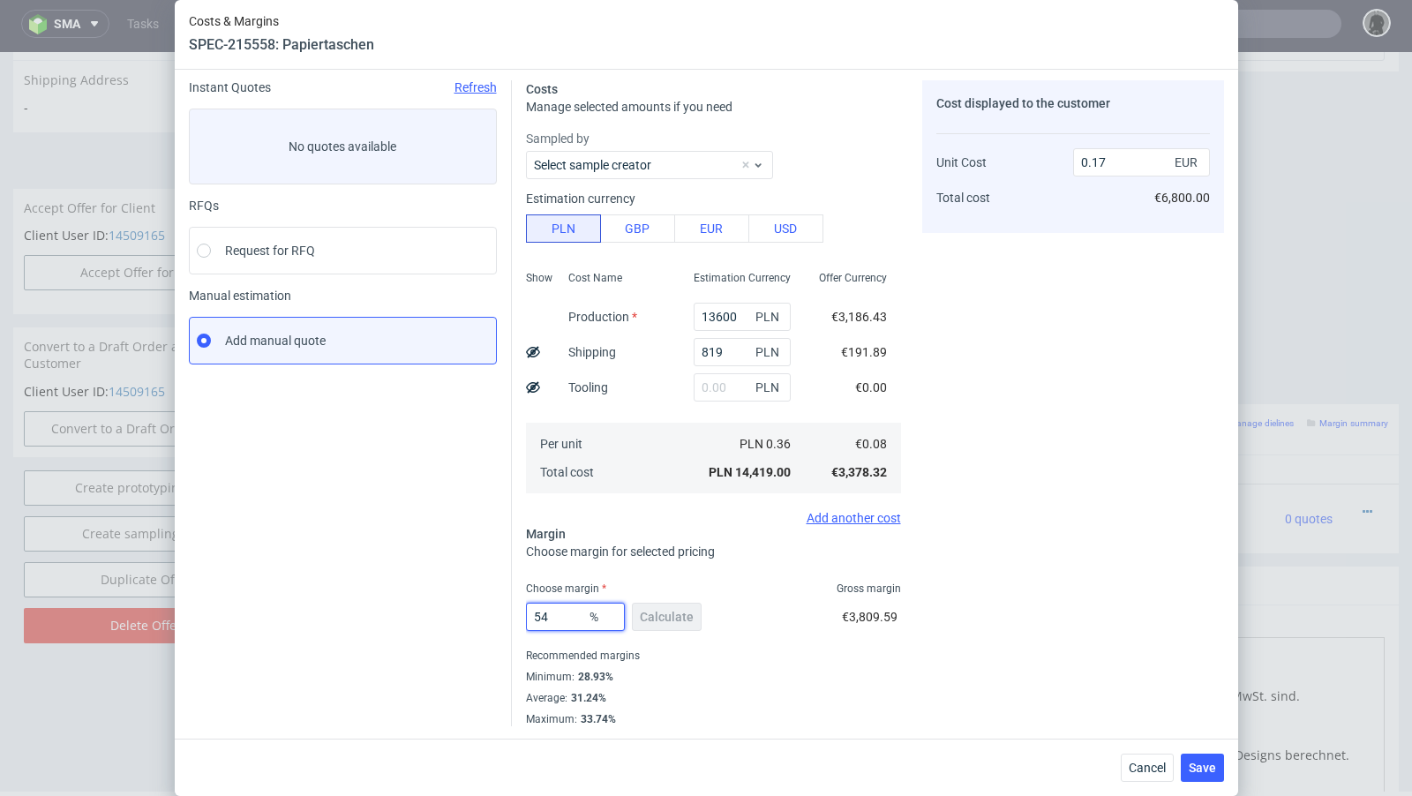
type input "0.18"
type input "53"
type input "0.17"
type input "53"
click at [451, 584] on div "Instant Quotes Refresh No quotes available RFQs Request for RFQ Manual estimati…" at bounding box center [350, 403] width 323 height 646
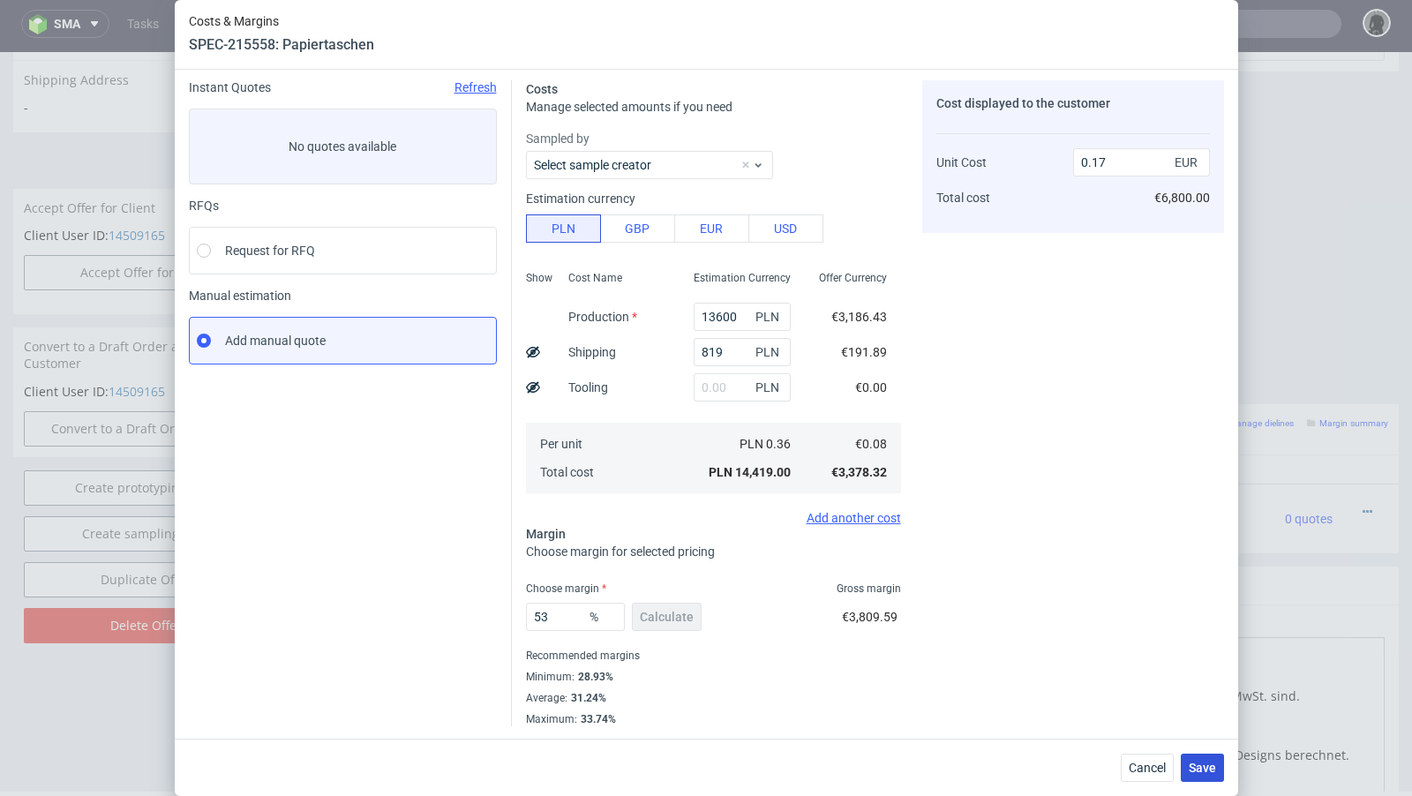
click at [1197, 759] on button "Save" at bounding box center [1202, 768] width 43 height 28
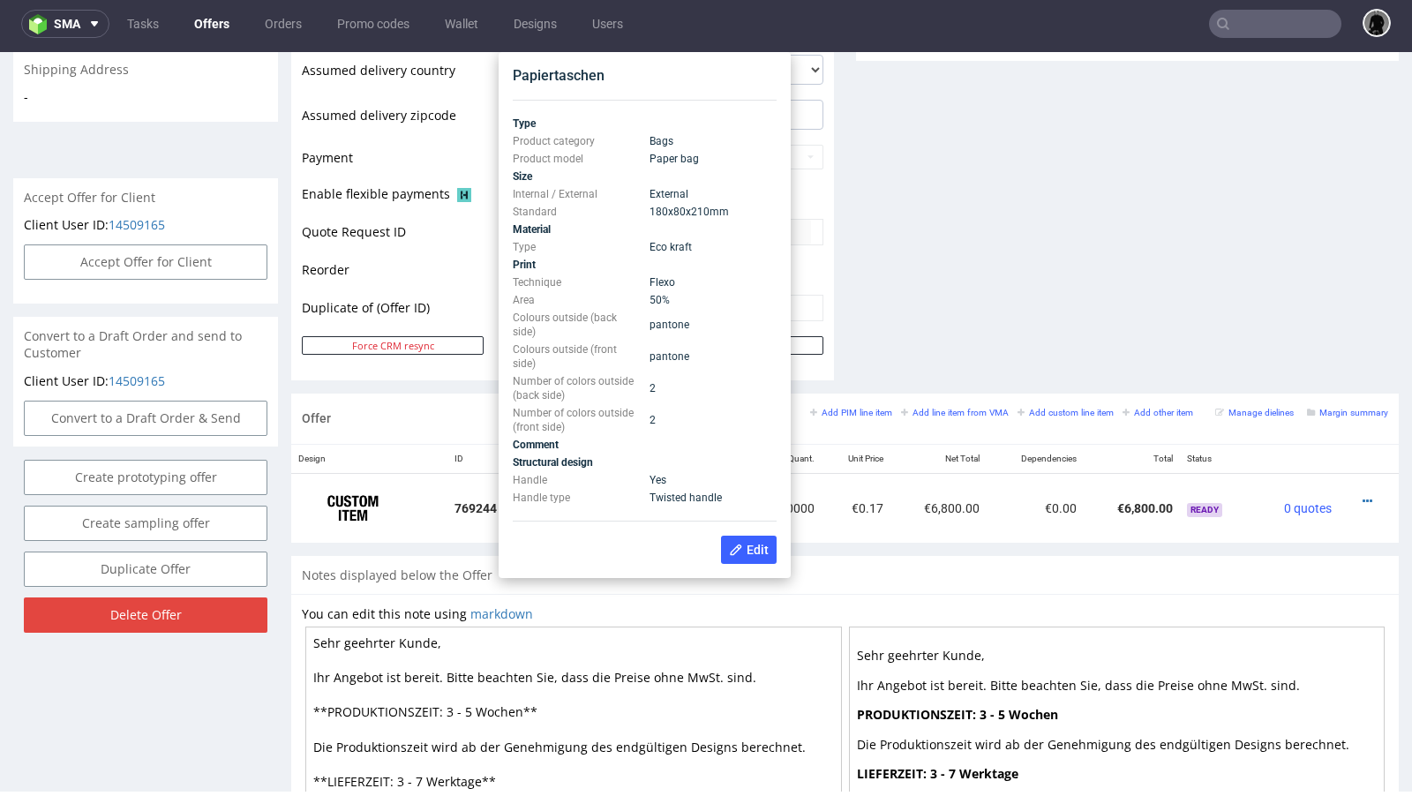
scroll to position [695, 0]
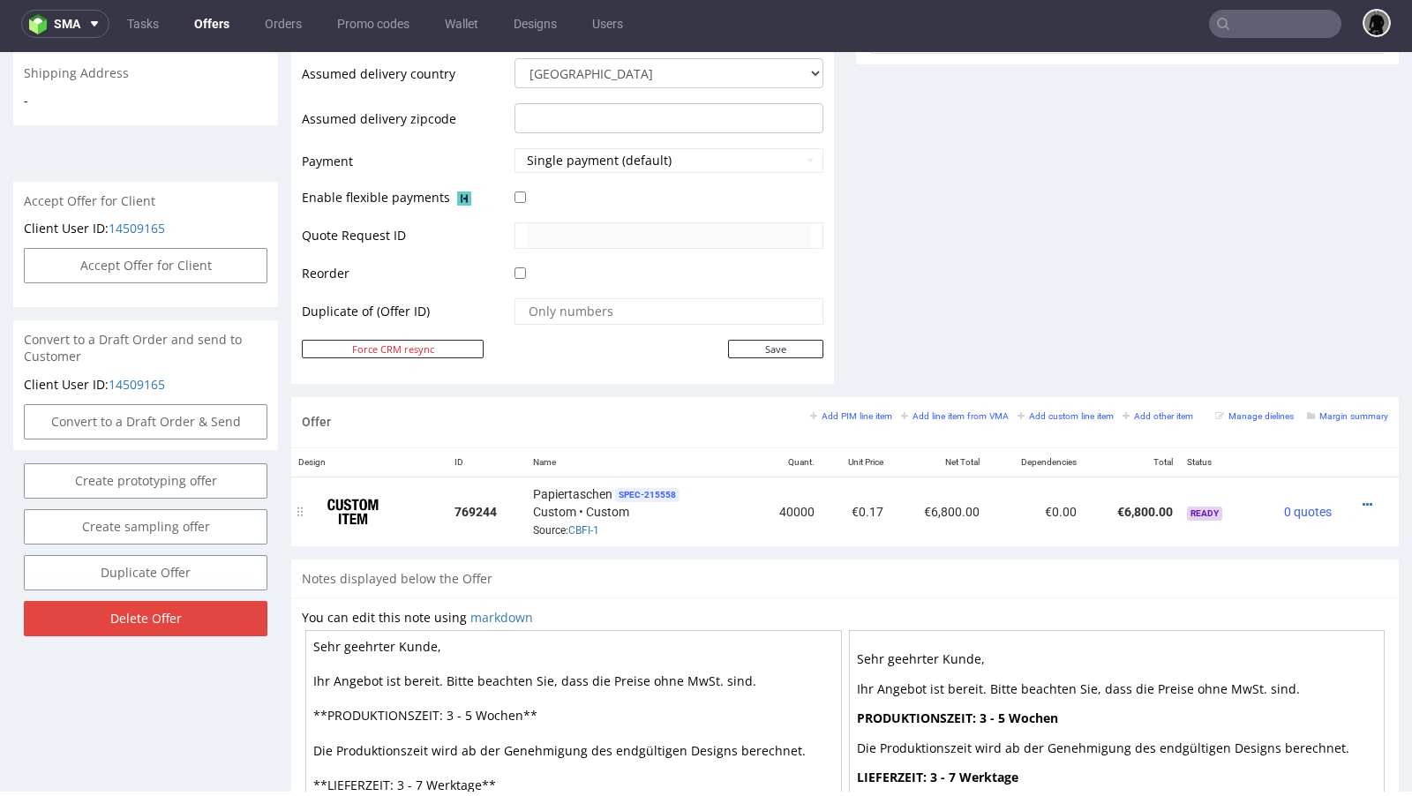
click at [716, 500] on div "Papiertaschen SPEC- 215558 Custom • Custom Source: CBFI-1" at bounding box center [640, 511] width 214 height 55
click at [1363, 499] on icon at bounding box center [1368, 505] width 10 height 12
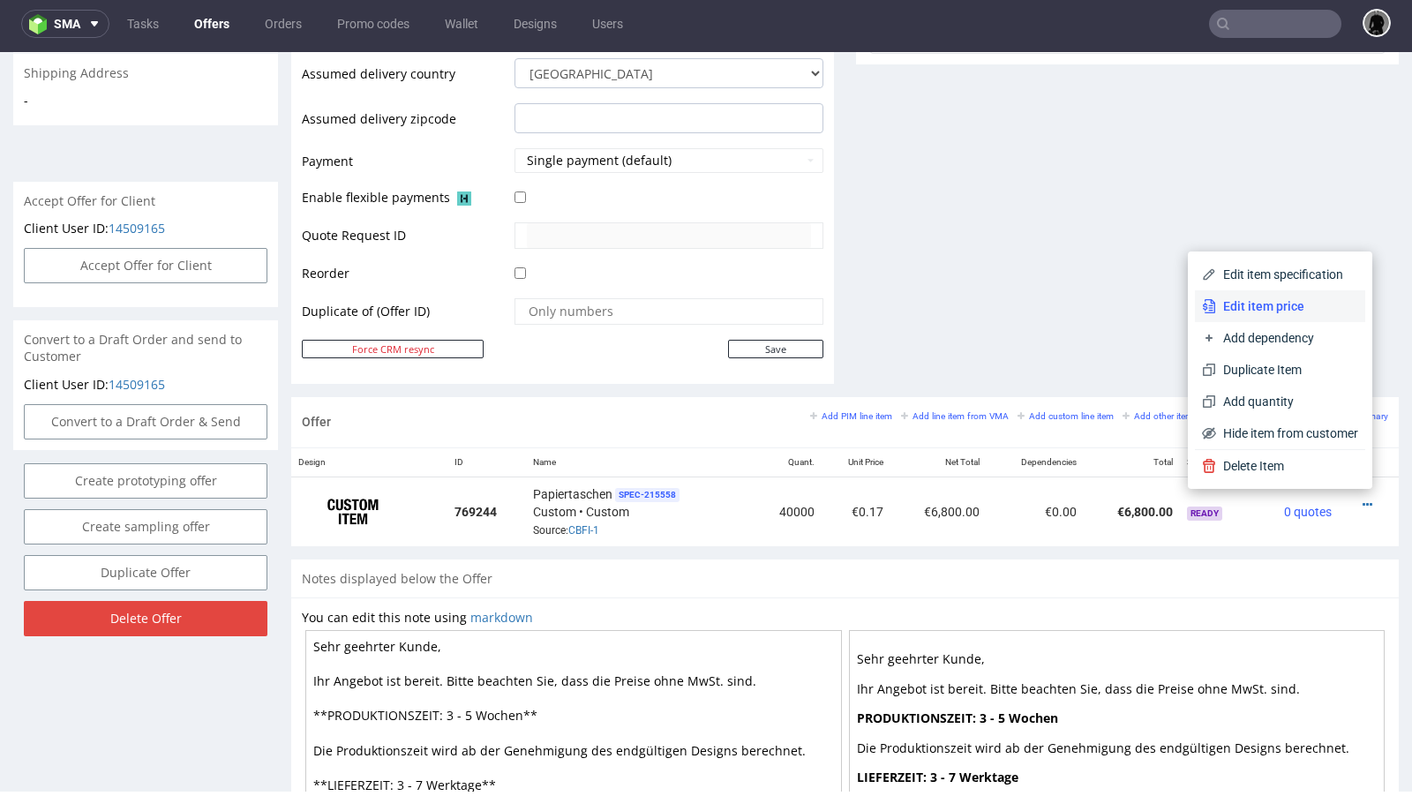
click at [1267, 306] on span "Edit item price" at bounding box center [1287, 306] width 142 height 18
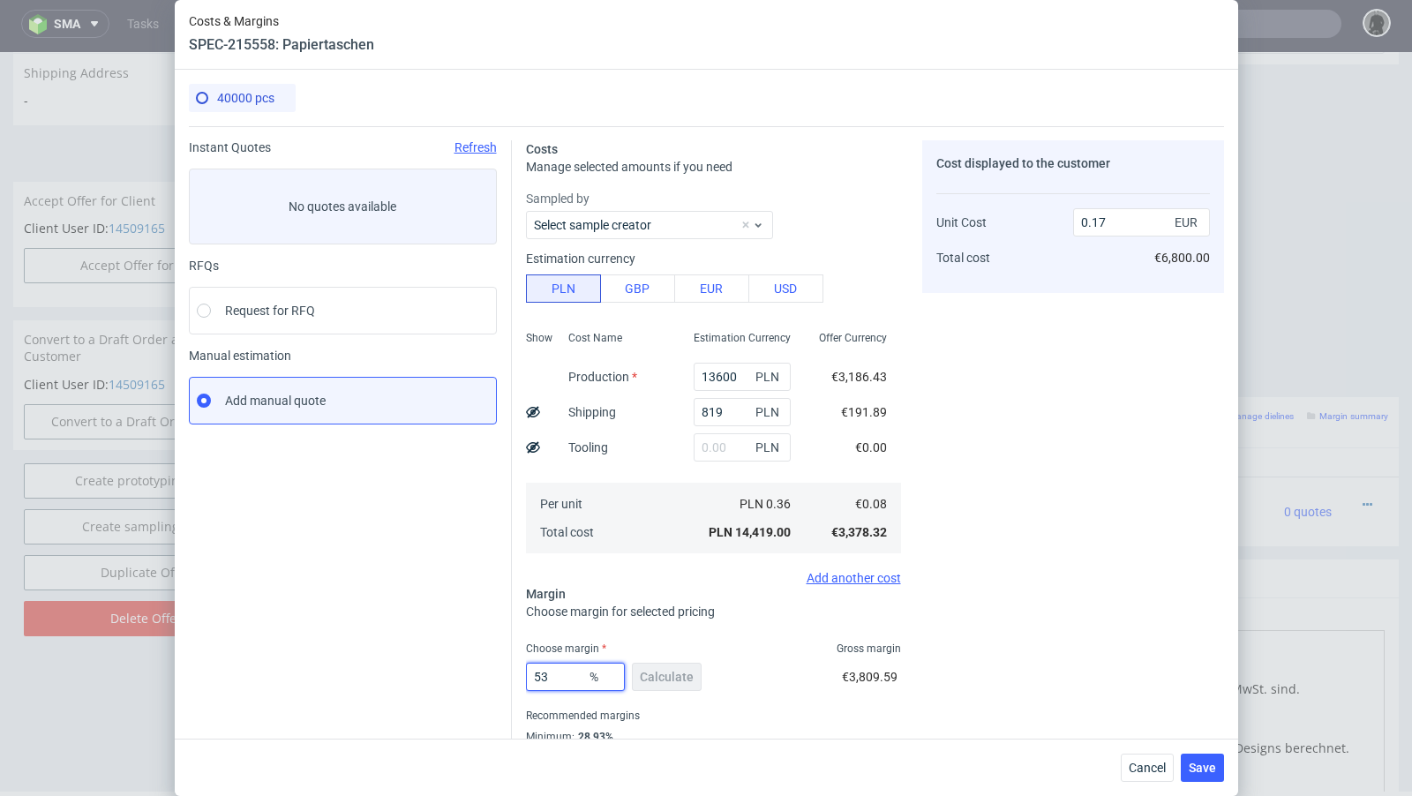
drag, startPoint x: 555, startPoint y: 687, endPoint x: 492, endPoint y: 674, distance: 63.9
click at [492, 674] on div "Instant Quotes Refresh No quotes available RFQs Request for RFQ Manual estimati…" at bounding box center [706, 456] width 1035 height 660
type input "49"
type input "0.16"
type input "4"
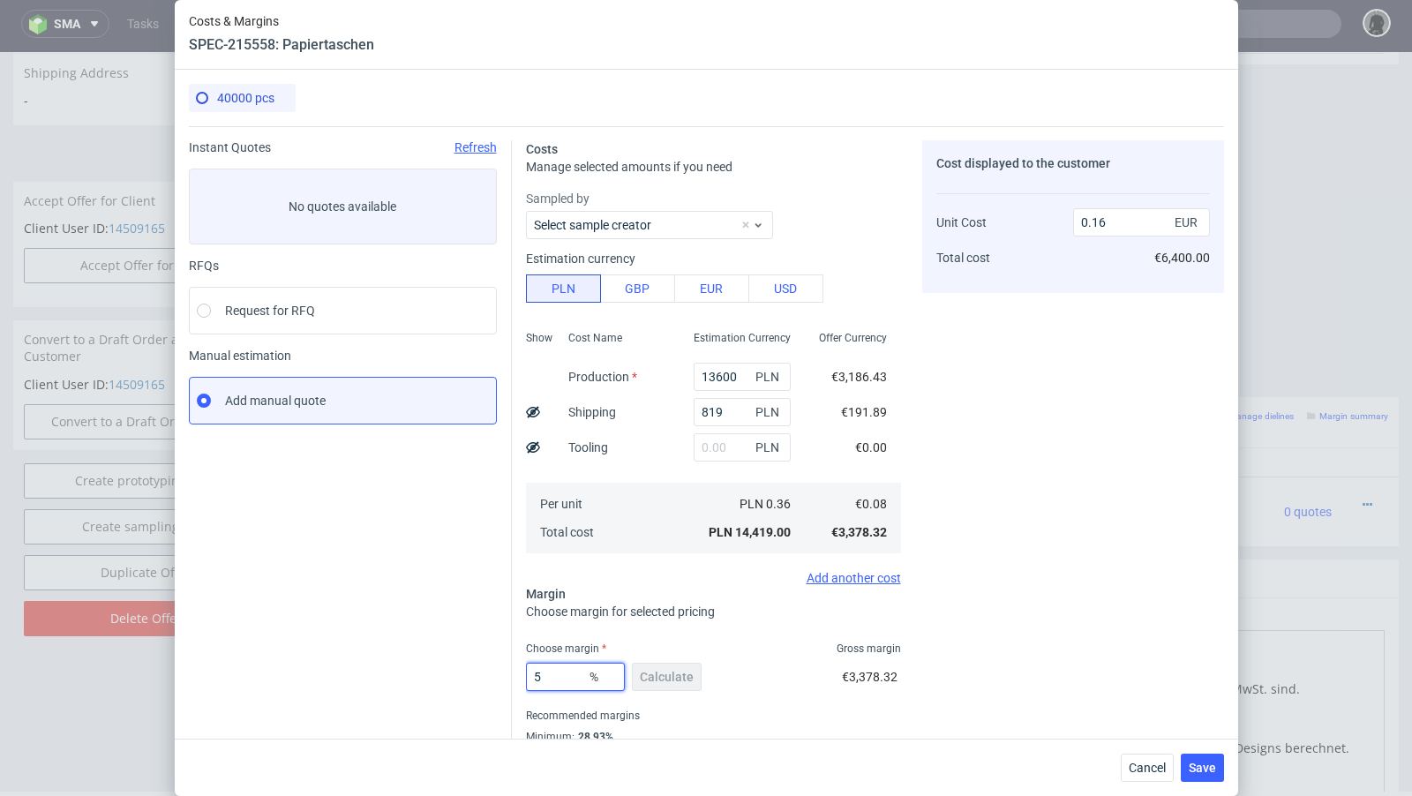
type input "53"
type input "0.17"
type input "50"
type input "0.16"
click at [430, 664] on div "Instant Quotes Refresh No quotes available RFQs Request for RFQ Manual estimati…" at bounding box center [350, 463] width 323 height 646
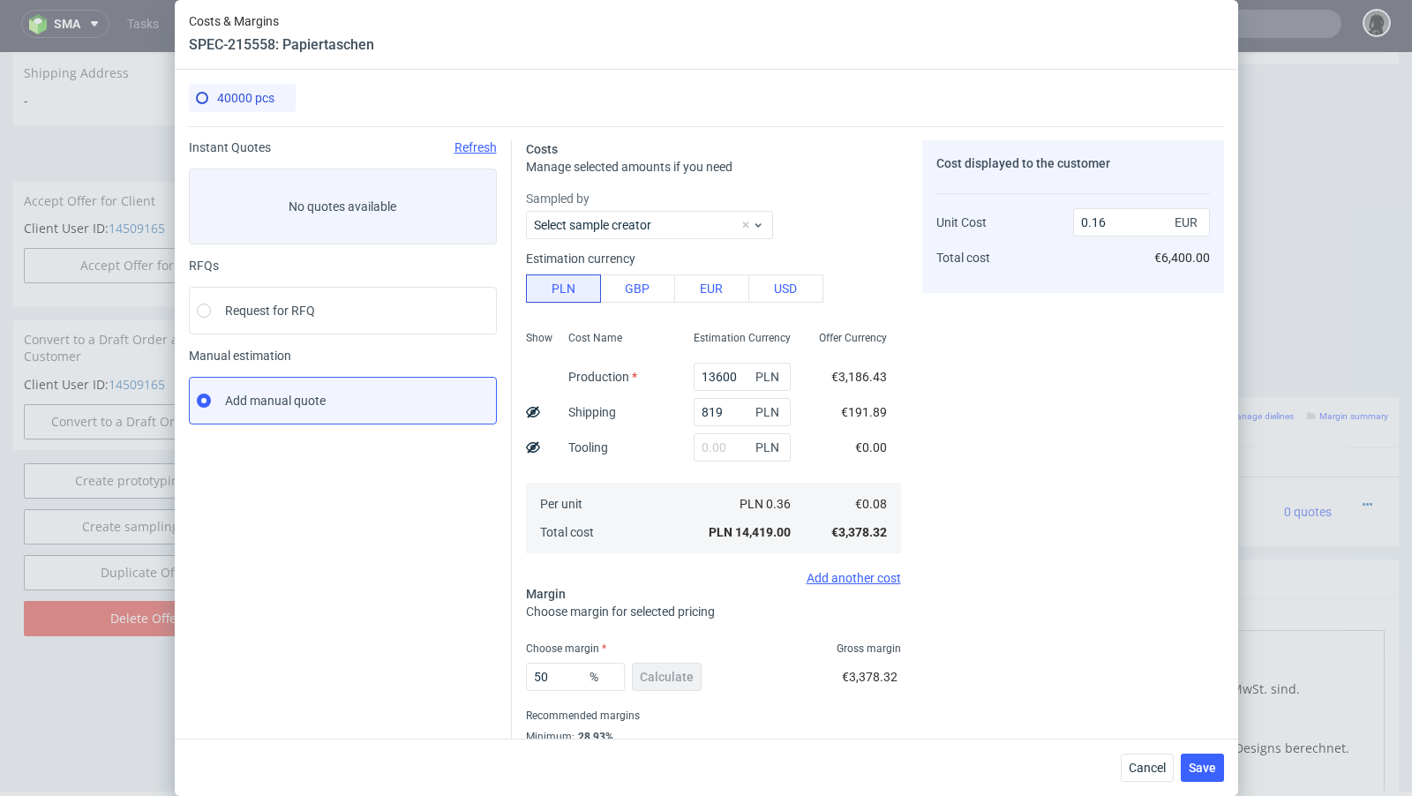
scroll to position [60, 0]
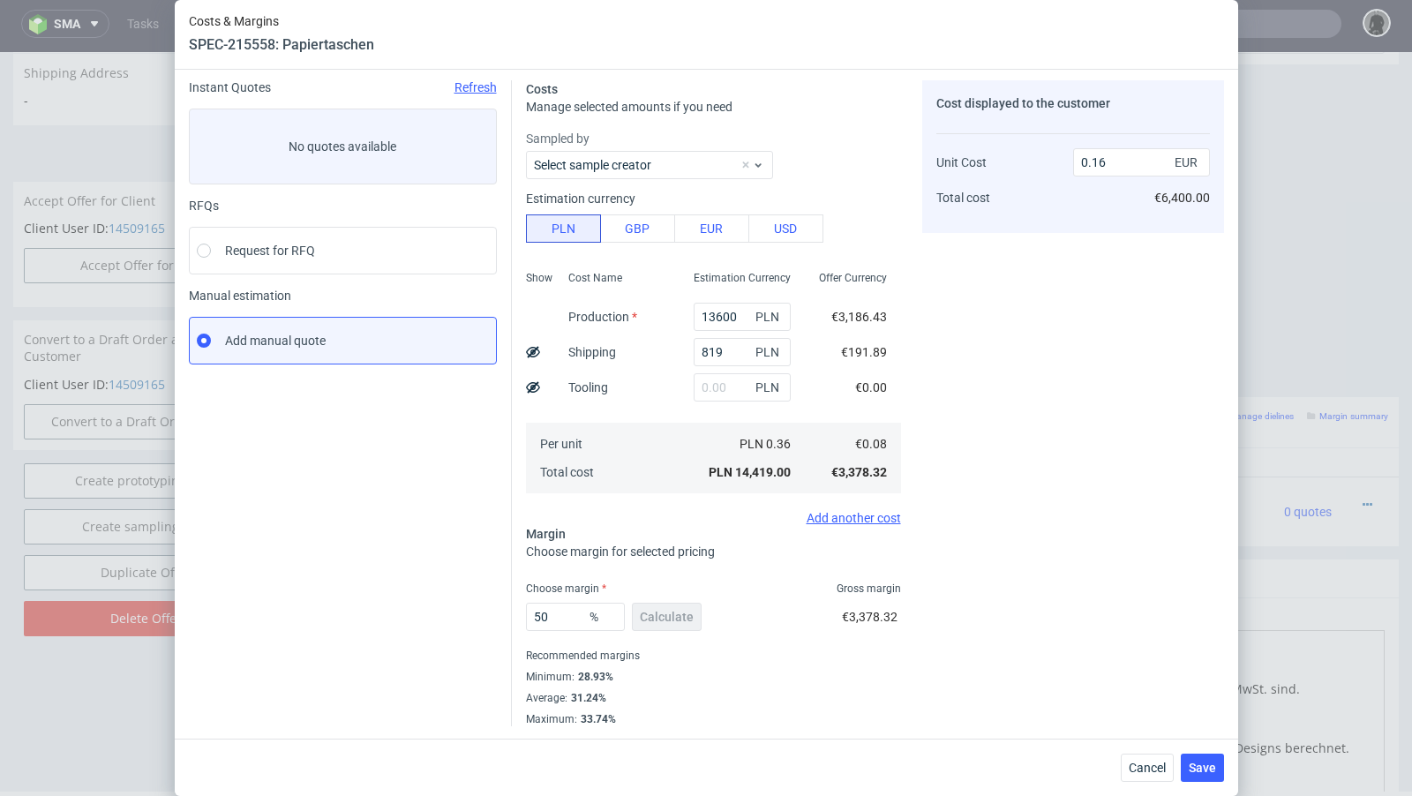
click at [575, 634] on div "50 % Calculate" at bounding box center [615, 620] width 179 height 49
click at [571, 619] on input "50" at bounding box center [575, 617] width 99 height 28
type input "50.6"
type input "0.17"
type input "50.2"
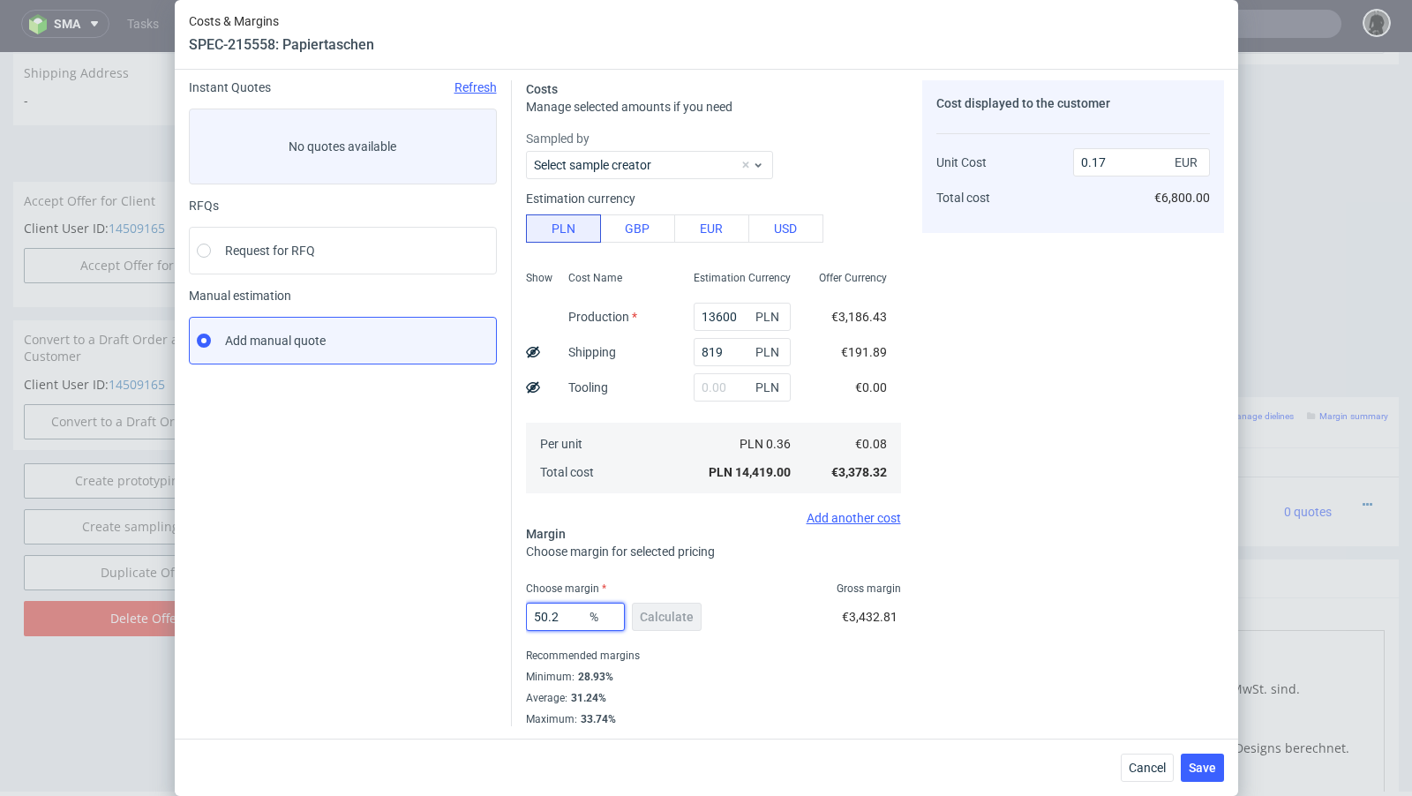
type input "0.16"
type input "50.3"
type input "0.17"
type input "50.2"
type input "0.16"
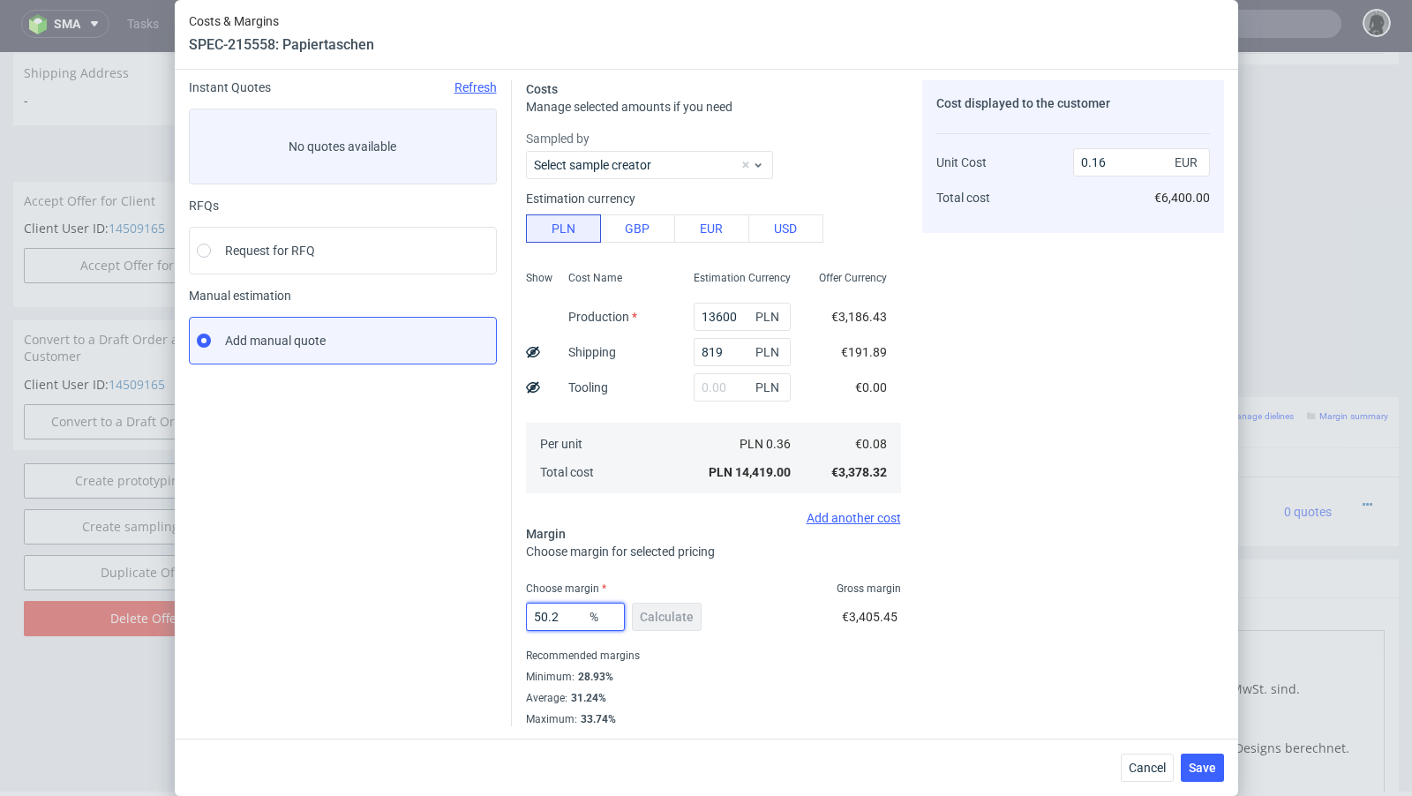
type input "50.29"
type input "0.17"
type input "50.25"
type input "0.16"
type input "50.26"
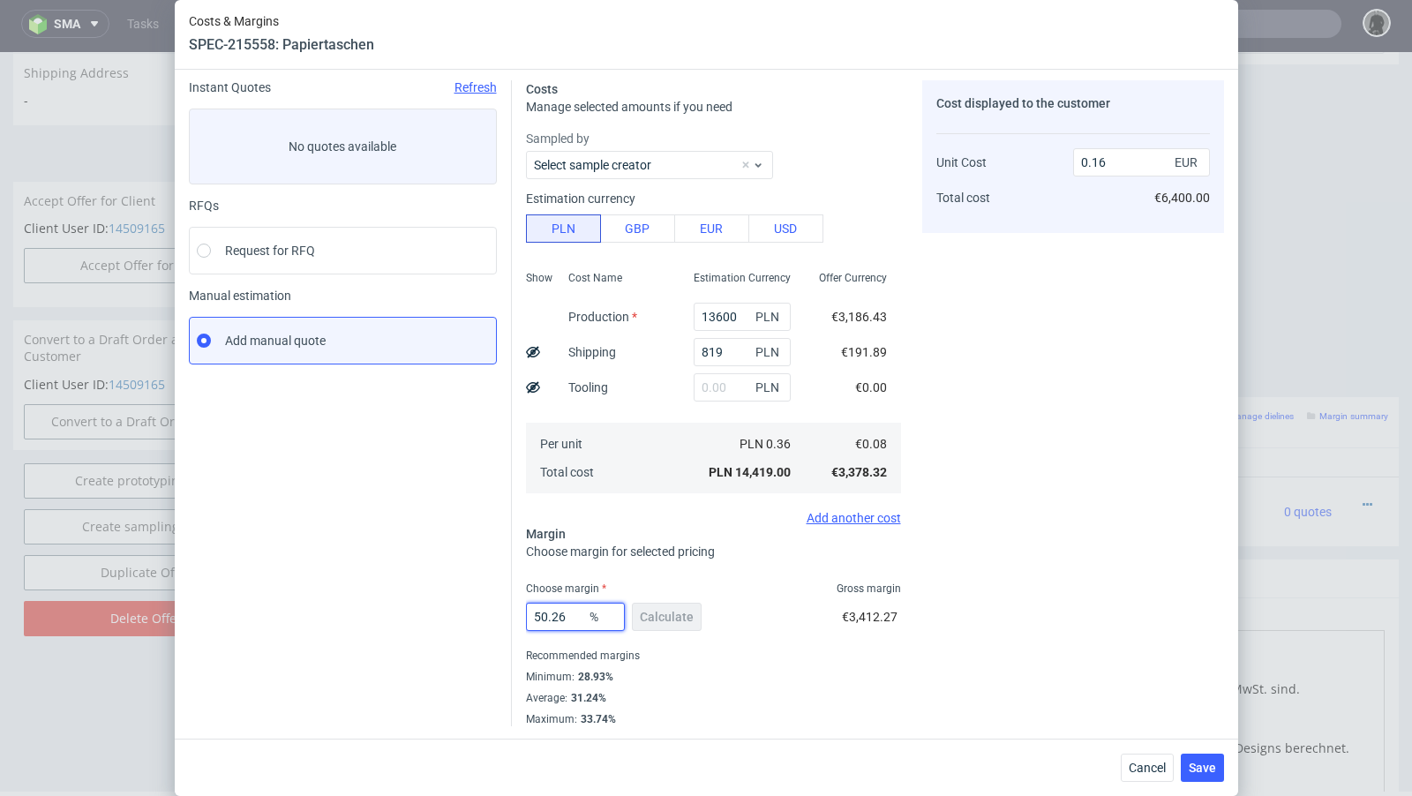
type input "0.17"
type input "50.25"
type input "0.16"
type input "50.25"
click at [502, 605] on div "Instant Quotes Refresh No quotes available RFQs Request for RFQ Manual estimati…" at bounding box center [350, 403] width 323 height 646
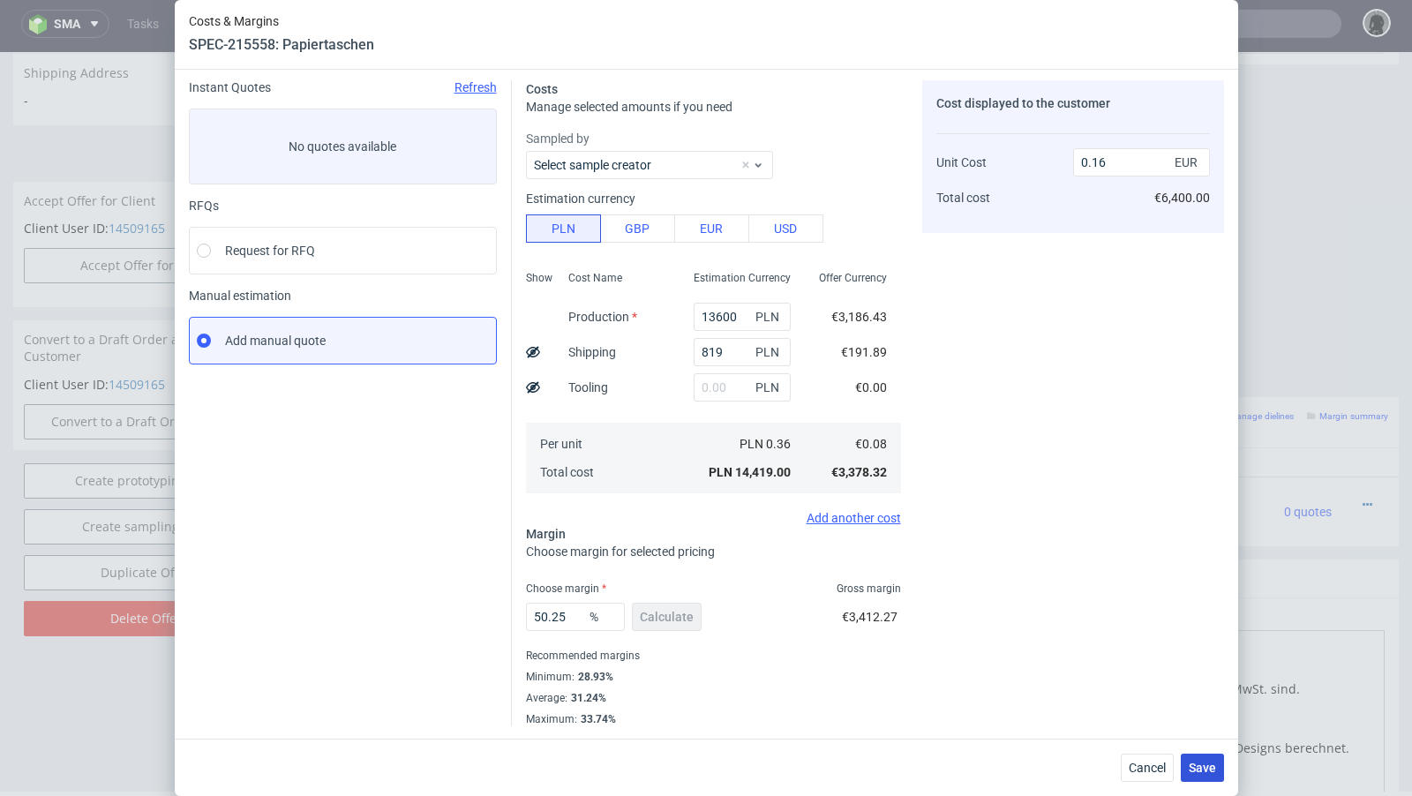
click at [1194, 768] on span "Save" at bounding box center [1202, 768] width 27 height 12
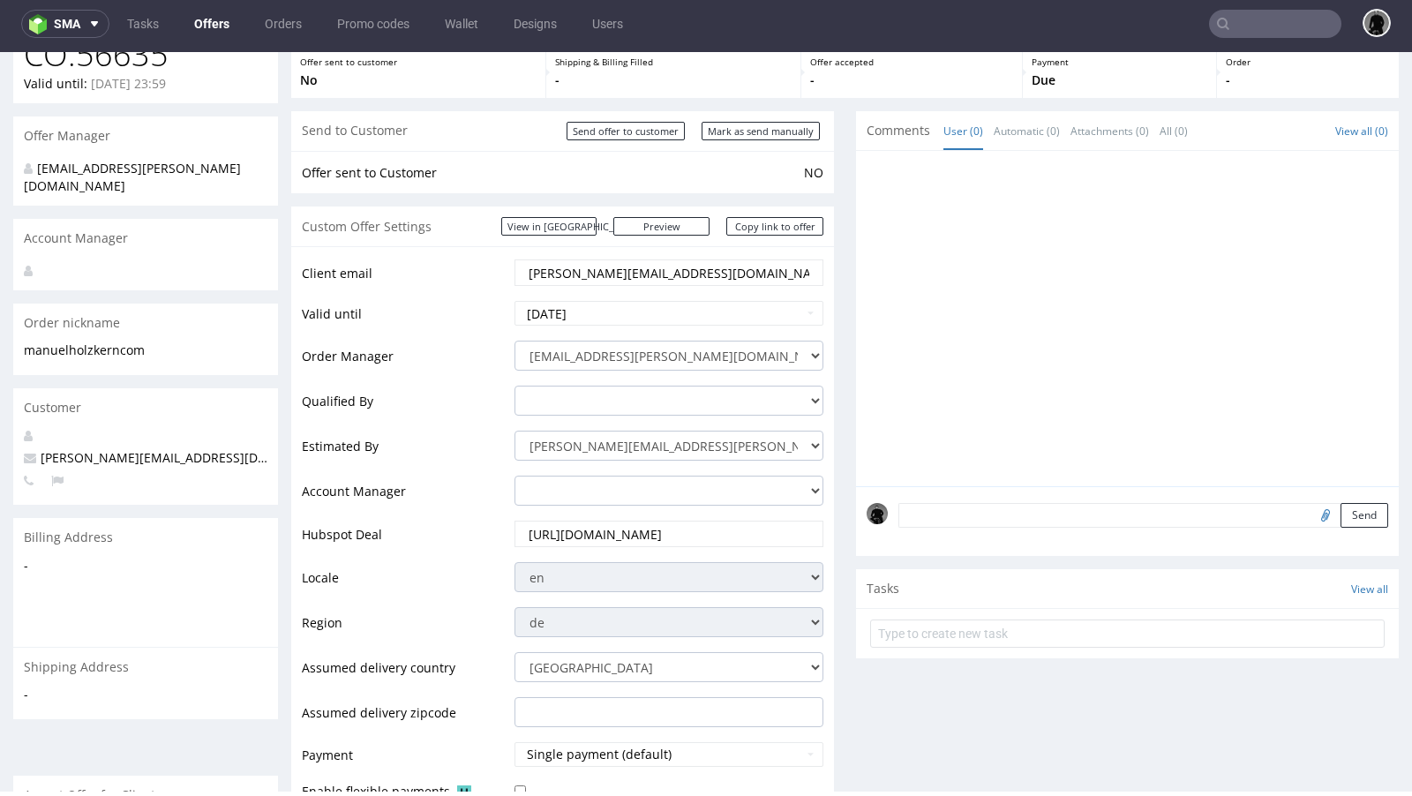
scroll to position [0, 0]
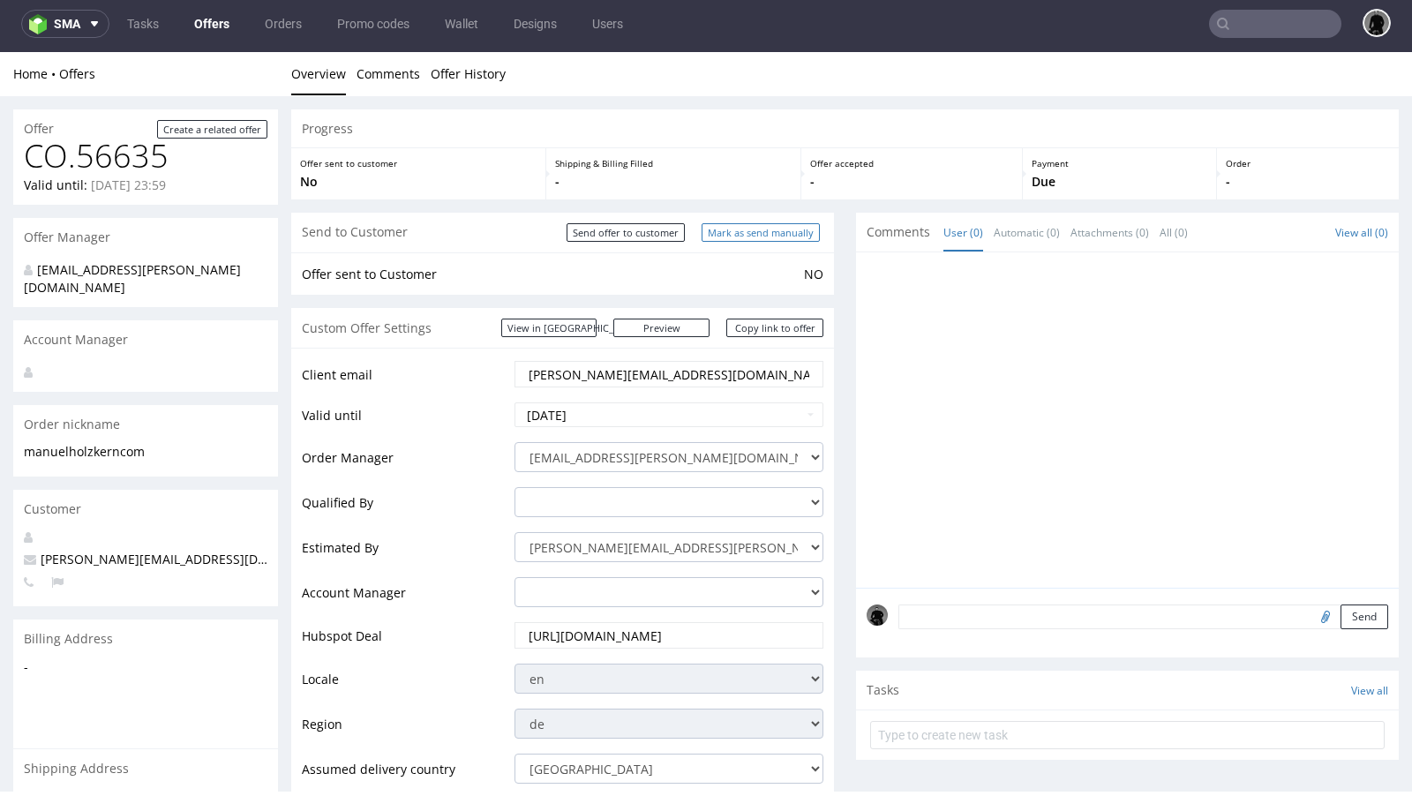
click at [750, 227] on input "Mark as send manually" at bounding box center [761, 232] width 118 height 19
type input "In progress..."
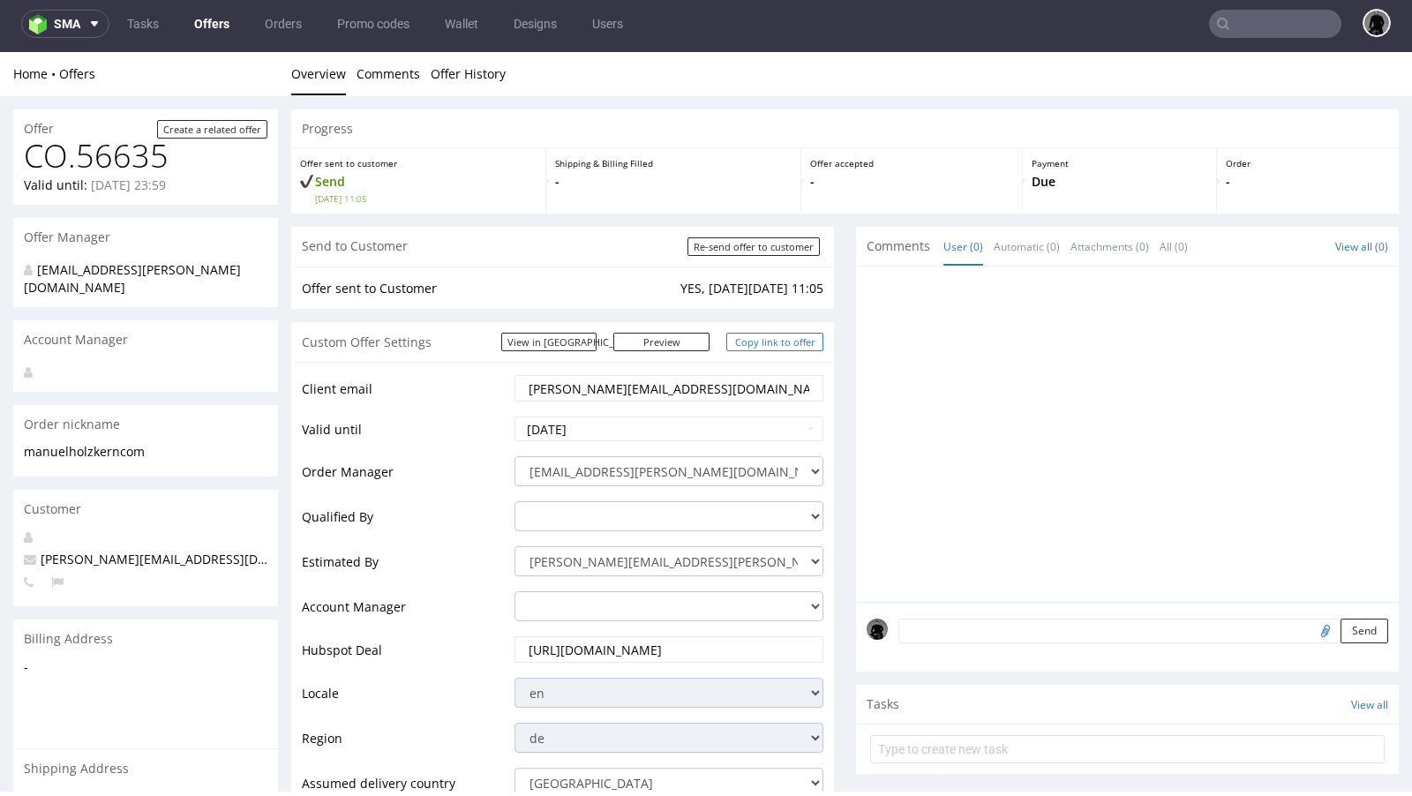
click at [777, 335] on link "Copy link to offer" at bounding box center [774, 342] width 97 height 19
click at [209, 20] on link "Offers" at bounding box center [212, 24] width 56 height 28
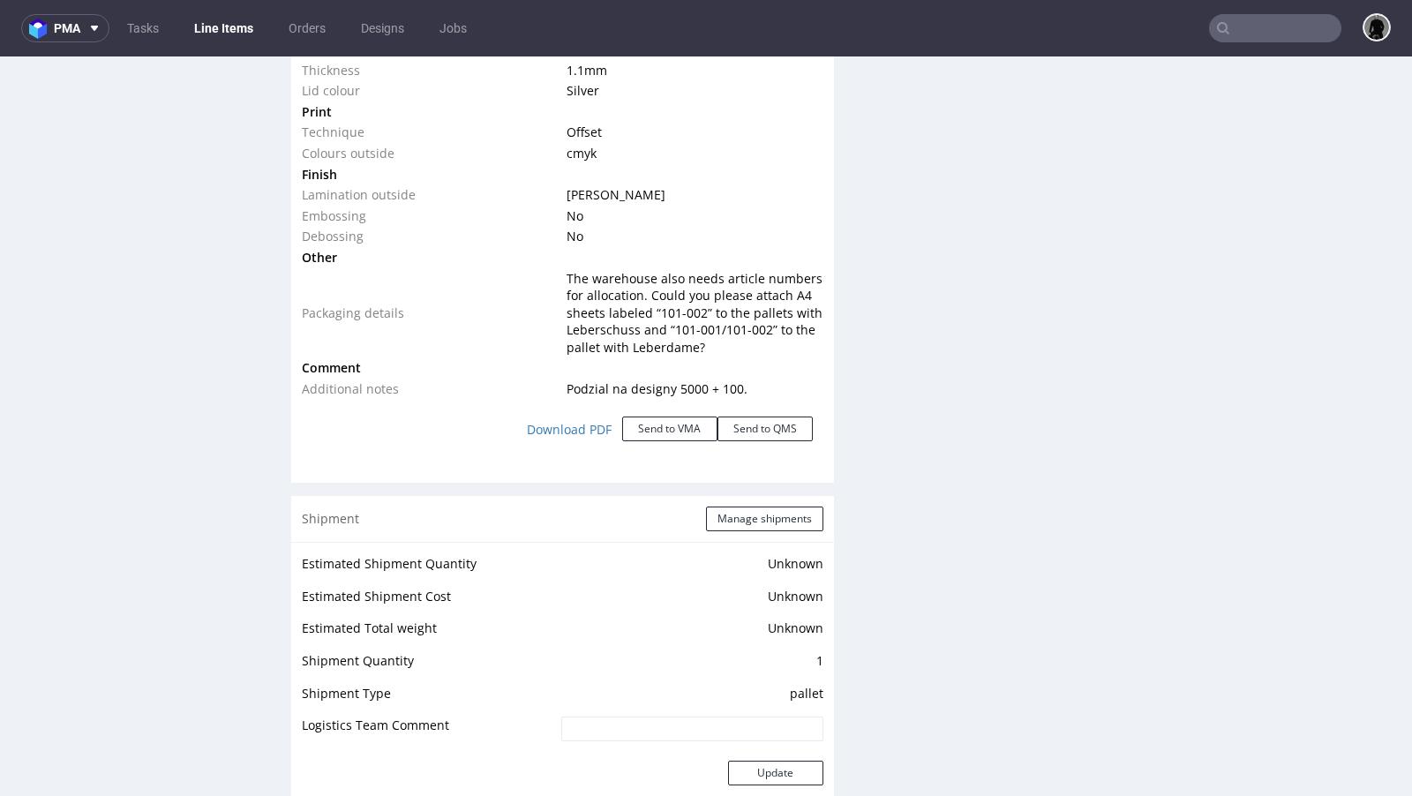
scroll to position [1987, 0]
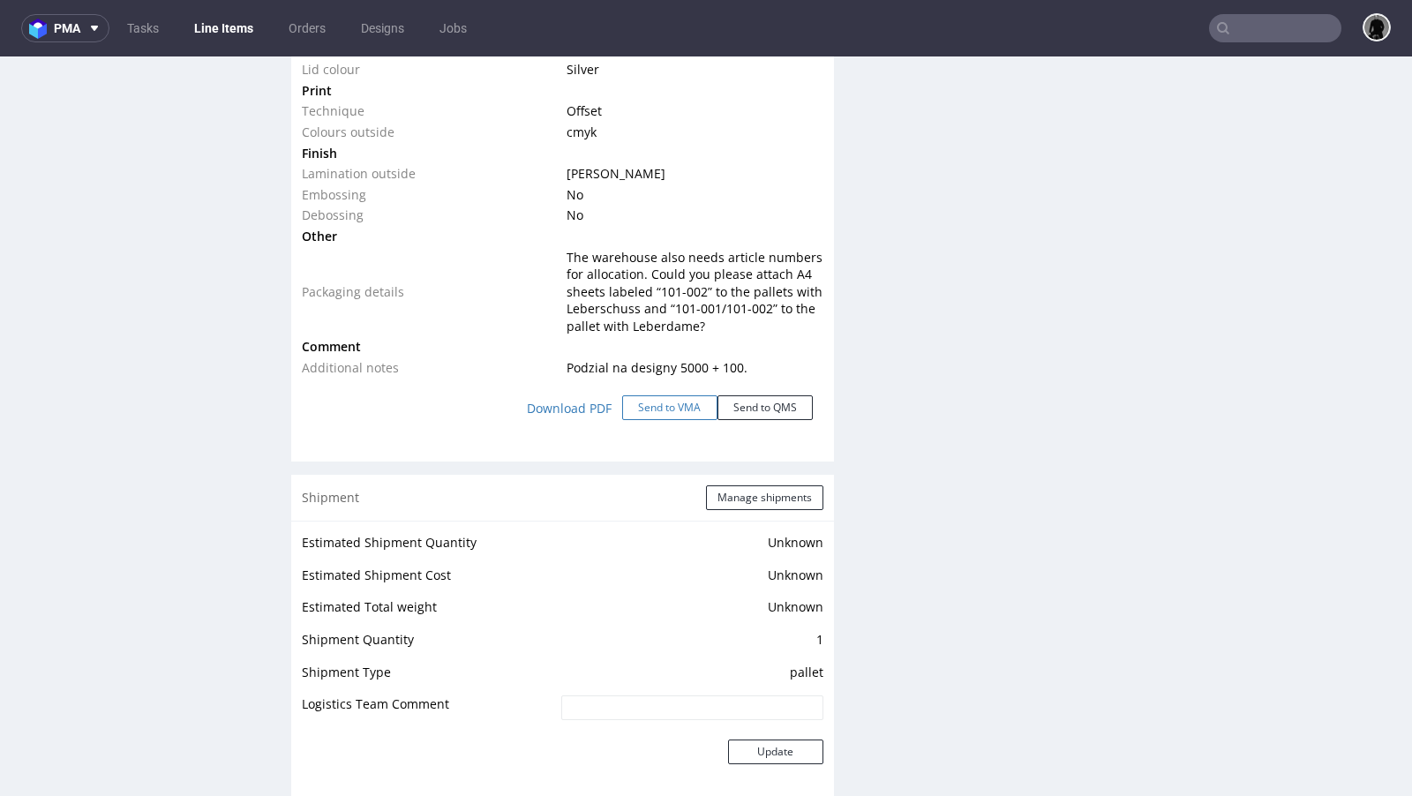
click button "Send to VMA"
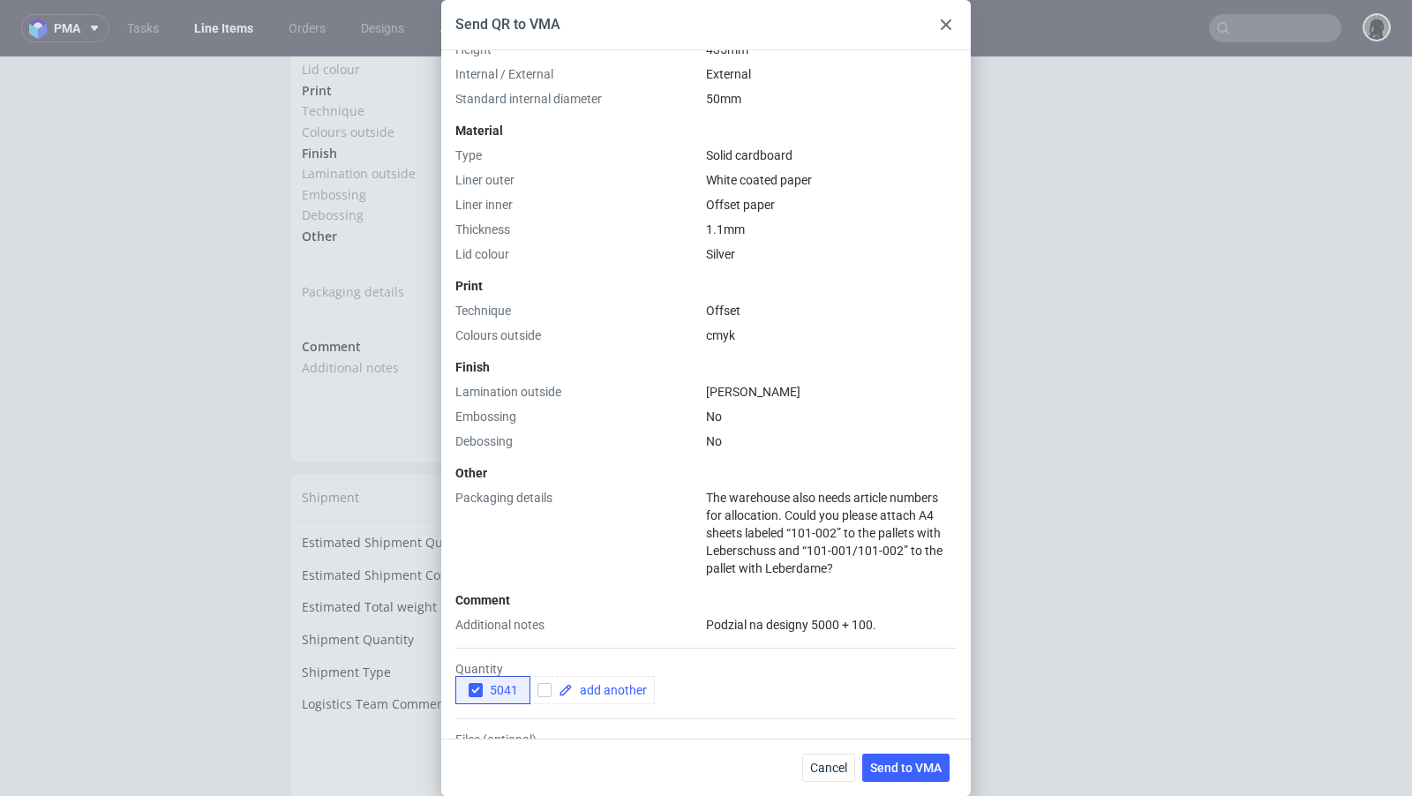
scroll to position [545, 0]
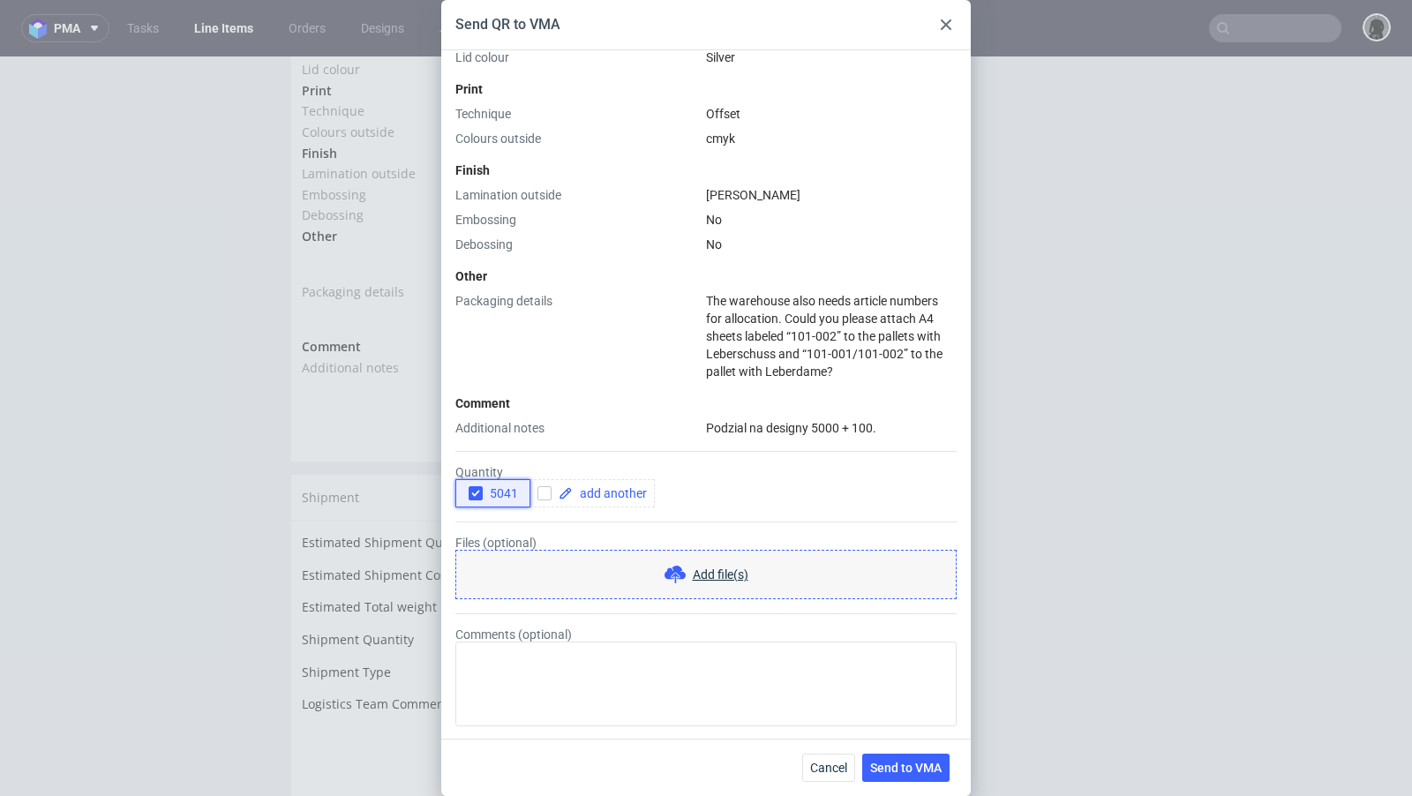
click at [477, 493] on icon "button" at bounding box center [475, 493] width 12 height 12
click at [547, 490] on input "checkbox" at bounding box center [544, 493] width 14 height 14
checkbox input "true"
click at [583, 494] on span at bounding box center [610, 493] width 74 height 12
checkbox input "true"
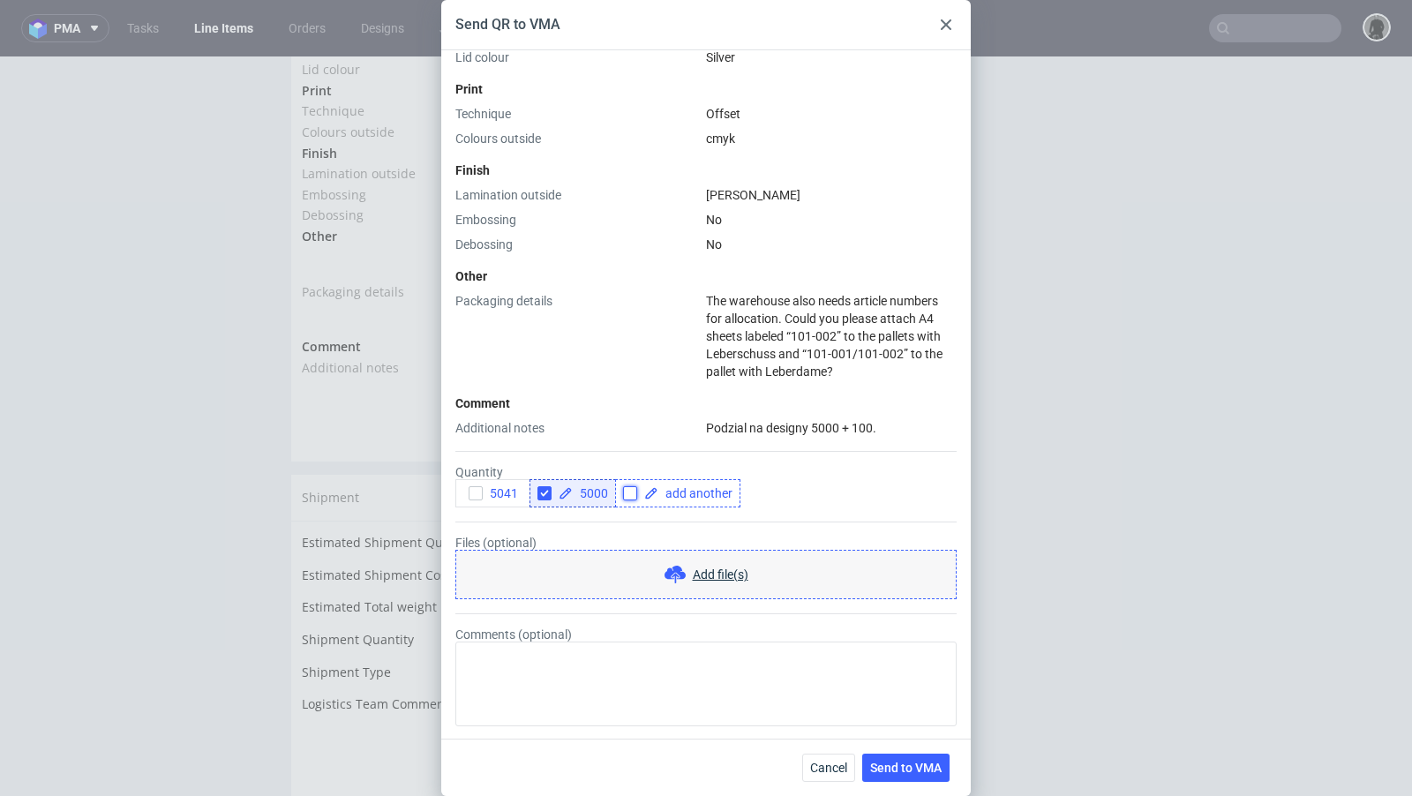
click at [626, 492] on input "checkbox" at bounding box center [630, 493] width 14 height 14
checkbox input "true"
click at [649, 495] on use at bounding box center [650, 493] width 11 height 11
click at [689, 495] on span at bounding box center [695, 493] width 74 height 12
checkbox input "true"
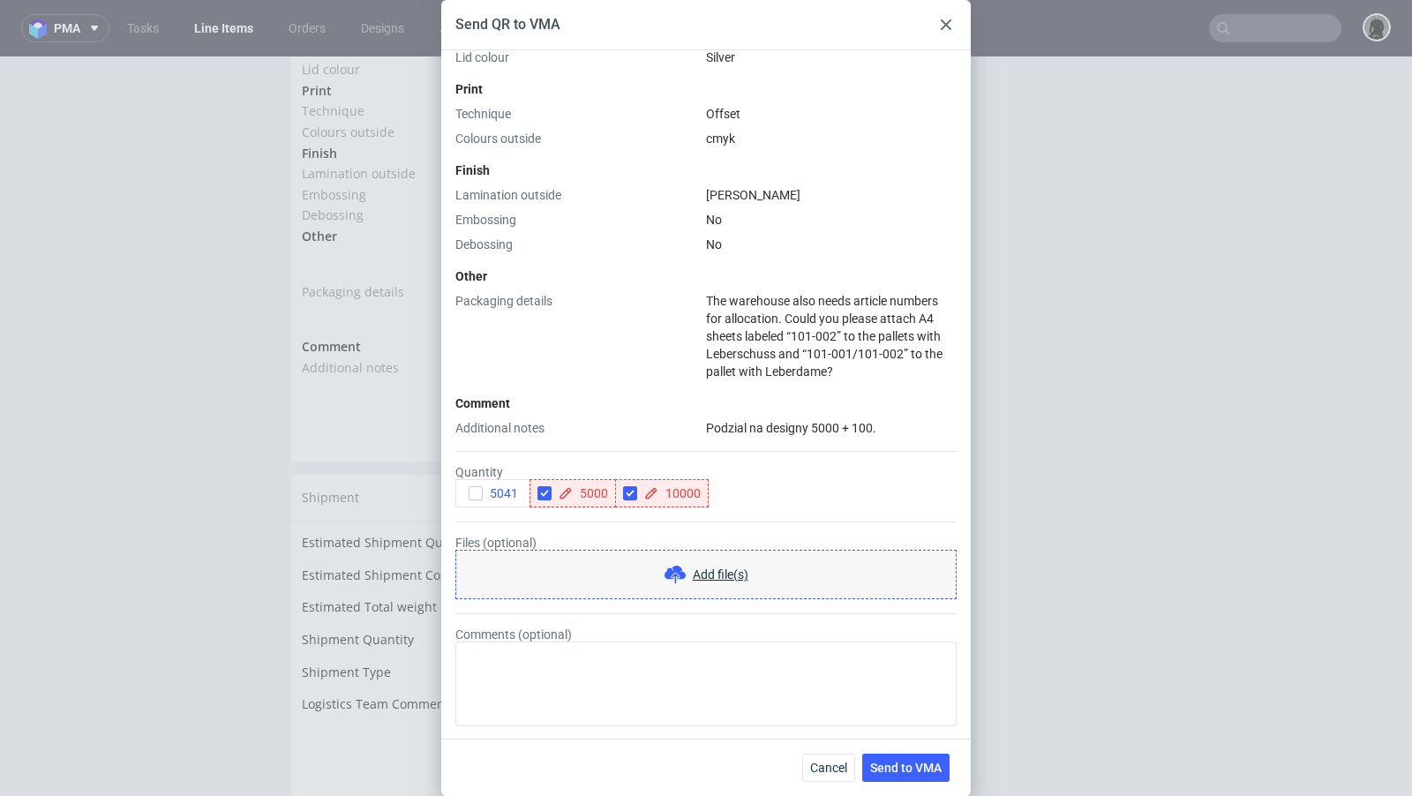
click at [691, 346] on div "Packaging details" at bounding box center [577, 336] width 244 height 88
click at [896, 762] on span "Send to VMA" at bounding box center [905, 768] width 71 height 12
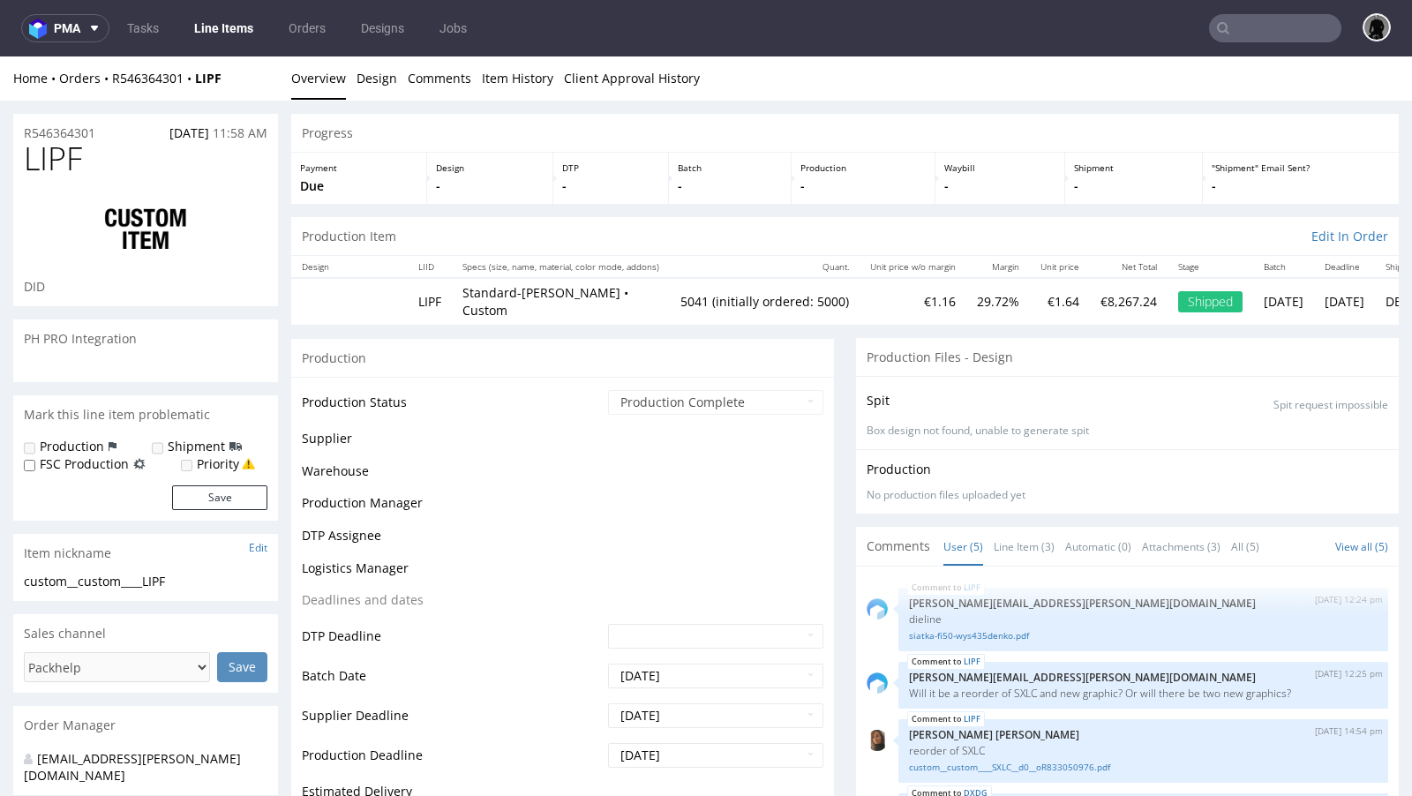
scroll to position [49, 0]
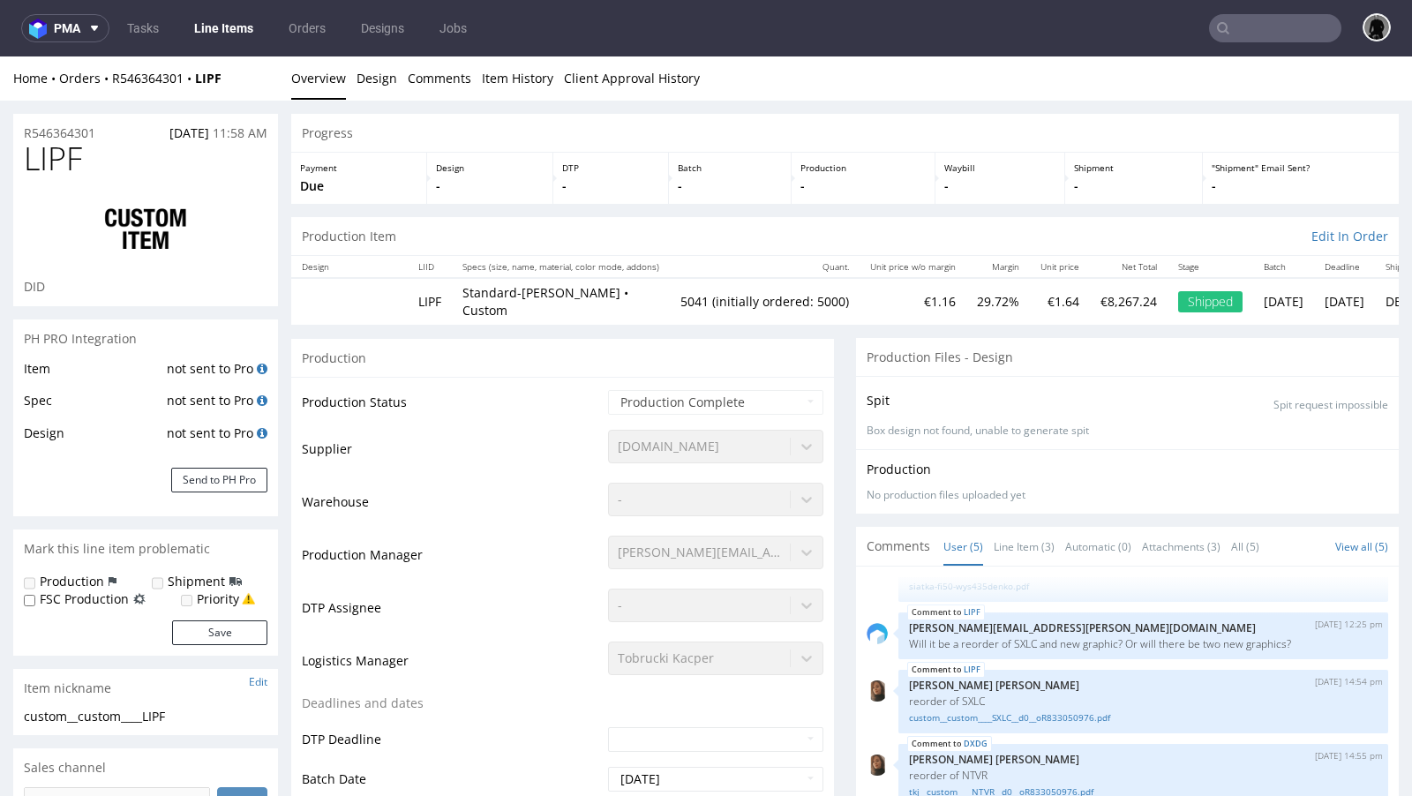
select select "in_progress"
type input "5041"
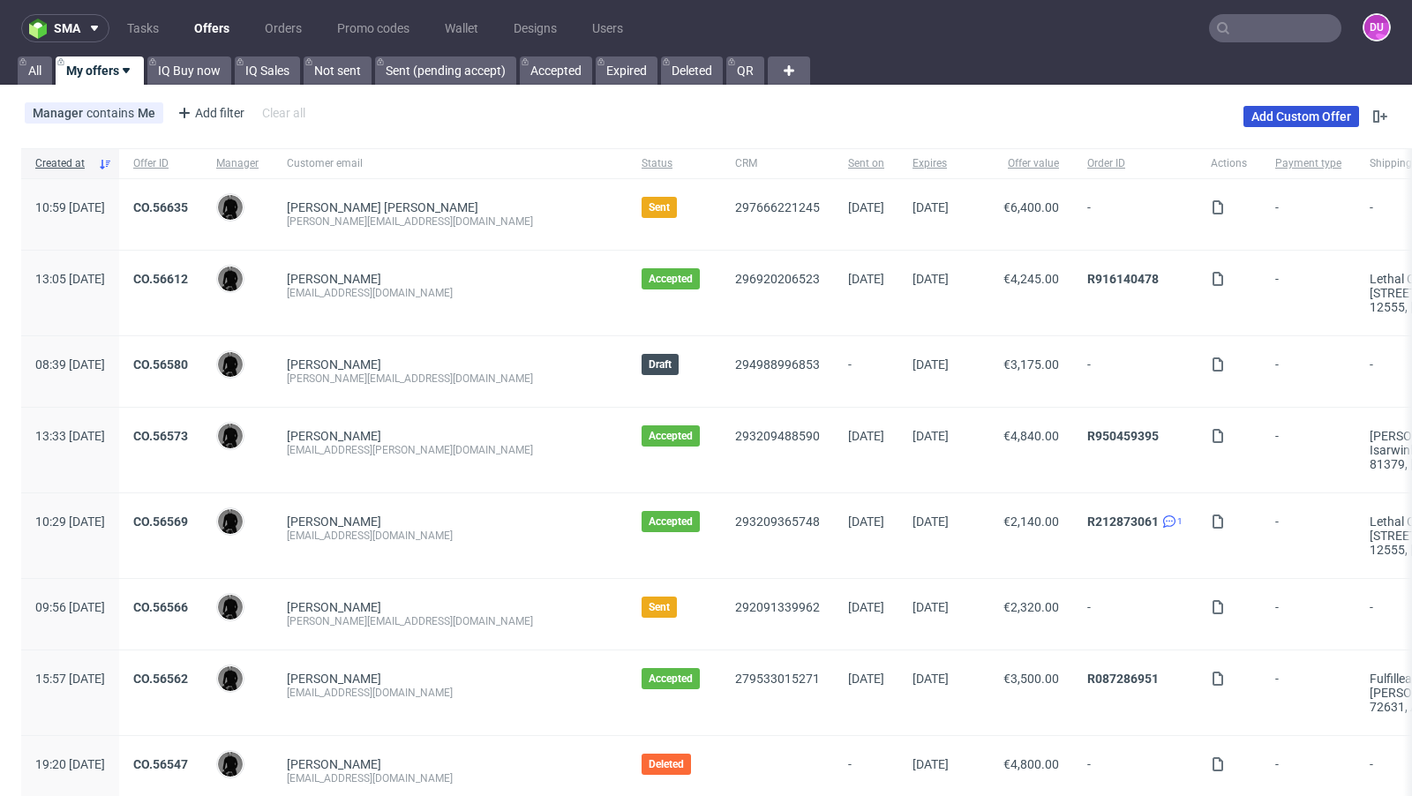
click at [1258, 111] on link "Add Custom Offer" at bounding box center [1301, 116] width 116 height 21
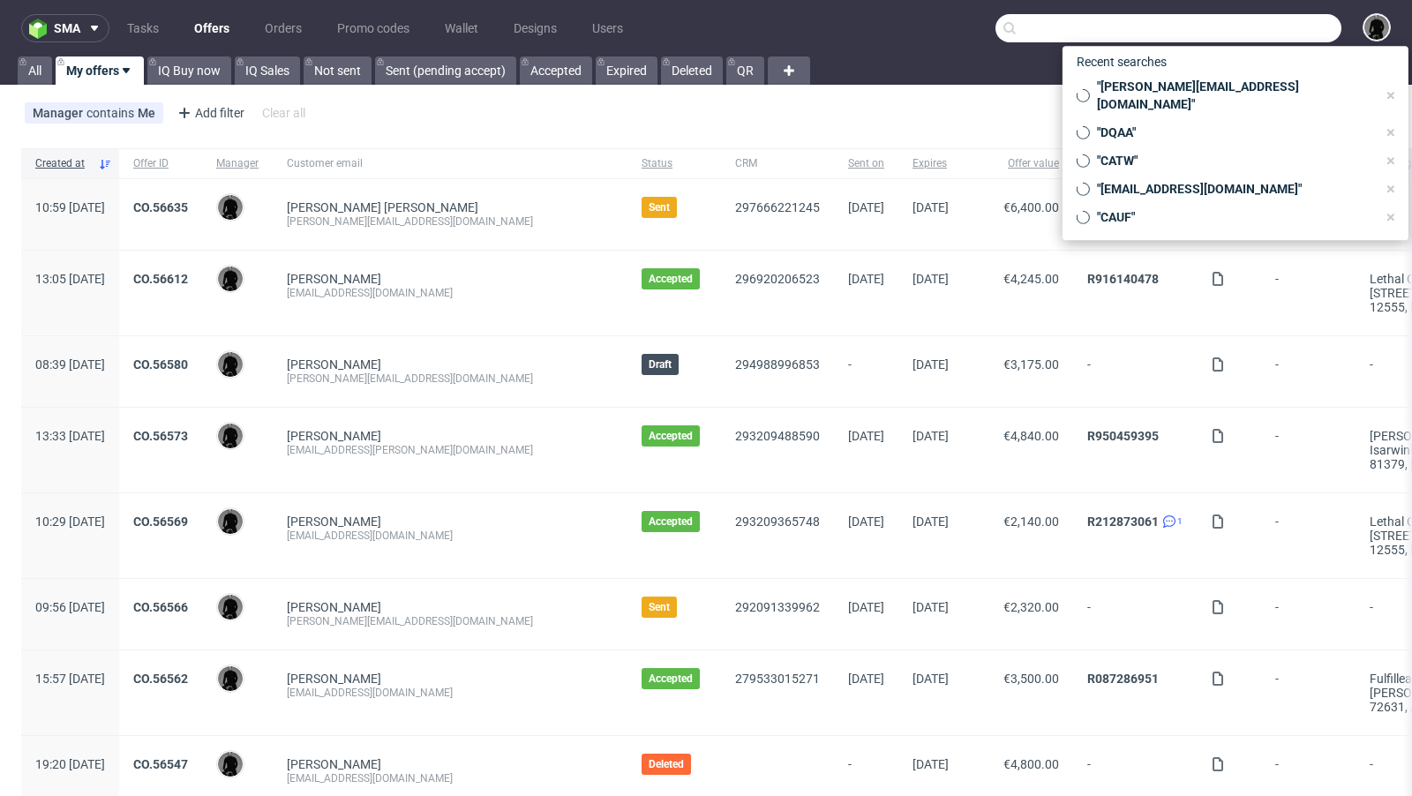
click at [1225, 26] on input "text" at bounding box center [1168, 28] width 346 height 28
paste input "LIPF"
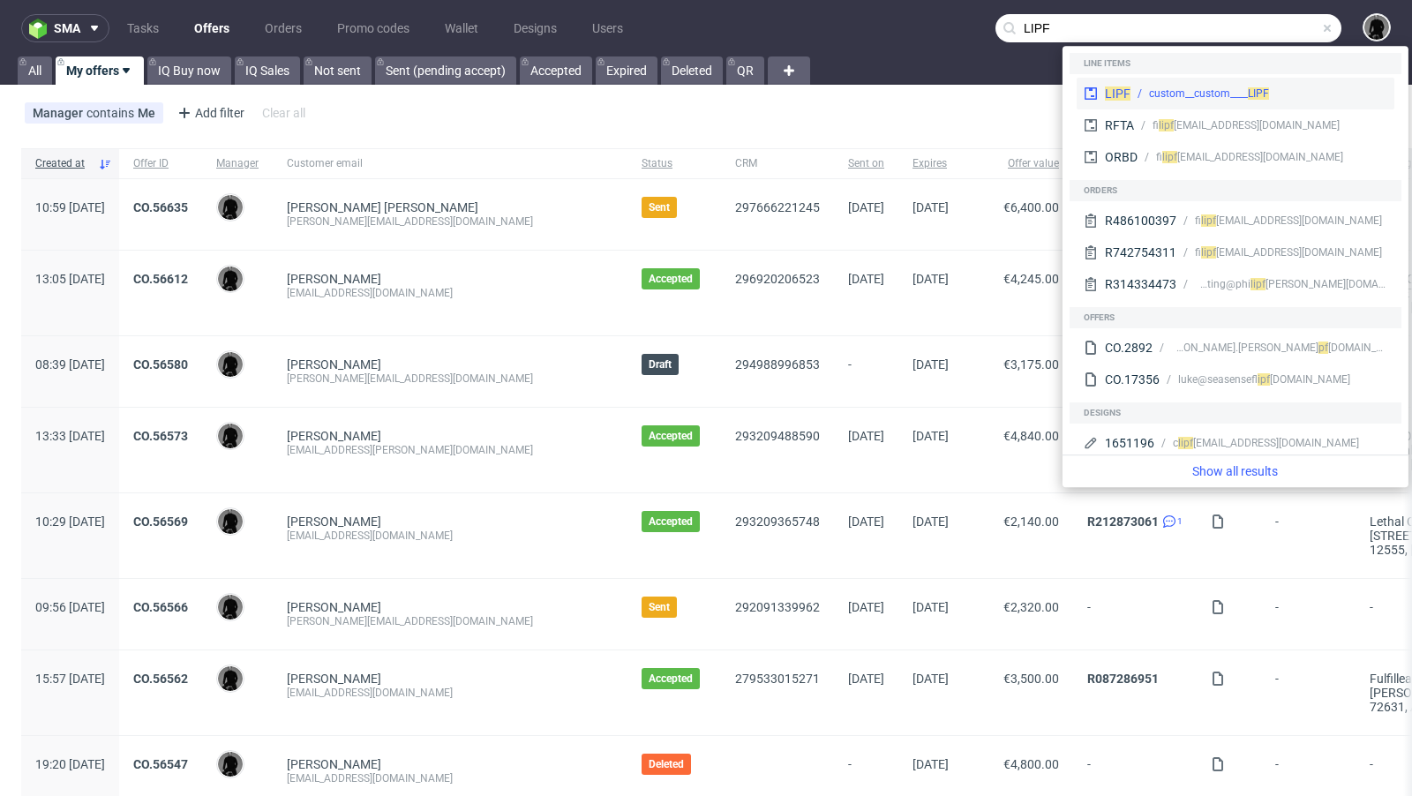
type input "LIPF"
click at [1118, 89] on span "LIPF" at bounding box center [1118, 93] width 26 height 14
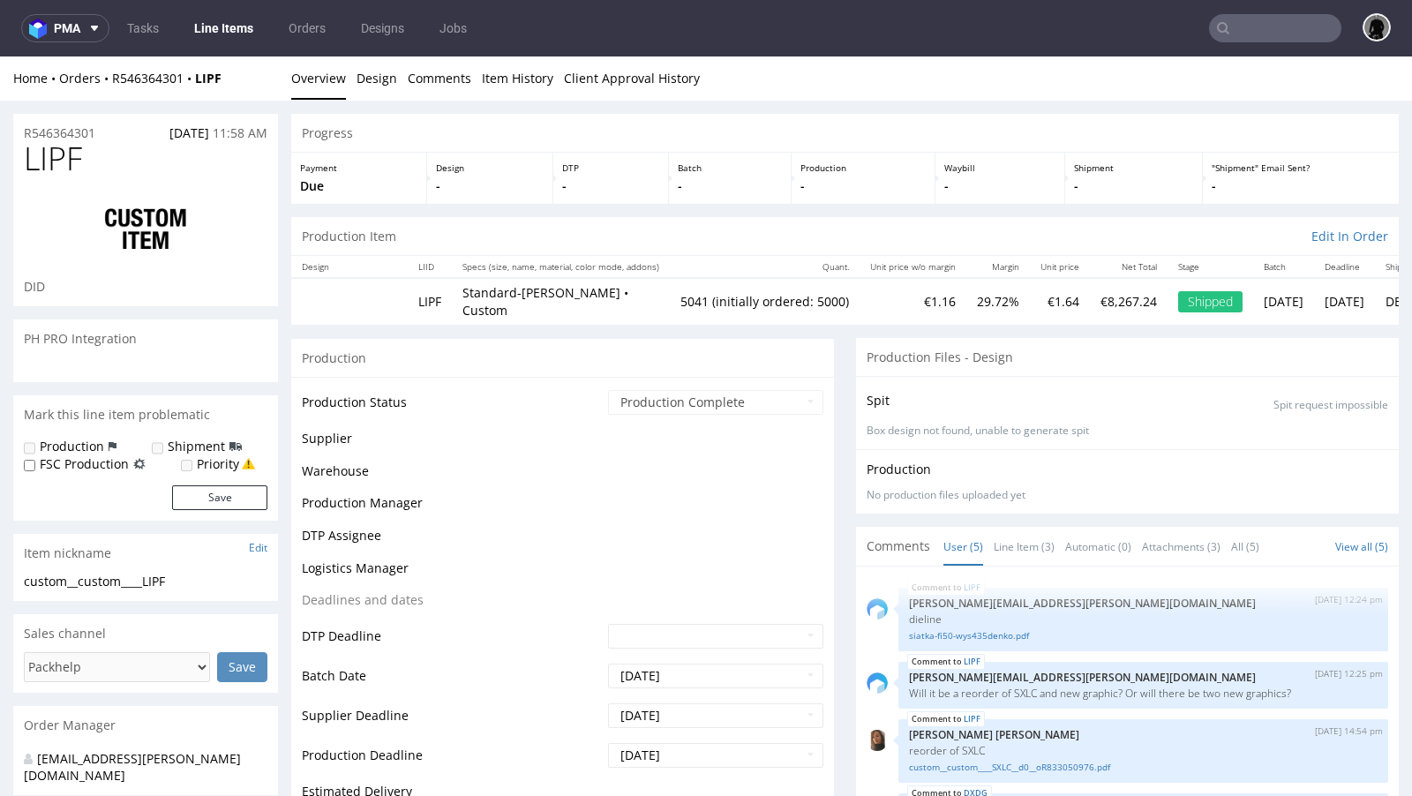
scroll to position [49, 0]
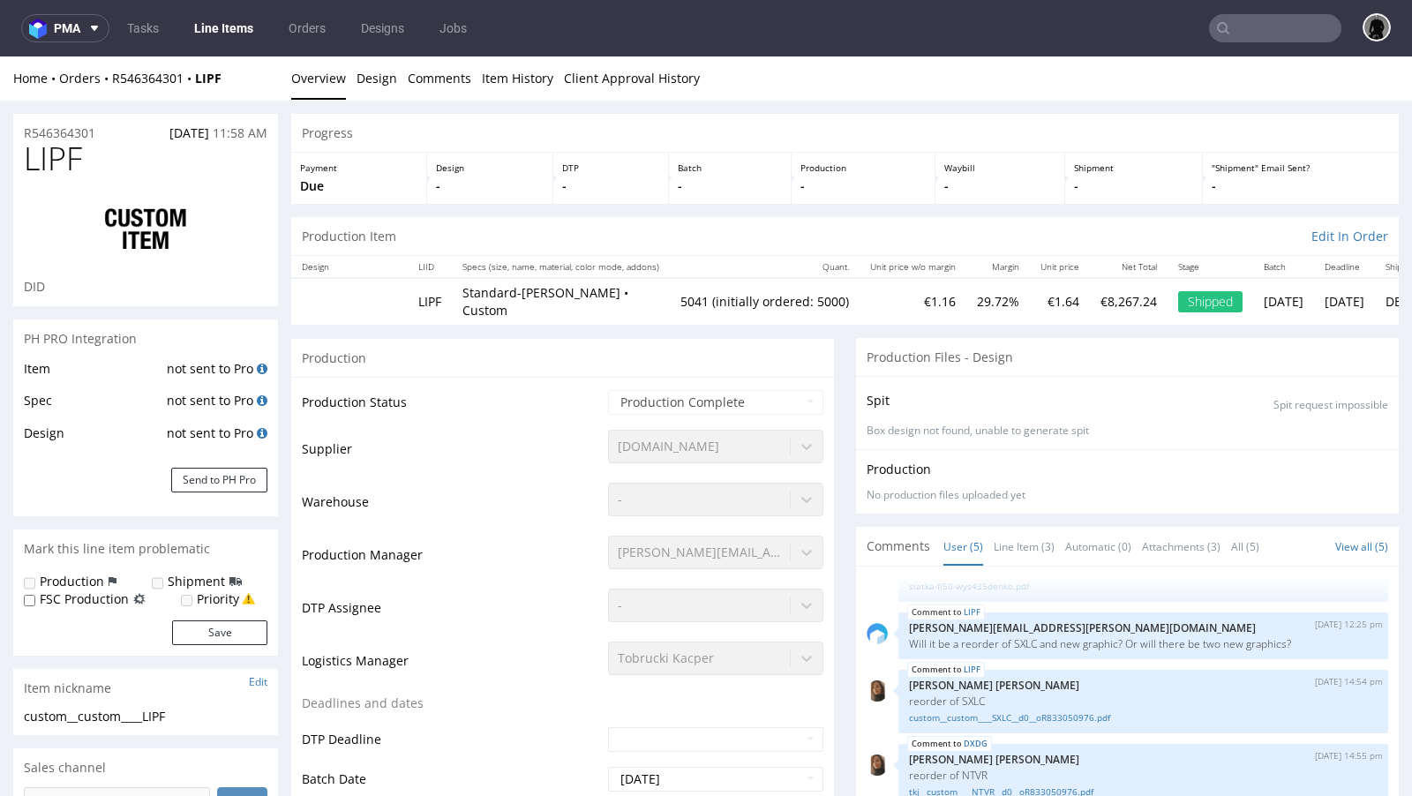
select select "in_progress"
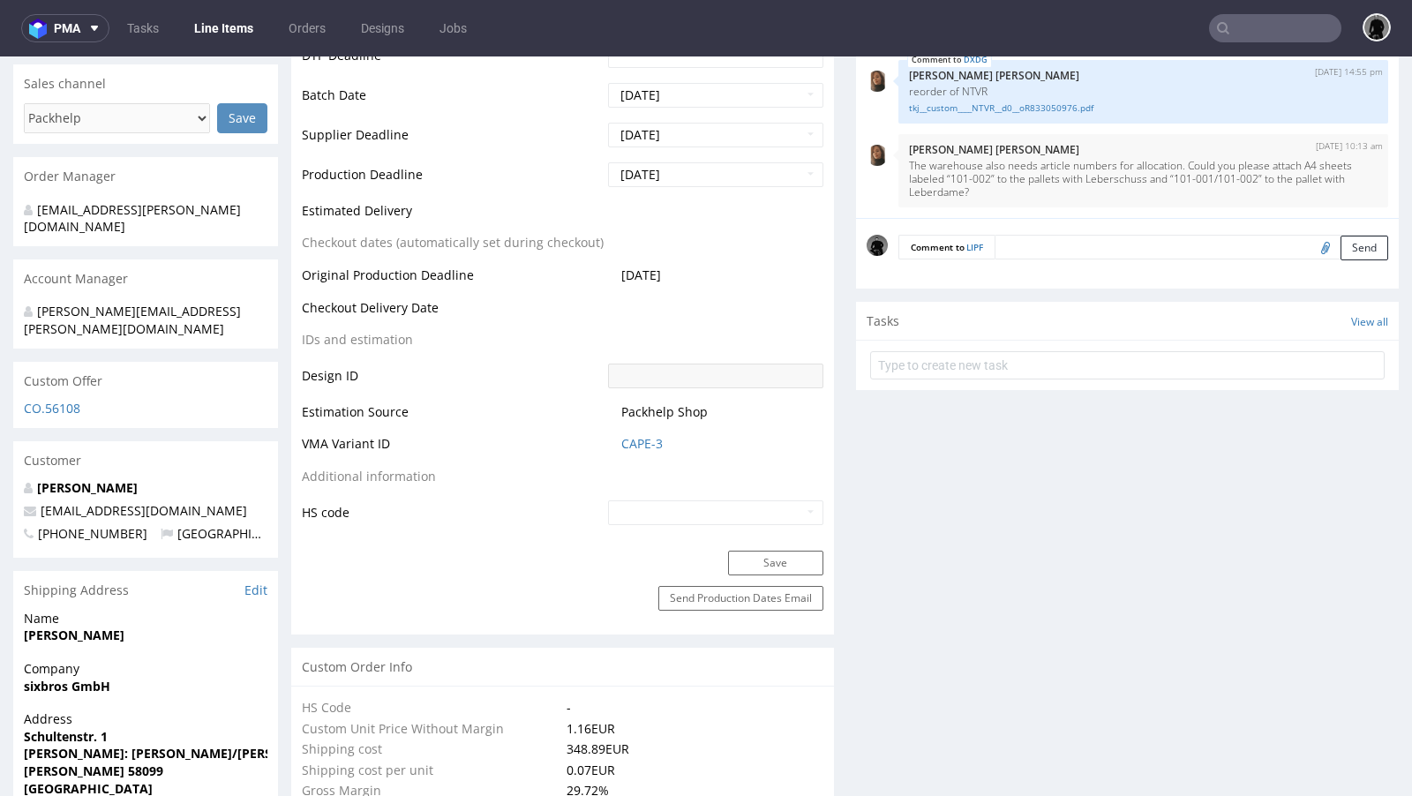
scroll to position [707, 0]
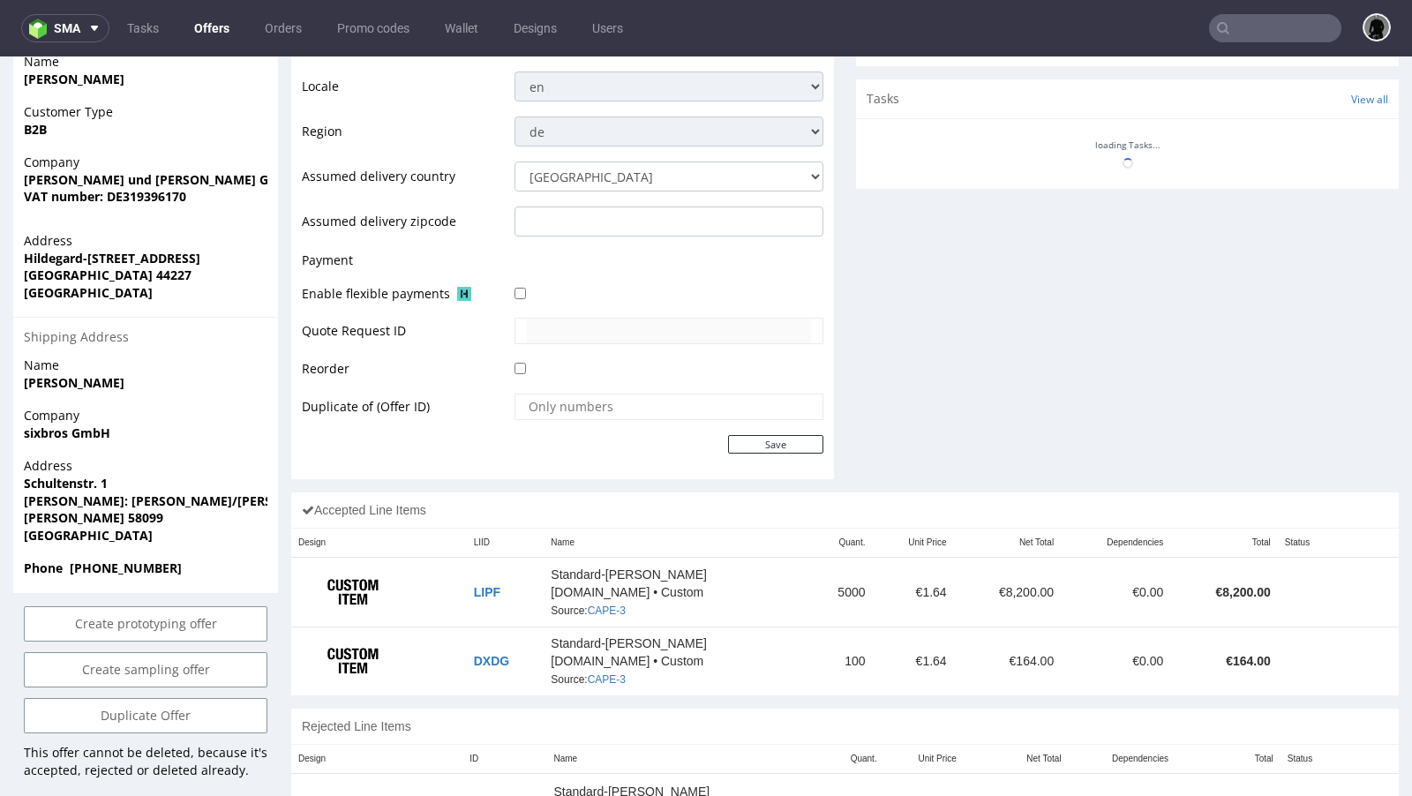
scroll to position [660, 0]
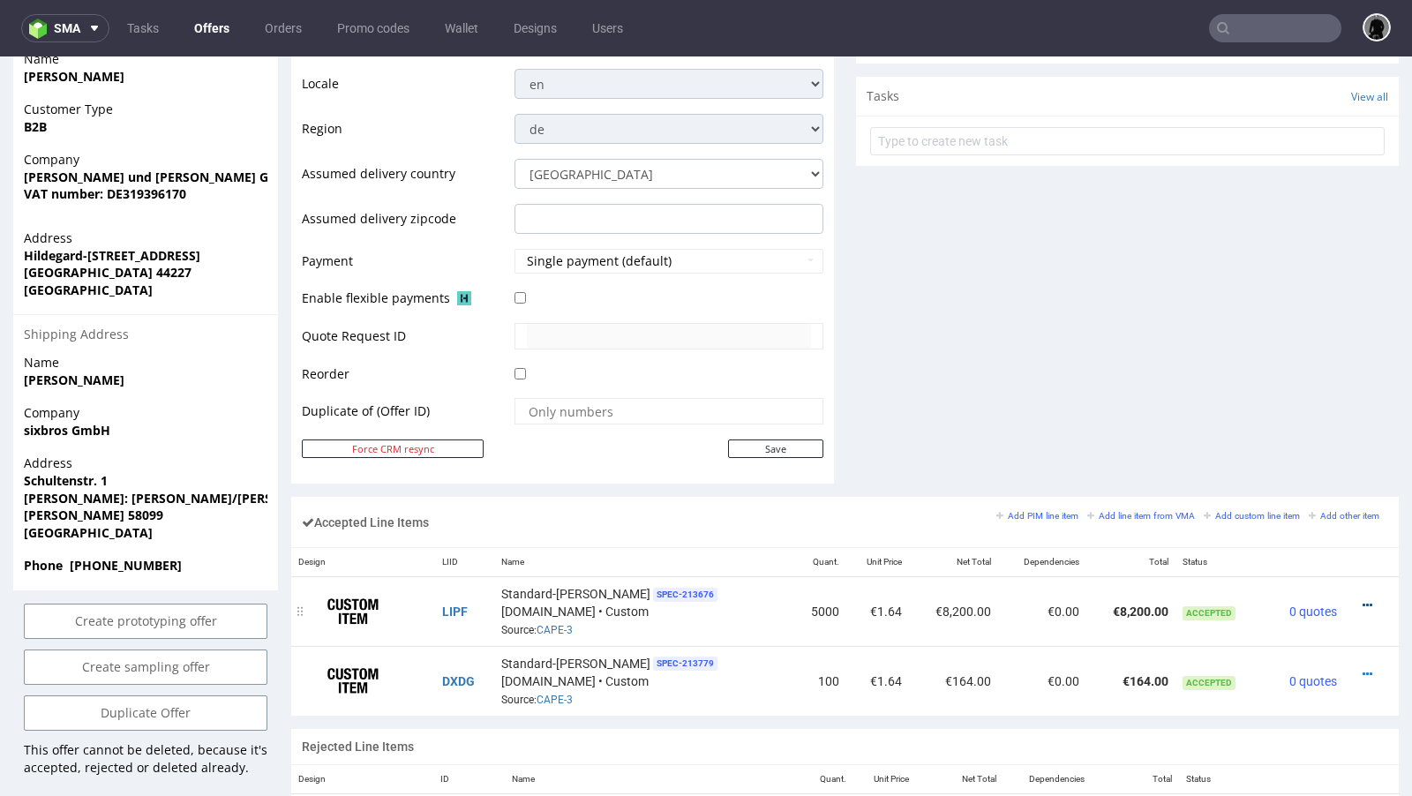
click at [1363, 599] on icon at bounding box center [1368, 605] width 10 height 12
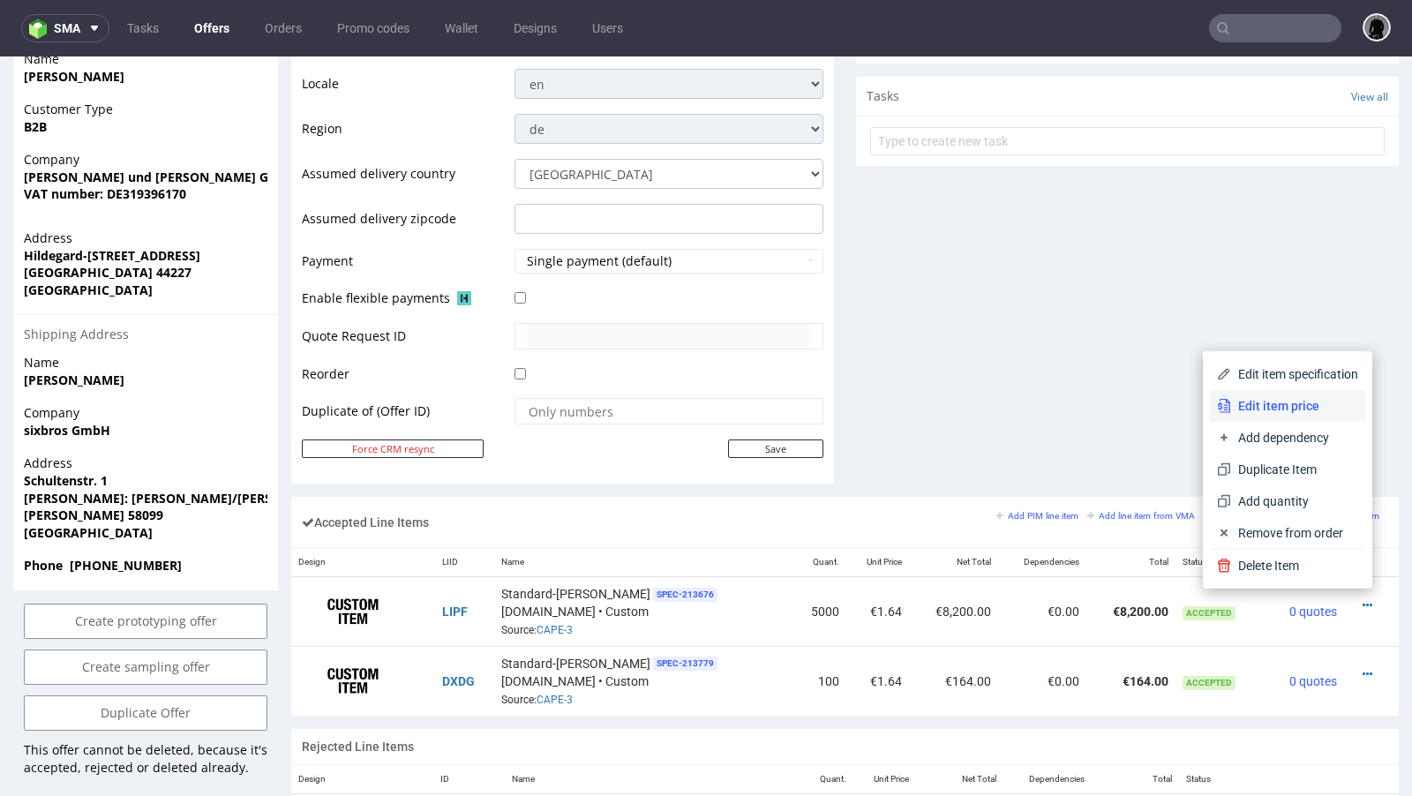
click at [1262, 414] on span "Edit item price" at bounding box center [1294, 406] width 127 height 18
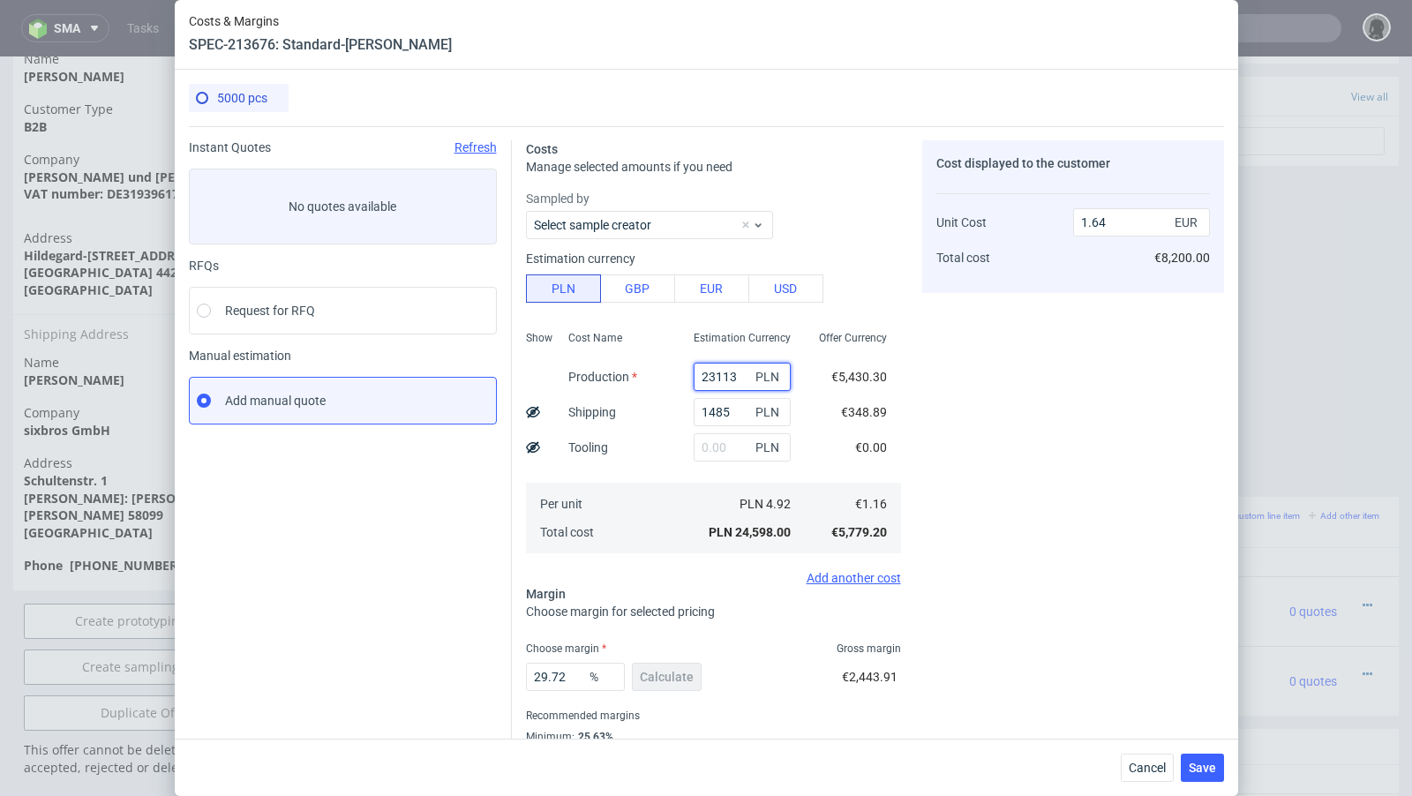
click at [717, 375] on input "23113" at bounding box center [742, 377] width 97 height 28
click at [1160, 771] on span "Cancel" at bounding box center [1147, 768] width 37 height 12
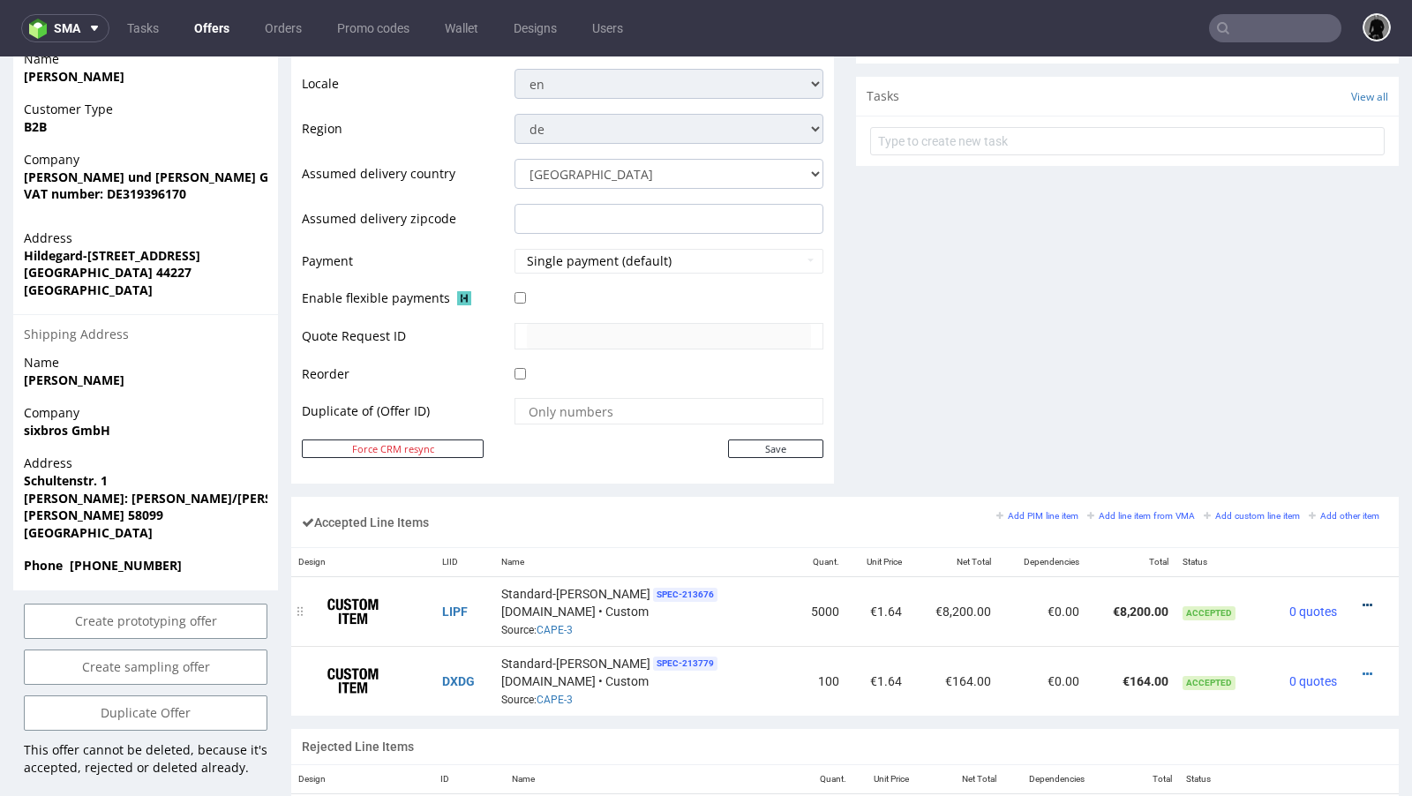
click at [1363, 600] on icon at bounding box center [1368, 605] width 10 height 12
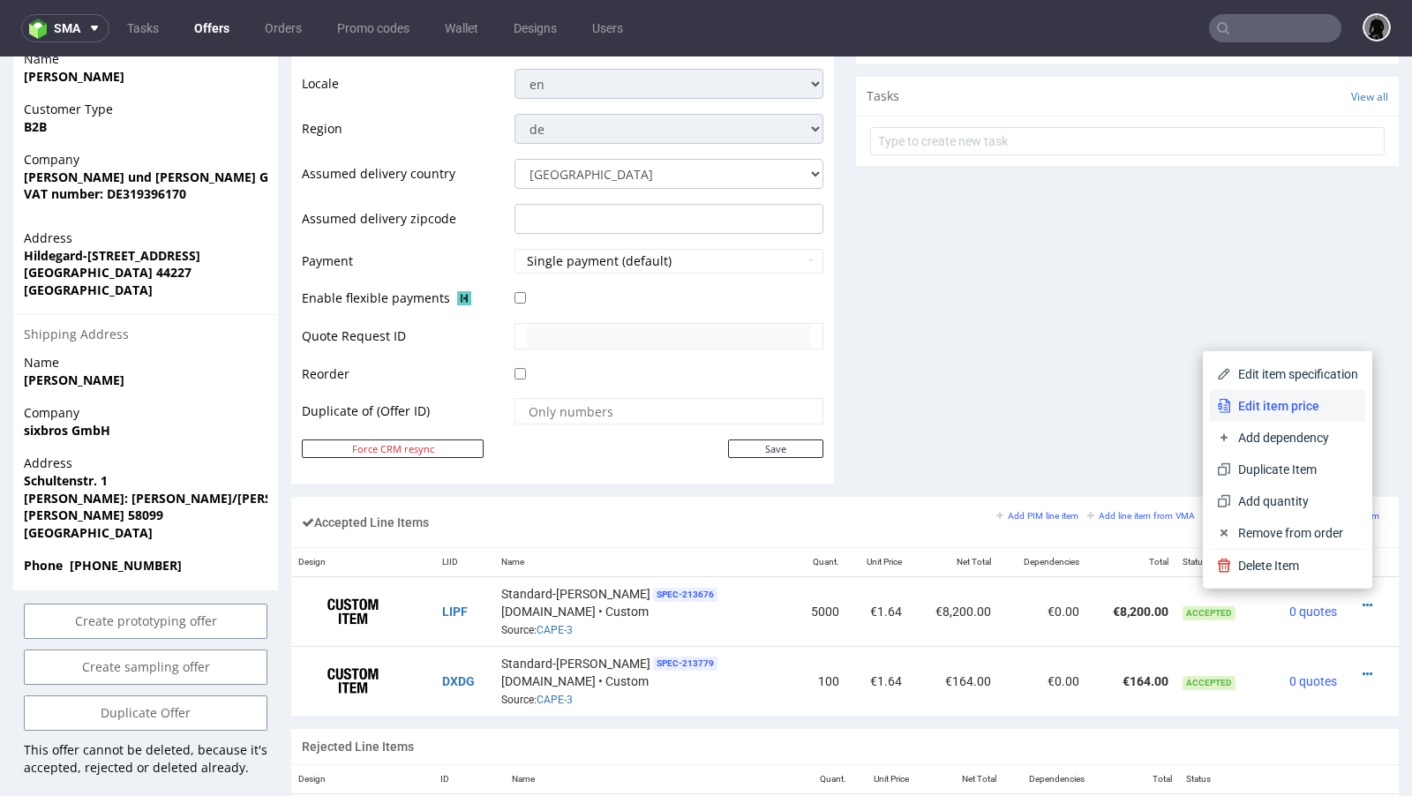
click at [1296, 397] on span "Edit item price" at bounding box center [1294, 406] width 127 height 18
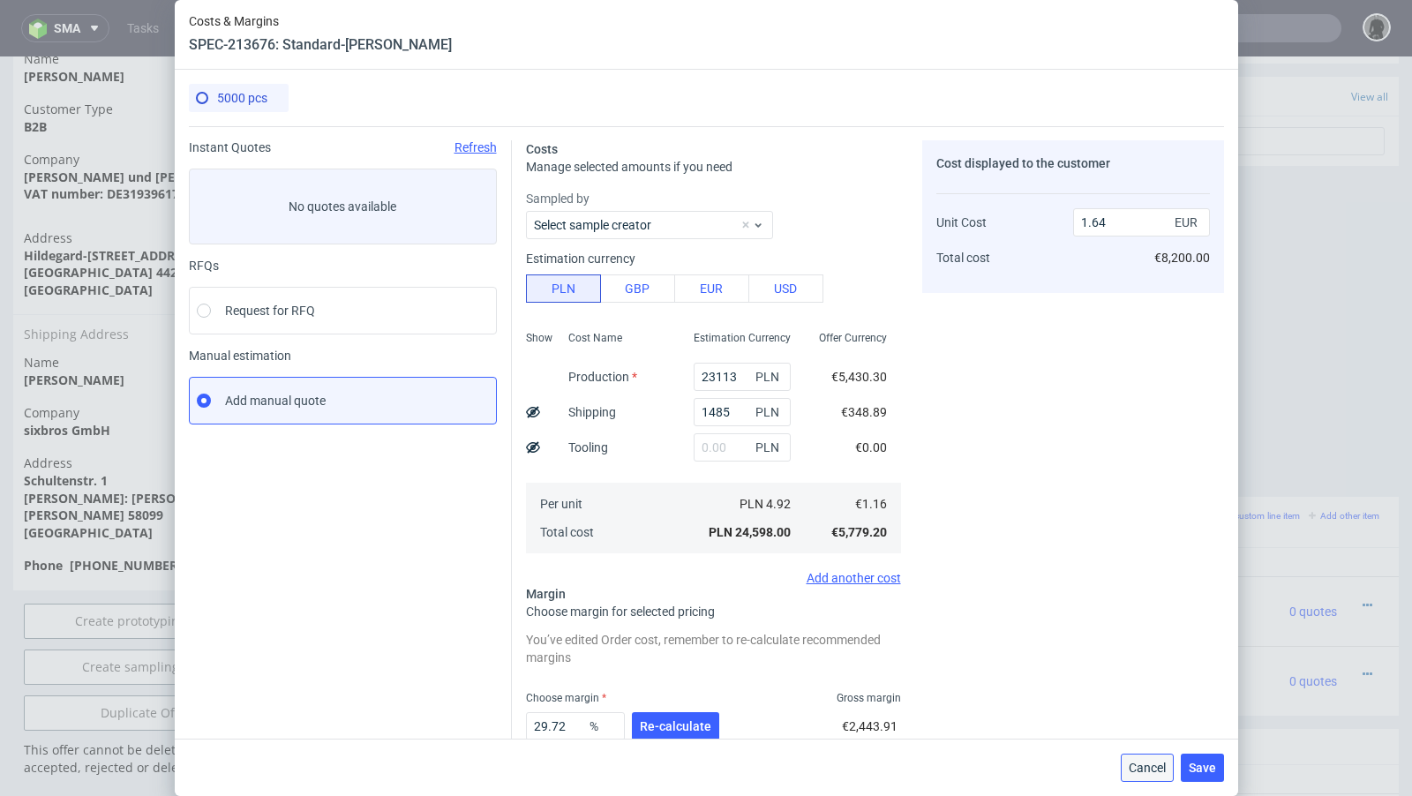
drag, startPoint x: 1137, startPoint y: 768, endPoint x: 717, endPoint y: 368, distance: 580.5
click at [1137, 768] on span "Cancel" at bounding box center [1147, 768] width 37 height 12
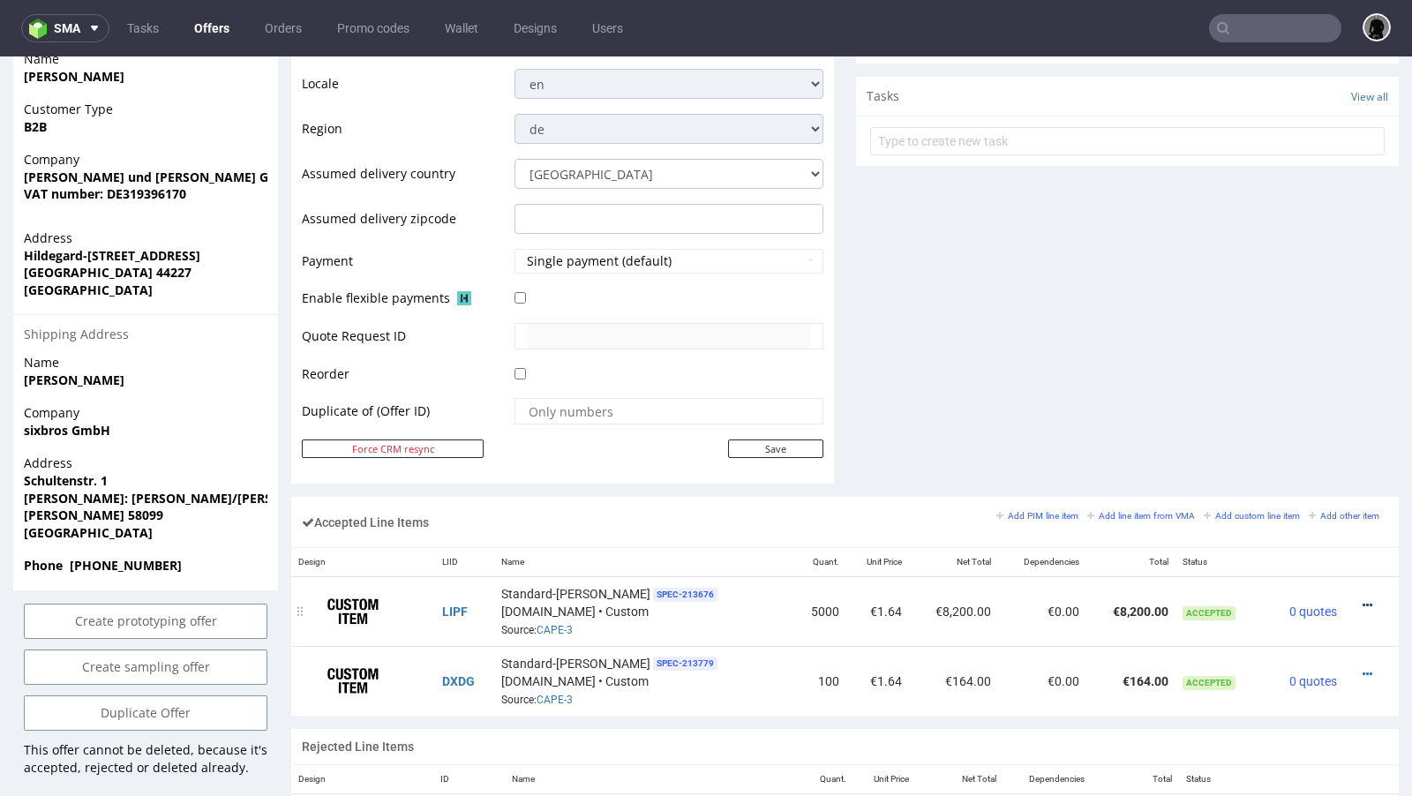
click at [1363, 599] on icon at bounding box center [1368, 605] width 10 height 12
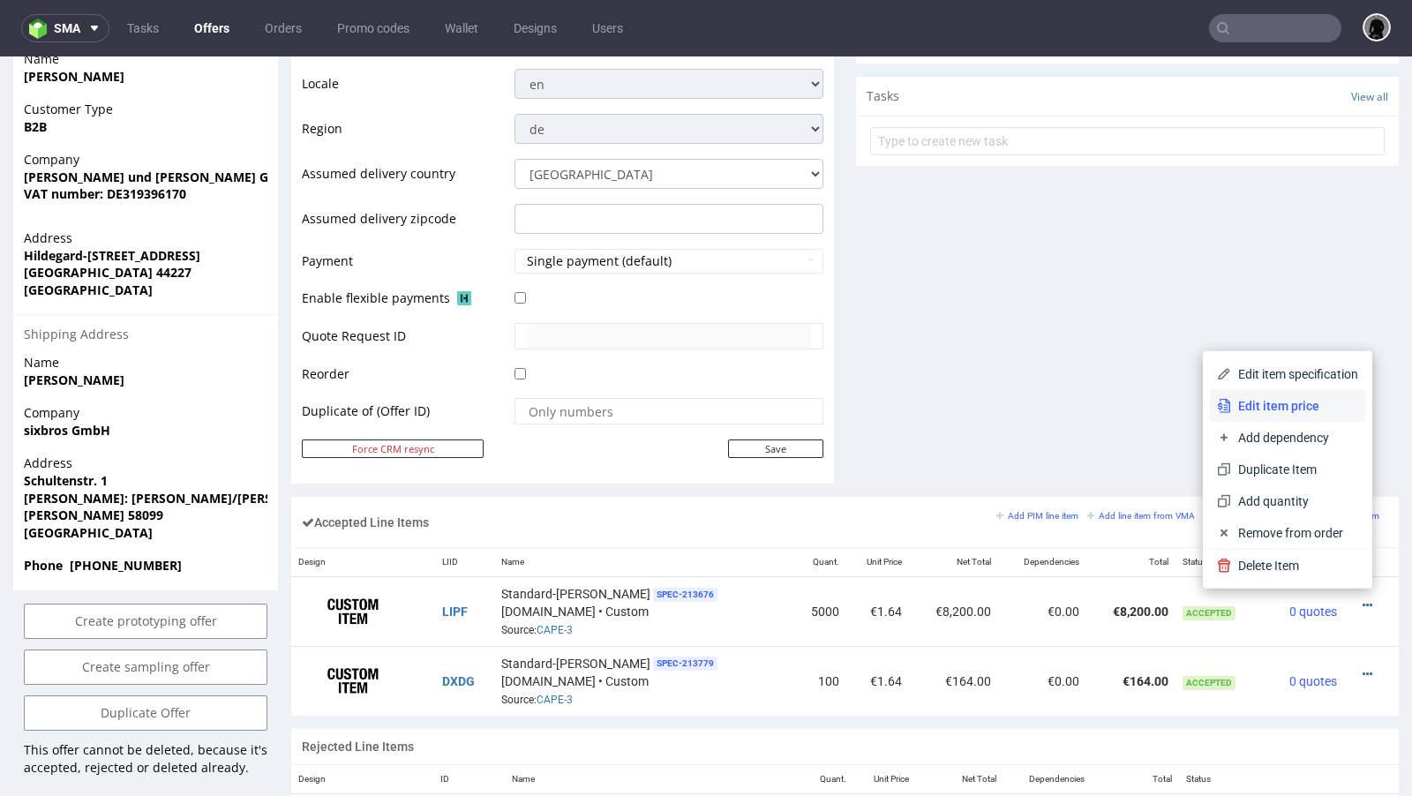
click at [1278, 412] on span "Edit item price" at bounding box center [1294, 406] width 127 height 18
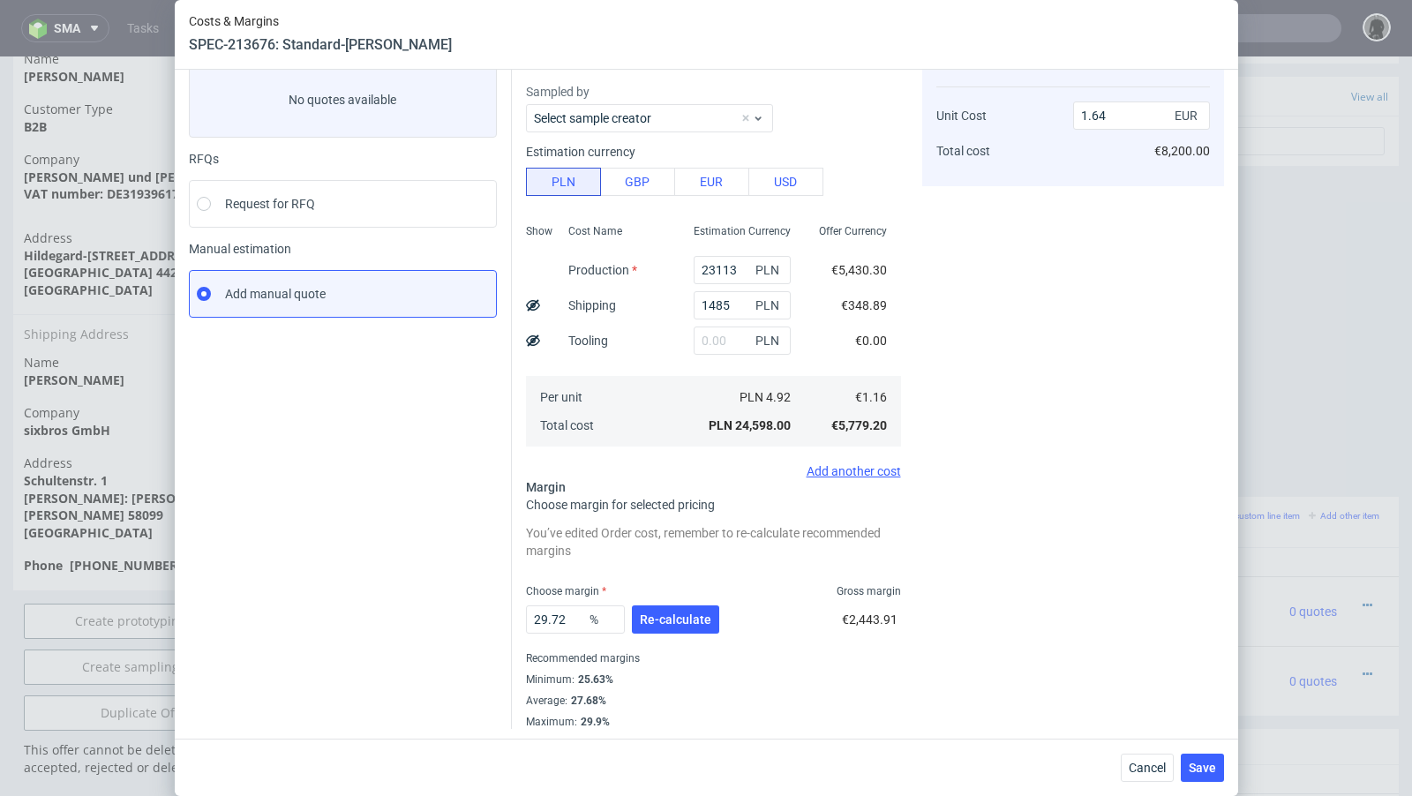
scroll to position [109, 0]
click at [1160, 783] on div "Cancel Save" at bounding box center [706, 767] width 1063 height 57
click at [1143, 768] on span "Cancel" at bounding box center [1147, 768] width 37 height 12
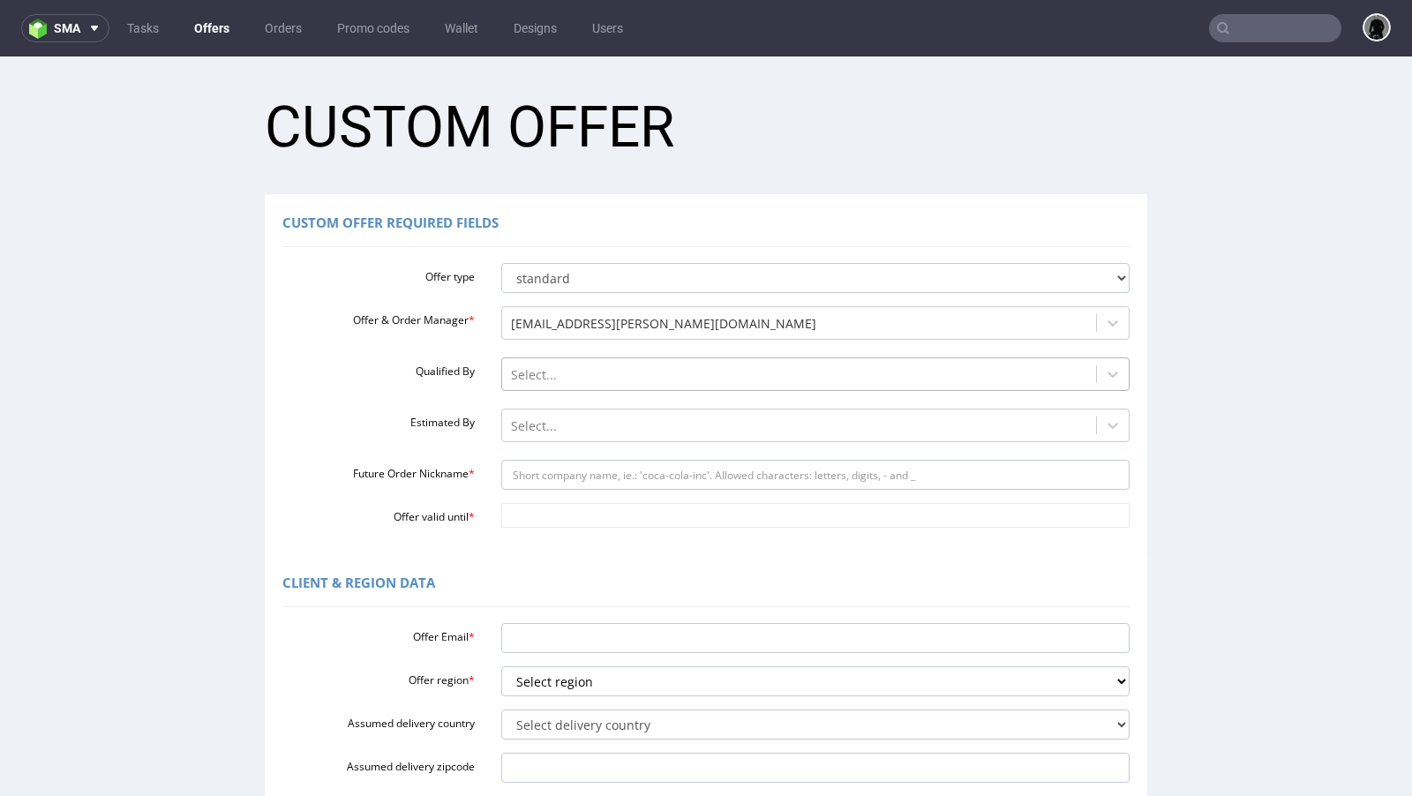
click at [532, 379] on div at bounding box center [799, 374] width 577 height 21
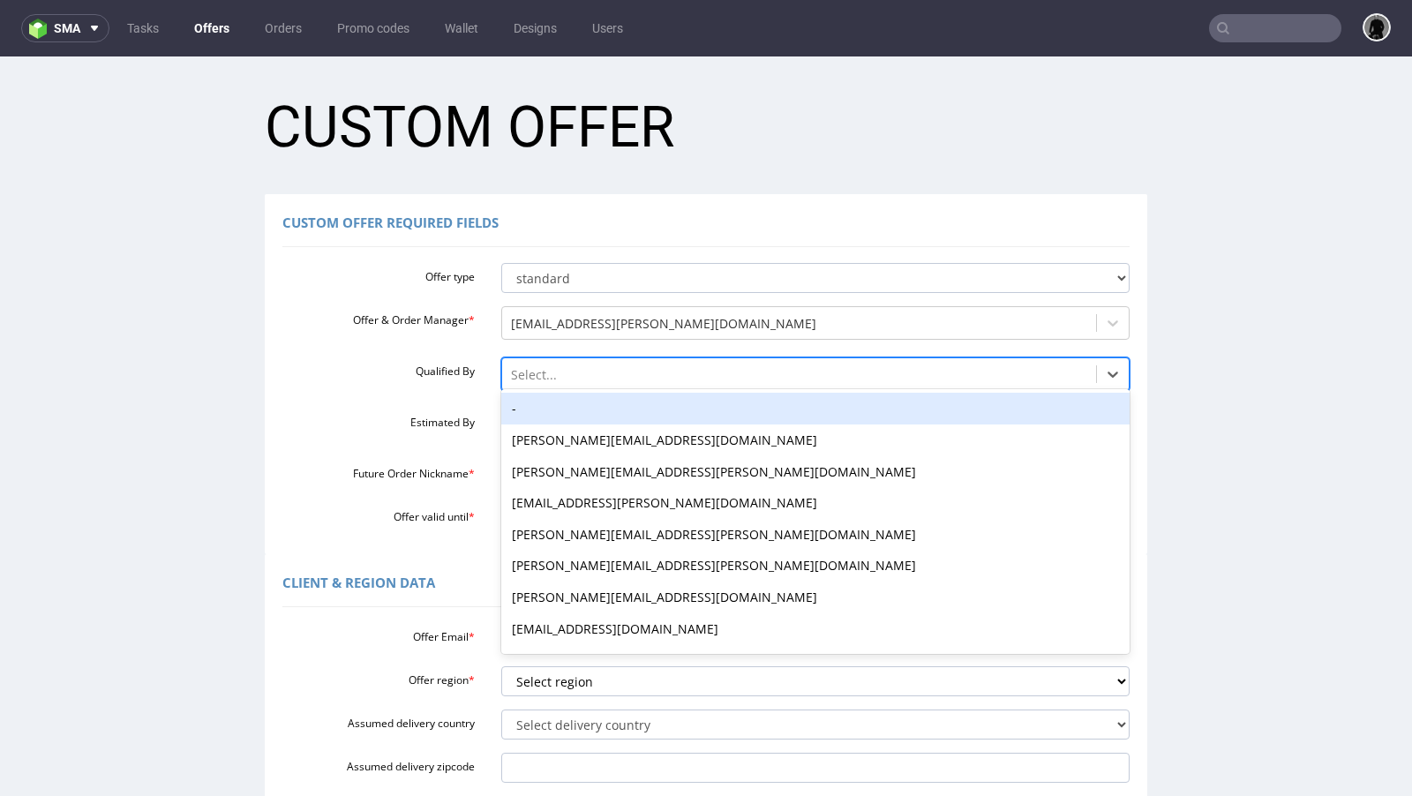
click at [441, 397] on div "Offer type standard prototyping sampling Offer & Order Manager * [EMAIL_ADDRESS…" at bounding box center [705, 392] width 847 height 272
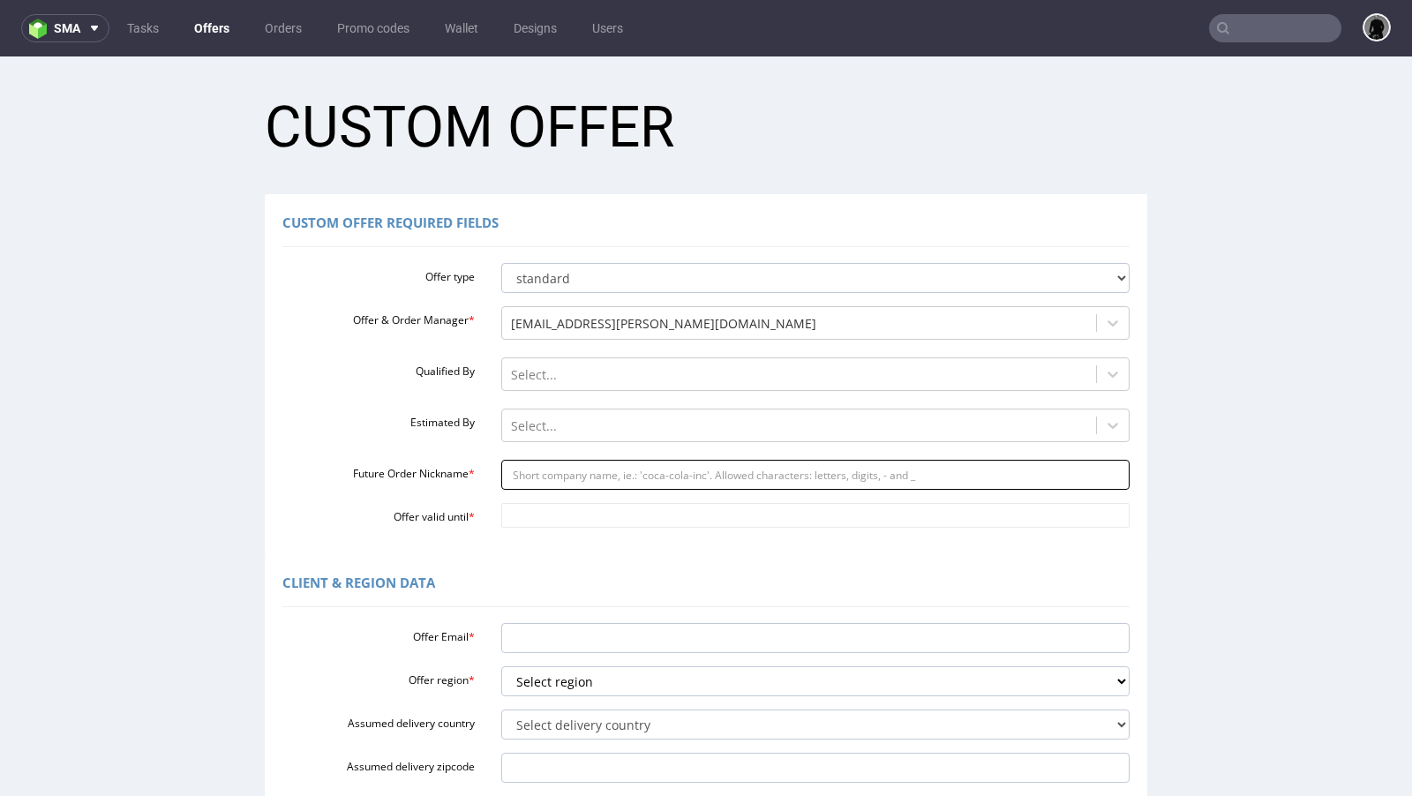
click at [569, 476] on input "Future Order Nickname *" at bounding box center [815, 475] width 629 height 30
paste input "infomein-trinkspielde"
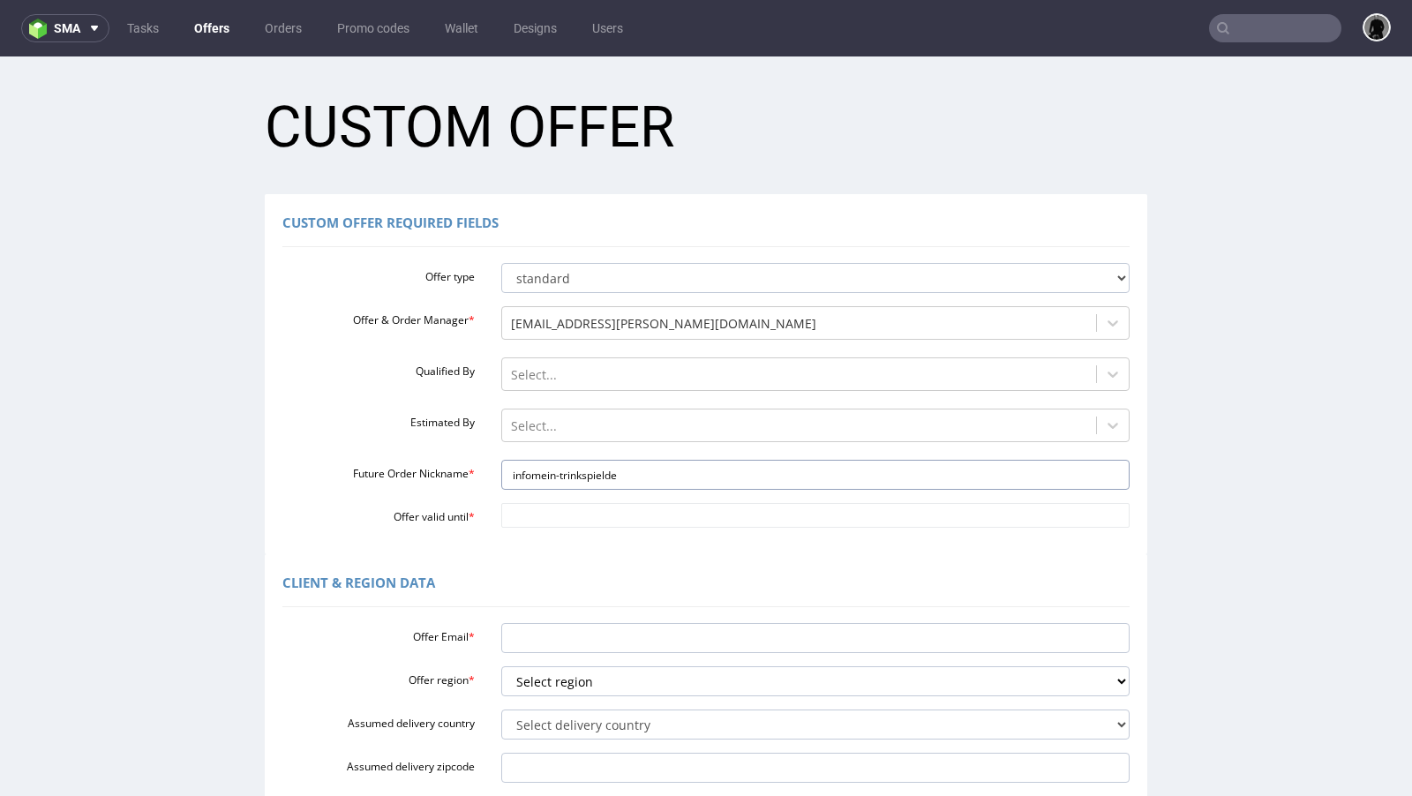
type input "infomein-trinkspielde"
click at [502, 426] on div "Select..." at bounding box center [799, 426] width 595 height 28
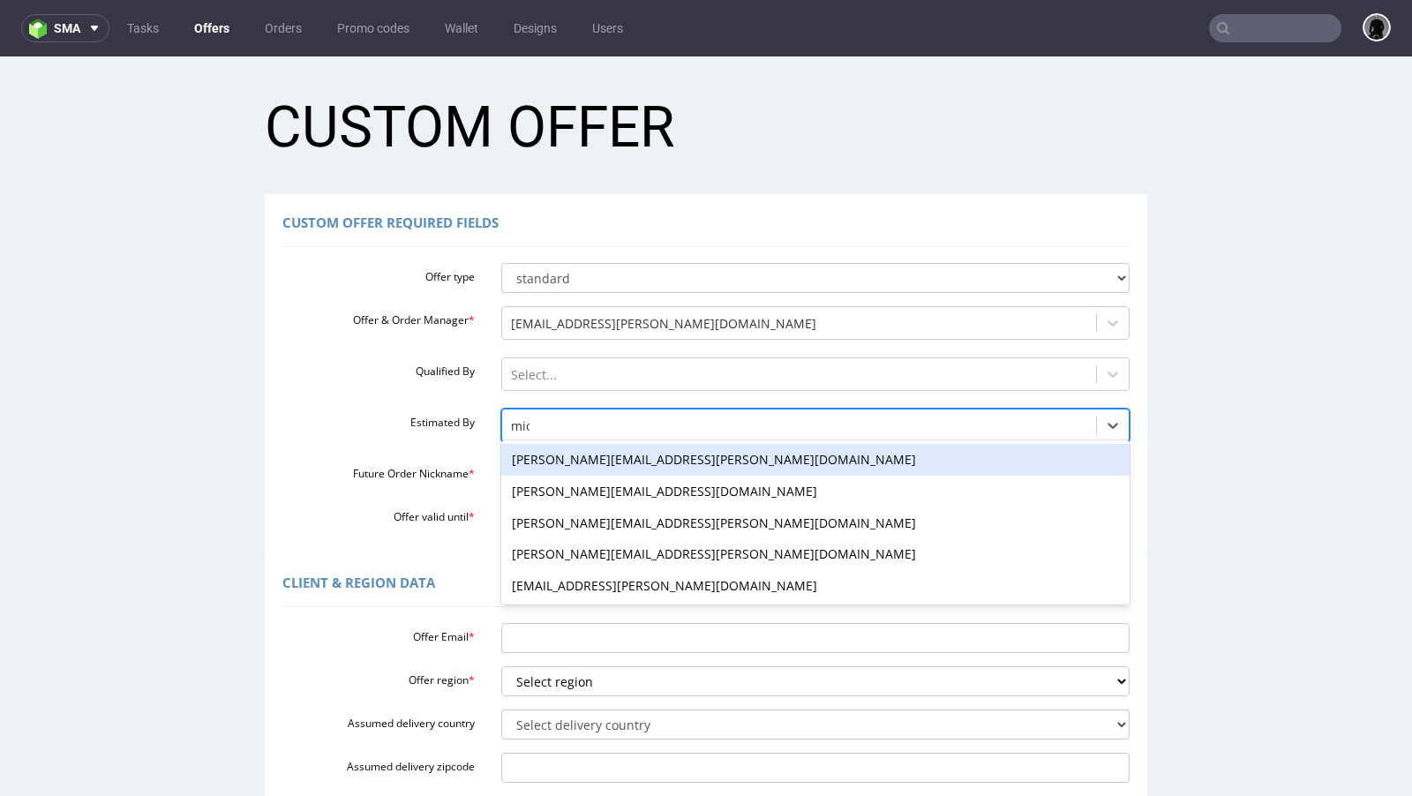
type input "mich"
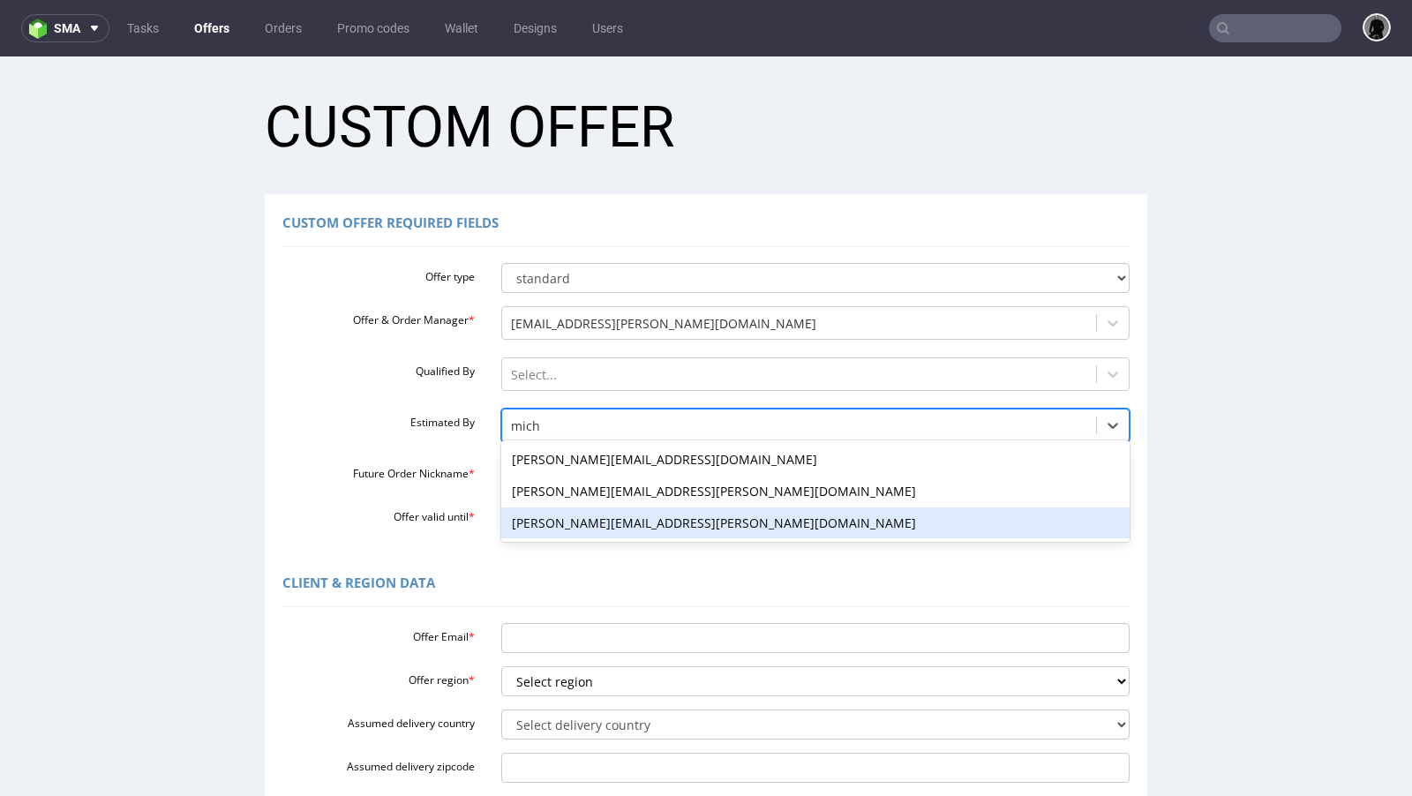
click at [536, 515] on div "[PERSON_NAME][EMAIL_ADDRESS][PERSON_NAME][DOMAIN_NAME]" at bounding box center [815, 523] width 629 height 32
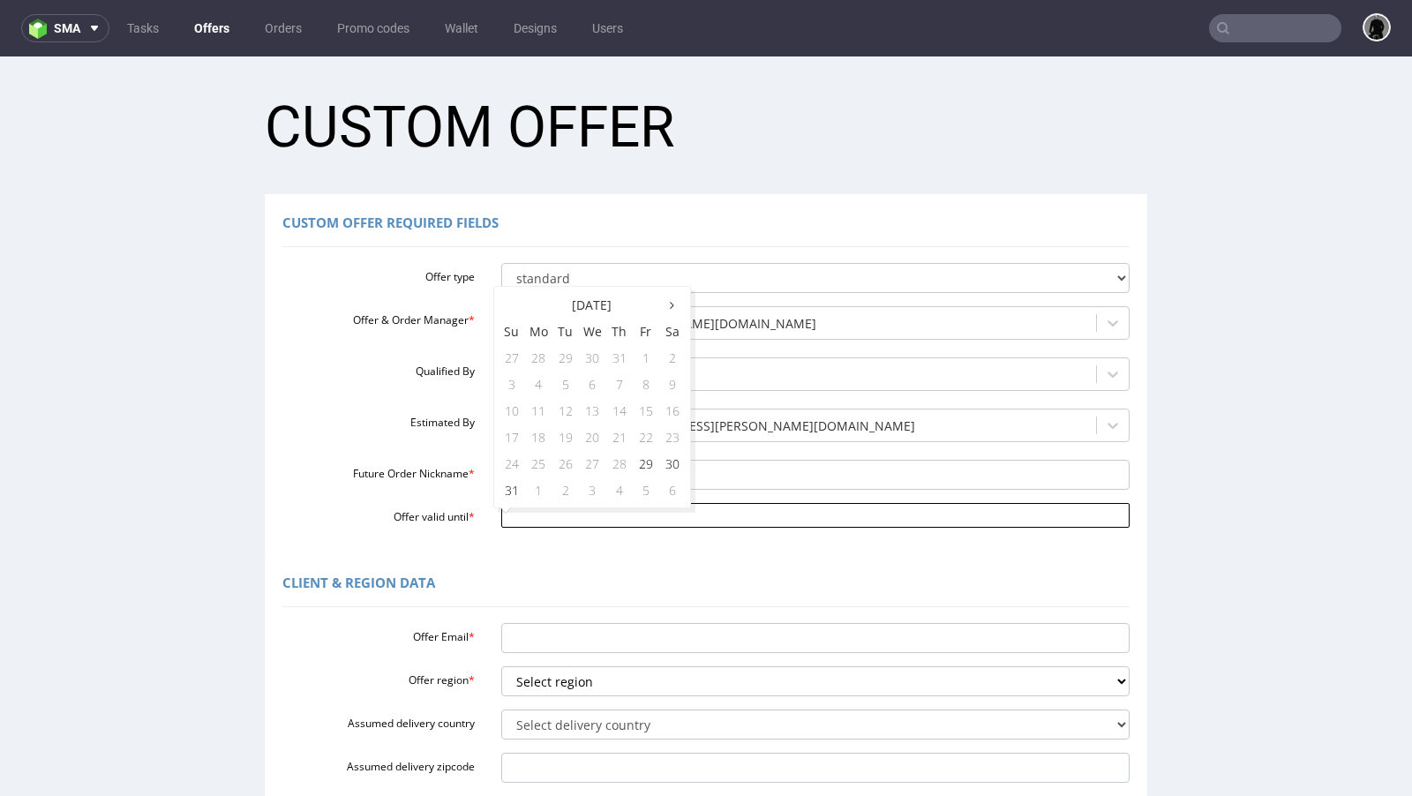
click at [563, 515] on input "Offer valid until *" at bounding box center [815, 515] width 629 height 25
click at [666, 309] on th at bounding box center [672, 304] width 26 height 26
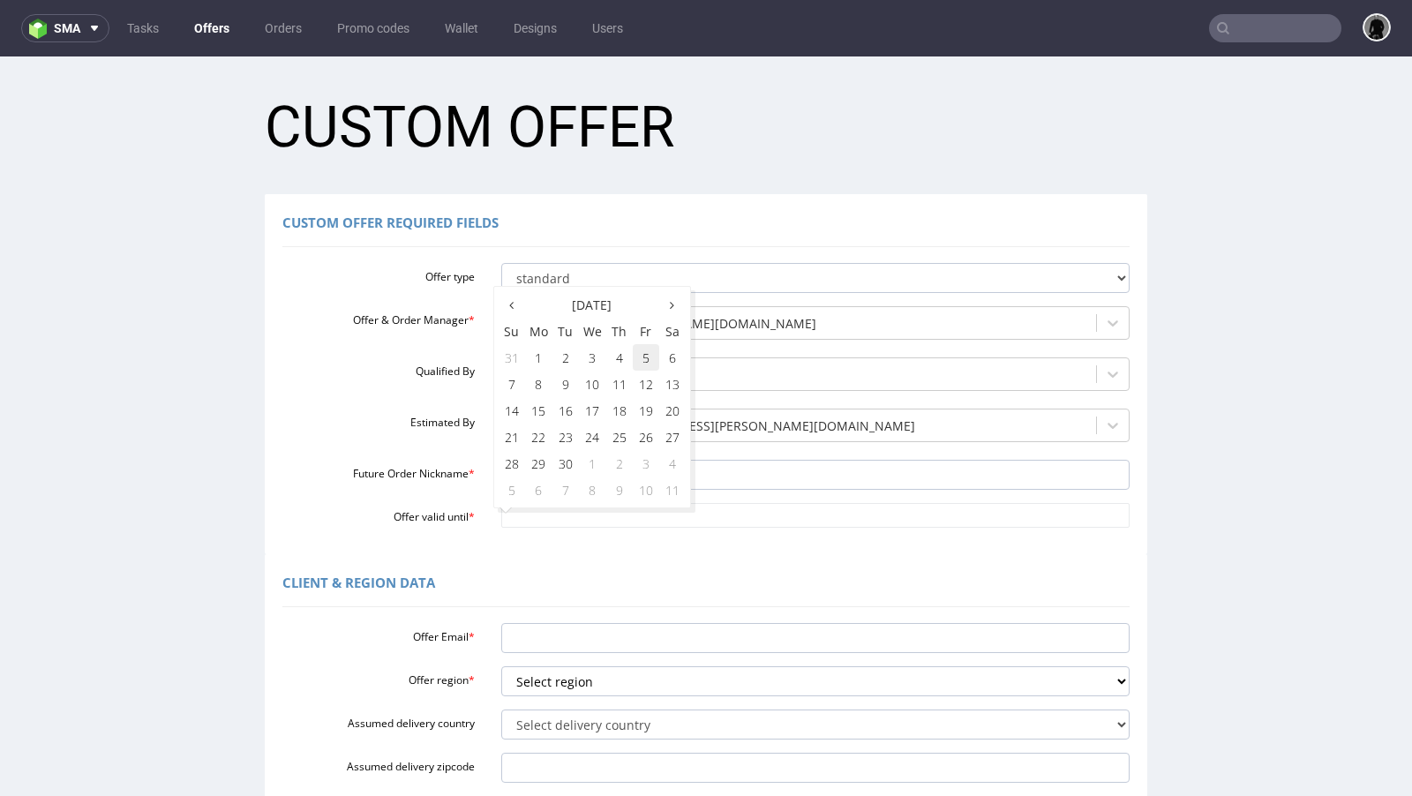
click at [640, 364] on td "5" at bounding box center [646, 357] width 26 height 26
type input "[DATE]"
click at [613, 566] on div "Client & Region data" at bounding box center [705, 586] width 847 height 42
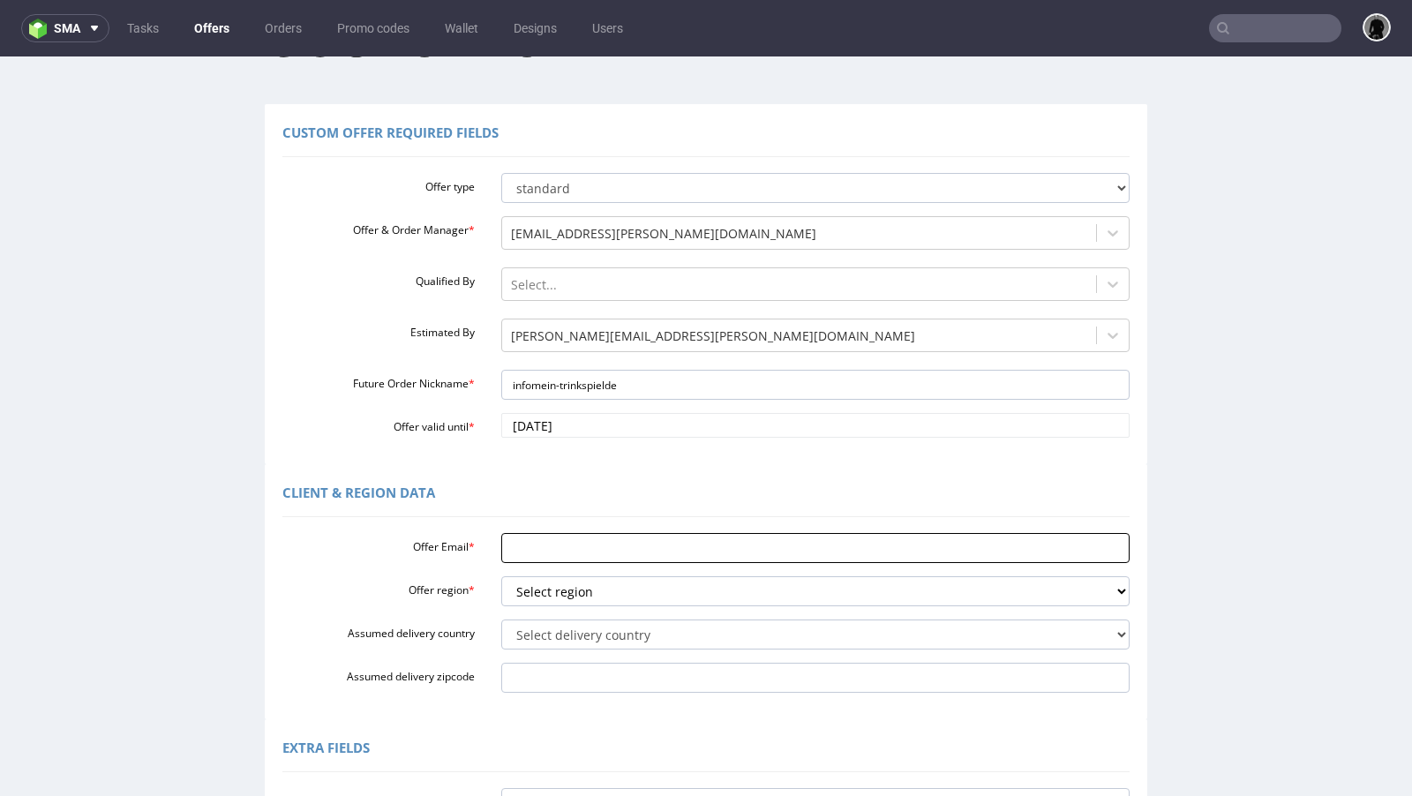
click at [591, 560] on input "Offer Email *" at bounding box center [815, 548] width 629 height 30
paste input "[EMAIL_ADDRESS][DOMAIN_NAME]"
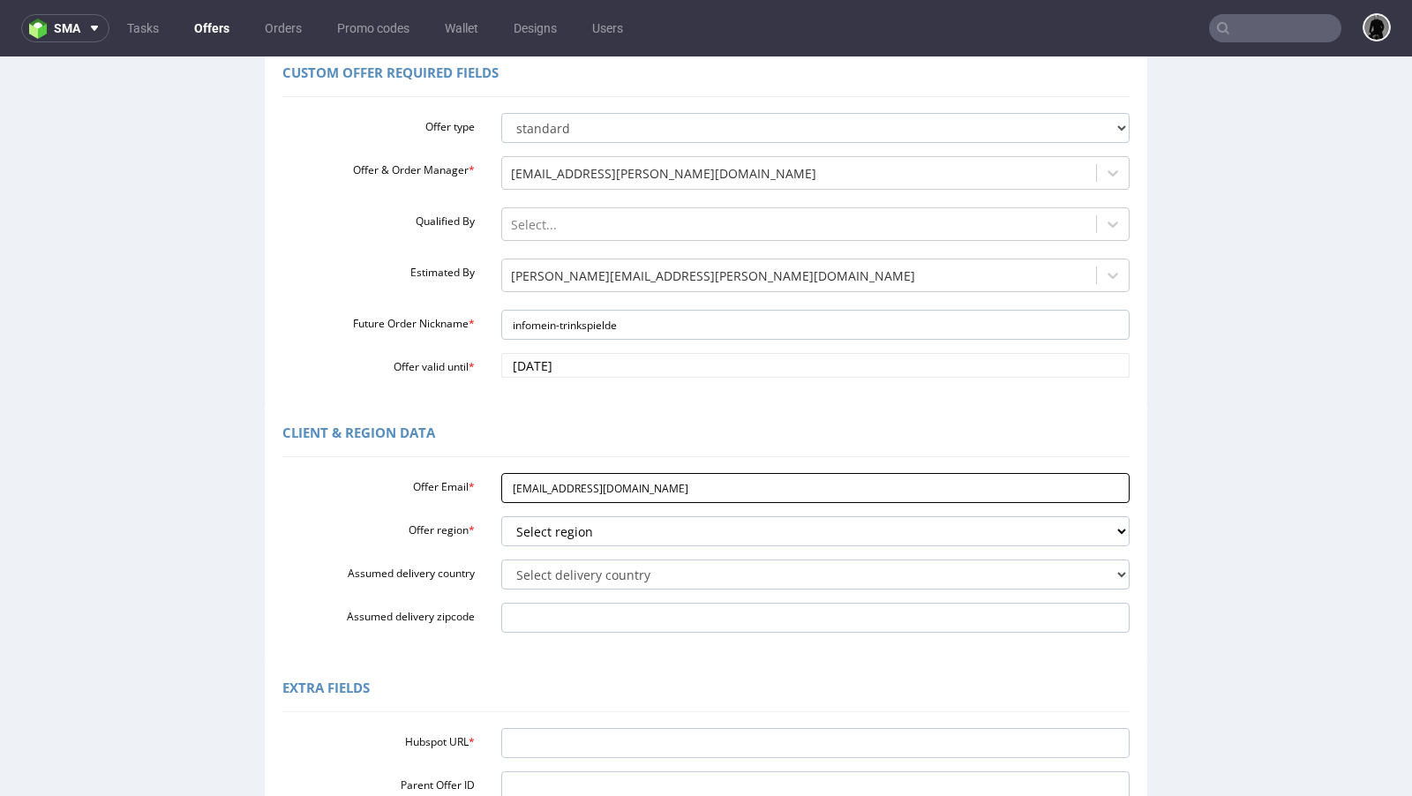
scroll to position [184, 0]
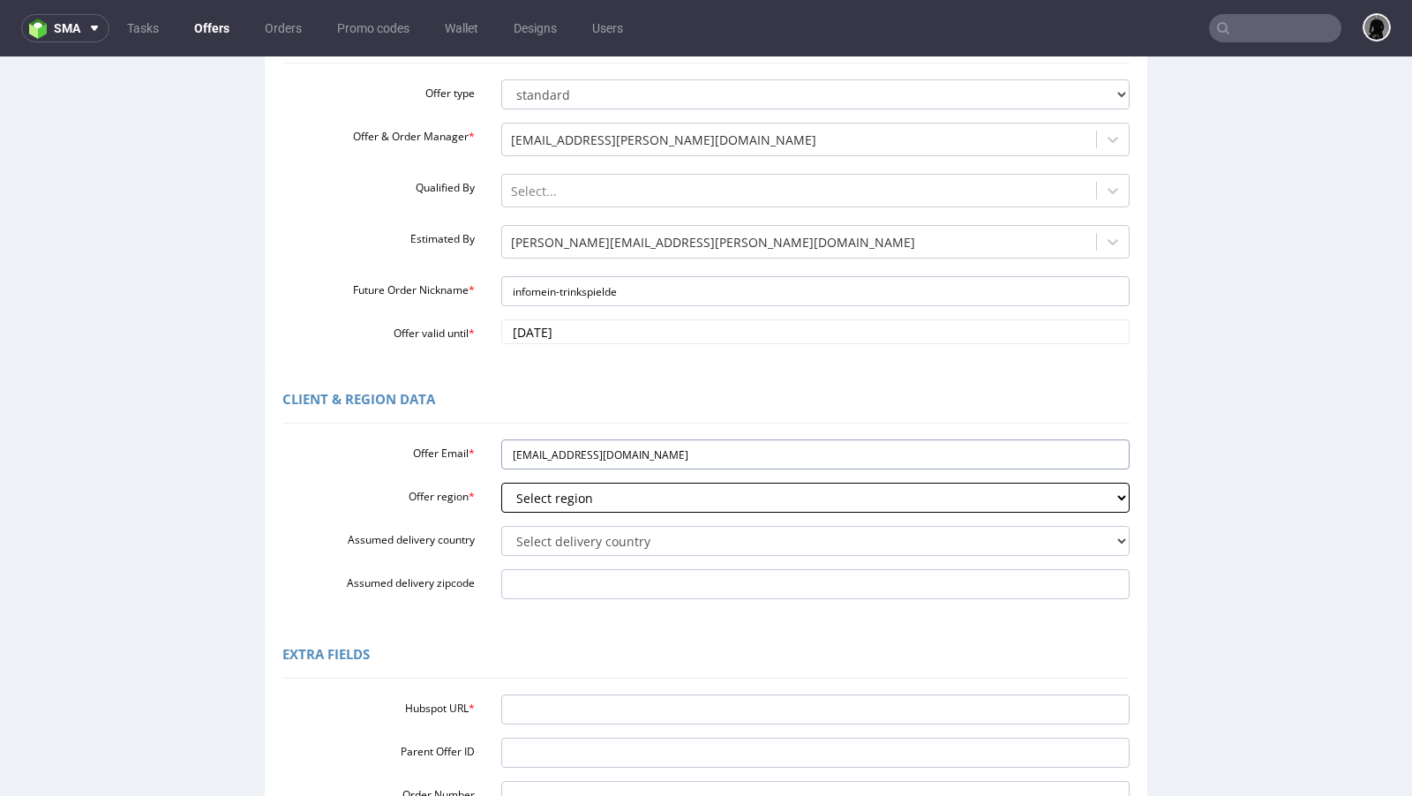
type input "[EMAIL_ADDRESS][DOMAIN_NAME]"
click at [569, 508] on select "Select region eu gb de pl fr it es" at bounding box center [815, 498] width 629 height 30
select select "de"
click at [501, 483] on select "Select region eu gb de pl fr it es" at bounding box center [815, 498] width 629 height 30
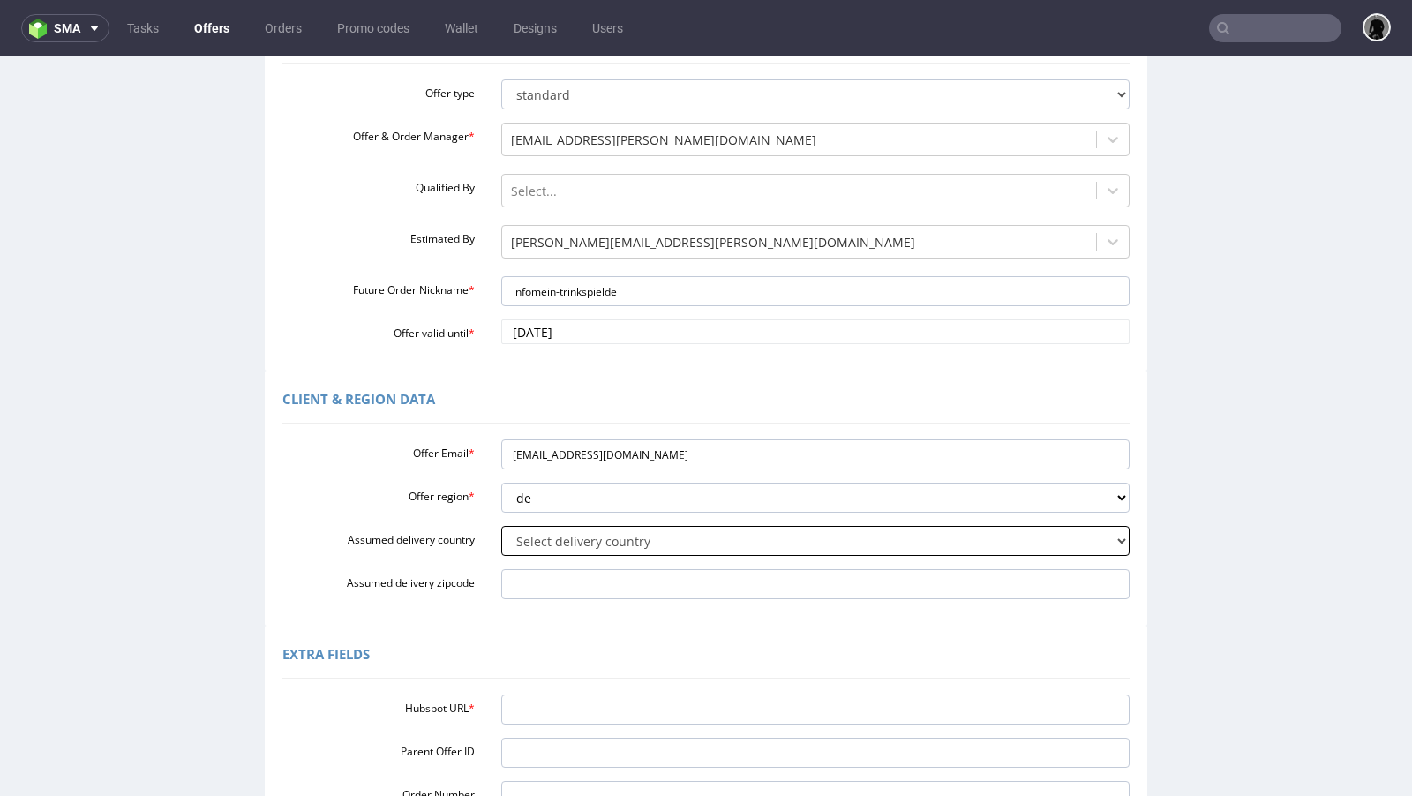
click at [574, 552] on select "Select delivery country [GEOGRAPHIC_DATA] [GEOGRAPHIC_DATA] [GEOGRAPHIC_DATA] […" at bounding box center [815, 541] width 629 height 30
select select "57"
click at [501, 526] on select "Select delivery country [GEOGRAPHIC_DATA] [GEOGRAPHIC_DATA] [GEOGRAPHIC_DATA] […" at bounding box center [815, 541] width 629 height 30
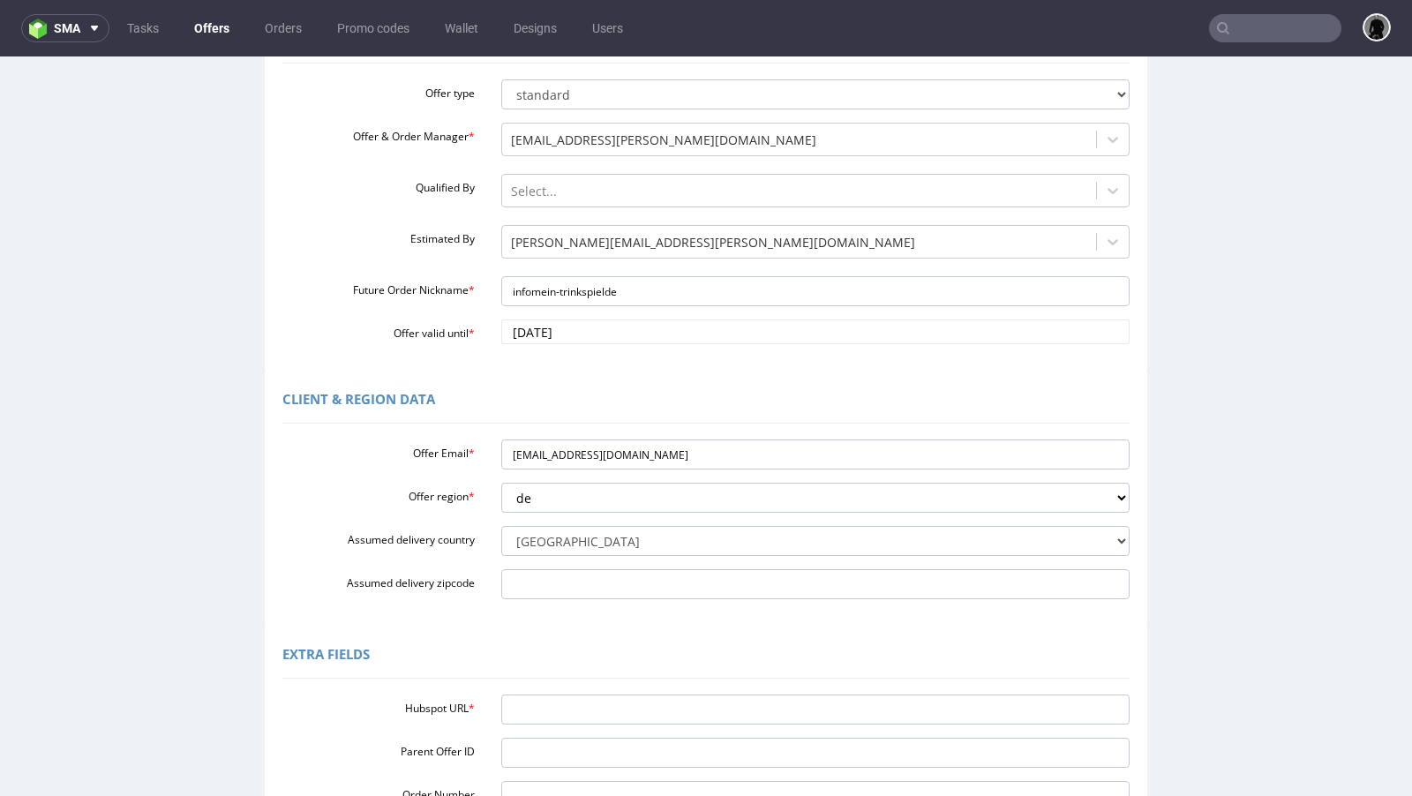
click at [576, 658] on div "Extra Fields" at bounding box center [705, 657] width 847 height 42
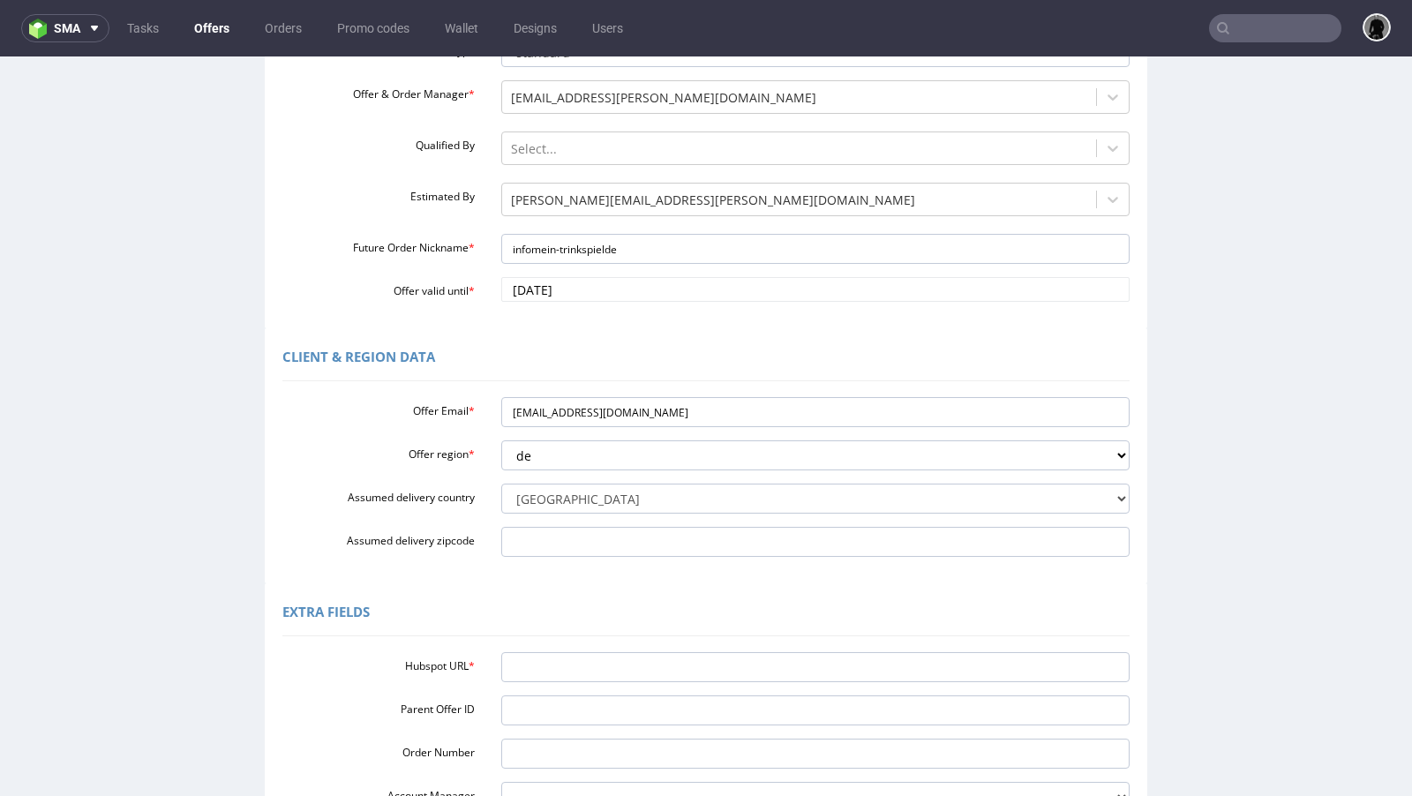
scroll to position [231, 0]
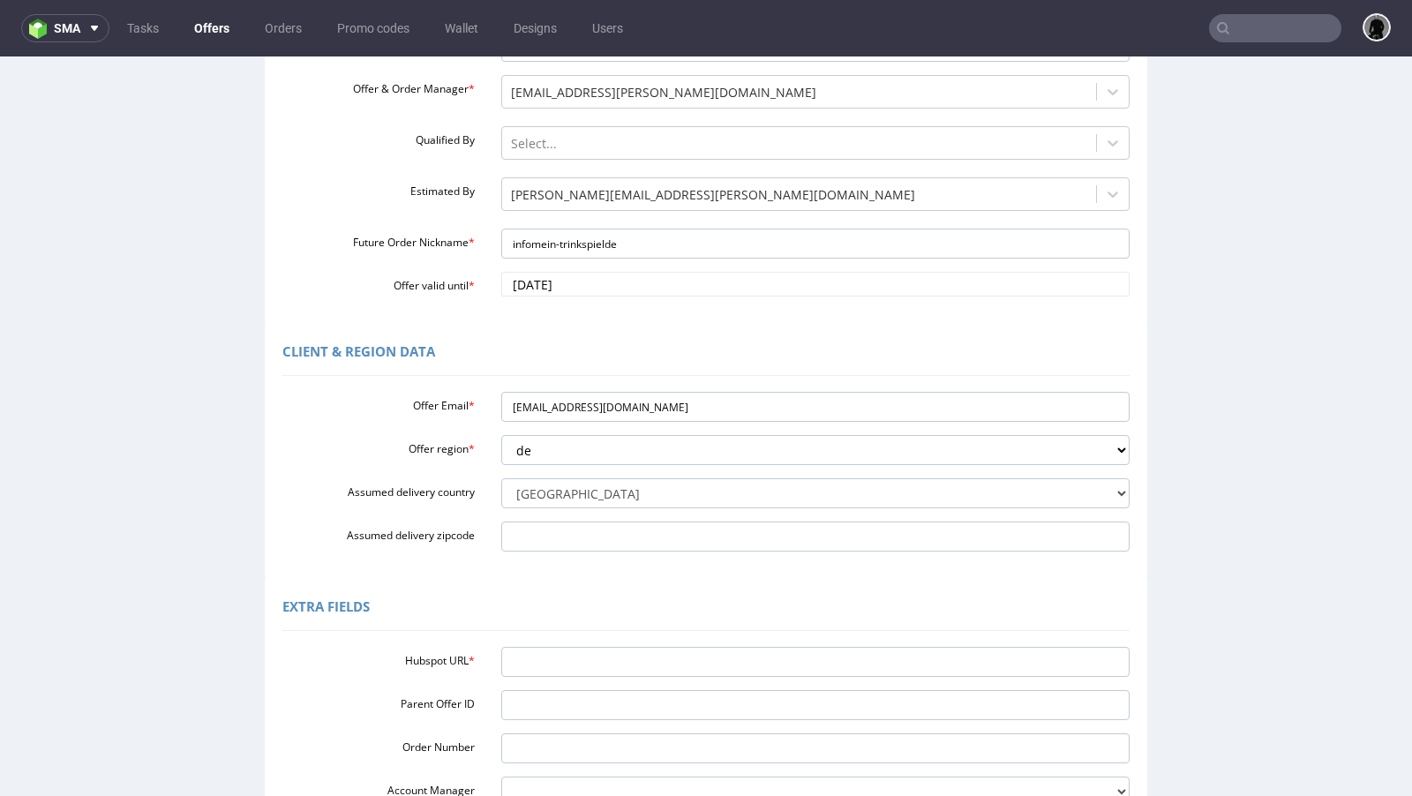
click at [589, 679] on div "Hubspot URL * Parent Offer ID Order Number Account Manager [PERSON_NAME][EMAIL_…" at bounding box center [705, 723] width 847 height 167
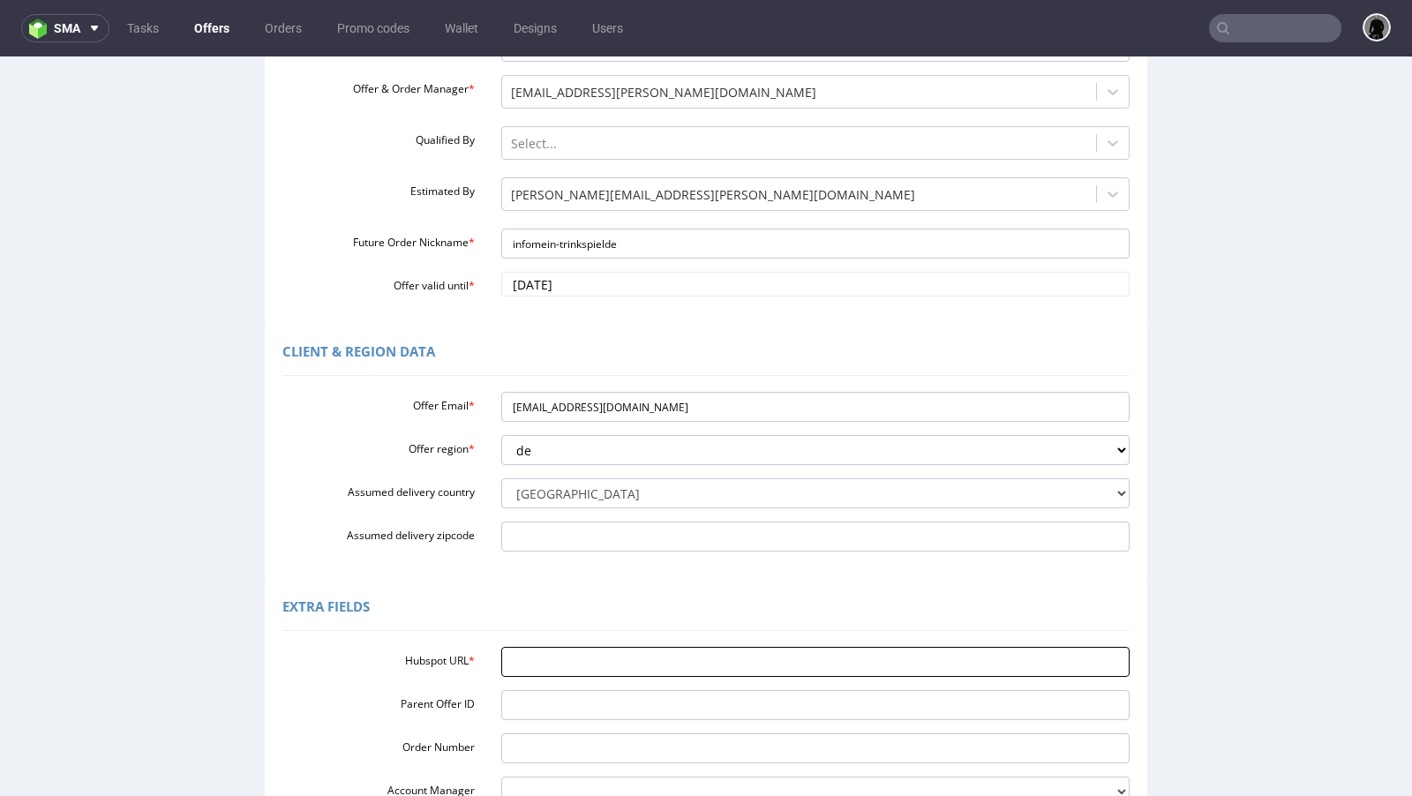
click at [588, 670] on input "Hubspot URL *" at bounding box center [815, 662] width 629 height 30
paste input "[URL][DOMAIN_NAME]"
type input "[URL][DOMAIN_NAME]"
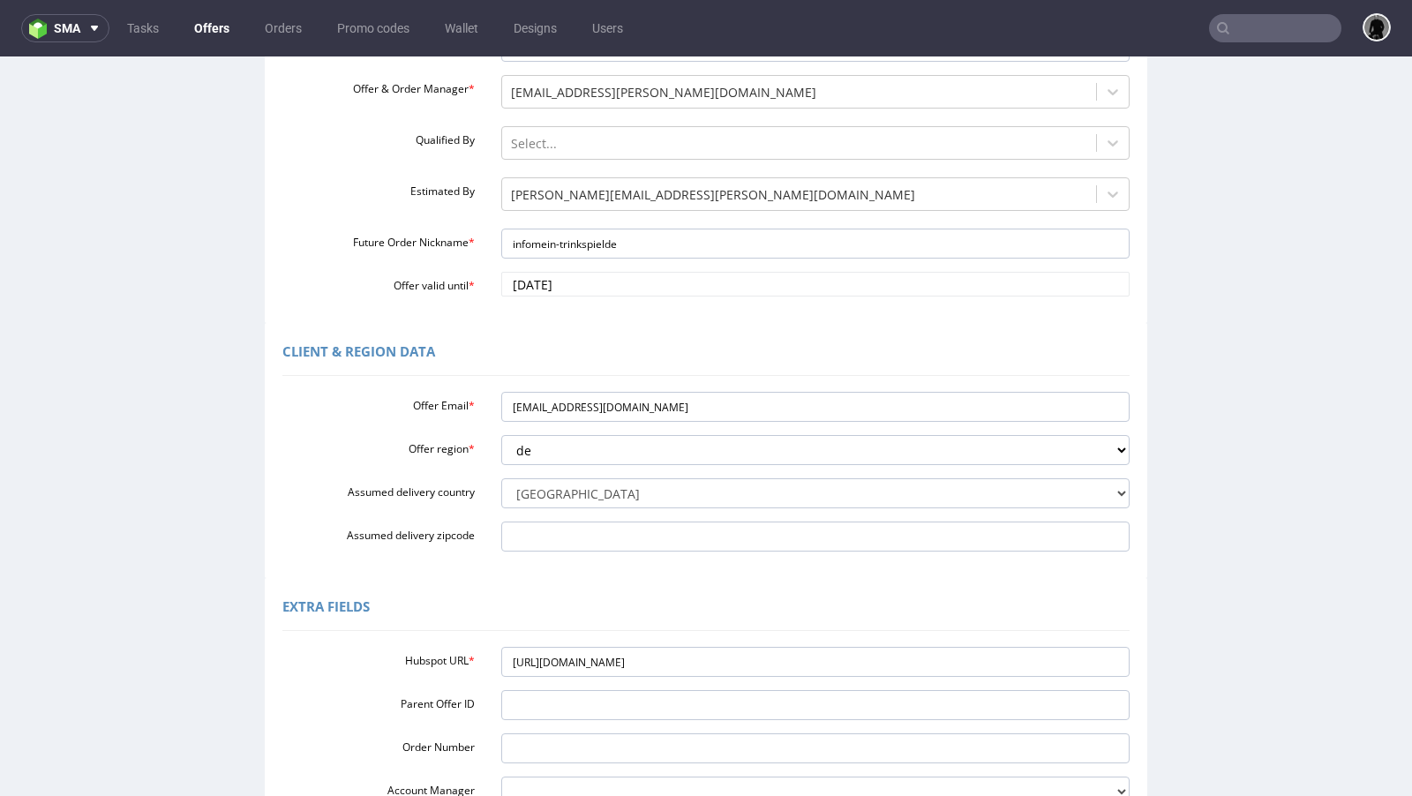
click at [628, 561] on div "Client & Region data Offer Email * [EMAIL_ADDRESS][DOMAIN_NAME] Offer region * …" at bounding box center [706, 450] width 882 height 255
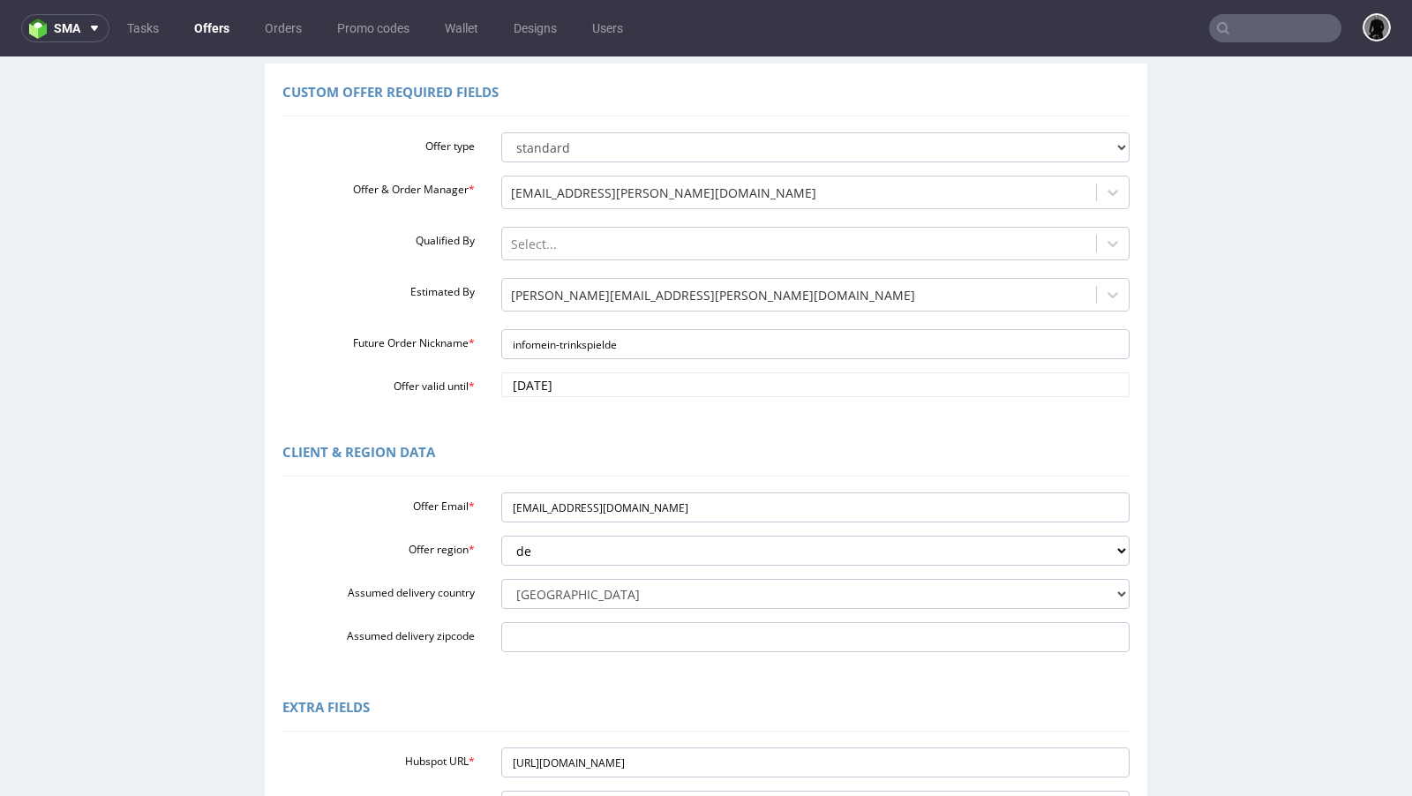
scroll to position [439, 0]
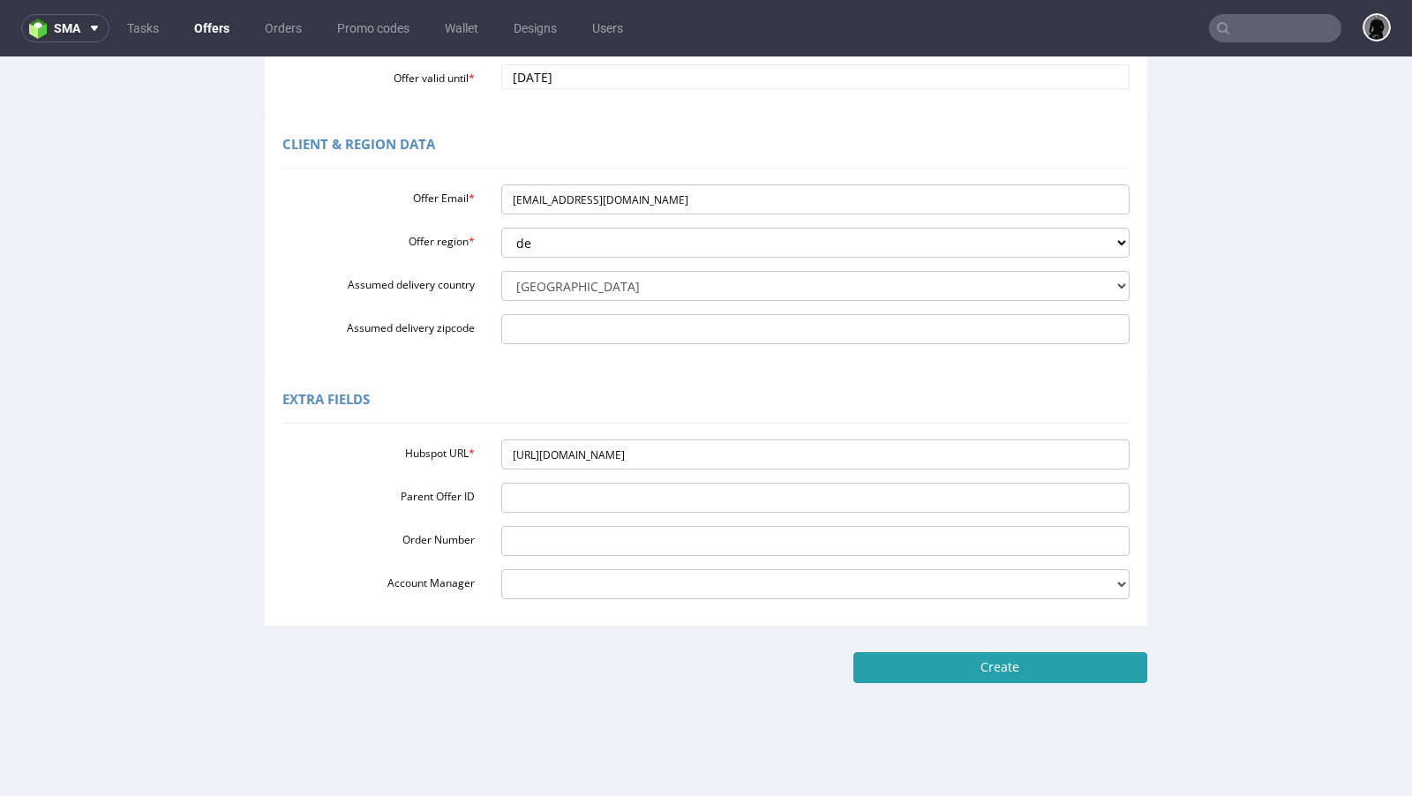
click at [915, 672] on input "Create" at bounding box center [1000, 667] width 294 height 30
type input "Please wait..."
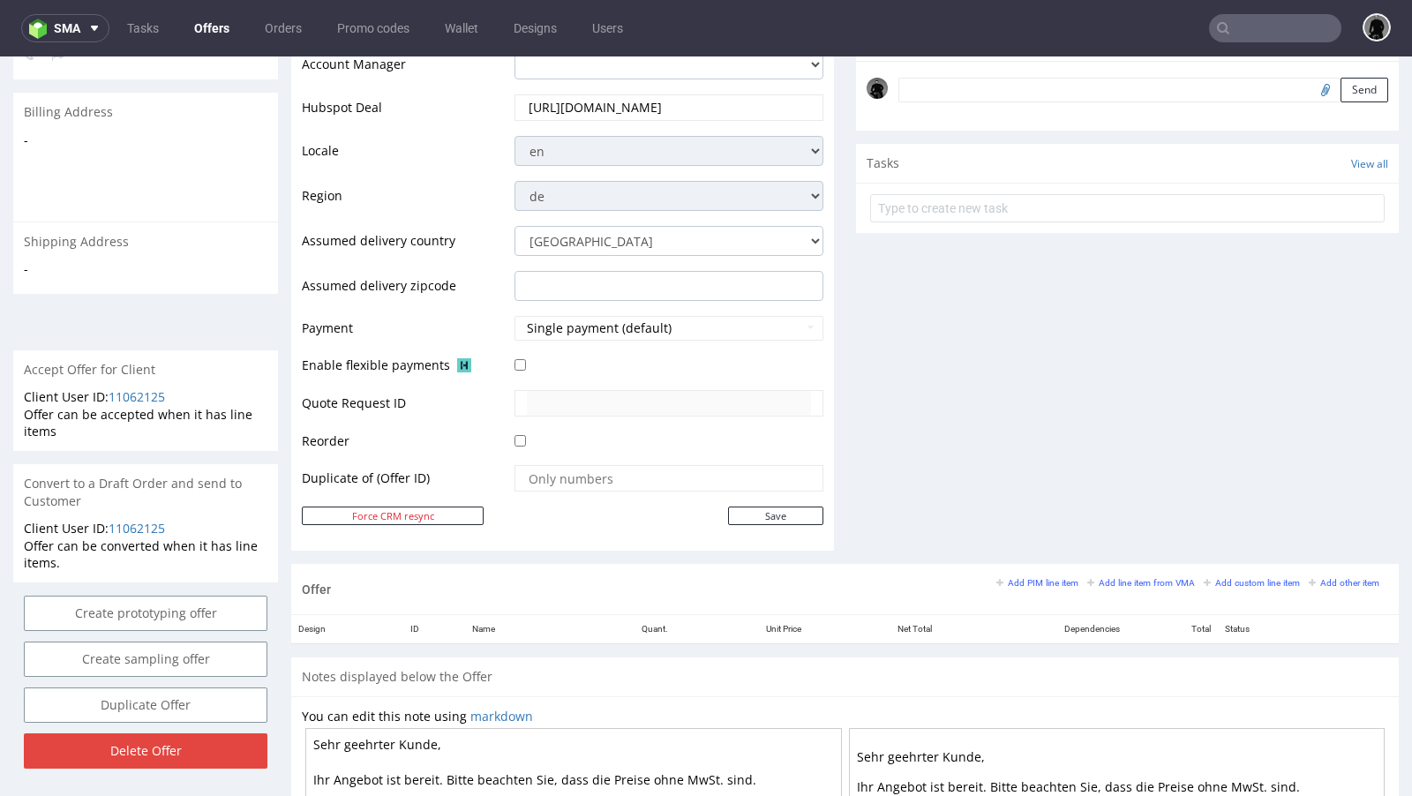
scroll to position [544, 0]
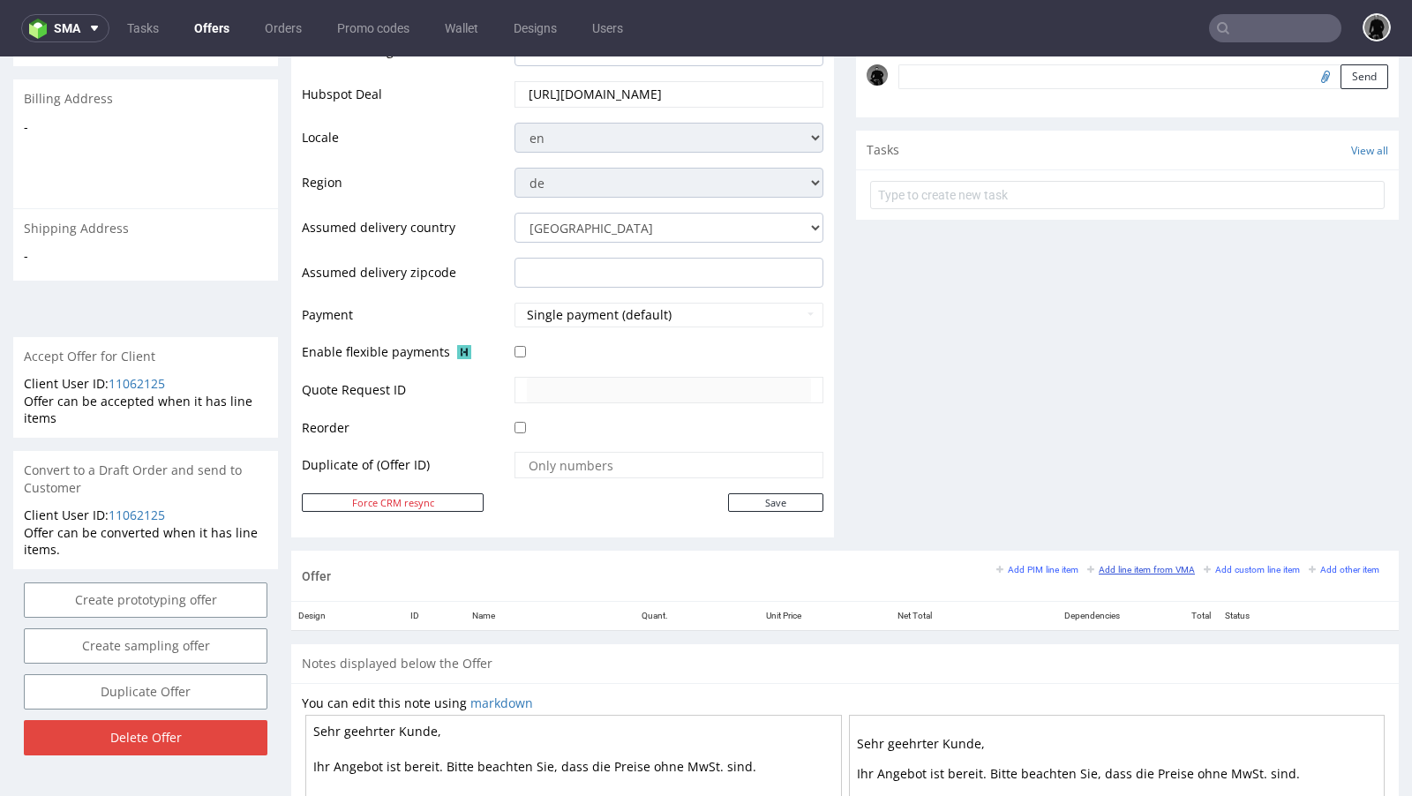
click at [1145, 565] on small "Add line item from VMA" at bounding box center [1141, 570] width 108 height 10
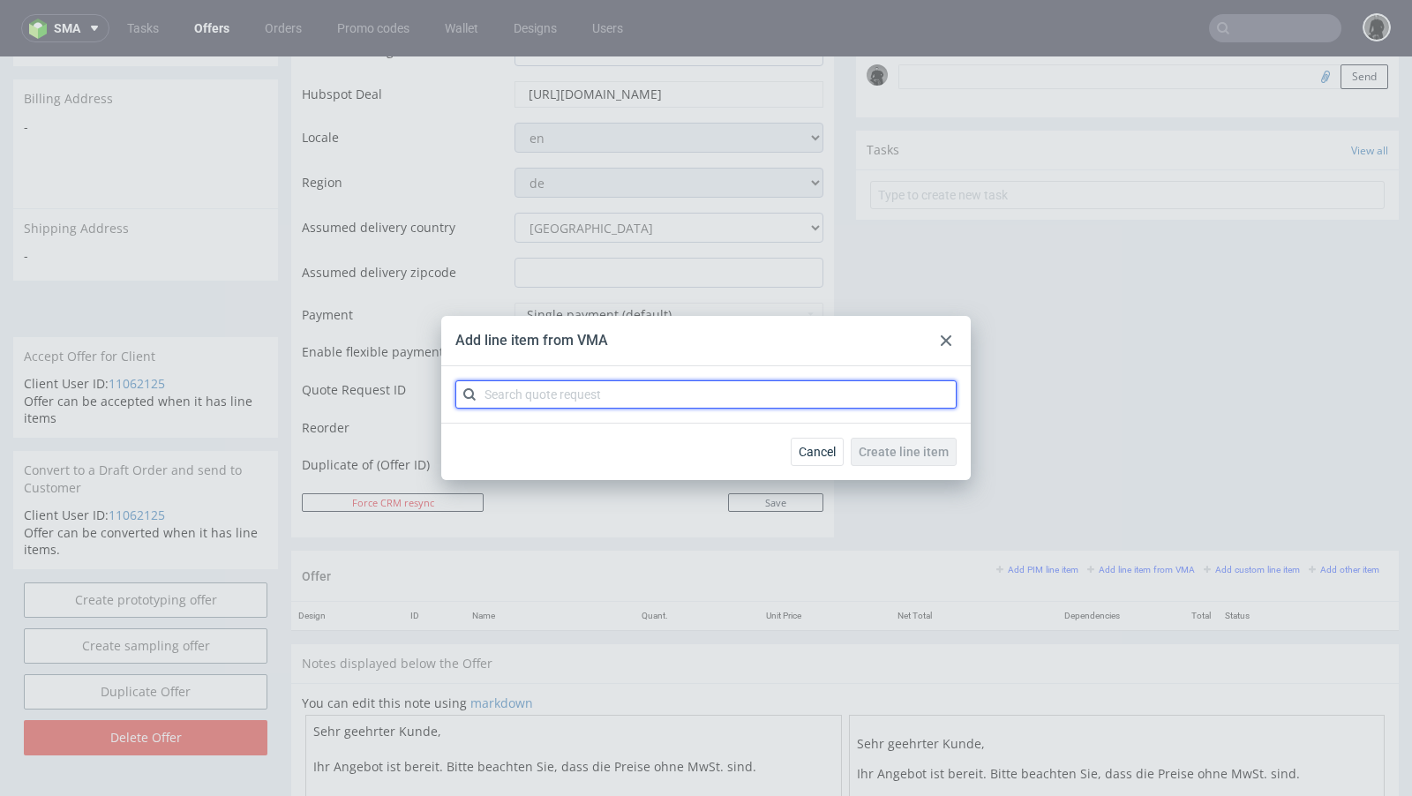
click at [533, 397] on input "text" at bounding box center [705, 394] width 501 height 28
paste input "CBFL"
type input "CBFL"
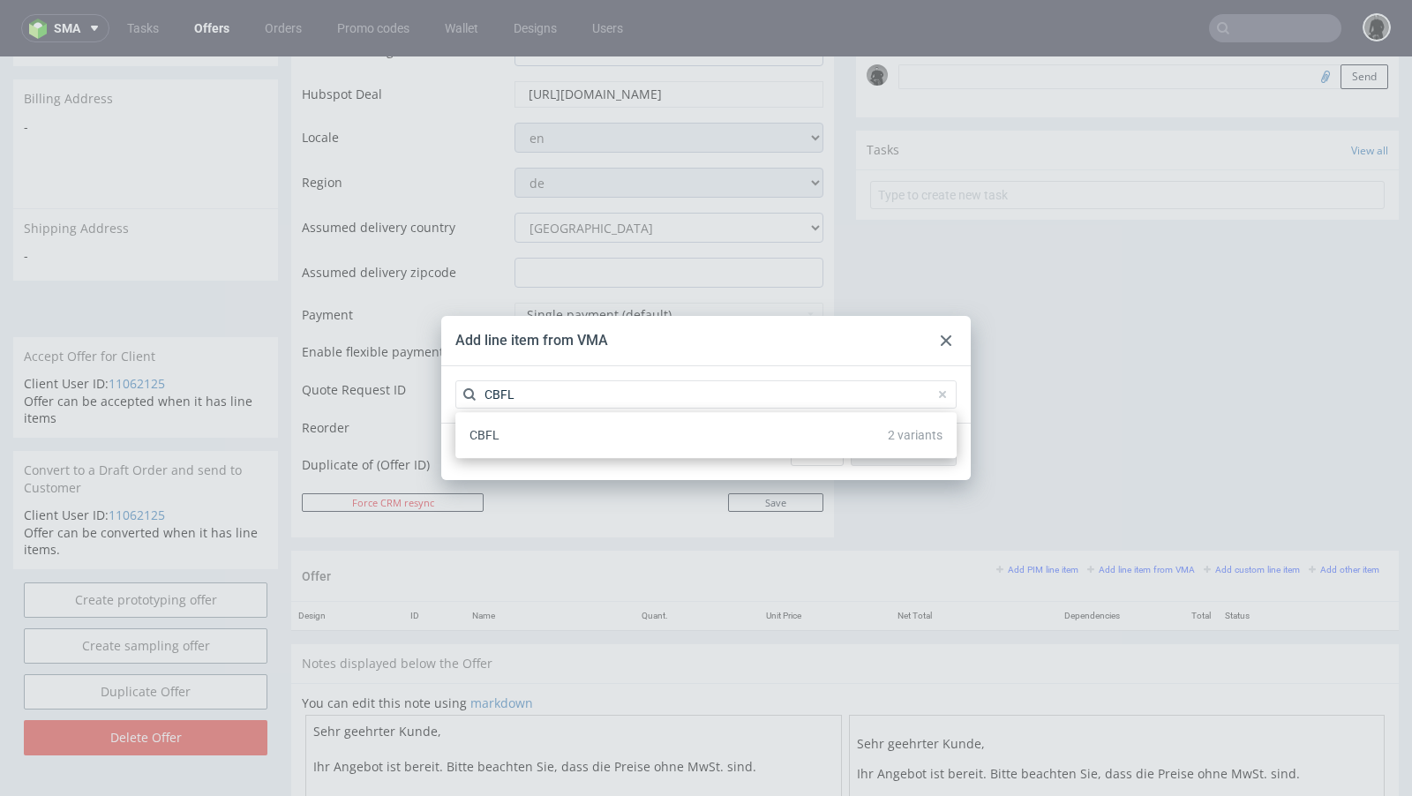
click at [517, 440] on div "CBFL 2 variants" at bounding box center [705, 435] width 487 height 32
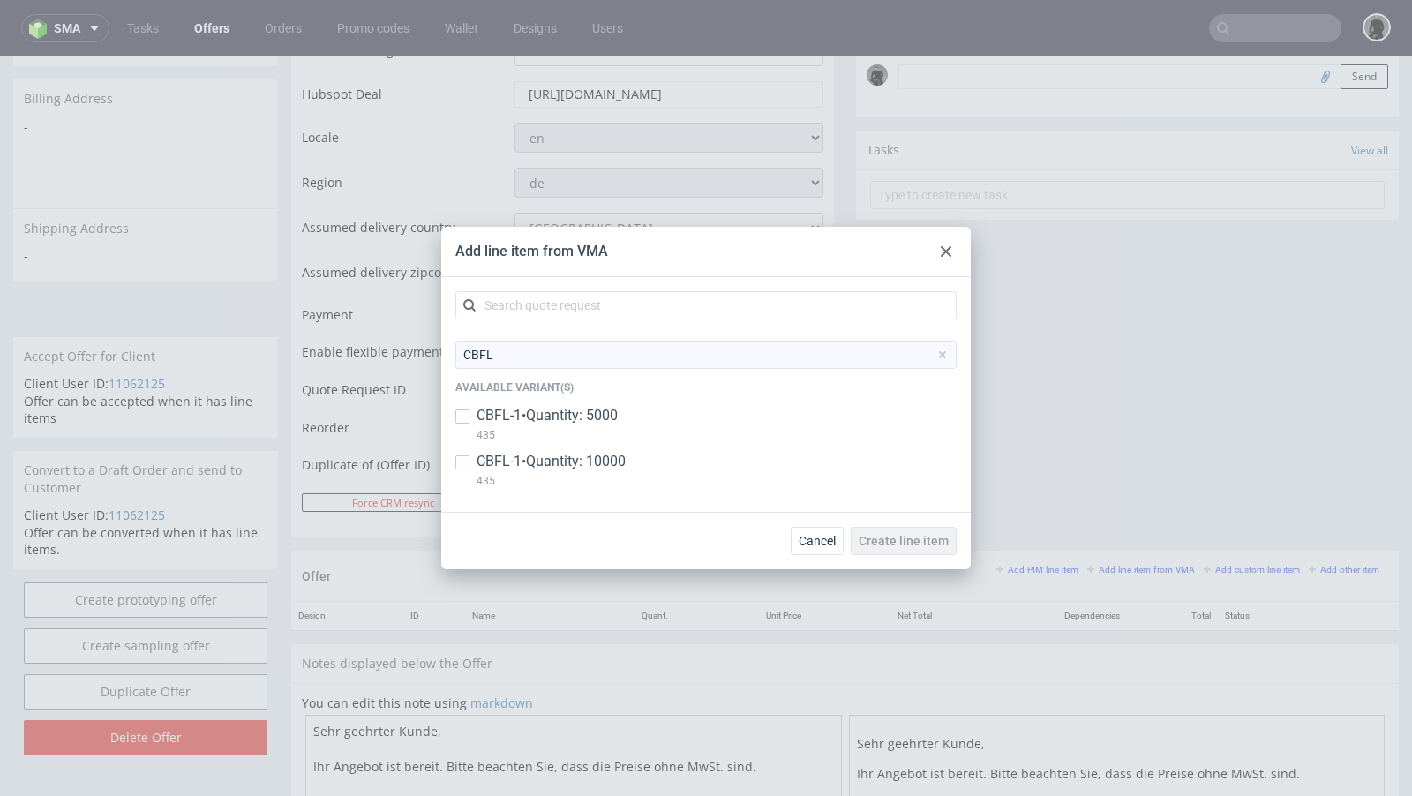
click at [493, 415] on p "CBFL-1 • Quantity: 5000" at bounding box center [547, 415] width 141 height 19
checkbox input "true"
click at [468, 464] on input "checkbox" at bounding box center [462, 462] width 14 height 14
checkbox input "true"
click at [875, 535] on span "Create line item" at bounding box center [904, 541] width 90 height 12
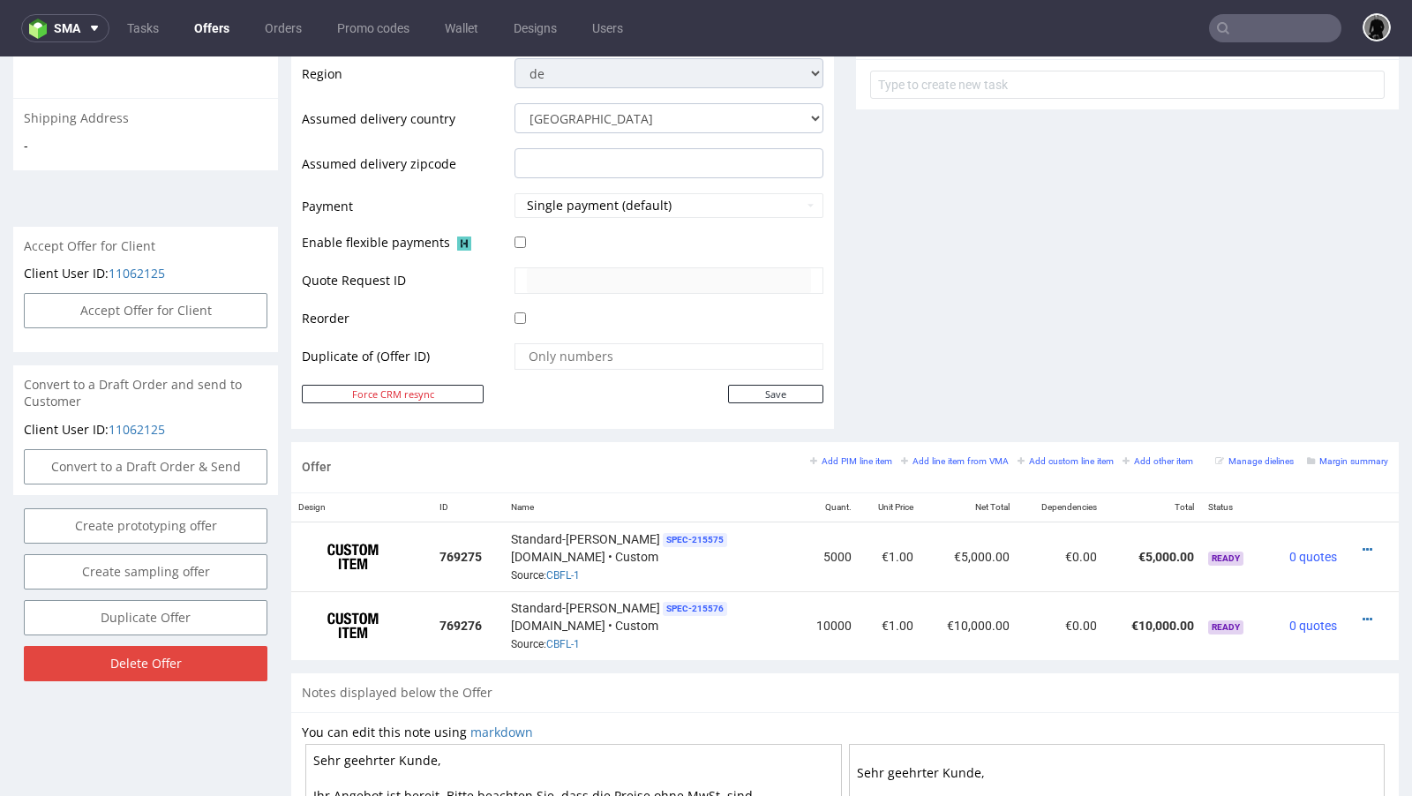
scroll to position [729, 0]
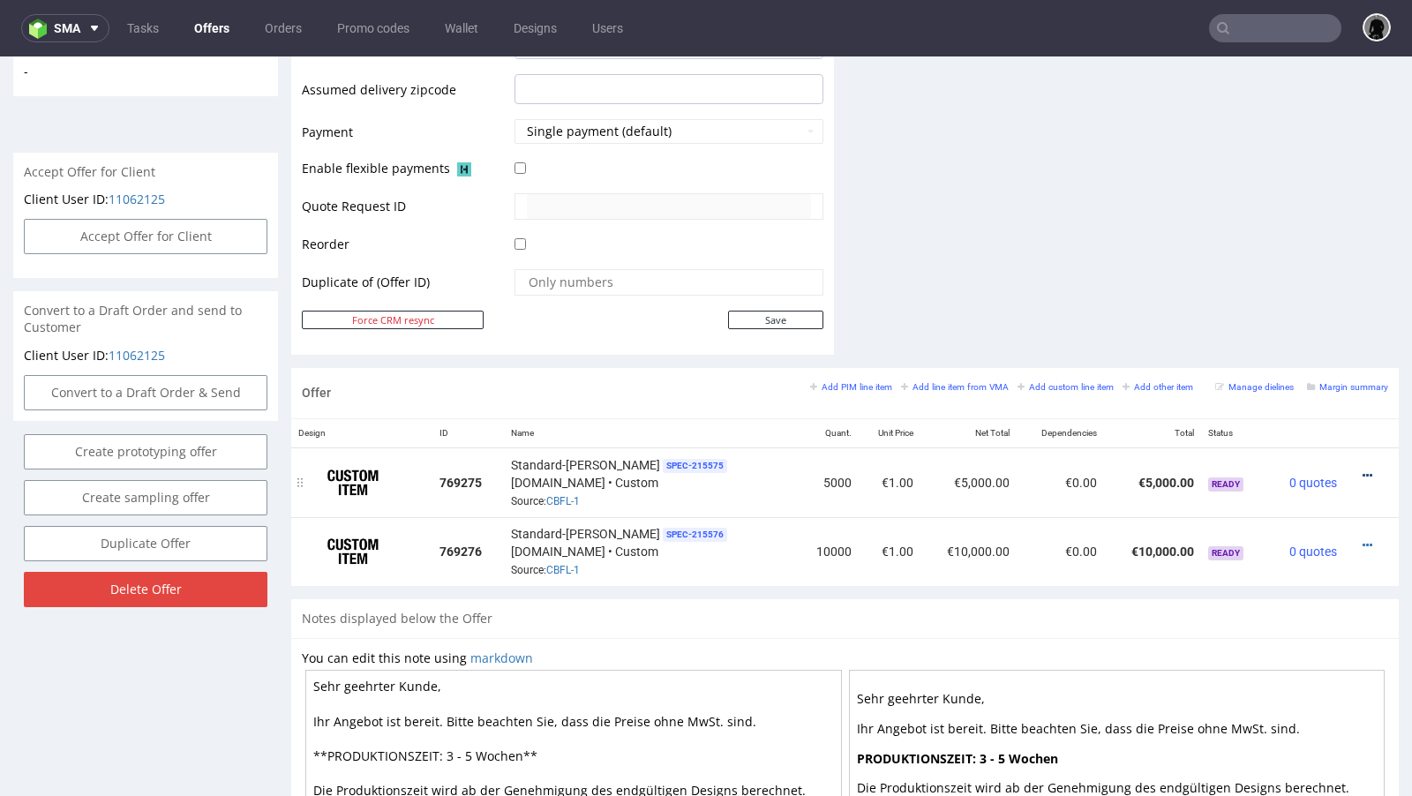
click at [1363, 469] on icon at bounding box center [1368, 475] width 10 height 12
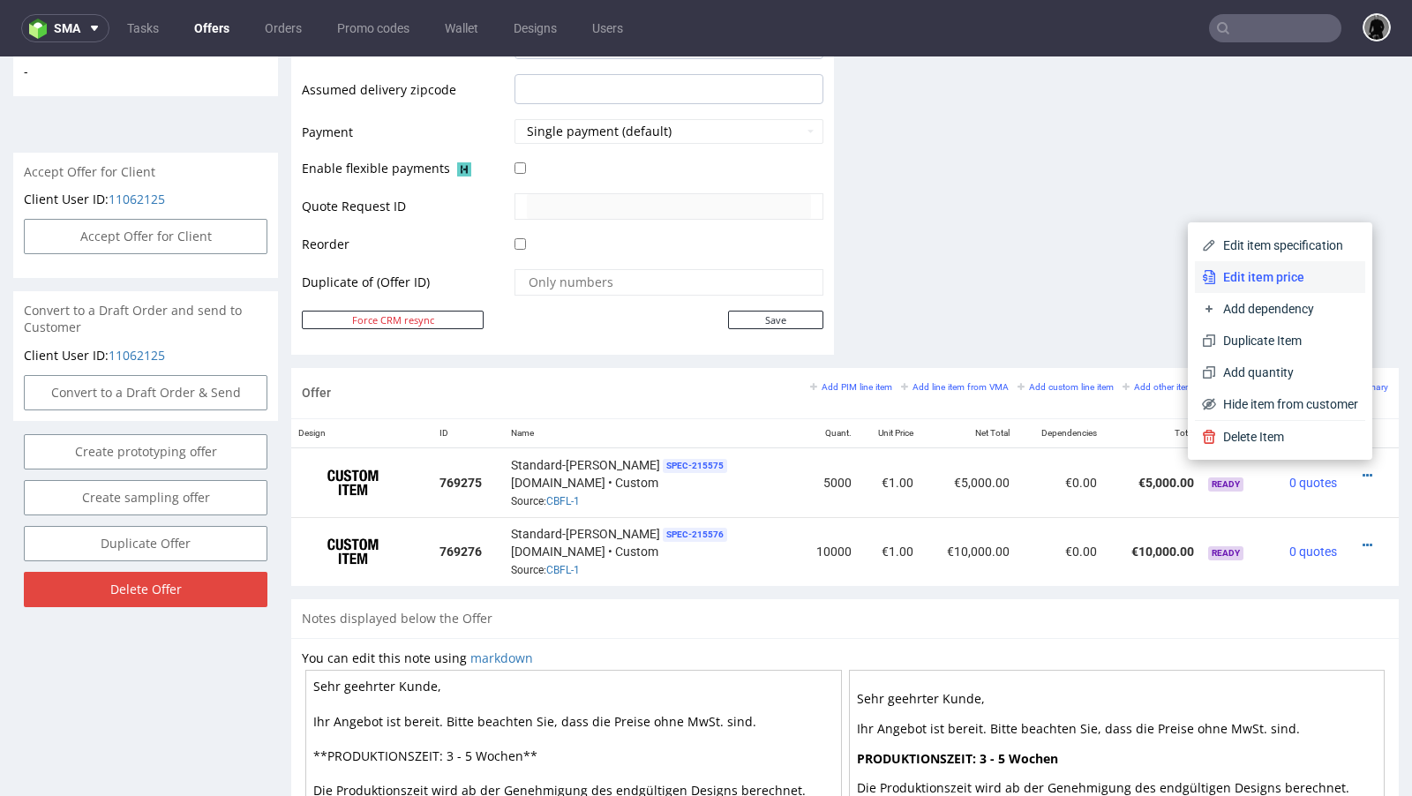
click at [1265, 284] on span "Edit item price" at bounding box center [1287, 277] width 142 height 18
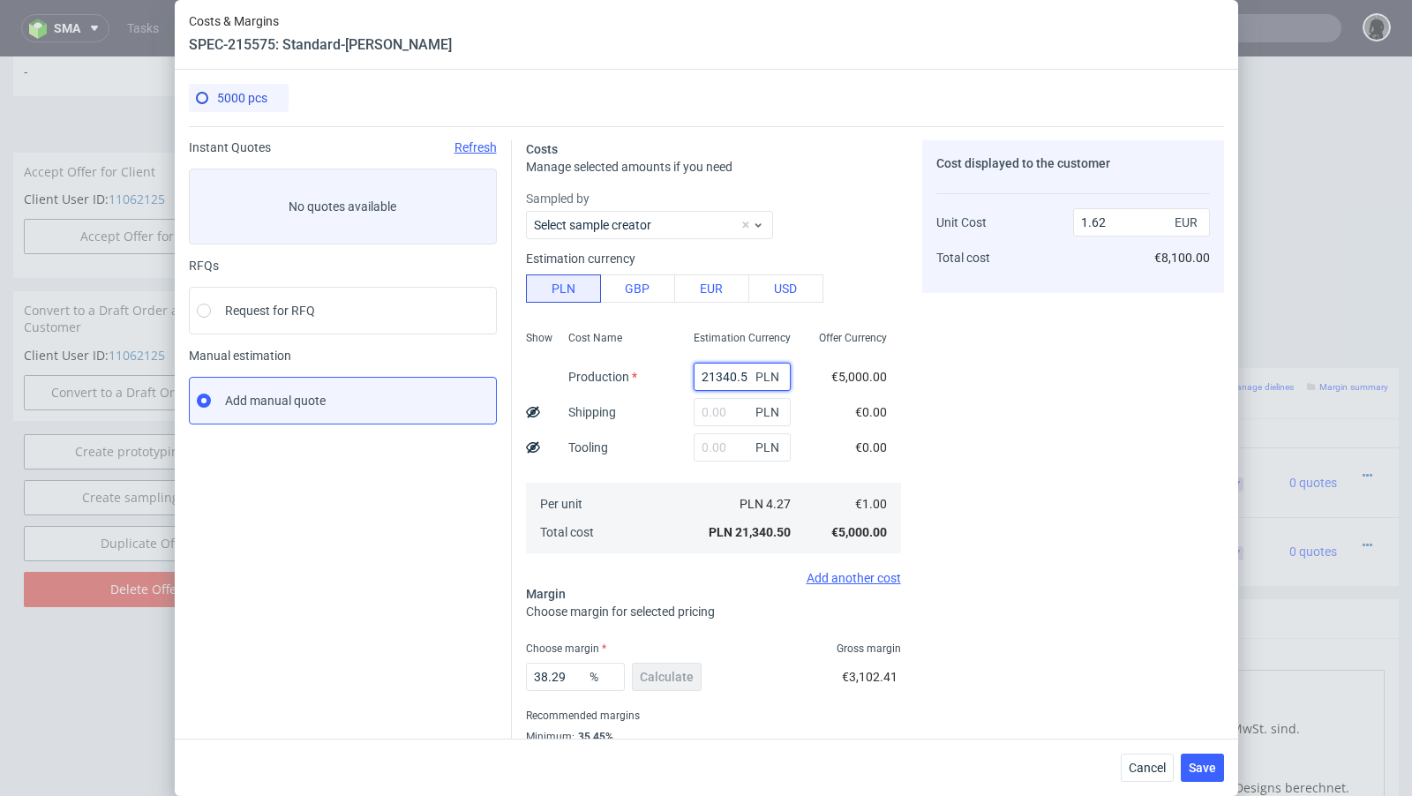
click at [706, 372] on input "21340.5" at bounding box center [742, 377] width 97 height 28
paste input "3100"
type input "23100"
type input "1.75"
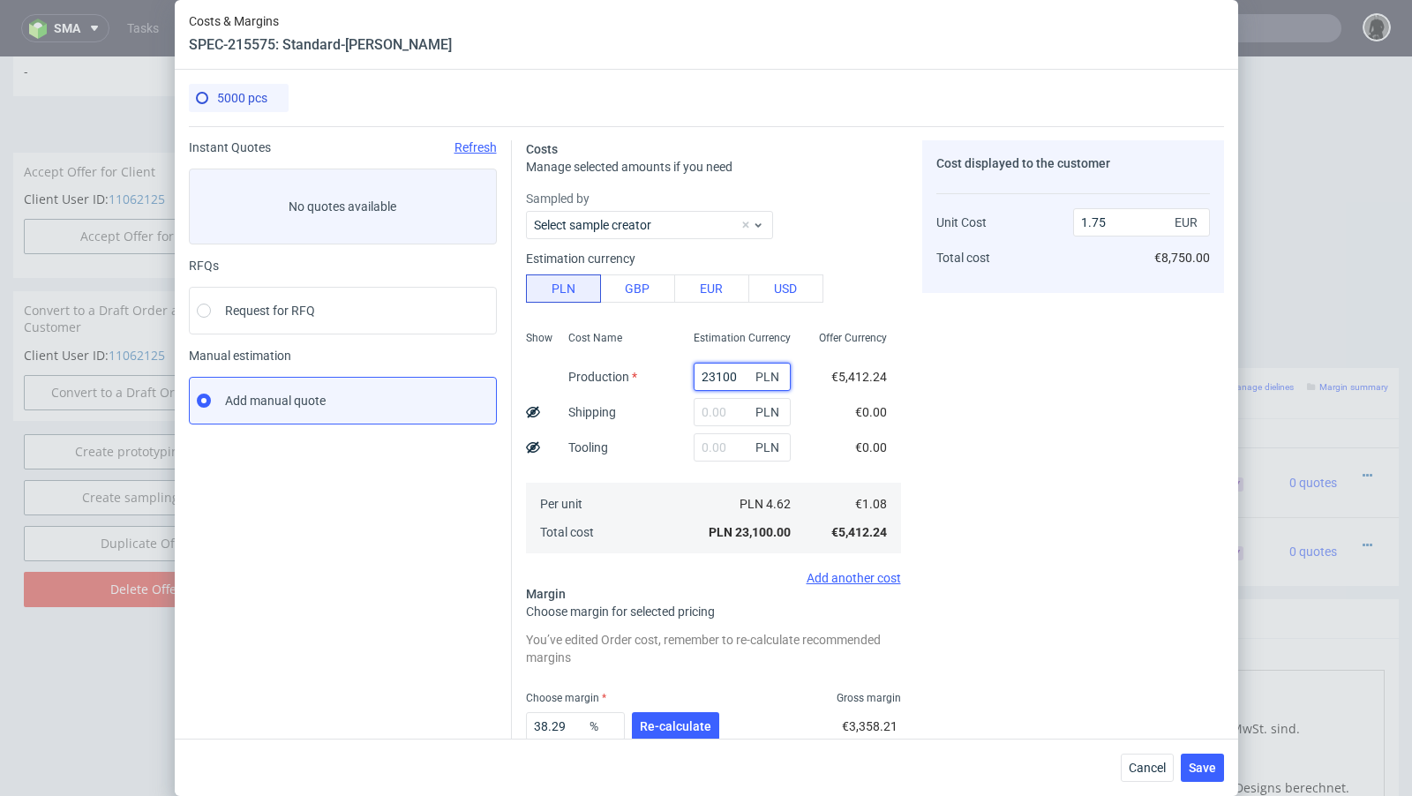
type input "23100"
click at [721, 412] on input "text" at bounding box center [742, 412] width 97 height 28
paste input "1234"
type input "1234"
type input "1.85"
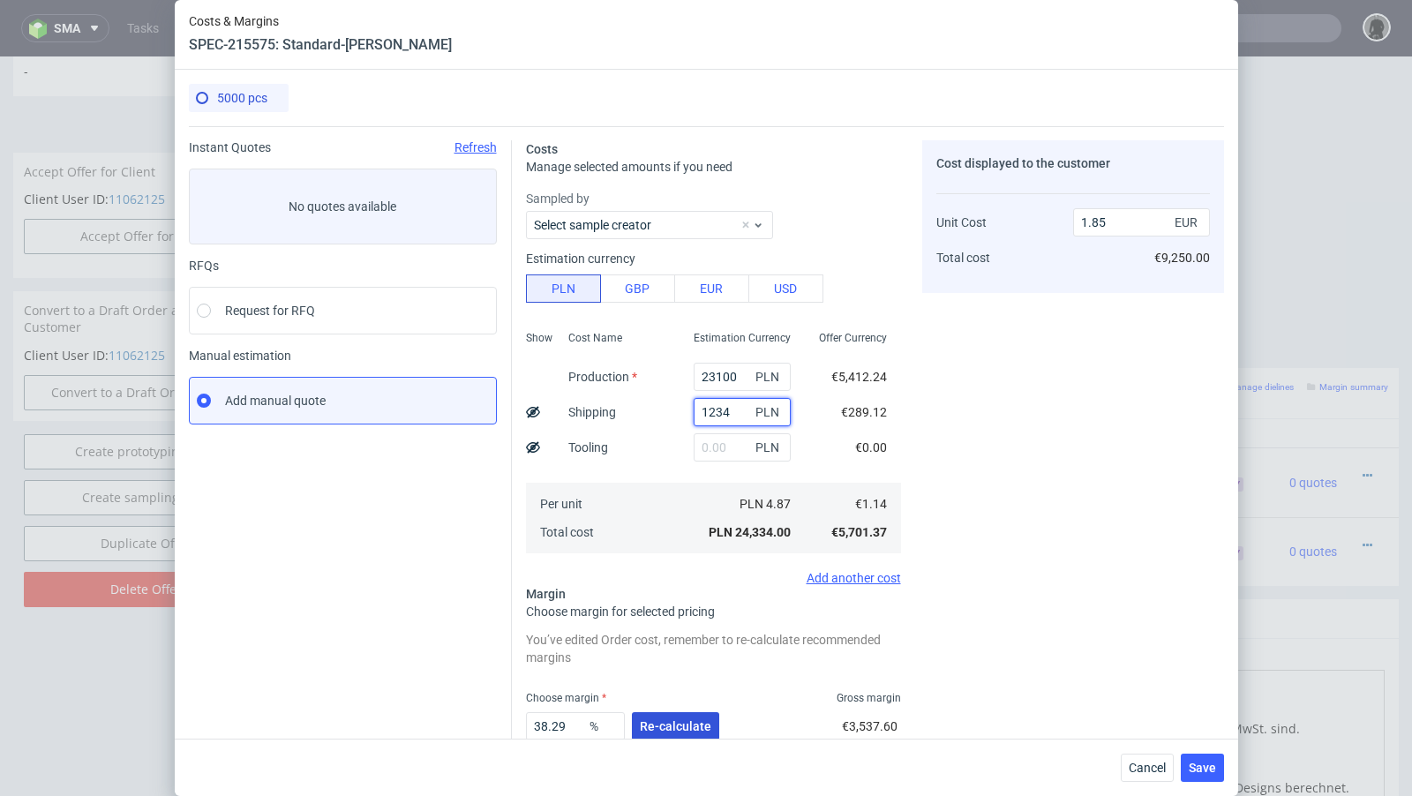
type input "1234"
click at [668, 720] on span "Re-calculate" at bounding box center [675, 726] width 71 height 12
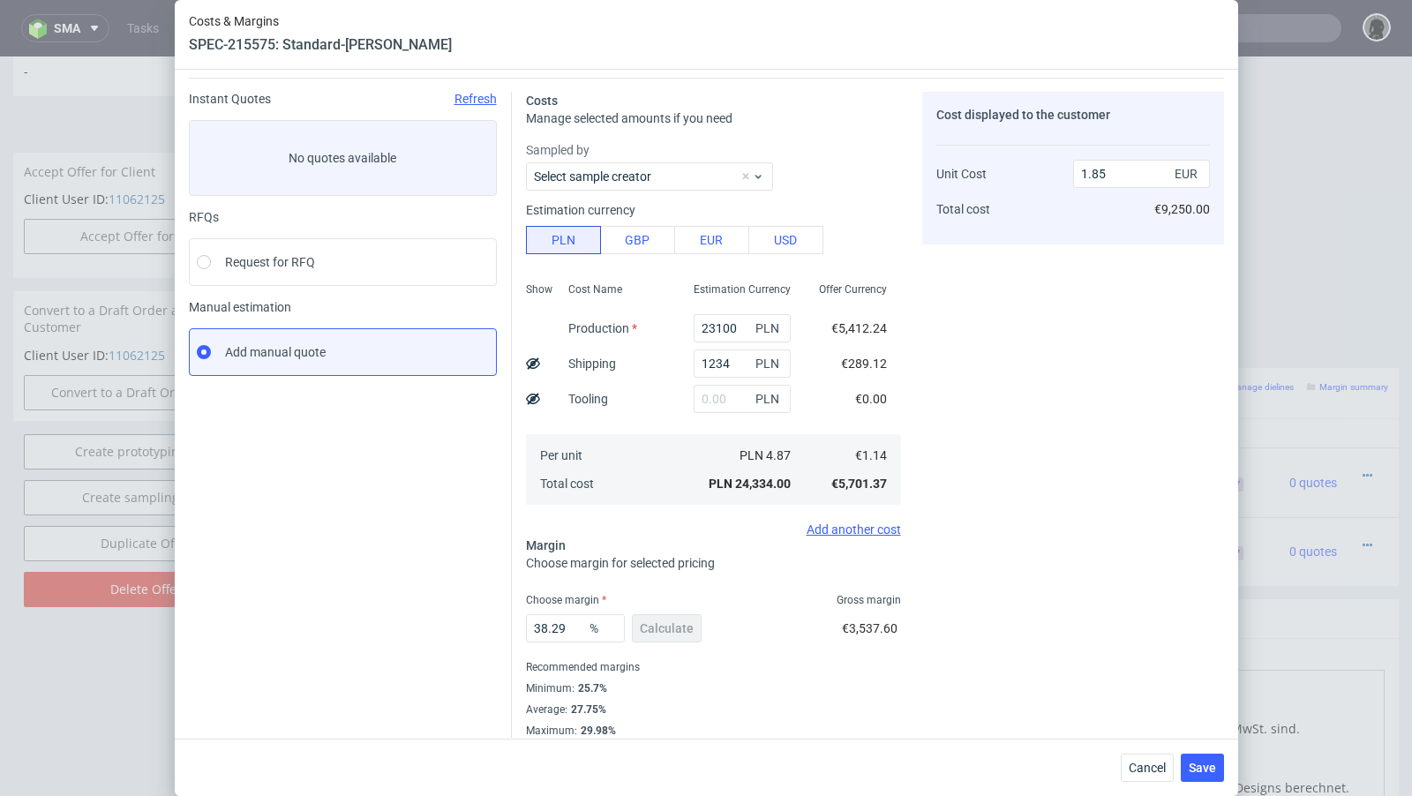
scroll to position [60, 0]
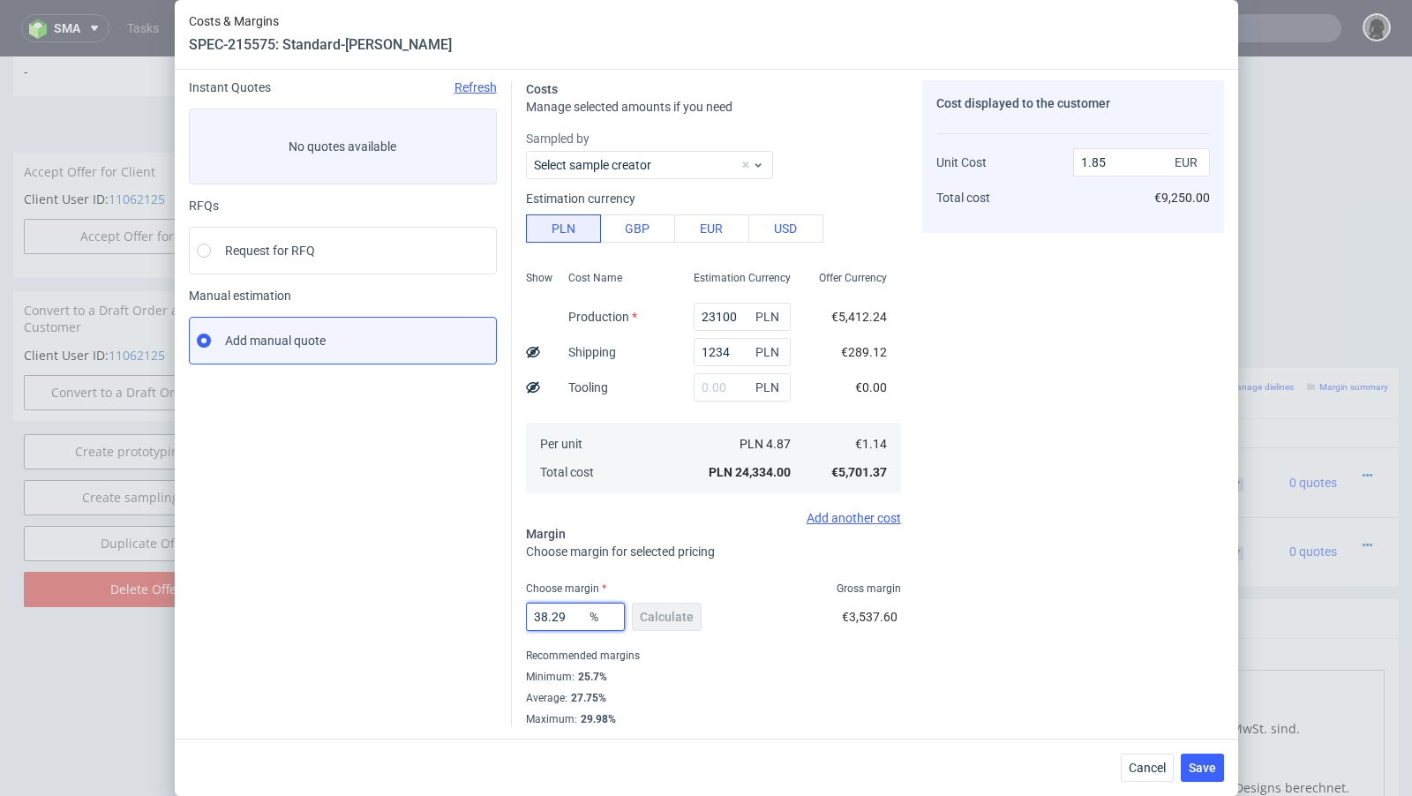
drag, startPoint x: 575, startPoint y: 612, endPoint x: 447, endPoint y: 611, distance: 128.8
click at [447, 611] on div "Instant Quotes Refresh No quotes available RFQs Request for RFQ Manual estimati…" at bounding box center [706, 396] width 1035 height 660
type input "32"
type input "1.68"
type input "31"
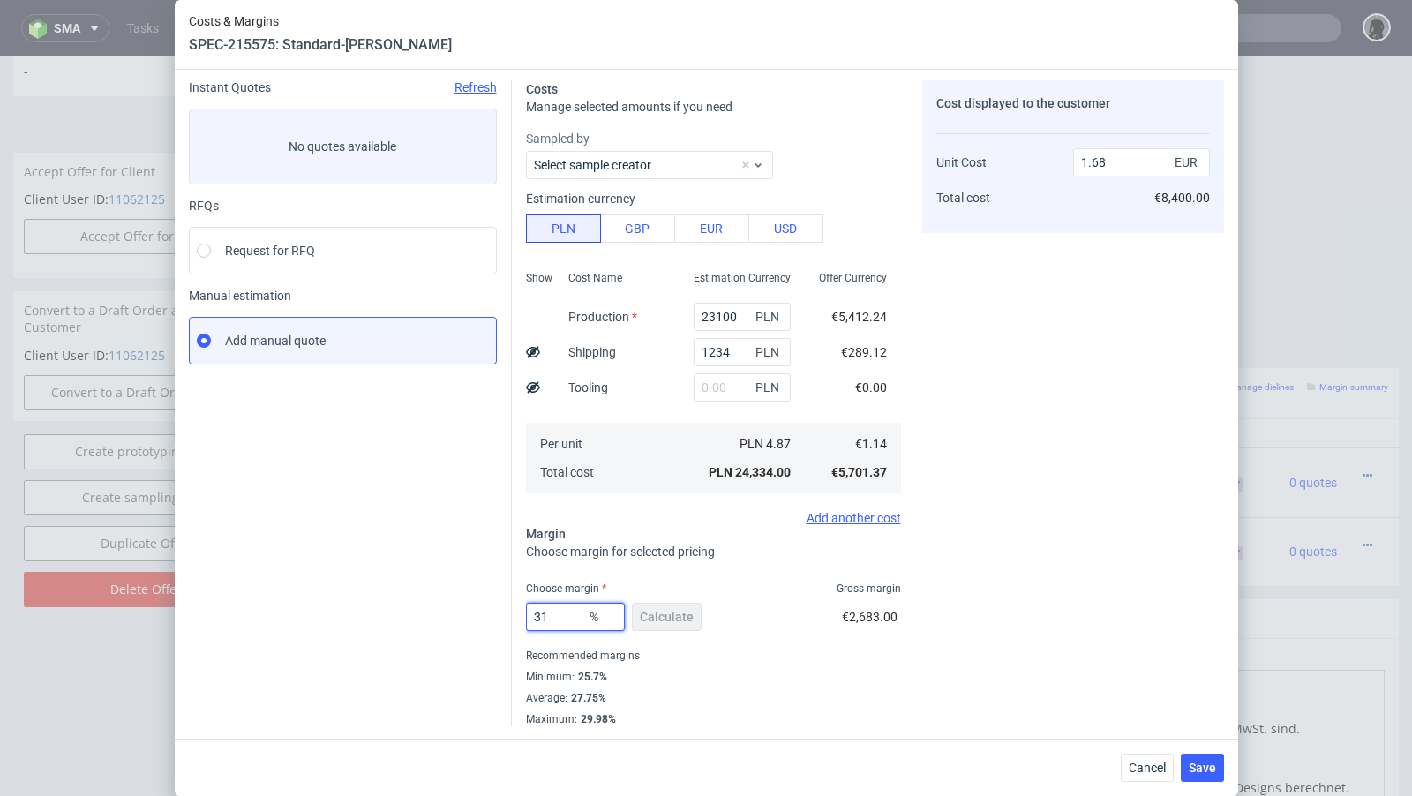
type input "1.65"
type input "30"
type input "1.63"
type input "30.9"
type input "1.65"
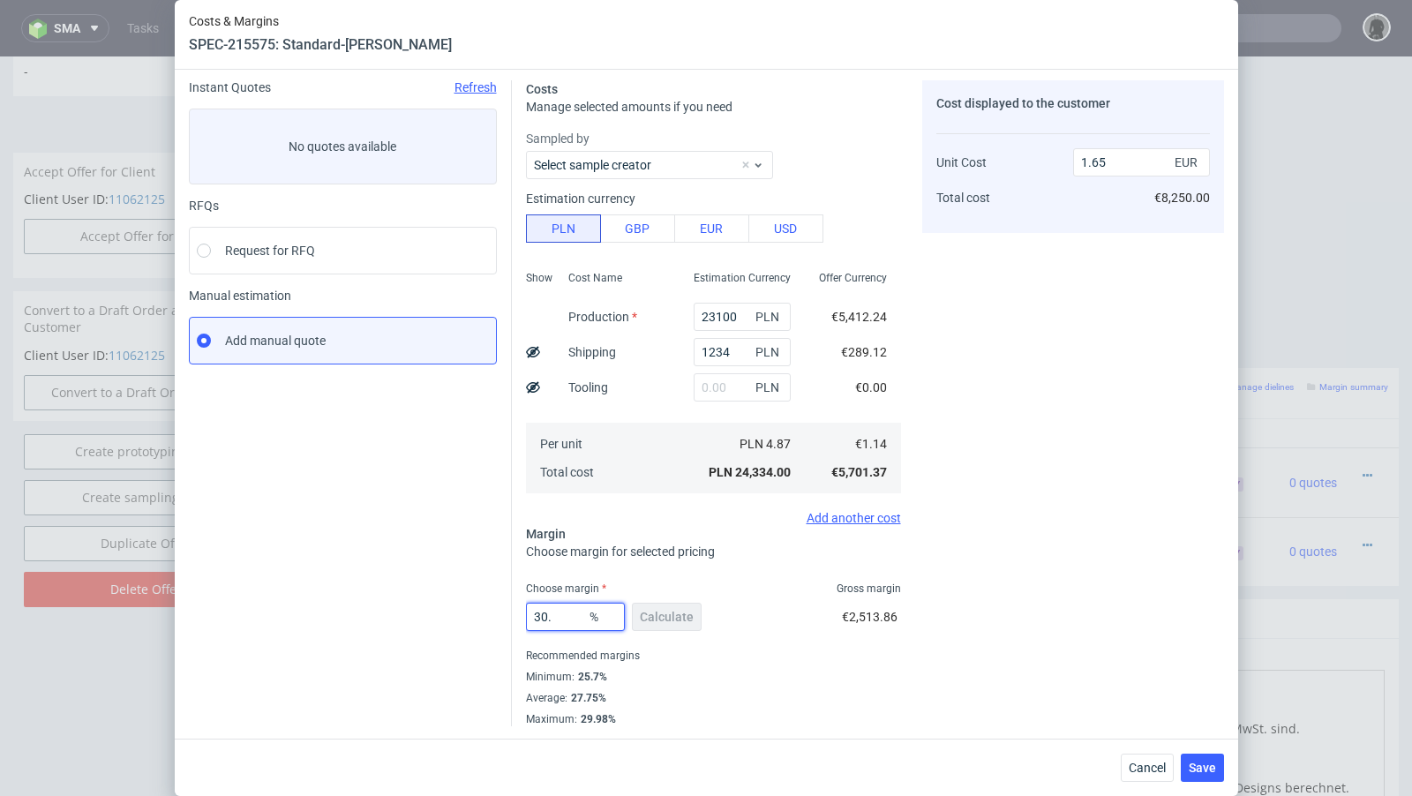
type input "30.3"
type input "1.64"
type input "30.6"
type input "1.65"
type input "30.5"
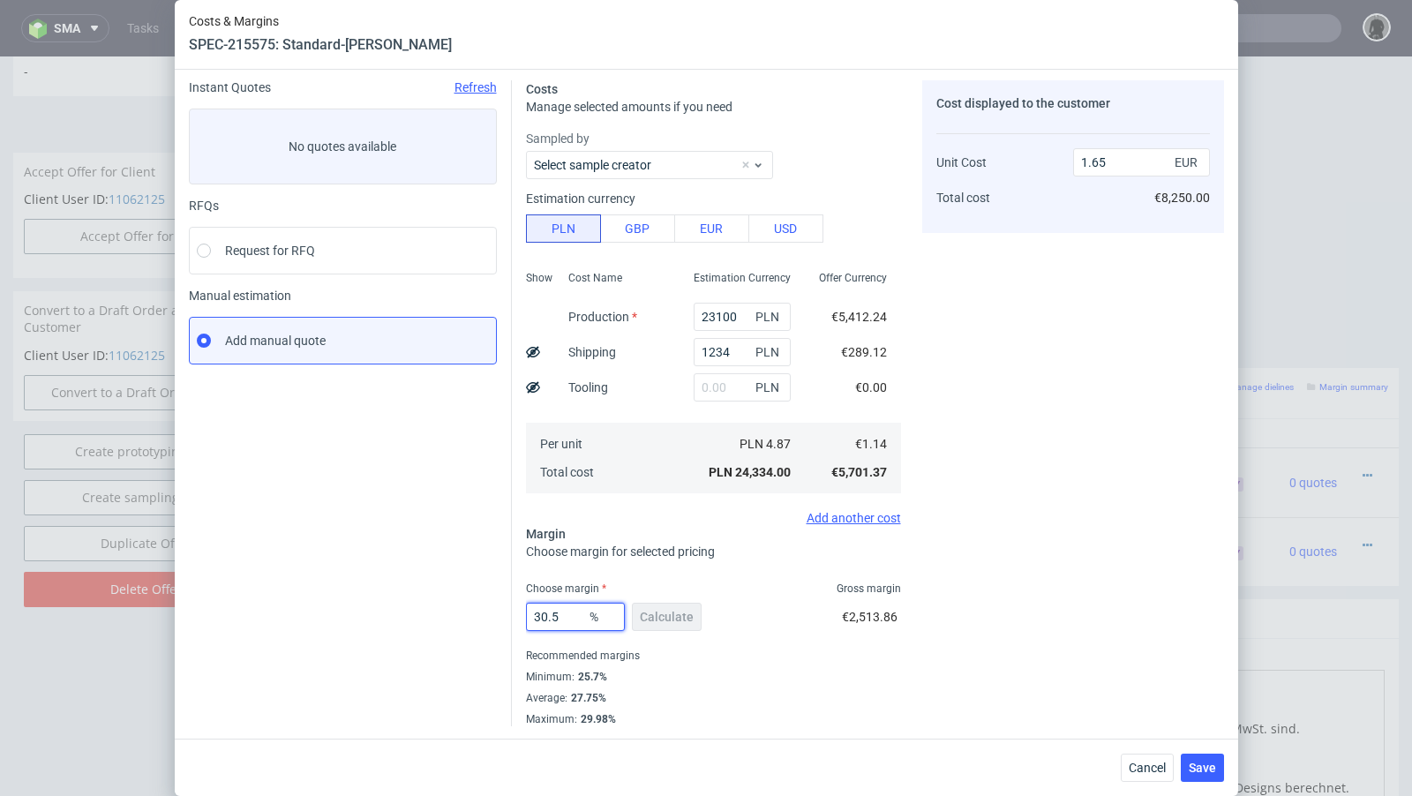
type input "1.64"
type input "30.59"
click at [512, 562] on div "Costs Manage selected amounts if you need Sampled by Select sample creator Esti…" at bounding box center [868, 396] width 712 height 660
click at [1198, 783] on div "Cancel Save" at bounding box center [706, 767] width 1063 height 57
click at [1204, 772] on span "Save" at bounding box center [1202, 768] width 27 height 12
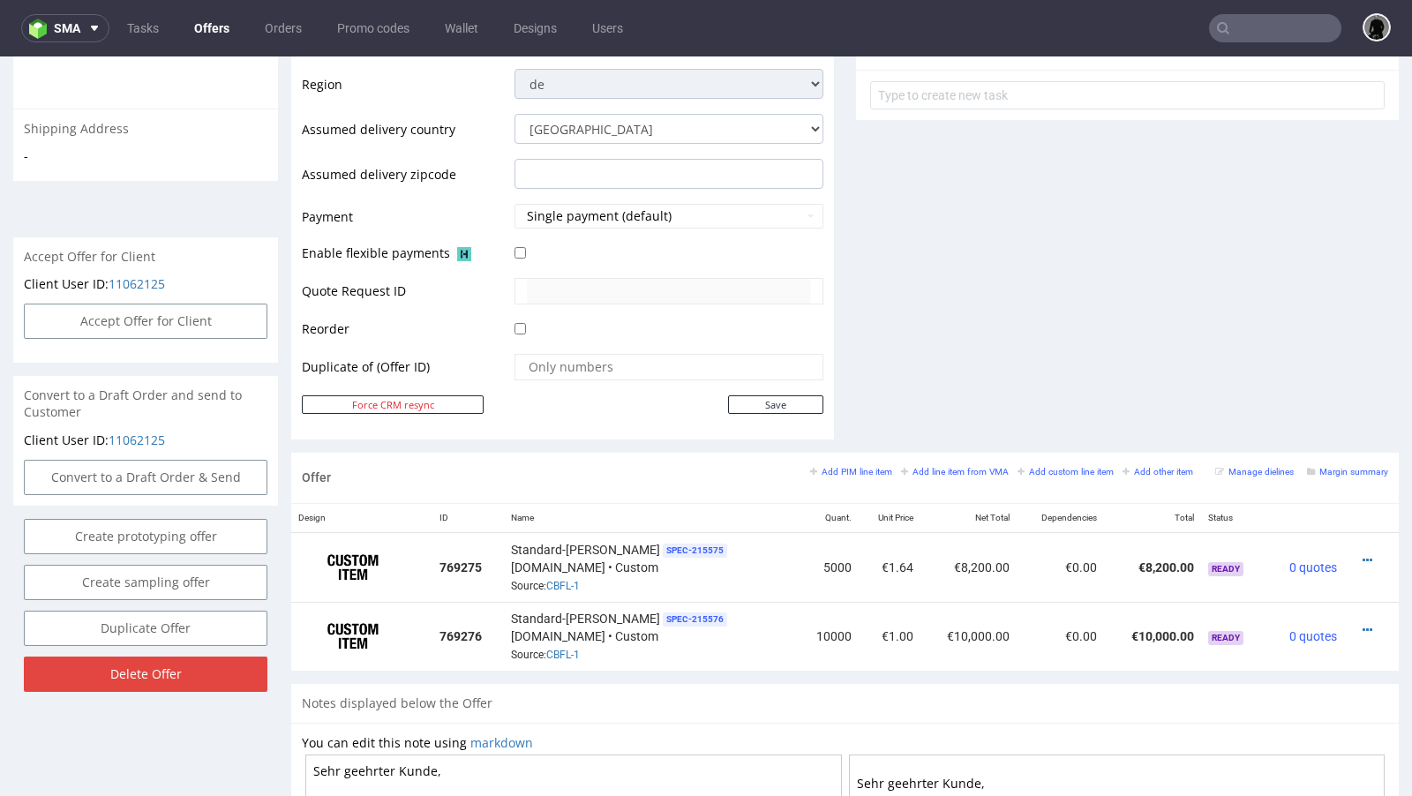
scroll to position [646, 0]
click at [1363, 622] on icon at bounding box center [1368, 628] width 10 height 12
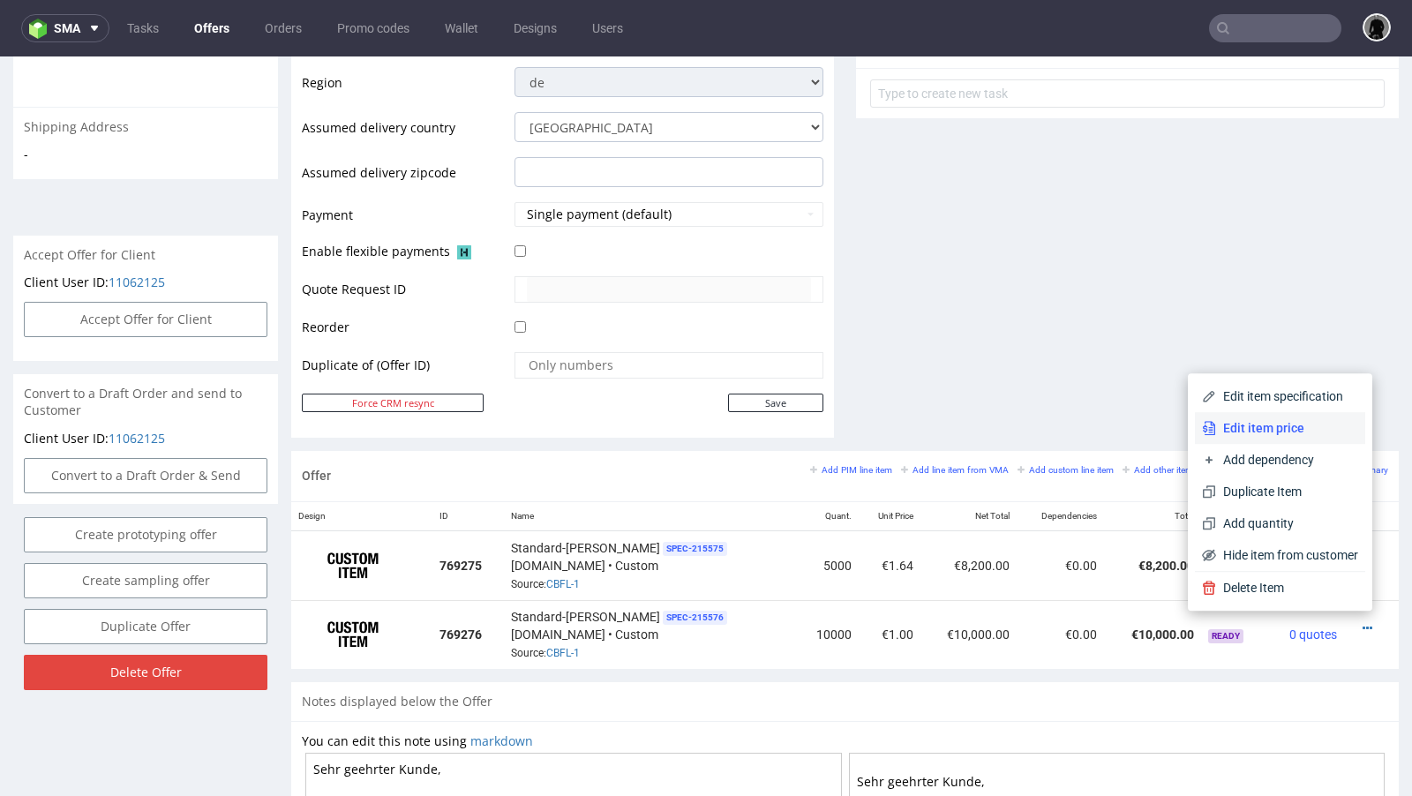
click at [1290, 419] on span "Edit item price" at bounding box center [1287, 428] width 142 height 18
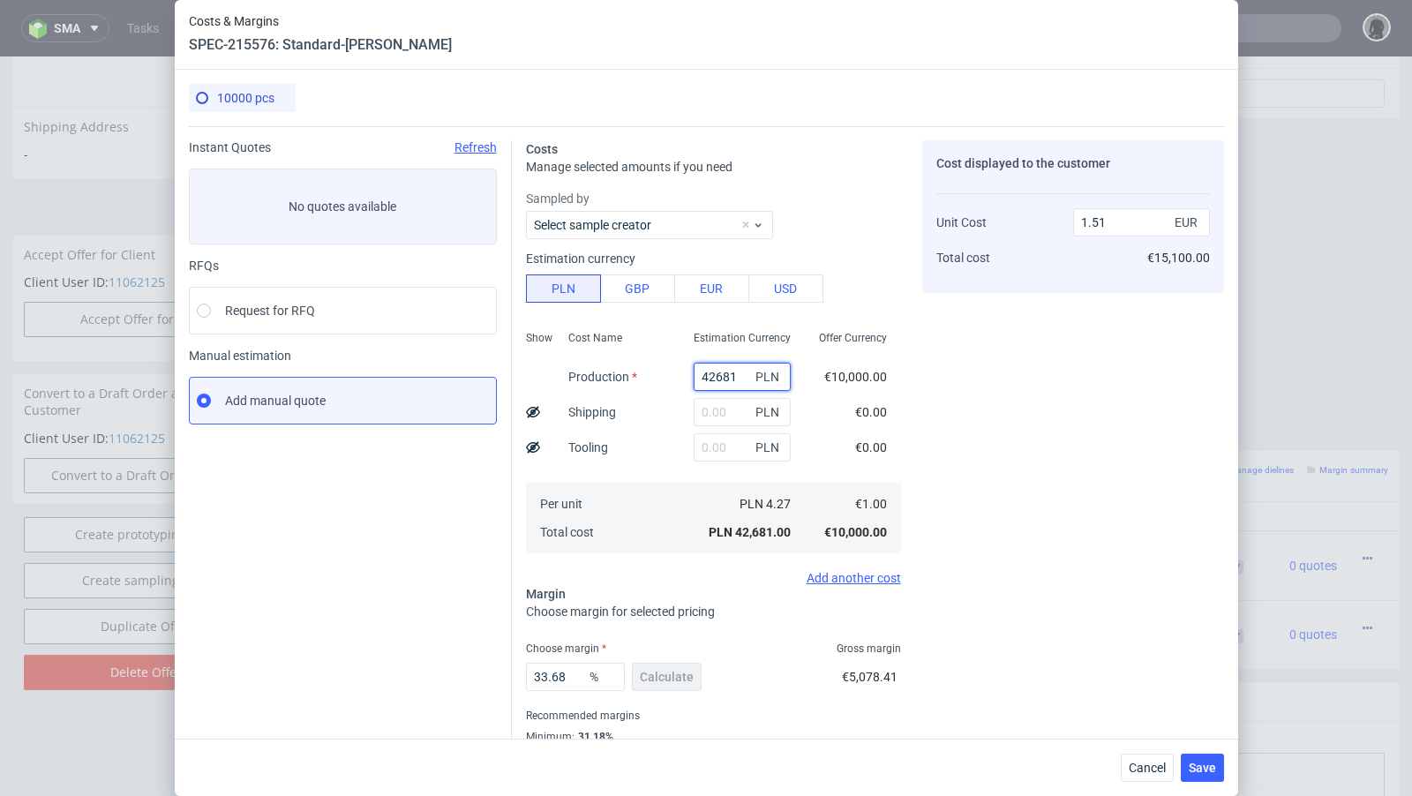
click at [733, 371] on input "42681" at bounding box center [742, 377] width 97 height 28
paste input "500"
type input "42500"
type input "1.5"
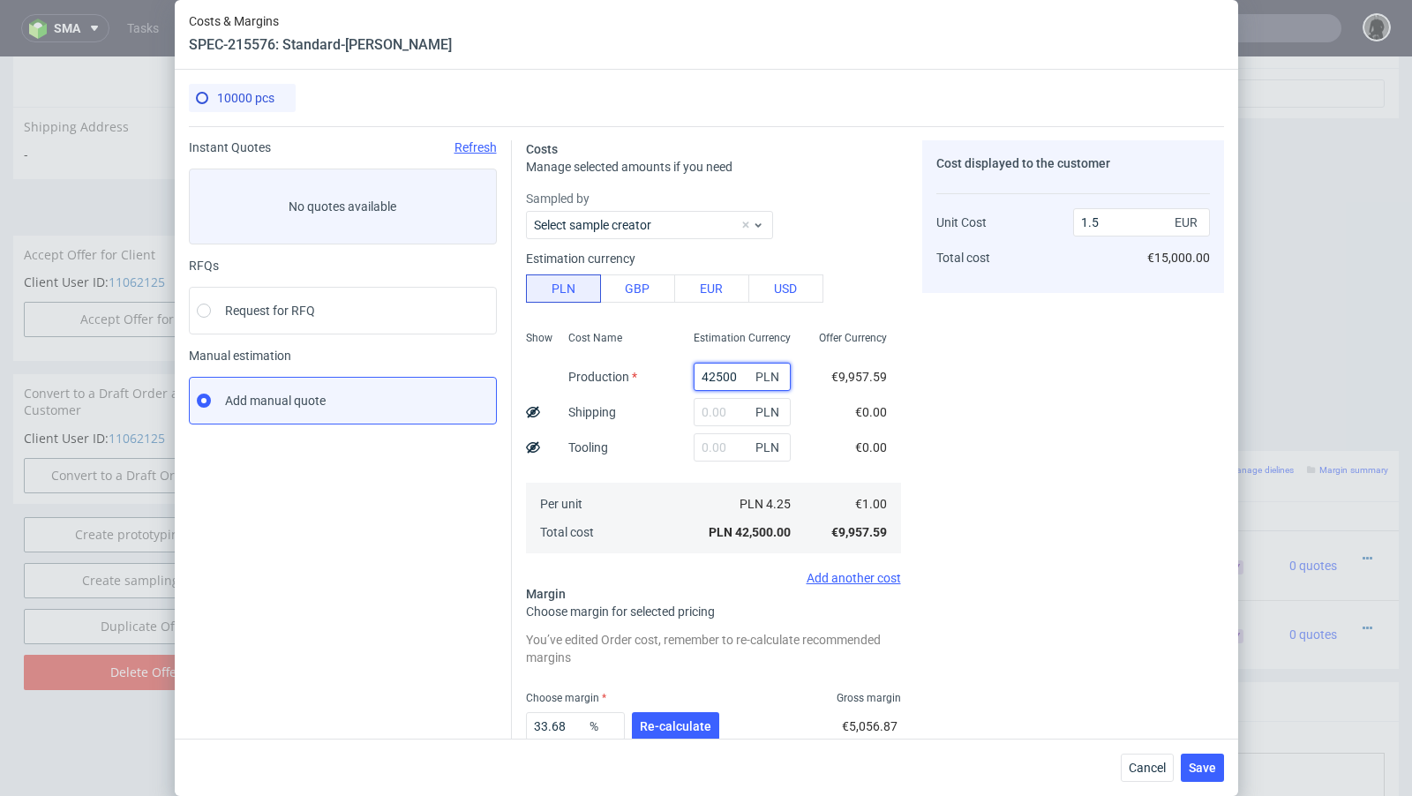
type input "42500"
click at [719, 417] on input "text" at bounding box center [742, 412] width 97 height 28
paste input "3134"
type input "3134"
type input "1.61"
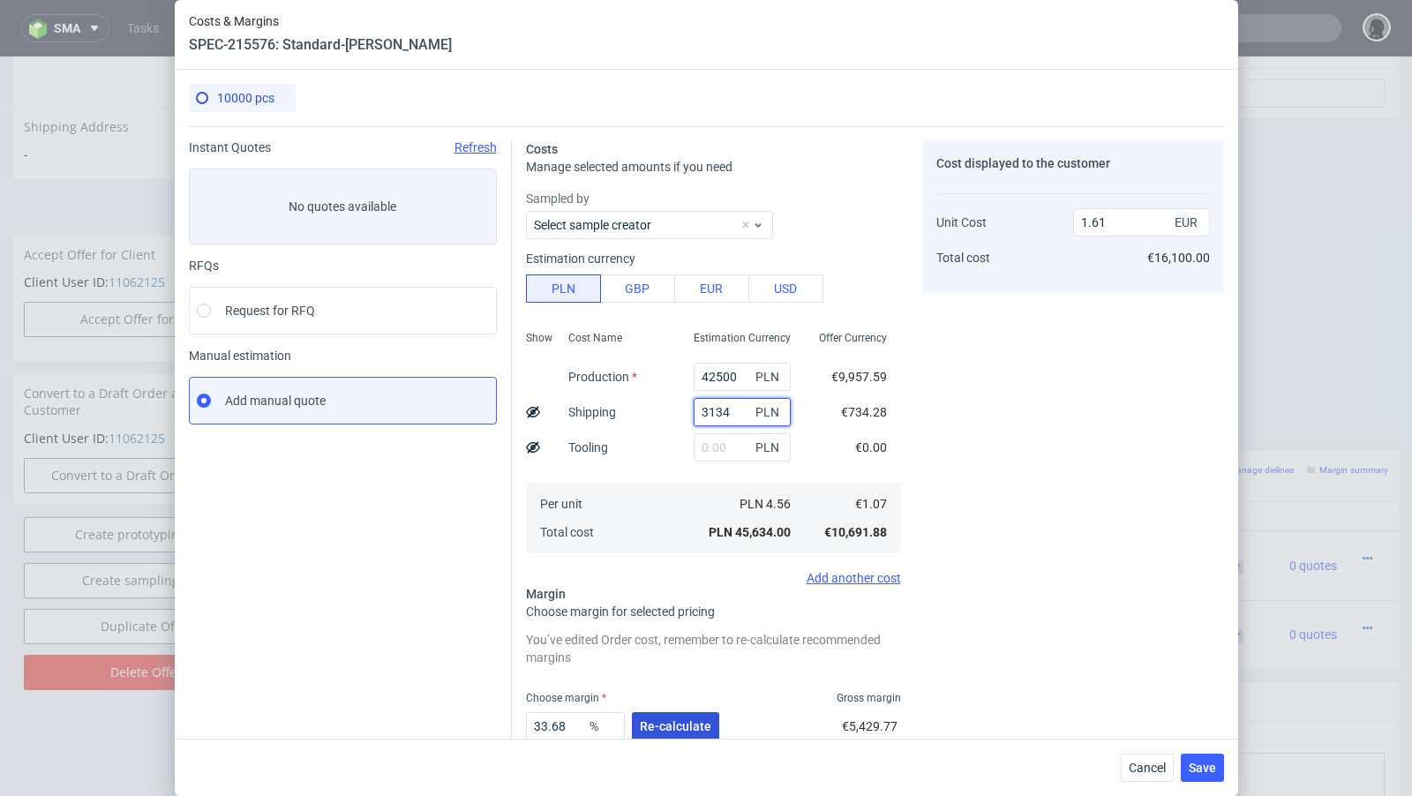
type input "3134"
click at [694, 730] on span "Re-calculate" at bounding box center [675, 726] width 71 height 12
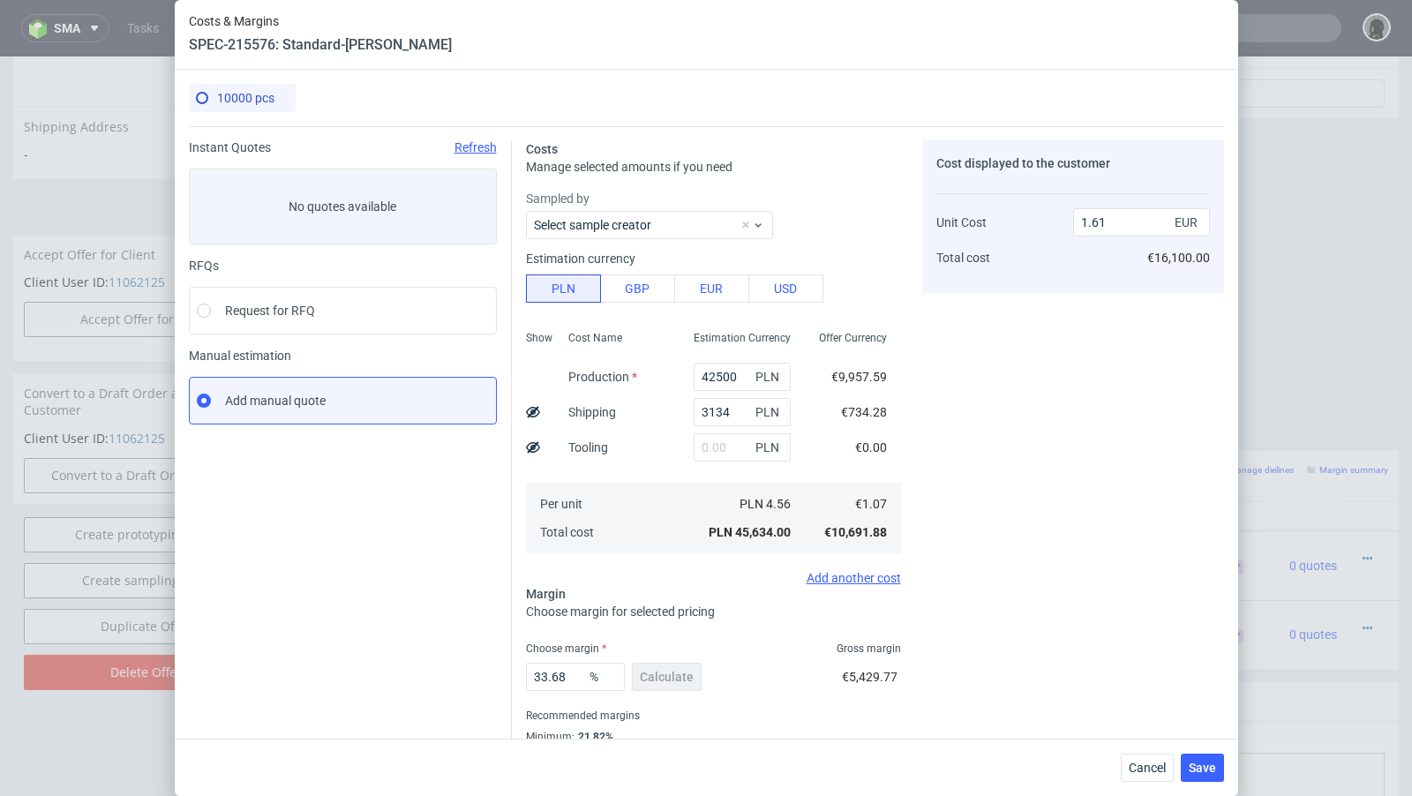
scroll to position [60, 0]
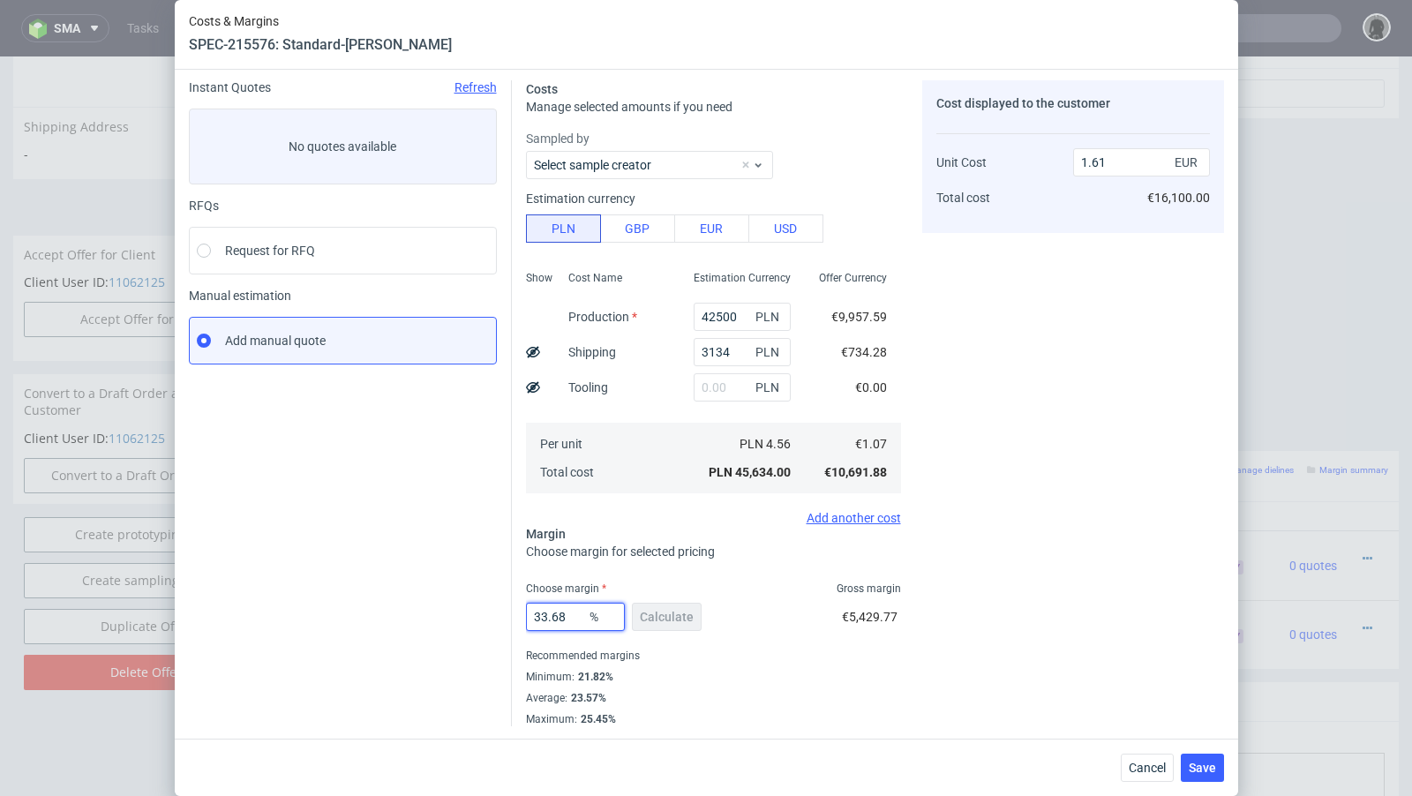
drag, startPoint x: 574, startPoint y: 623, endPoint x: 542, endPoint y: 614, distance: 33.8
click at [542, 614] on input "33.68" at bounding box center [575, 617] width 99 height 28
type input "30"
type input "1.52"
type input "33"
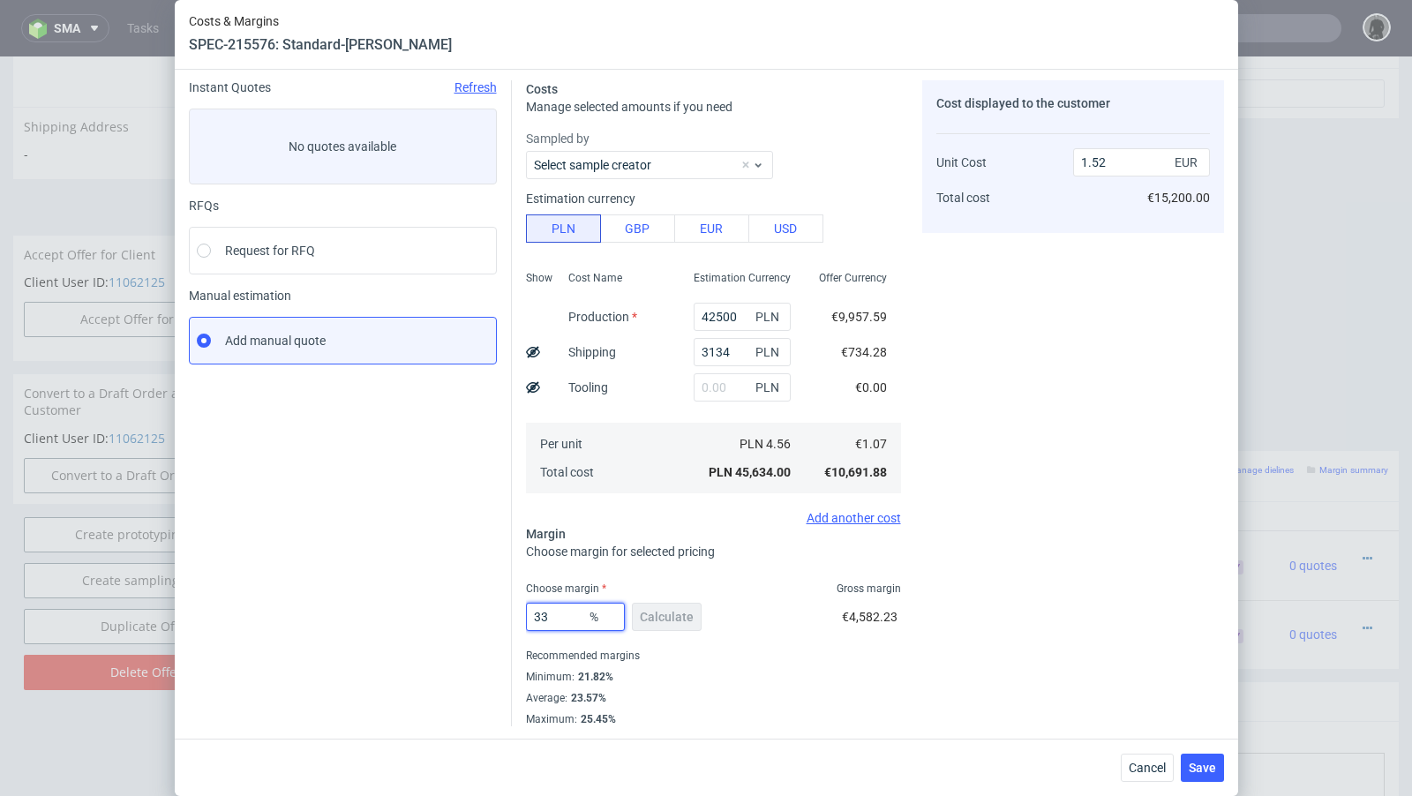
type input "1.59"
type input "32"
type input "1.57"
click at [364, 516] on div "Instant Quotes Refresh No quotes available RFQs Request for RFQ Manual estimati…" at bounding box center [350, 403] width 323 height 646
click at [564, 621] on input "32" at bounding box center [575, 617] width 99 height 28
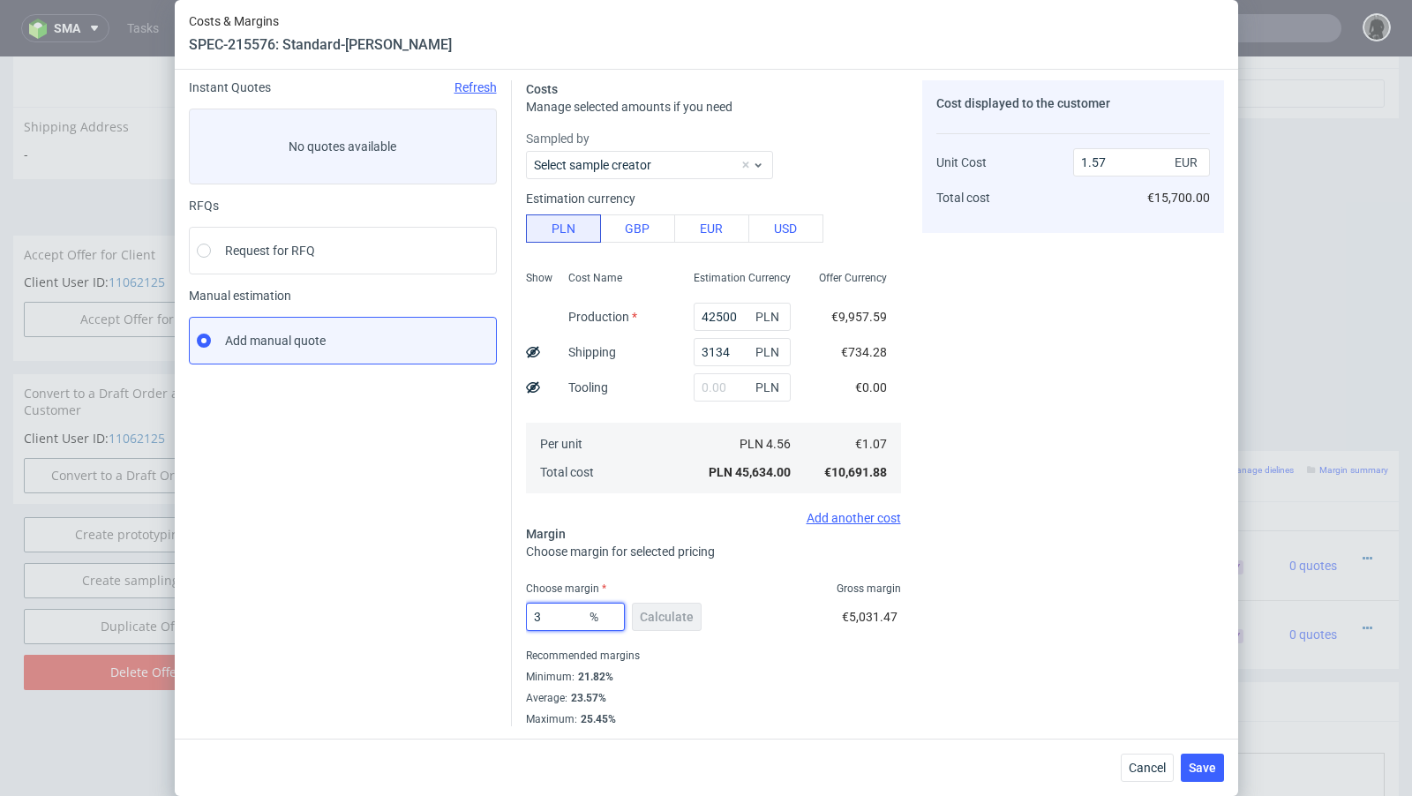
type input "30"
type input "1.52"
type input "30.4"
type input "1.53"
type input "30"
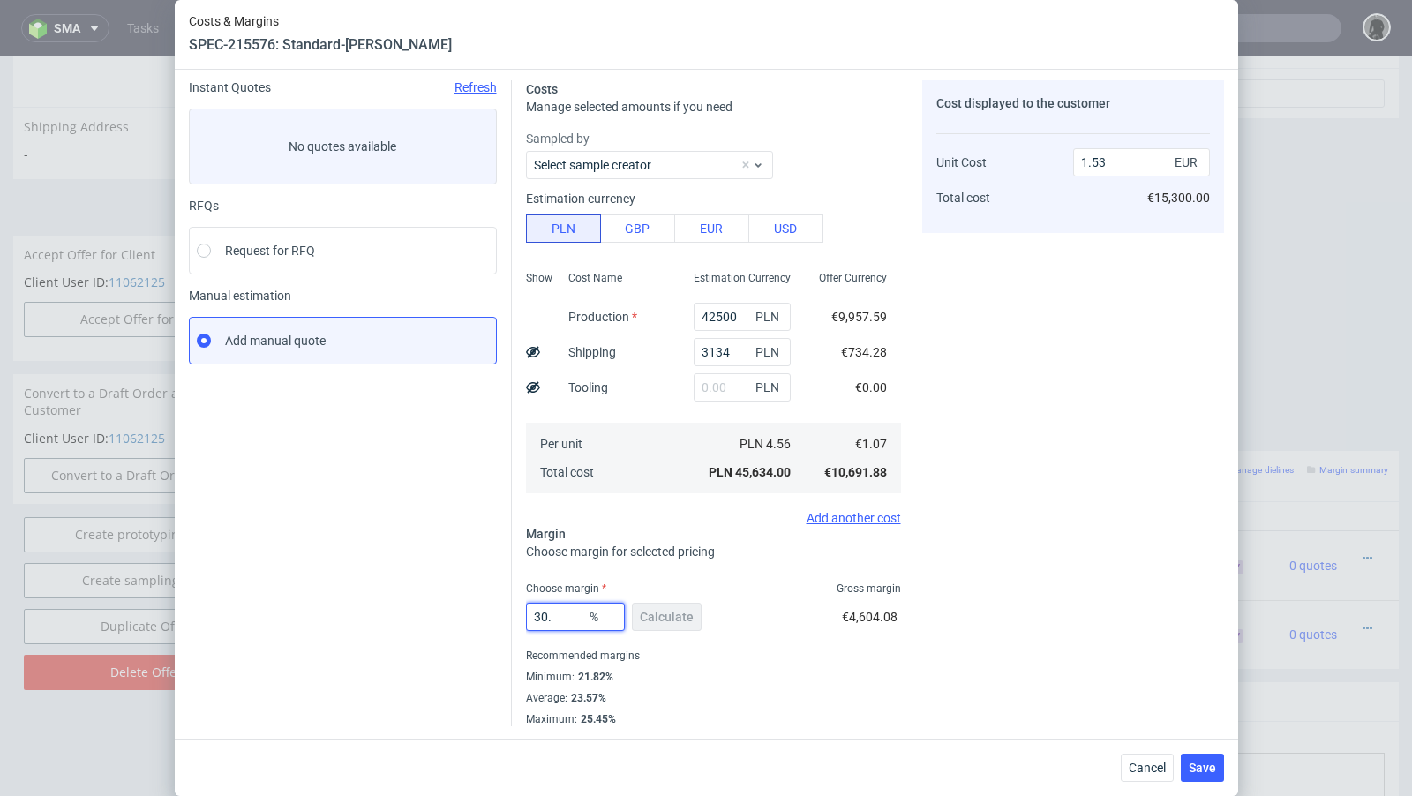
type input "1.52"
type input "30.09"
type input "1.53"
type input "30.03"
type input "1.52"
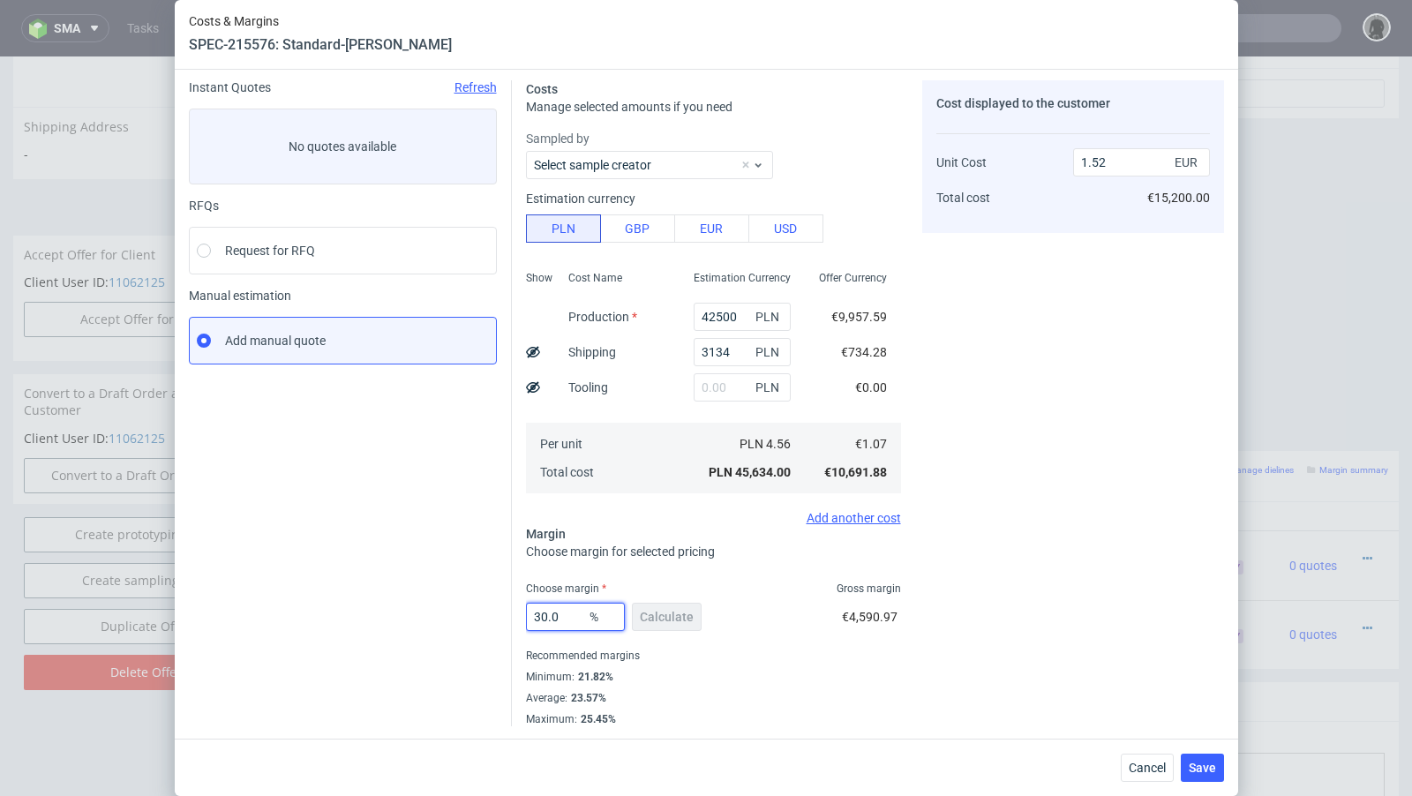
type input "30.05"
type input "1.53"
type input "30.04"
type input "1.52"
type input "30.04"
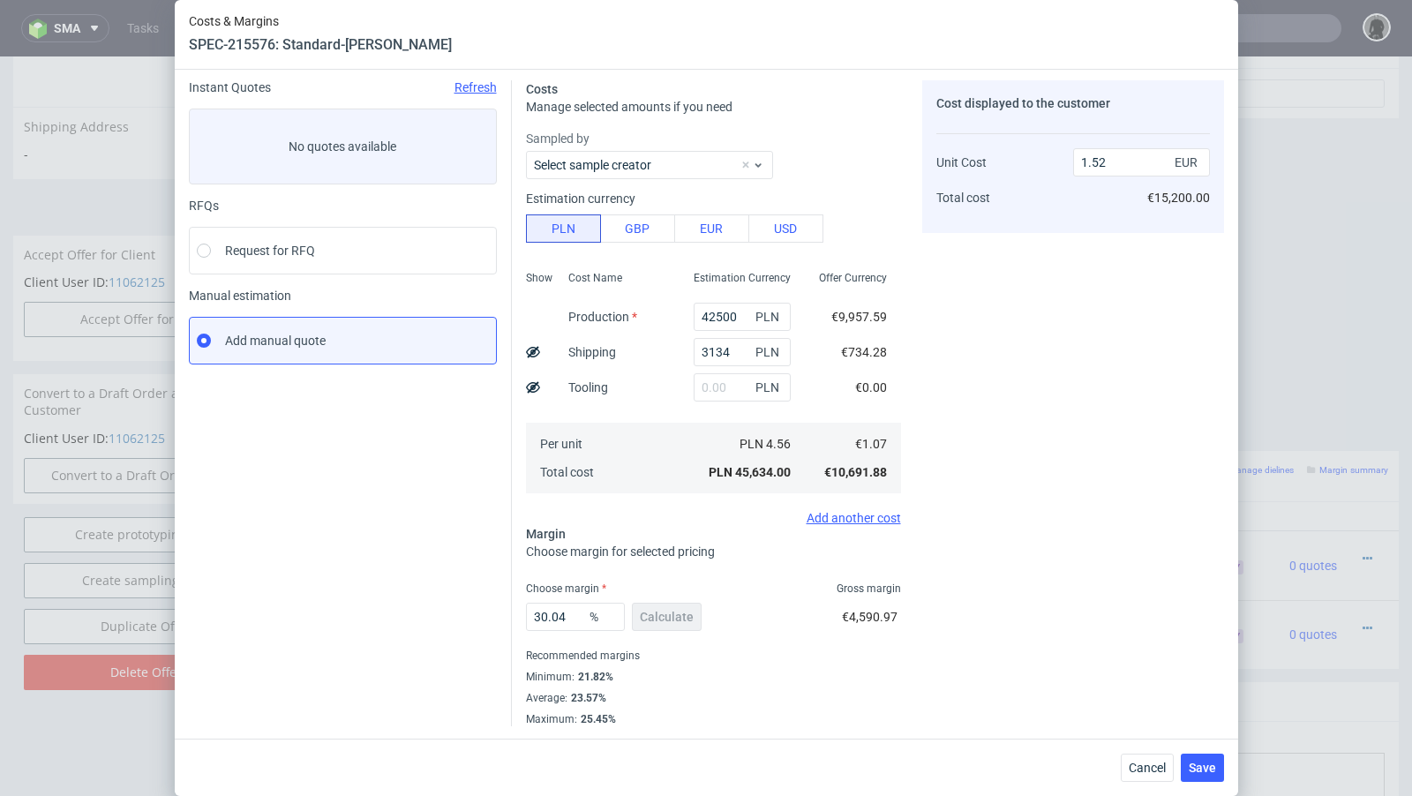
click at [487, 606] on div "Instant Quotes Refresh No quotes available RFQs Request for RFQ Manual estimati…" at bounding box center [350, 403] width 323 height 646
click at [1190, 762] on span "Save" at bounding box center [1202, 768] width 27 height 12
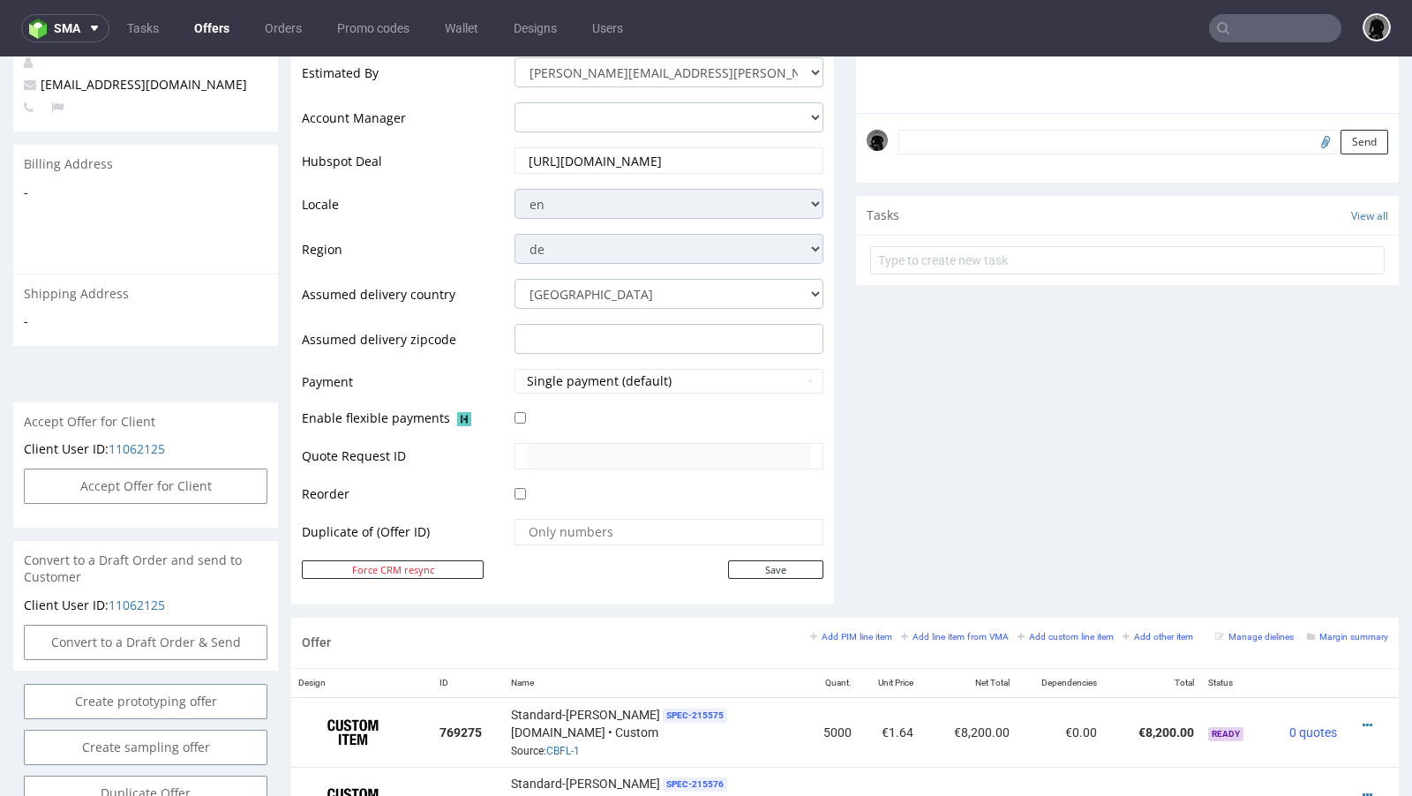
scroll to position [0, 0]
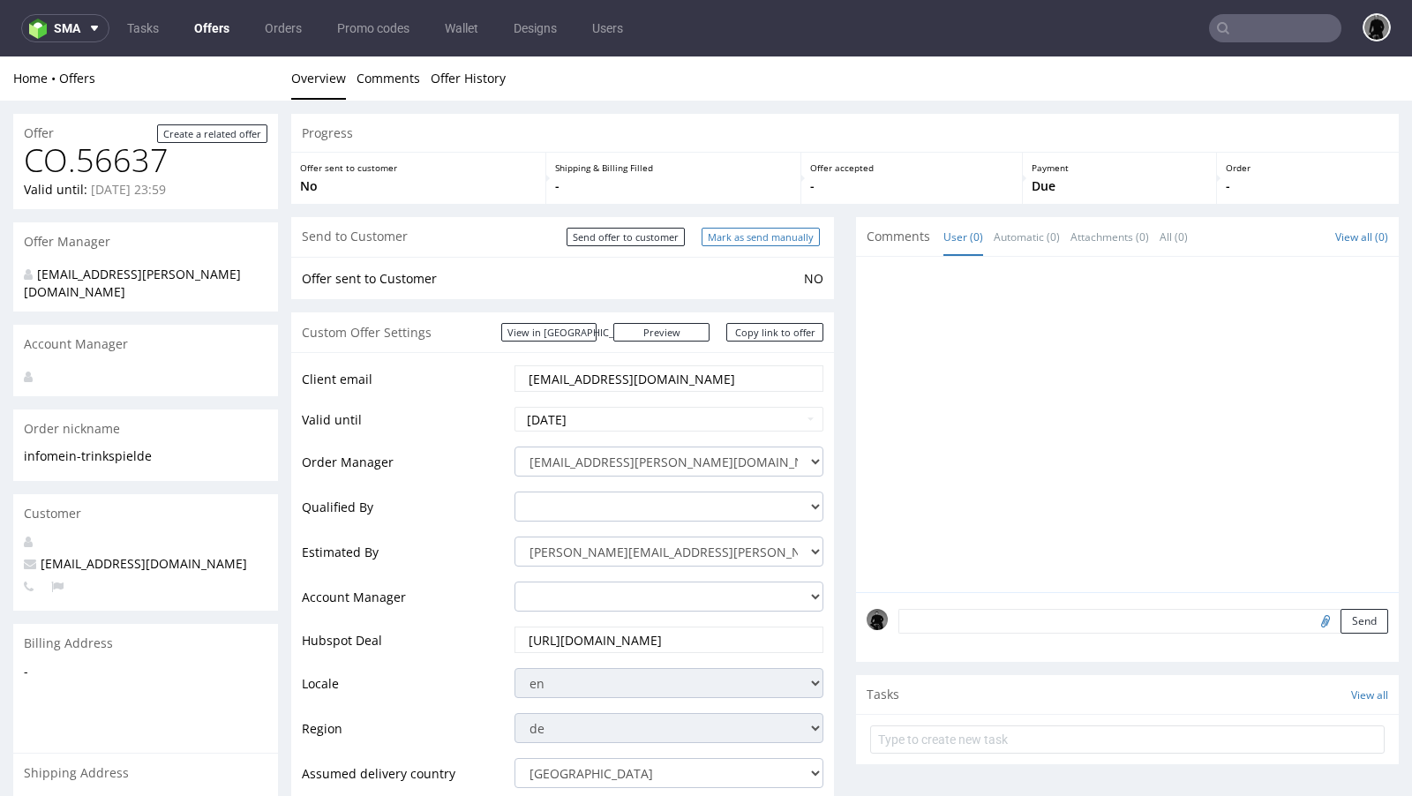
click at [769, 240] on input "Mark as send manually" at bounding box center [761, 237] width 118 height 19
type input "In progress..."
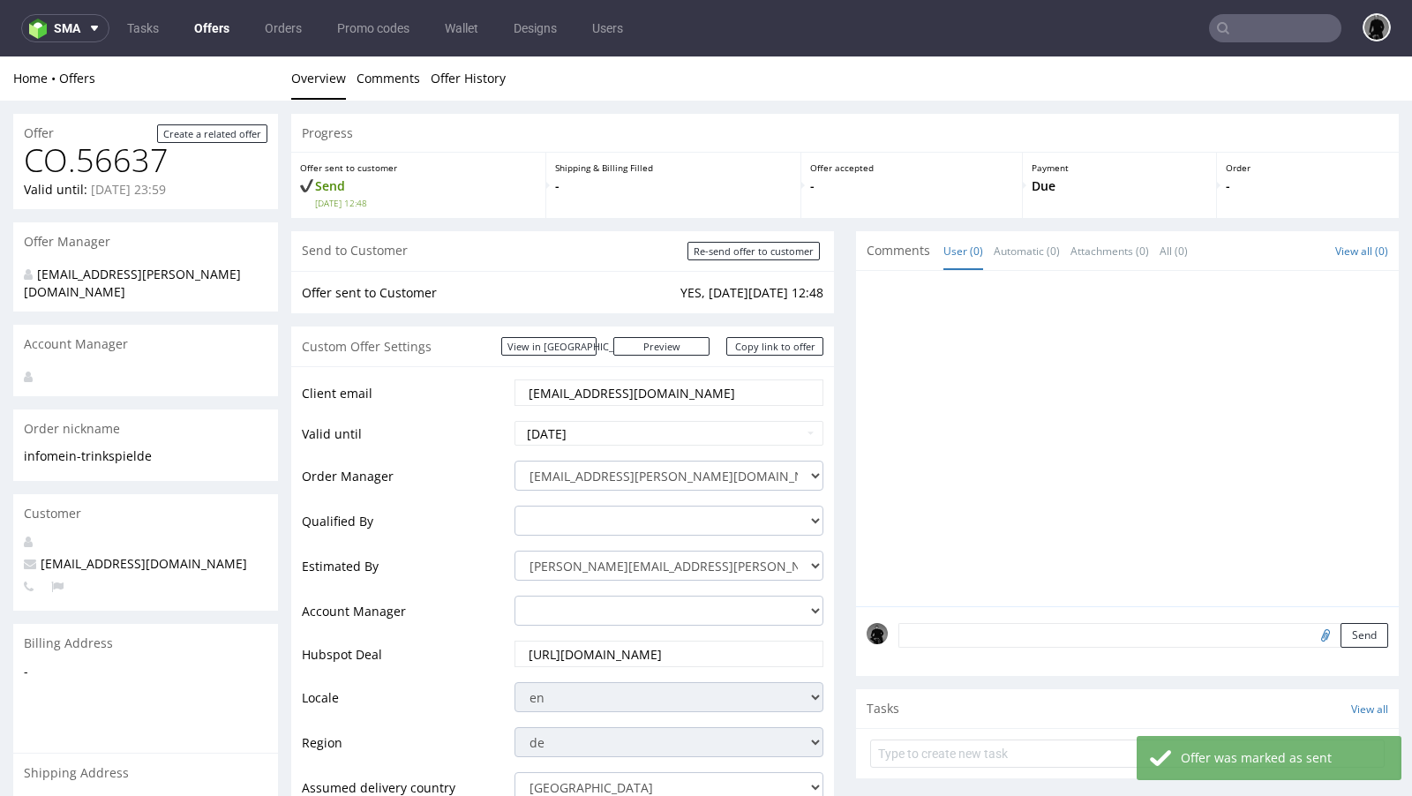
click at [116, 555] on span "[EMAIL_ADDRESS][DOMAIN_NAME]" at bounding box center [135, 563] width 223 height 17
copy span "[EMAIL_ADDRESS][DOMAIN_NAME]"
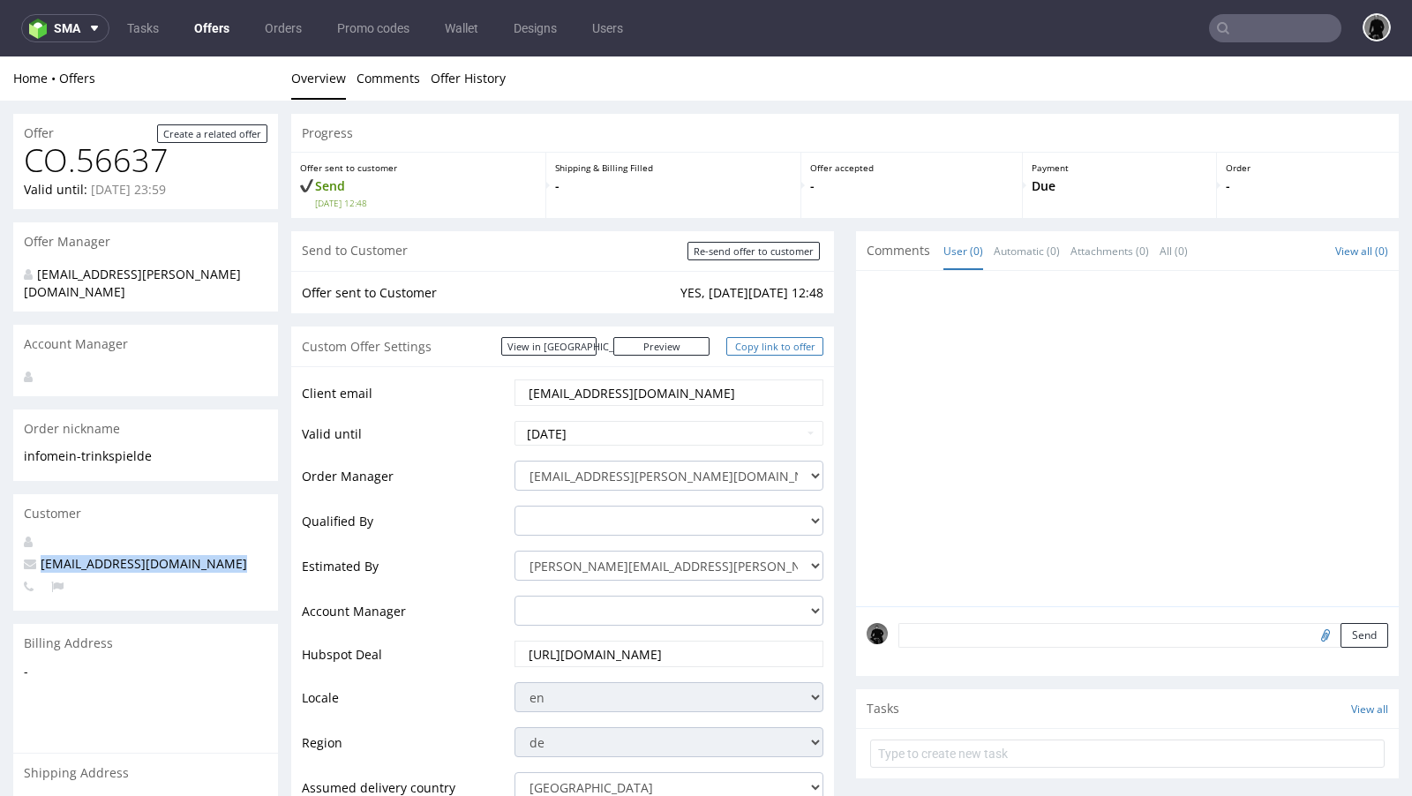
click at [782, 343] on link "Copy link to offer" at bounding box center [774, 346] width 97 height 19
copy span "[EMAIL_ADDRESS][DOMAIN_NAME]"
click at [199, 20] on link "Offers" at bounding box center [212, 28] width 56 height 28
